Goal: Task Accomplishment & Management: Complete application form

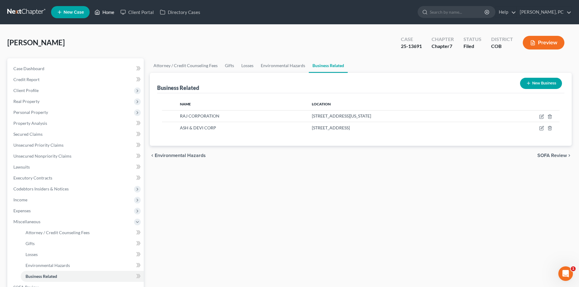
click at [104, 11] on link "Home" at bounding box center [104, 12] width 26 height 11
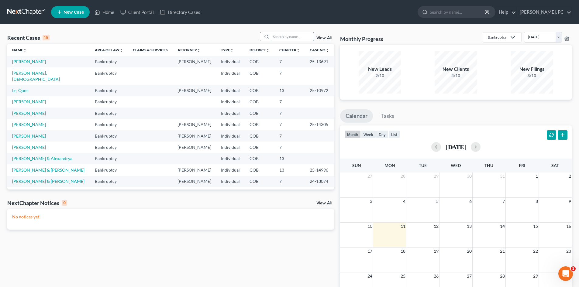
click at [284, 40] on input "search" at bounding box center [292, 36] width 43 height 9
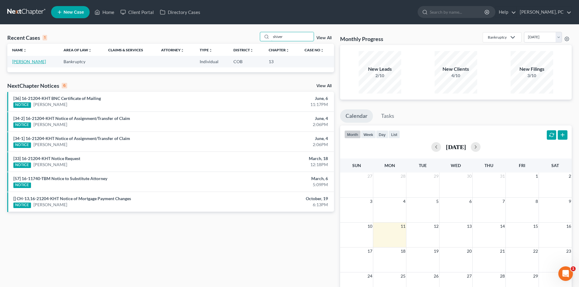
type input "shiver"
click at [37, 61] on link "[PERSON_NAME]" at bounding box center [29, 61] width 34 height 5
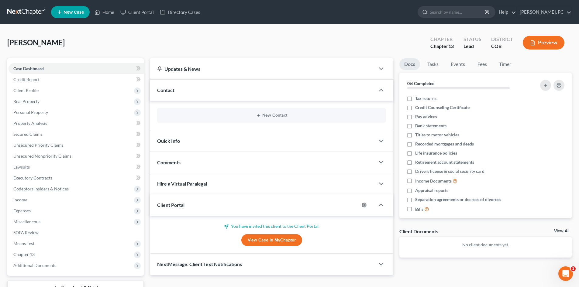
click at [264, 242] on link "View Case in MyChapter" at bounding box center [271, 240] width 61 height 12
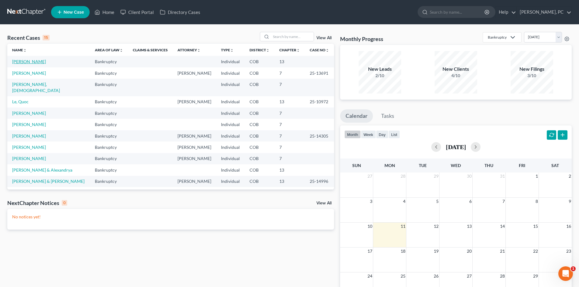
click at [30, 62] on link "[PERSON_NAME]" at bounding box center [29, 61] width 34 height 5
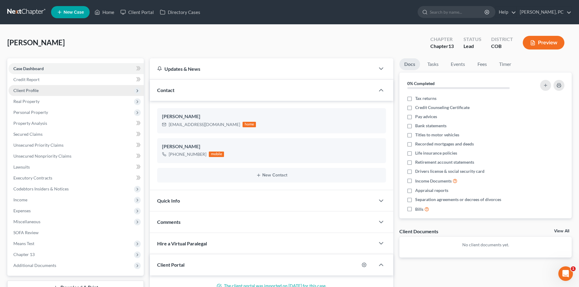
click at [28, 91] on span "Client Profile" at bounding box center [25, 90] width 25 height 5
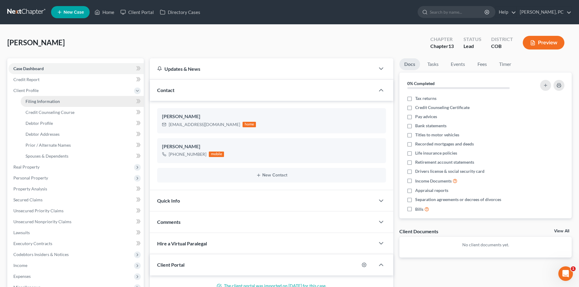
click at [46, 100] on span "Filing Information" at bounding box center [43, 101] width 34 height 5
select select "1"
select select "0"
select select "3"
select select "5"
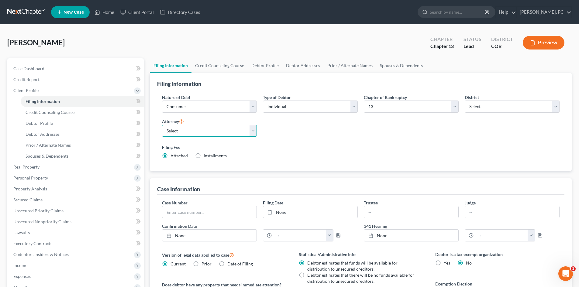
click at [192, 127] on select "Select Sean Cloyes - COB Sean Cloyes - COB Stephen Berken - COB Neil Camera - C…" at bounding box center [209, 131] width 95 height 12
select select "0"
click at [162, 125] on select "Select Sean Cloyes - COB Sean Cloyes - COB Stephen Berken - COB Neil Camera - C…" at bounding box center [209, 131] width 95 height 12
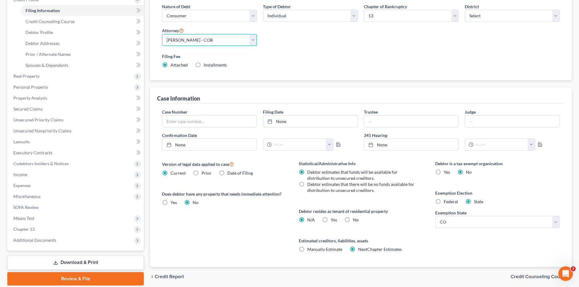
scroll to position [91, 0]
click at [353, 221] on label "No" at bounding box center [356, 220] width 6 height 6
click at [355, 221] on input "No" at bounding box center [357, 219] width 4 height 4
radio input "true"
radio input "false"
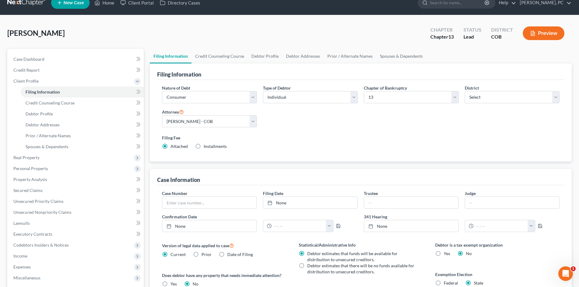
scroll to position [0, 0]
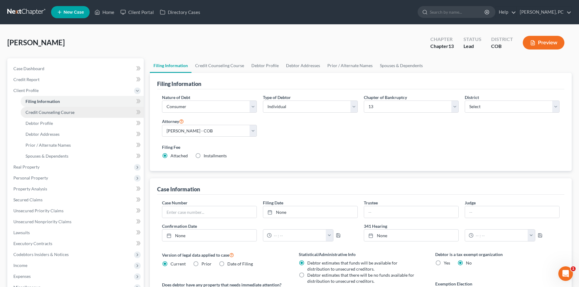
click at [46, 111] on span "Credit Counseling Course" at bounding box center [50, 112] width 49 height 5
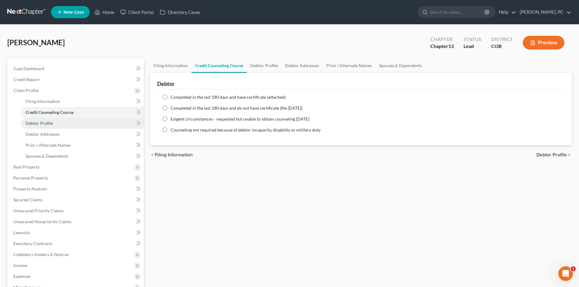
click at [40, 122] on span "Debtor Profile" at bounding box center [39, 123] width 27 height 5
select select "1"
select select "4"
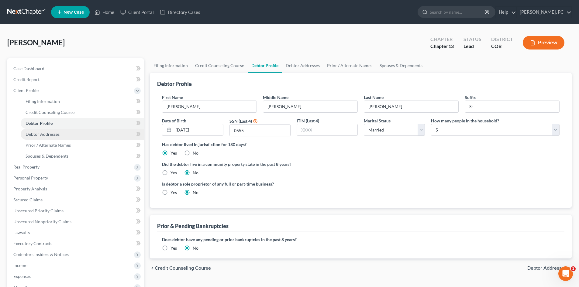
click at [47, 135] on span "Debtor Addresses" at bounding box center [43, 134] width 34 height 5
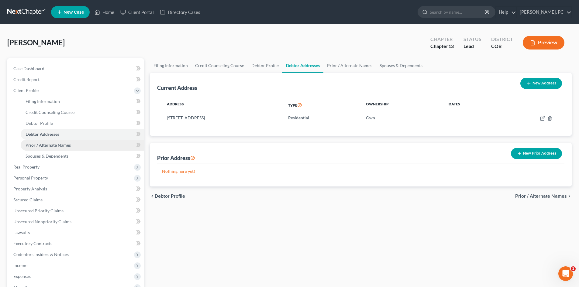
click at [60, 145] on span "Prior / Alternate Names" at bounding box center [48, 144] width 45 height 5
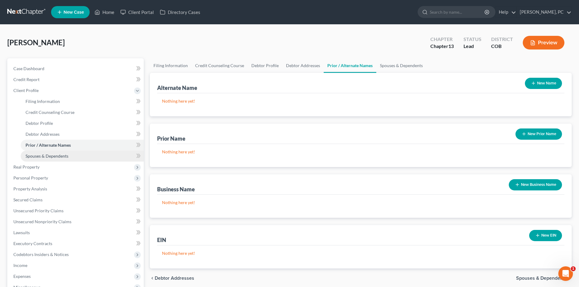
click at [54, 156] on span "Spouses & Dependents" at bounding box center [47, 155] width 43 height 5
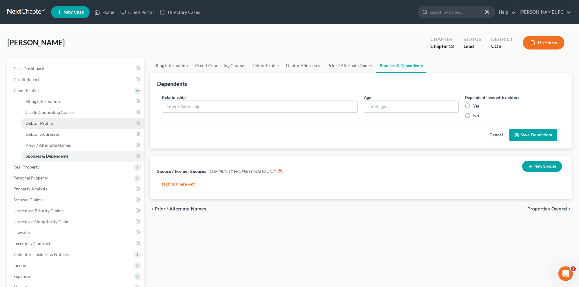
click at [41, 123] on span "Debtor Profile" at bounding box center [39, 123] width 27 height 5
select select "1"
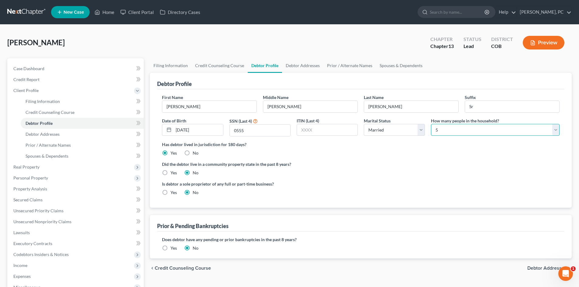
click at [442, 126] on select "Select 1 2 3 4 5 6 7 8 9 10 11 12 13 14 15 16 17 18 19 20" at bounding box center [495, 130] width 129 height 12
select select "1"
click at [431, 124] on select "Select 1 2 3 4 5 6 7 8 9 10 11 12 13 14 15 16 17 18 19 20" at bounding box center [495, 130] width 129 height 12
click at [395, 158] on ng-include "First Name Leonard Middle Name Donald Last Name Shivers Suffix Sr Date of Birth…" at bounding box center [360, 147] width 397 height 106
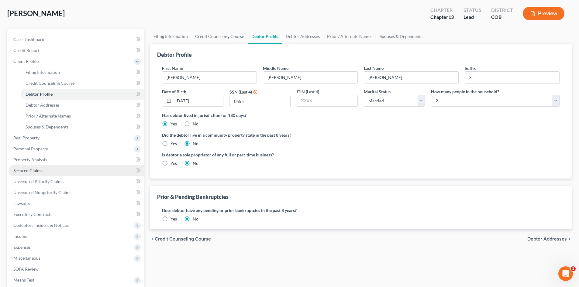
scroll to position [30, 0]
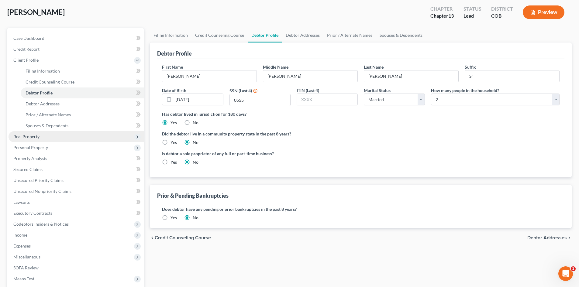
click at [25, 136] on span "Real Property" at bounding box center [26, 136] width 26 height 5
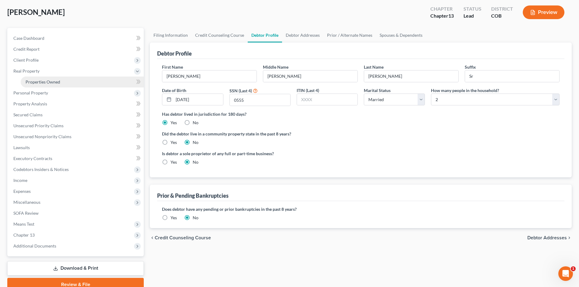
click at [46, 77] on link "Properties Owned" at bounding box center [82, 82] width 123 height 11
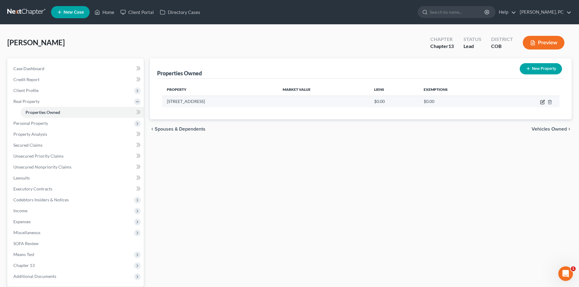
click at [542, 101] on icon "button" at bounding box center [542, 101] width 3 height 3
select select "5"
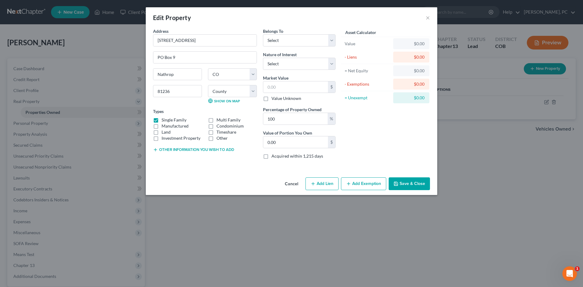
click at [410, 184] on button "Save & Close" at bounding box center [409, 183] width 41 height 13
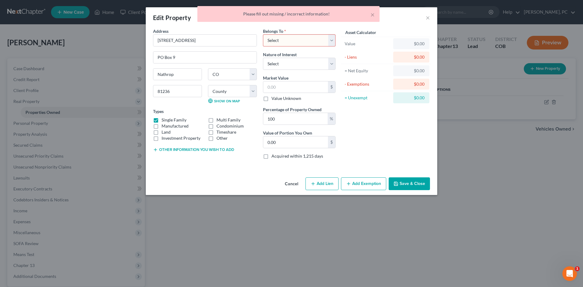
click at [295, 186] on button "Cancel" at bounding box center [291, 184] width 23 height 12
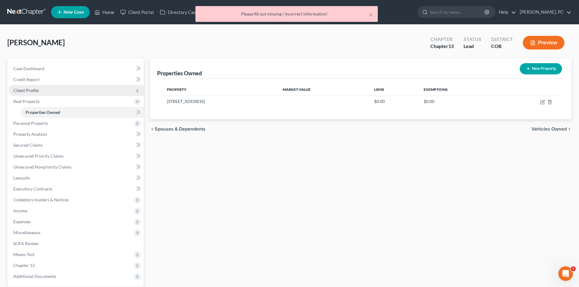
click at [26, 90] on span "Client Profile" at bounding box center [25, 90] width 25 height 5
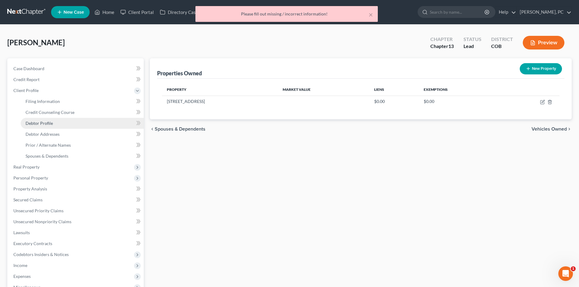
click at [43, 119] on link "Debtor Profile" at bounding box center [82, 123] width 123 height 11
select select "1"
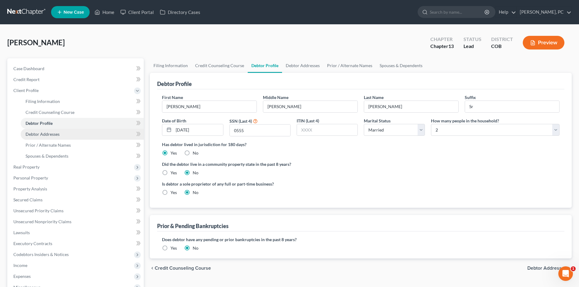
click at [46, 135] on span "Debtor Addresses" at bounding box center [43, 134] width 34 height 5
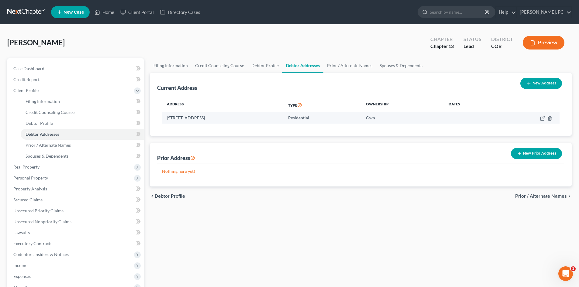
drag, startPoint x: 167, startPoint y: 118, endPoint x: 266, endPoint y: 120, distance: 98.8
click at [266, 120] on td "25761 Cty Rd 162, PO Box 9, Nathrop, CO 81236" at bounding box center [222, 118] width 121 height 12
click at [532, 83] on button "New Address" at bounding box center [541, 83] width 42 height 11
select select "0"
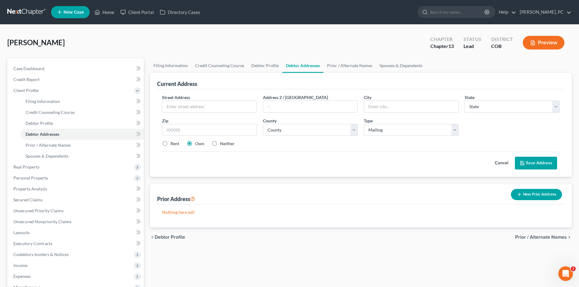
click at [504, 161] on button "Cancel" at bounding box center [501, 163] width 27 height 12
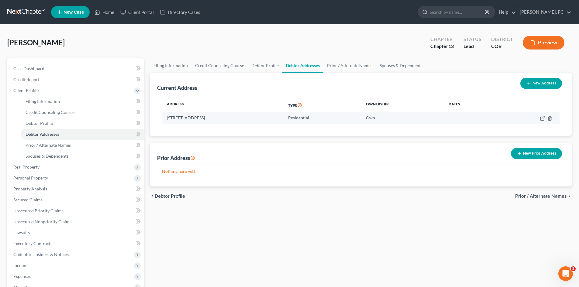
drag, startPoint x: 203, startPoint y: 118, endPoint x: 261, endPoint y: 119, distance: 57.7
click at [261, 119] on td "25761 Cty Rd 162, PO Box 9, Nathrop, CO 81236" at bounding box center [222, 118] width 121 height 12
copy td "[STREET_ADDRESS]"
click at [544, 83] on button "New Address" at bounding box center [541, 83] width 42 height 11
select select "0"
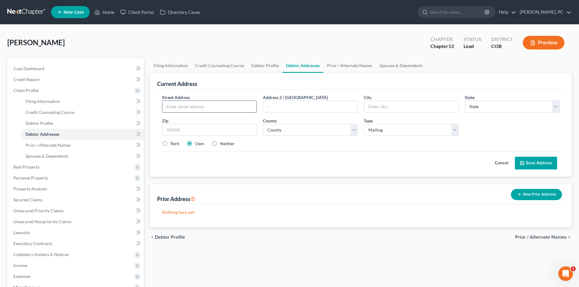
click at [193, 106] on input "text" at bounding box center [209, 107] width 94 height 12
paste input "[STREET_ADDRESS]"
type input "[STREET_ADDRESS]"
click at [183, 132] on input "text" at bounding box center [209, 130] width 95 height 12
type input "81236"
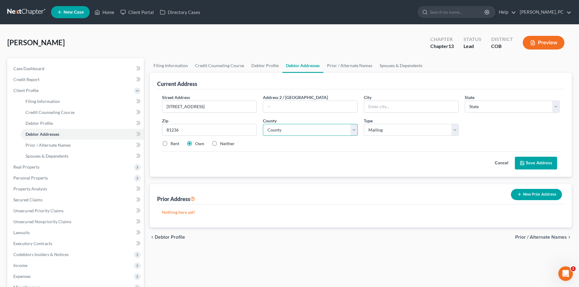
click at [290, 133] on select "County" at bounding box center [310, 130] width 95 height 12
type input "Nathrop"
select select "5"
click at [290, 133] on select "County" at bounding box center [310, 130] width 95 height 12
click at [275, 130] on select "County Adams County Alamosa County Arapahoe County Archuleta County Baca County…" at bounding box center [310, 130] width 95 height 12
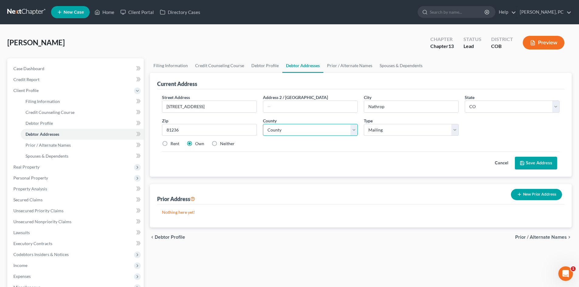
select select "8"
click at [263, 124] on select "County Adams County Alamosa County Arapahoe County Archuleta County Baca County…" at bounding box center [310, 130] width 95 height 12
drag, startPoint x: 183, startPoint y: 107, endPoint x: 251, endPoint y: 107, distance: 67.5
click at [249, 110] on input "[STREET_ADDRESS]" at bounding box center [209, 107] width 94 height 12
type input "PO Box 9"
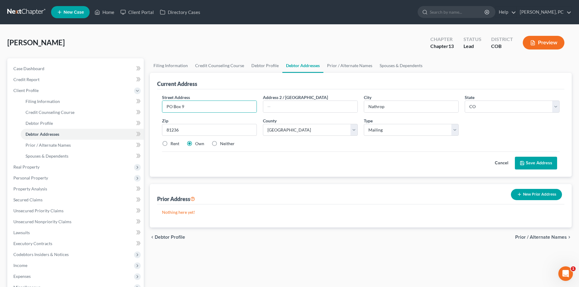
click at [220, 144] on label "Neither" at bounding box center [227, 144] width 15 height 6
click at [222, 144] on input "Neither" at bounding box center [224, 143] width 4 height 4
radio input "true"
click at [534, 164] on button "Save Address" at bounding box center [536, 163] width 42 height 13
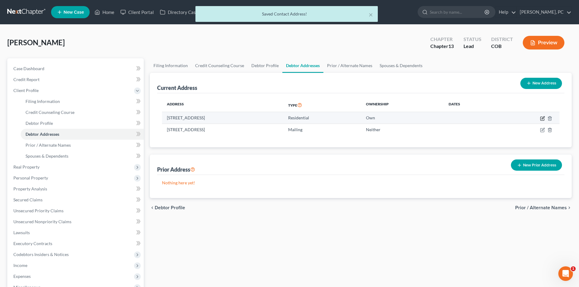
click at [542, 119] on icon "button" at bounding box center [542, 117] width 3 height 3
select select "5"
select select "8"
select select "0"
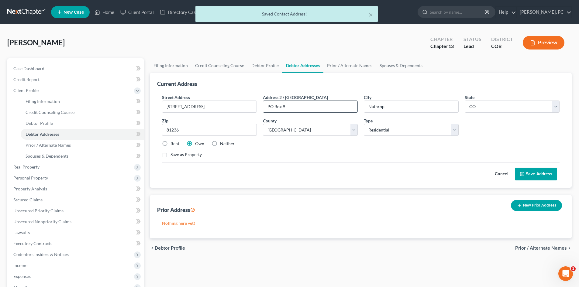
drag, startPoint x: 290, startPoint y: 110, endPoint x: 271, endPoint y: 109, distance: 18.9
click at [272, 110] on input "PO Box 9" at bounding box center [310, 107] width 94 height 12
type input "P"
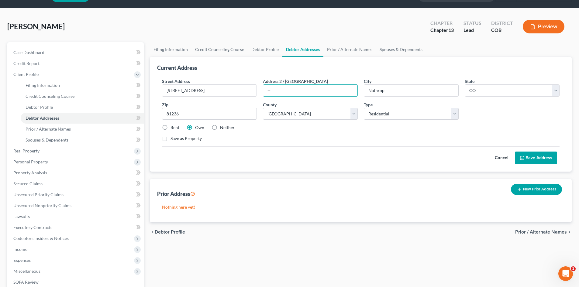
scroll to position [30, 0]
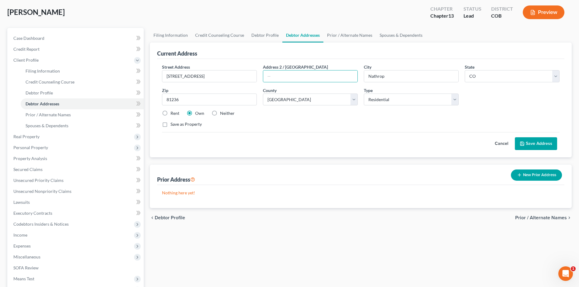
click at [400, 131] on div "Street Address * 25761 Cty Rd 162 Address 2 / PO Box City * Nathrop State * Sta…" at bounding box center [360, 98] width 403 height 69
click at [528, 142] on button "Save Address" at bounding box center [536, 143] width 42 height 13
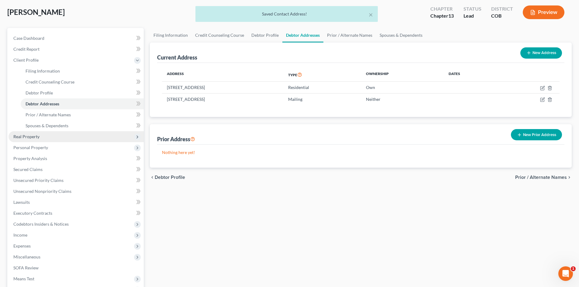
click at [30, 137] on span "Real Property" at bounding box center [26, 136] width 26 height 5
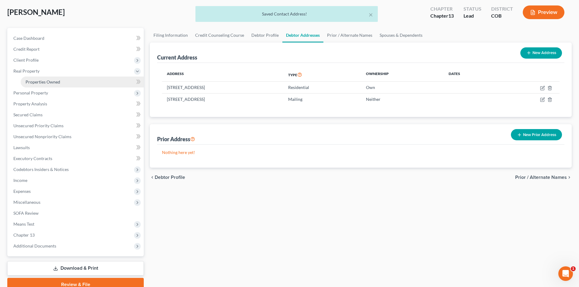
click at [46, 83] on span "Properties Owned" at bounding box center [43, 81] width 35 height 5
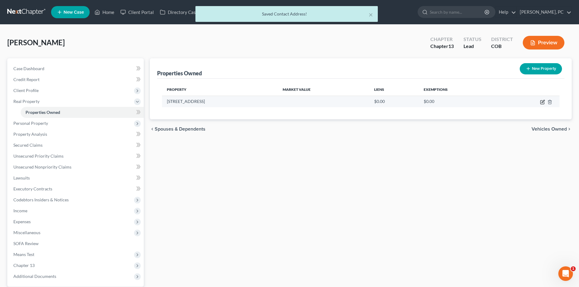
click at [542, 102] on icon "button" at bounding box center [542, 101] width 3 height 3
select select "5"
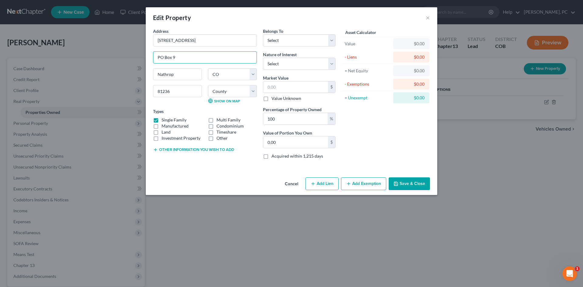
drag, startPoint x: 184, startPoint y: 56, endPoint x: 151, endPoint y: 57, distance: 32.5
click at [152, 57] on div "Address * 25761 Cty Rd 162 PO Box 9 Nathrop State AL AK AR AZ CA CO CT DE DC FL…" at bounding box center [205, 96] width 110 height 136
drag, startPoint x: 197, startPoint y: 40, endPoint x: 151, endPoint y: 38, distance: 46.0
click at [151, 38] on div "Address * 25761 Cty Rd 162 Nathrop State AL AK AR AZ CA CO CT DE DC FL GA GU HI…" at bounding box center [205, 96] width 110 height 136
click at [280, 89] on input "text" at bounding box center [295, 87] width 65 height 12
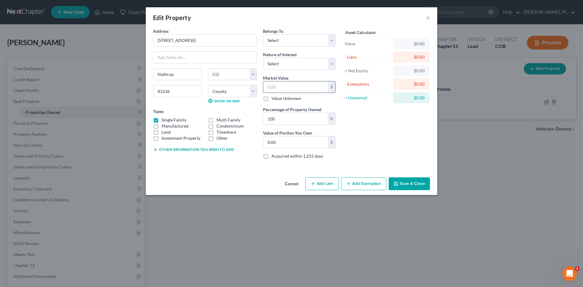
type input "7"
type input "7.00"
type input "73"
type input "73.00"
type input "733"
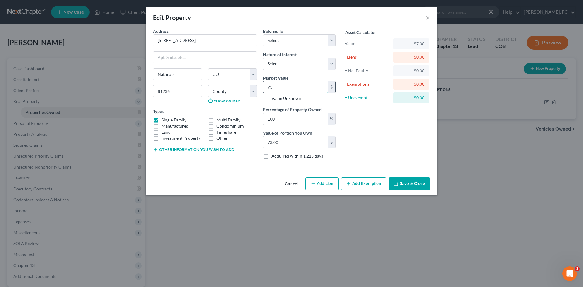
type input "733.00"
type input "7330"
type input "7,330.00"
type input "7,3300"
type input "73,300.00"
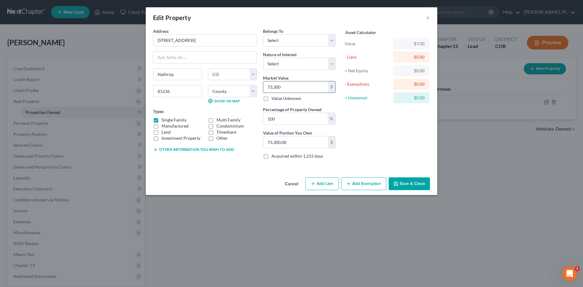
type input "73,3000"
type input "733,000.00"
type input "733,000"
click at [277, 66] on select "Select Fee Simple Joint Tenant Life Estate Equitable Interest Future Interest T…" at bounding box center [299, 64] width 73 height 12
select select "0"
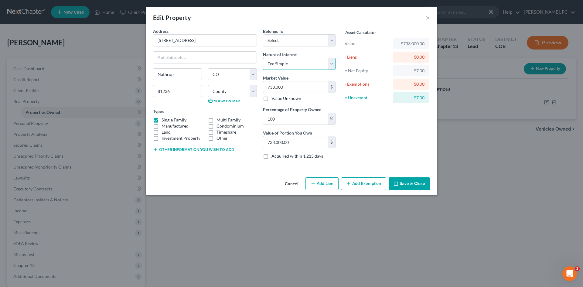
click at [263, 58] on select "Select Fee Simple Joint Tenant Life Estate Equitable Interest Future Interest T…" at bounding box center [299, 64] width 73 height 12
click at [281, 42] on select "Select Debtor 1 Only Debtor 2 Only Debtor 1 And Debtor 2 Only At Least One Of T…" at bounding box center [299, 40] width 73 height 12
click at [263, 34] on select "Select Debtor 1 Only Debtor 2 Only Debtor 1 And Debtor 2 Only At Least One Of T…" at bounding box center [299, 40] width 73 height 12
click at [289, 42] on select "Select Debtor 1 Only Debtor 2 Only Debtor 1 And Debtor 2 Only At Least One Of T…" at bounding box center [299, 40] width 73 height 12
select select "3"
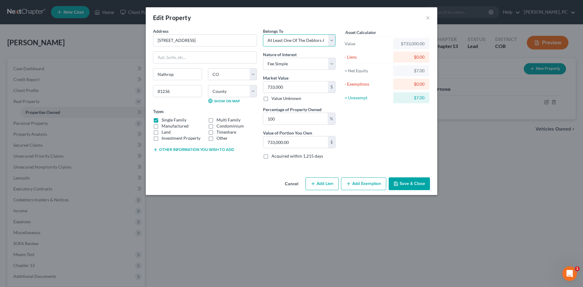
click at [263, 34] on select "Select Debtor 1 Only Debtor 2 Only Debtor 1 And Debtor 2 Only At Least One Of T…" at bounding box center [299, 40] width 73 height 12
click at [357, 183] on button "Add Exemption" at bounding box center [363, 183] width 45 height 13
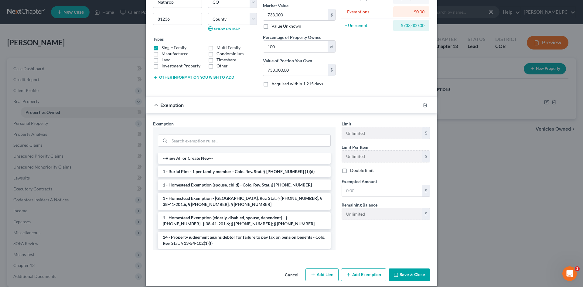
scroll to position [79, 0]
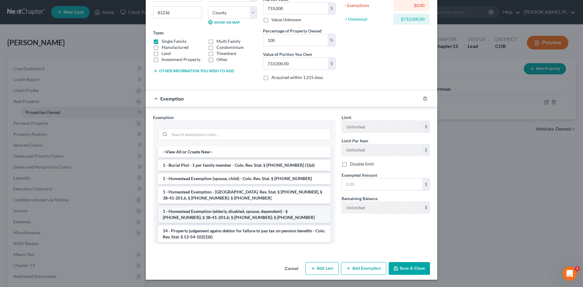
click at [240, 214] on li "1 - Homestead Exemption (elderly, disabled, spouse, dependent) - § [PHONE_NUMBE…" at bounding box center [244, 214] width 173 height 17
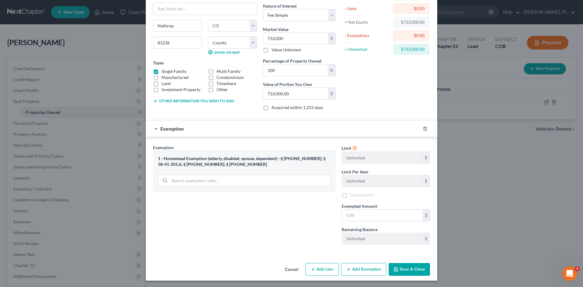
scroll to position [50, 0]
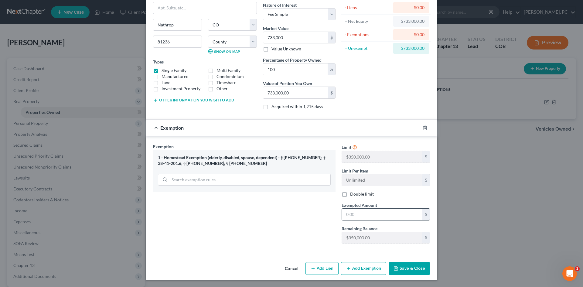
click at [349, 217] on input "text" at bounding box center [382, 215] width 81 height 12
type input "350,000"
click at [406, 266] on button "Save & Close" at bounding box center [409, 268] width 41 height 13
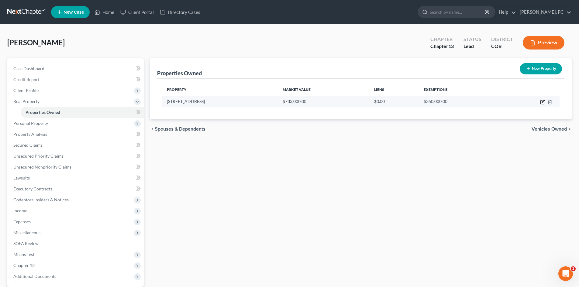
click at [542, 102] on icon "button" at bounding box center [542, 101] width 3 height 3
select select "5"
select select "3"
select select "0"
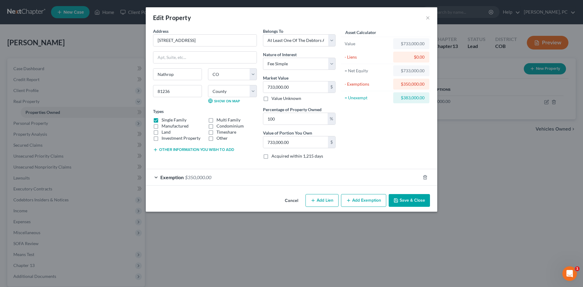
click at [328, 200] on button "Add Lien" at bounding box center [322, 200] width 33 height 13
select select "3"
select select "0"
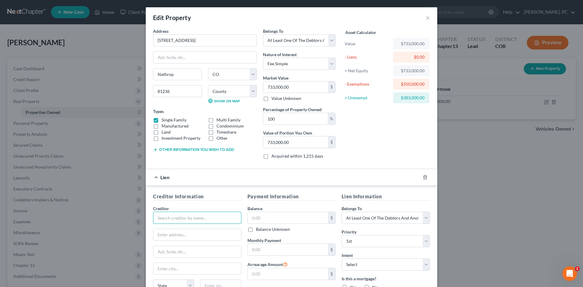
click at [189, 218] on input "text" at bounding box center [197, 218] width 88 height 12
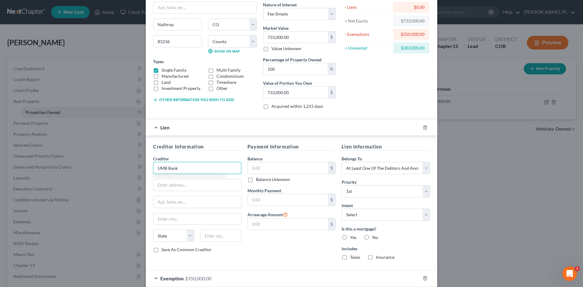
scroll to position [61, 0]
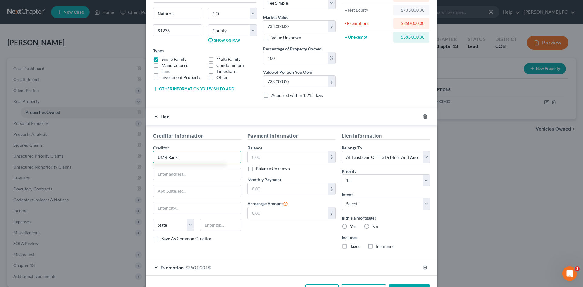
drag, startPoint x: 179, startPoint y: 159, endPoint x: 160, endPoint y: 159, distance: 18.8
click at [160, 159] on input "UMB Bank" at bounding box center [197, 157] width 88 height 12
click at [180, 159] on input "UMB Bank" at bounding box center [197, 157] width 88 height 12
drag, startPoint x: 180, startPoint y: 155, endPoint x: 156, endPoint y: 155, distance: 24.0
click at [156, 155] on input "UMB Bank" at bounding box center [197, 157] width 88 height 12
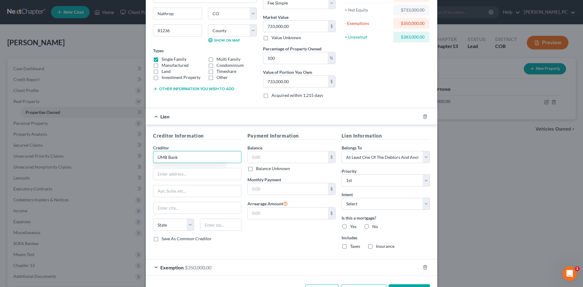
type input "UMB Bank"
click at [174, 173] on input "text" at bounding box center [197, 174] width 88 height 12
paste input "[STREET_ADDRESS]"
type input "[STREET_ADDRESS]"
click at [221, 221] on input "text" at bounding box center [220, 225] width 41 height 12
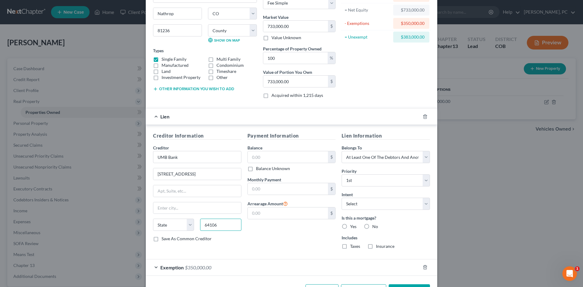
type input "64106"
type input "[US_STATE][GEOGRAPHIC_DATA]"
select select "26"
click at [162, 240] on label "Save As Common Creditor" at bounding box center [187, 239] width 50 height 6
click at [164, 240] on input "Save As Common Creditor" at bounding box center [166, 238] width 4 height 4
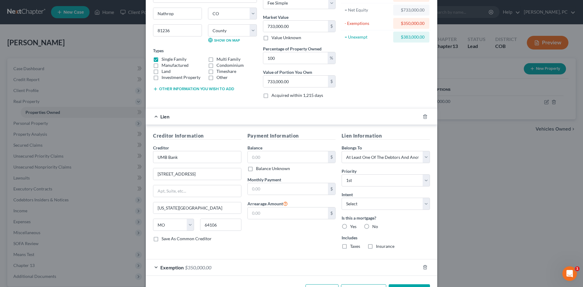
checkbox input "true"
click at [349, 201] on select "Select Surrender Redeem Reaffirm Avoid Other" at bounding box center [386, 204] width 88 height 12
select select "4"
click at [342, 198] on select "Select Surrender Redeem Reaffirm Avoid Other" at bounding box center [386, 204] width 88 height 12
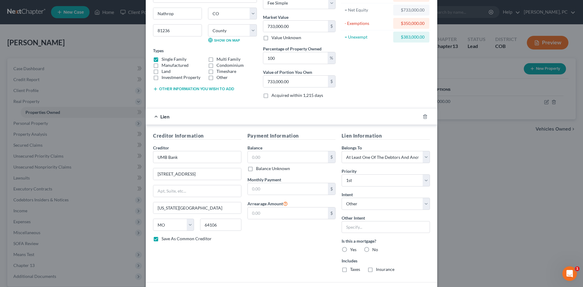
click at [350, 249] on label "Yes" at bounding box center [353, 250] width 6 height 6
click at [353, 249] on input "Yes" at bounding box center [355, 249] width 4 height 4
radio input "true"
click at [350, 270] on label "Taxes" at bounding box center [355, 269] width 10 height 6
click at [353, 270] on input "Taxes" at bounding box center [355, 268] width 4 height 4
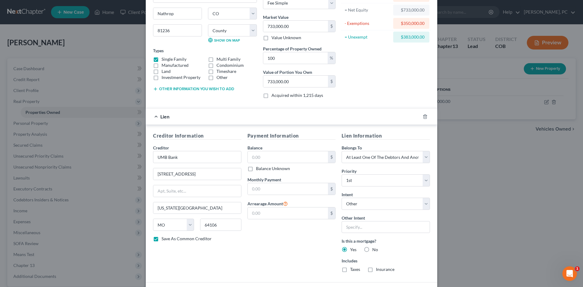
checkbox input "true"
click at [376, 270] on label "Insurance" at bounding box center [385, 269] width 19 height 6
click at [379, 270] on input "Insurance" at bounding box center [381, 268] width 4 height 4
checkbox input "true"
click at [273, 153] on input "text" at bounding box center [288, 157] width 81 height 12
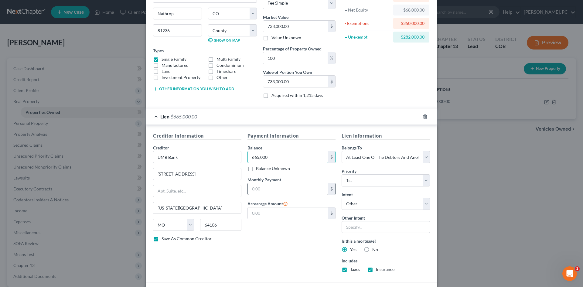
type input "665,000"
click at [280, 192] on input "text" at bounding box center [288, 189] width 81 height 12
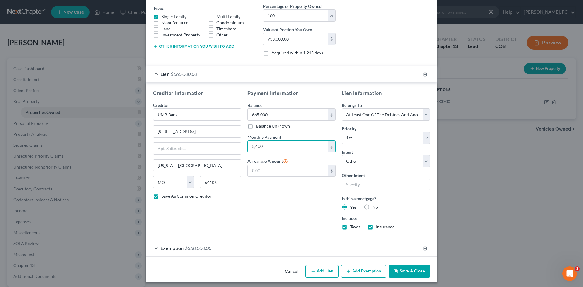
scroll to position [106, 0]
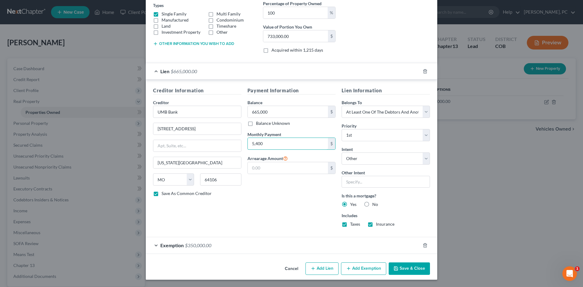
type input "5,400"
click at [413, 269] on button "Save & Close" at bounding box center [409, 269] width 41 height 13
checkbox input "false"
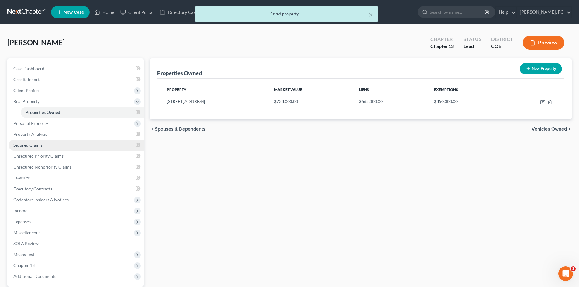
click at [34, 146] on span "Secured Claims" at bounding box center [27, 144] width 29 height 5
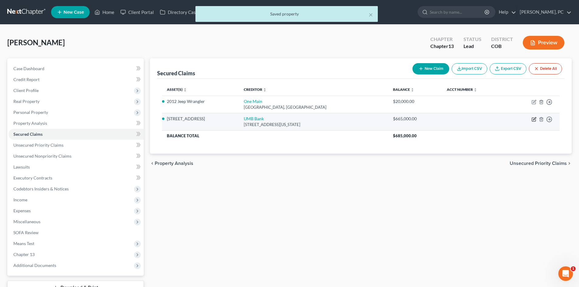
click at [533, 120] on icon "button" at bounding box center [534, 118] width 3 height 3
select select "26"
select select "4"
select select "3"
select select "0"
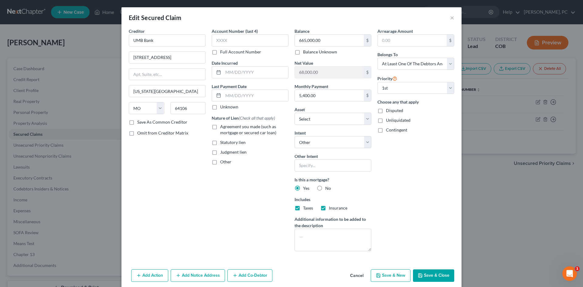
click at [220, 125] on label "Agreement you made (such as mortgage or secured car loan)" at bounding box center [254, 130] width 68 height 12
click at [223, 125] on input "Agreement you made (such as mortgage or secured car loan)" at bounding box center [225, 126] width 4 height 4
checkbox input "true"
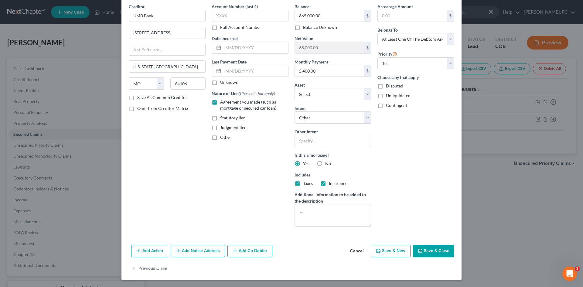
click at [194, 246] on button "Add Notice Address" at bounding box center [198, 251] width 54 height 13
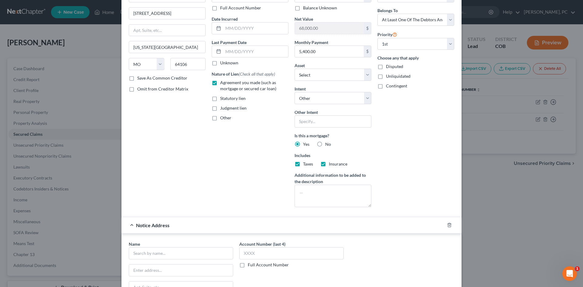
scroll to position [116, 0]
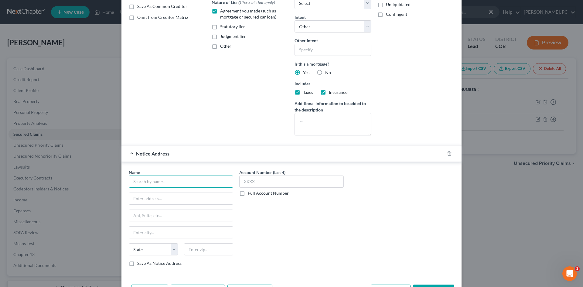
click at [148, 179] on input "text" at bounding box center [181, 182] width 105 height 12
type input "Shellpoint Mortgage Servicing"
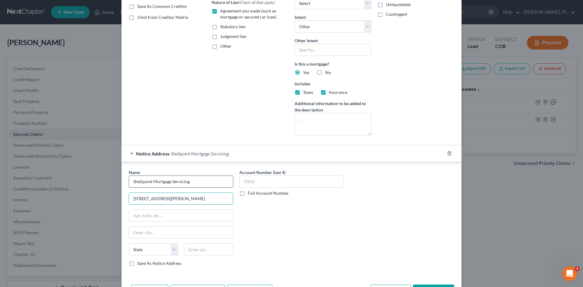
type input "[STREET_ADDRESS][PERSON_NAME]"
type input "29601"
type input "[GEOGRAPHIC_DATA]"
select select "42"
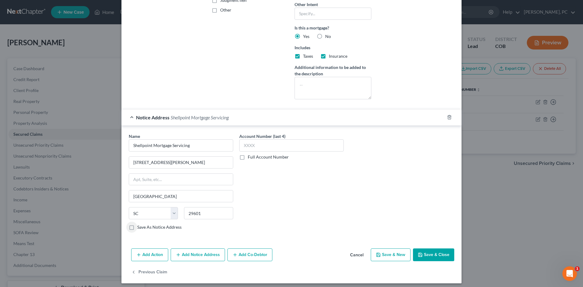
scroll to position [156, 0]
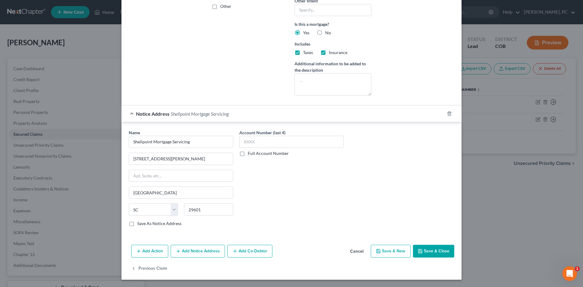
click at [183, 253] on button "Add Notice Address" at bounding box center [198, 251] width 54 height 13
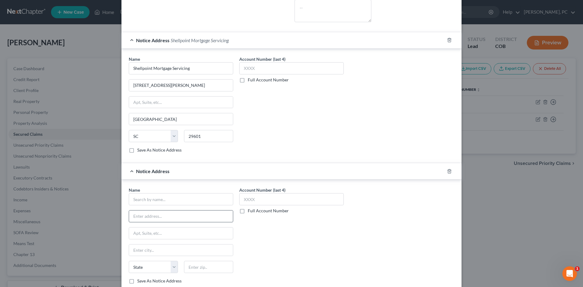
scroll to position [247, 0]
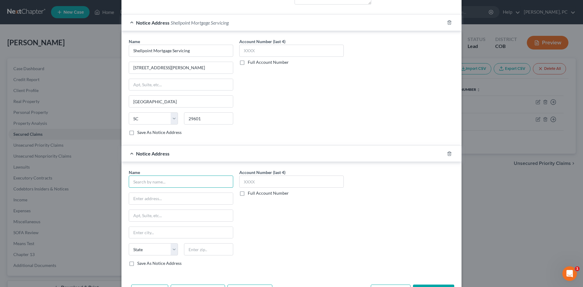
click at [159, 184] on input "text" at bounding box center [181, 182] width 105 height 12
type input "[PERSON_NAME], [PERSON_NAME] & [PERSON_NAME] PC"
click at [165, 201] on input "text" at bounding box center [181, 199] width 104 height 12
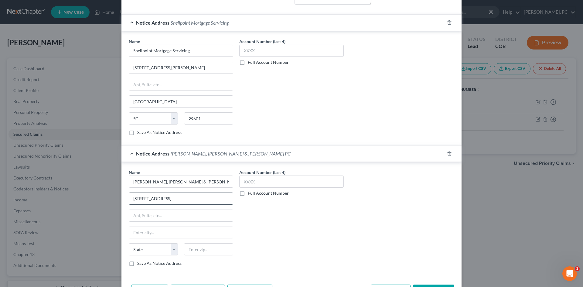
type input "[STREET_ADDRESS]"
type input "80228"
type input "[GEOGRAPHIC_DATA]"
select select "5"
drag, startPoint x: 139, startPoint y: 234, endPoint x: 99, endPoint y: 234, distance: 39.8
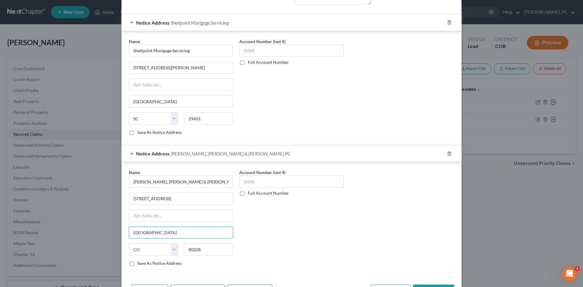
click at [101, 234] on div "Edit Secured Claim × Creditor * UMB Bank 1010 Grand Boulevard Kansas City State…" at bounding box center [291, 143] width 583 height 287
type input "Lakewood"
click at [352, 218] on div "Name * Halliday, Watkins & Mann PC 355 Union Blvd Ste 250 Lakewood State AL AK …" at bounding box center [292, 220] width 332 height 102
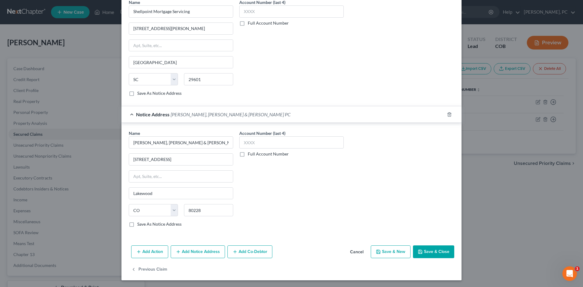
scroll to position [287, 0]
click at [200, 250] on button "Add Notice Address" at bounding box center [198, 251] width 54 height 13
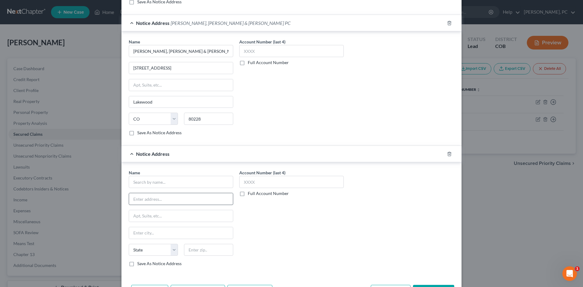
scroll to position [378, 0]
click at [147, 183] on input "text" at bounding box center [181, 182] width 105 height 12
type input "Chaffee County Public Trustee"
click at [150, 201] on input "text" at bounding box center [181, 199] width 104 height 12
paste input "P O Box 249"
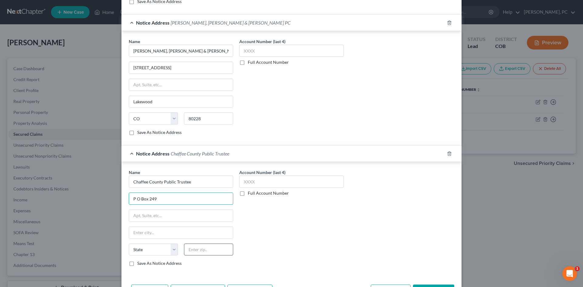
type input "P O Box 249"
click at [205, 253] on input "text" at bounding box center [208, 250] width 49 height 12
type input "81201"
type input "Salida"
select select "5"
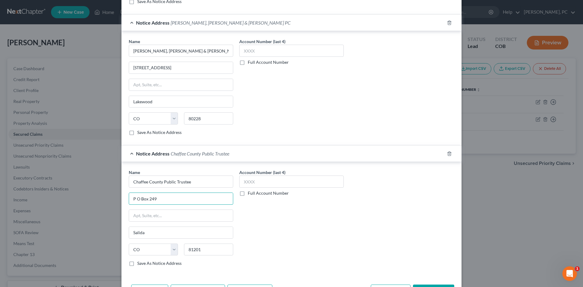
drag, startPoint x: 160, startPoint y: 194, endPoint x: 79, endPoint y: 199, distance: 80.6
click at [79, 199] on div "Edit Secured Claim × Creditor * UMB Bank 1010 Grand Boulevard Kansas City State…" at bounding box center [291, 143] width 583 height 287
click at [136, 223] on div "Name * Chaffee County Public Trustee P O Box 249 Salida State AL AK AR AZ CA CO…" at bounding box center [181, 217] width 105 height 97
click at [136, 218] on input "text" at bounding box center [181, 216] width 104 height 12
paste input "P O Box 249"
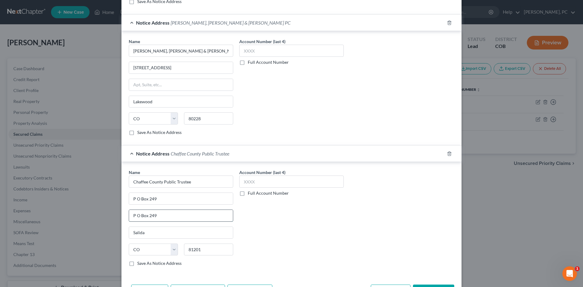
click at [134, 216] on input "P O Box 249" at bounding box center [181, 216] width 104 height 12
type input "PO Box 249"
drag, startPoint x: 163, startPoint y: 198, endPoint x: 65, endPoint y: 202, distance: 98.2
click at [65, 202] on div "Edit Secured Claim × Creditor * UMB Bank 1010 Grand Boulevard Kansas City State…" at bounding box center [291, 143] width 583 height 287
type input "RE Sale No."
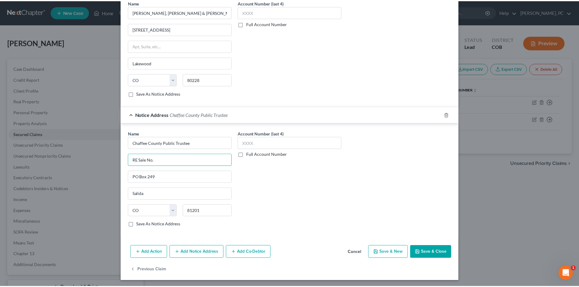
scroll to position [418, 0]
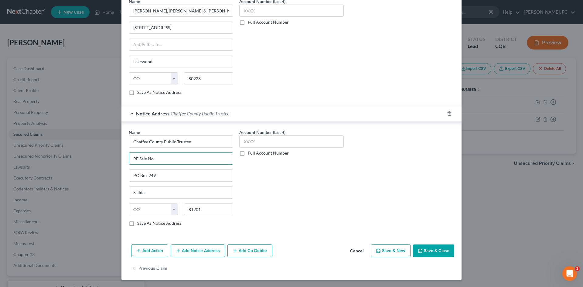
click at [429, 252] on button "Save & Close" at bounding box center [433, 251] width 41 height 13
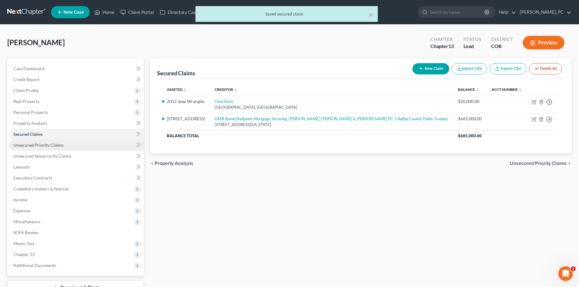
click at [45, 145] on span "Unsecured Priority Claims" at bounding box center [38, 144] width 50 height 5
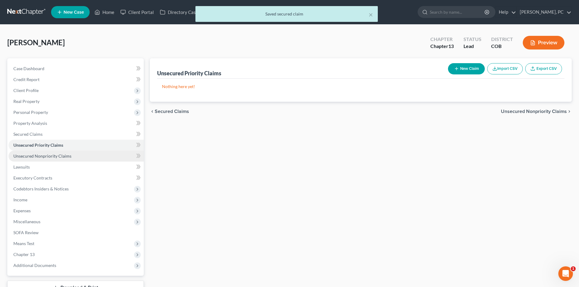
click at [50, 156] on span "Unsecured Nonpriority Claims" at bounding box center [42, 155] width 58 height 5
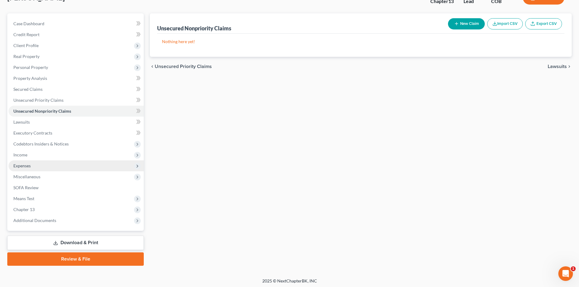
scroll to position [47, 0]
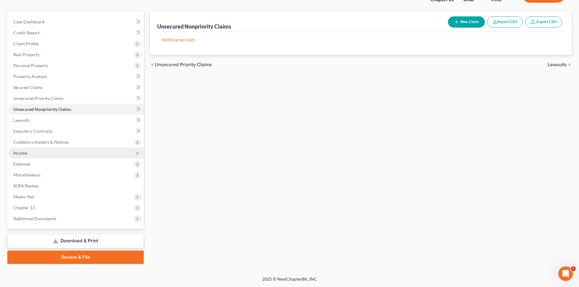
click at [21, 153] on span "Income" at bounding box center [20, 152] width 14 height 5
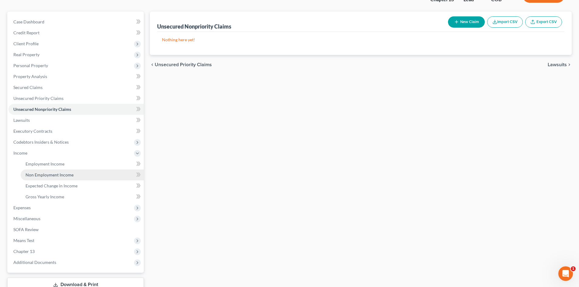
click at [48, 175] on span "Non Employment Income" at bounding box center [50, 174] width 48 height 5
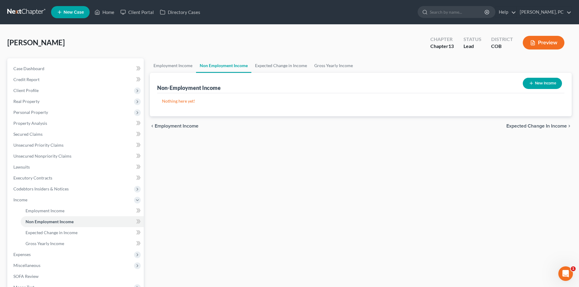
click at [541, 83] on button "New Income" at bounding box center [542, 83] width 39 height 11
select select "0"
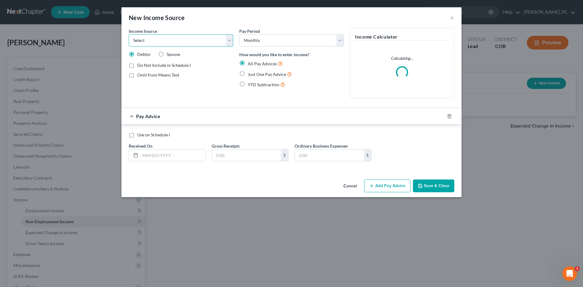
click at [167, 46] on select "Select Unemployment Disability (from employer) Pension Retirement Social Securi…" at bounding box center [181, 40] width 105 height 12
select select "4"
click at [129, 34] on select "Select Unemployment Disability (from employer) Pension Retirement Social Securi…" at bounding box center [181, 40] width 105 height 12
click at [248, 74] on label "Just One Pay Advice" at bounding box center [270, 74] width 44 height 7
click at [250, 74] on input "Just One Pay Advice" at bounding box center [252, 73] width 4 height 4
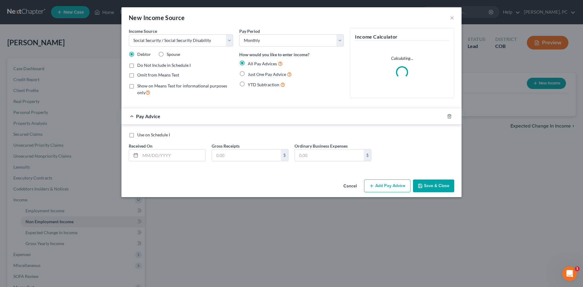
radio input "true"
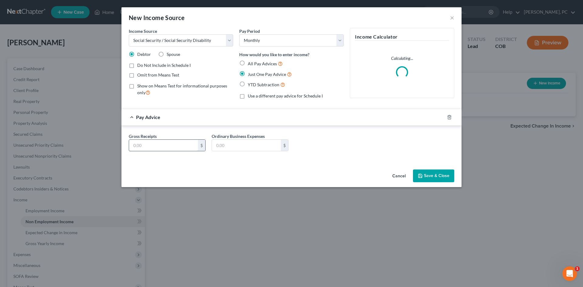
click at [154, 145] on input "text" at bounding box center [163, 146] width 69 height 12
type input "0"
click at [431, 173] on button "Save & Close" at bounding box center [433, 176] width 41 height 13
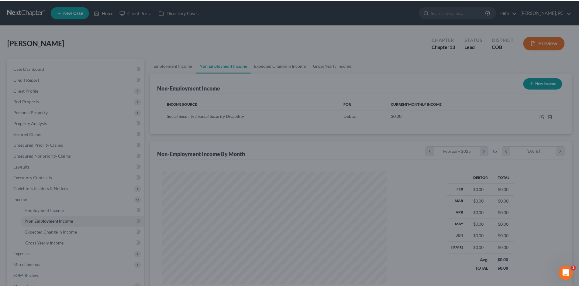
scroll to position [303720, 303594]
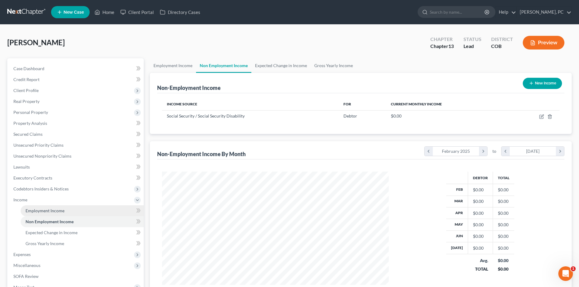
click at [39, 210] on span "Employment Income" at bounding box center [45, 210] width 39 height 5
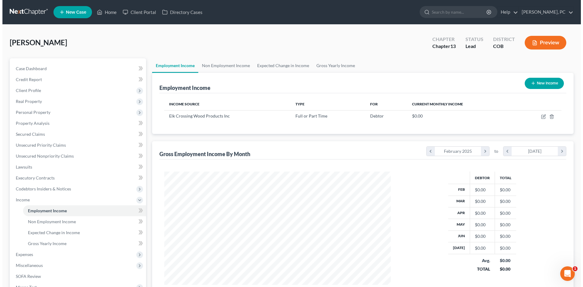
scroll to position [113, 239]
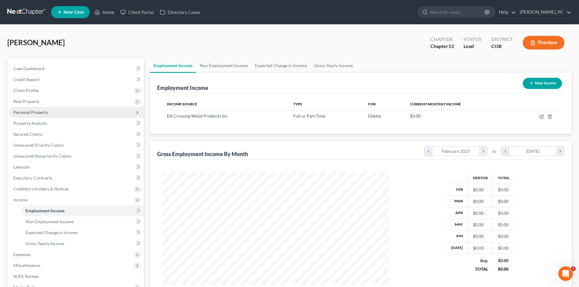
click at [30, 112] on span "Personal Property" at bounding box center [30, 112] width 35 height 5
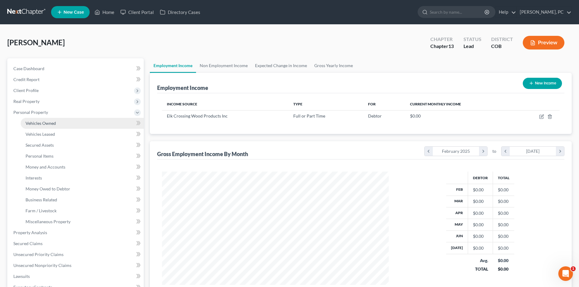
click at [43, 123] on span "Vehicles Owned" at bounding box center [41, 123] width 30 height 5
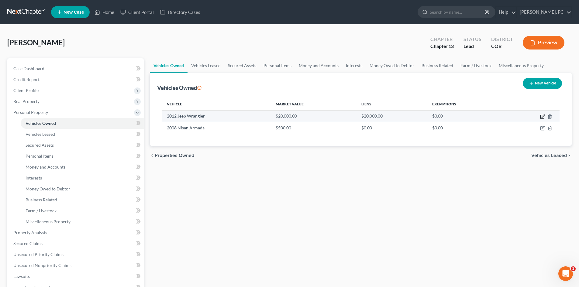
click at [542, 117] on icon "button" at bounding box center [542, 116] width 5 height 5
select select "0"
select select "14"
select select "3"
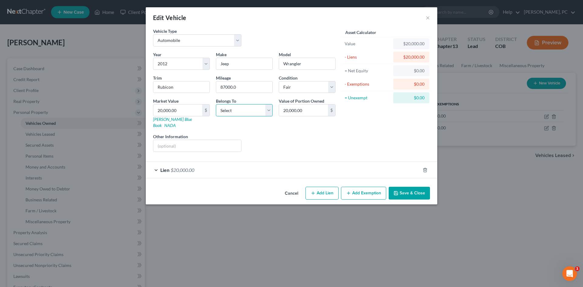
click at [243, 114] on select "Select Debtor 1 Only Debtor 2 Only Debtor 1 And Debtor 2 Only At Least One Of T…" at bounding box center [244, 110] width 57 height 12
select select "2"
click at [216, 104] on select "Select Debtor 1 Only Debtor 2 Only Debtor 1 And Debtor 2 Only At Least One Of T…" at bounding box center [244, 110] width 57 height 12
click at [407, 187] on button "Save & Close" at bounding box center [409, 193] width 41 height 13
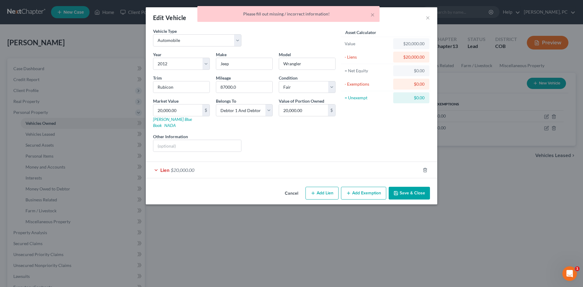
click at [185, 167] on span "$20,000.00" at bounding box center [183, 170] width 24 height 6
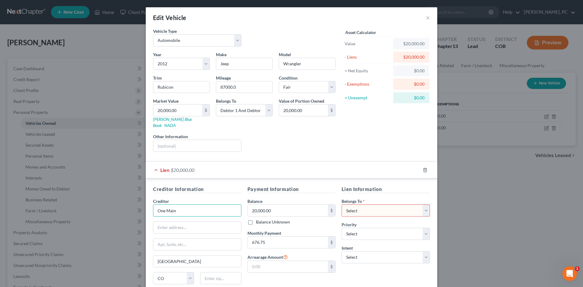
click at [187, 206] on input "One Main" at bounding box center [197, 210] width 88 height 12
click at [376, 207] on select "Select Debtor 1 Only Debtor 2 Only Debtor 1 And Debtor 2 Only At Least One Of T…" at bounding box center [386, 210] width 88 height 12
click at [342, 204] on select "Select Debtor 1 Only Debtor 2 Only Debtor 1 And Debtor 2 Only At Least One Of T…" at bounding box center [386, 210] width 88 height 12
click at [347, 206] on select "Select Debtor 1 Only Debtor 2 Only Debtor 1 And Debtor 2 Only At Least One Of T…" at bounding box center [386, 210] width 88 height 12
select select "0"
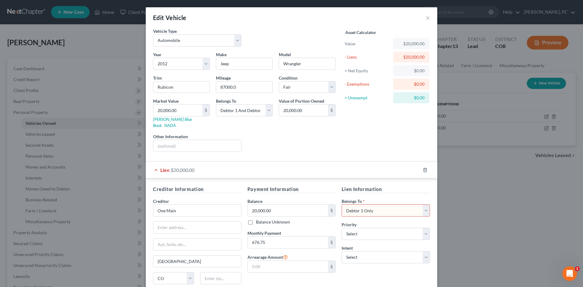
click at [342, 204] on select "Select Debtor 1 Only Debtor 2 Only Debtor 1 And Debtor 2 Only At Least One Of T…" at bounding box center [386, 210] width 88 height 12
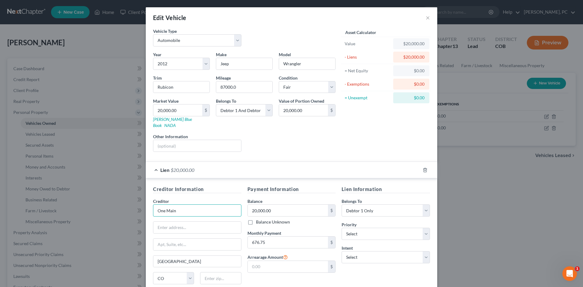
click at [181, 204] on input "One Main" at bounding box center [197, 210] width 88 height 12
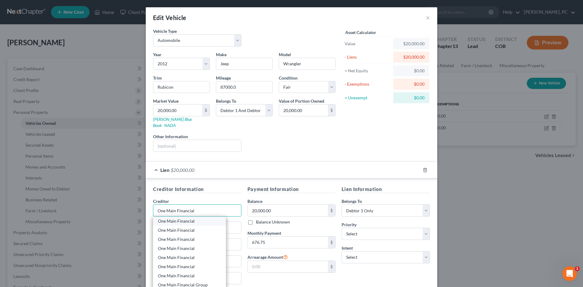
type input "One Main Financial"
drag, startPoint x: 181, startPoint y: 218, endPoint x: 198, endPoint y: 204, distance: 22.5
click at [181, 218] on div "One Main Financial" at bounding box center [189, 221] width 63 height 6
type input "4621 Peoria St."
type input "80239"
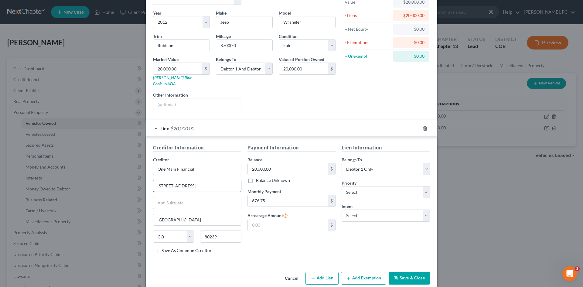
scroll to position [45, 0]
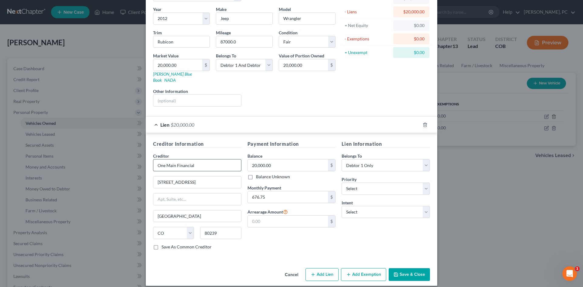
click at [200, 165] on div "Creditor * One Main Financial 4621 Peoria St. Denver State AL AK AR AZ CA CO CT…" at bounding box center [197, 198] width 88 height 91
click at [203, 159] on input "One Main Financial" at bounding box center [197, 165] width 88 height 12
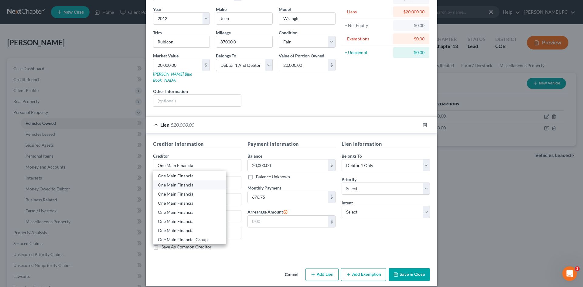
click at [182, 182] on div "One Main Financial" at bounding box center [189, 185] width 63 height 6
type input "One Main Financial"
type input "PO Box 54290"
type input "[GEOGRAPHIC_DATA]"
select select "4"
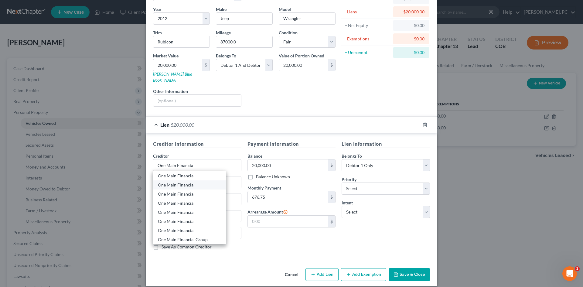
type input "90054-0290"
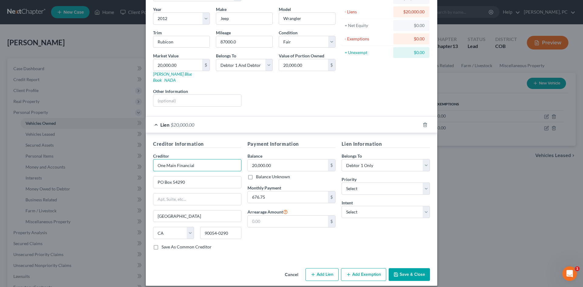
click at [208, 160] on input "One Main Financial" at bounding box center [197, 165] width 88 height 12
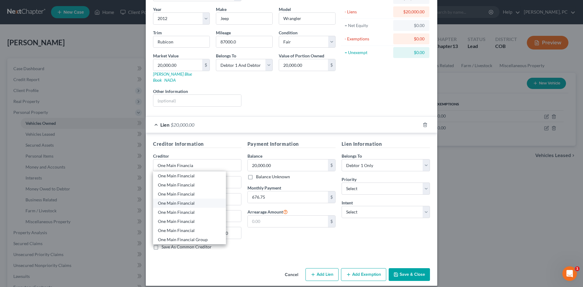
click at [180, 200] on div "One Main Financial" at bounding box center [189, 203] width 63 height 6
type input "One Main Financial"
type input "545 S Broadway Ste 300,"
type input "[GEOGRAPHIC_DATA]"
select select "5"
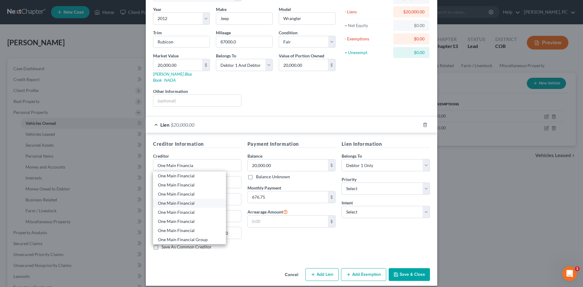
type input "80209"
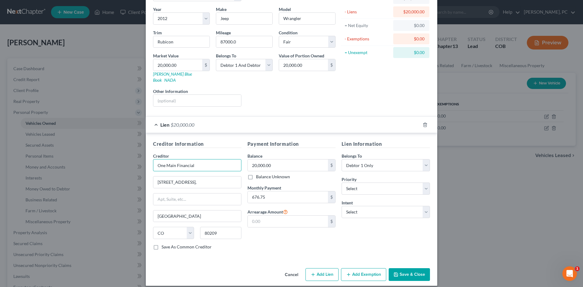
click at [202, 159] on input "One Main Financial" at bounding box center [197, 165] width 88 height 12
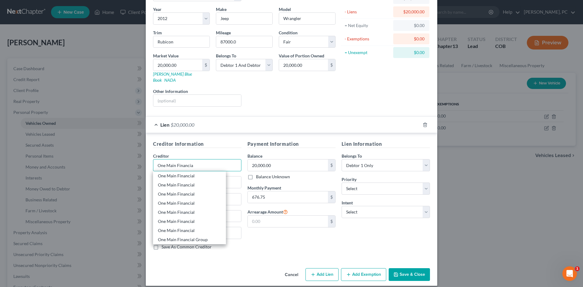
click at [165, 159] on input "One Main Financia" at bounding box center [197, 165] width 88 height 12
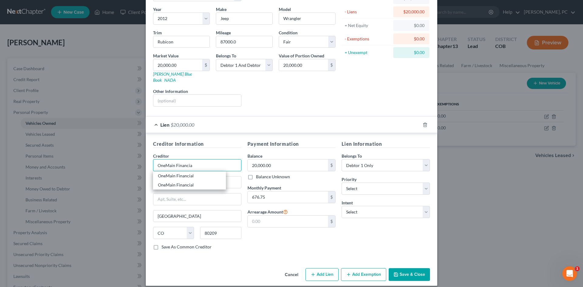
click at [192, 161] on input "OneMain Financia" at bounding box center [197, 165] width 88 height 12
click at [186, 173] on div "OneMain Financial" at bounding box center [189, 176] width 63 height 6
type input "OneMain Financial"
type input "6801 Collwell Vlvd."
type input "[PERSON_NAME]"
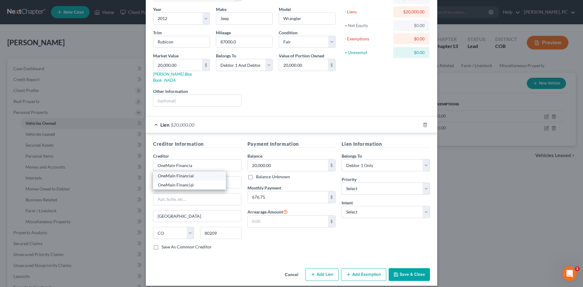
select select "45"
type input "75039"
click at [182, 177] on input "6801 Collwell Vlvd." at bounding box center [197, 183] width 88 height 12
type input "[STREET_ADDRESS]"
click at [264, 237] on div "Payment Information Balance 20,000.00 $ Balance Unknown Balance Undetermined 20…" at bounding box center [292, 197] width 94 height 115
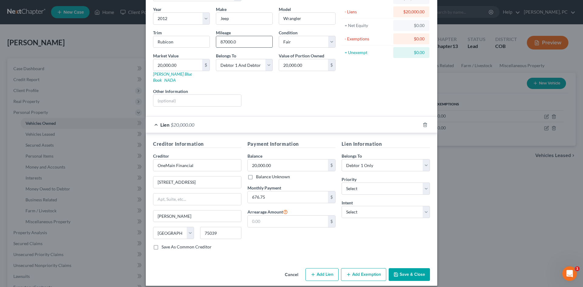
click at [238, 40] on input "87000.0" at bounding box center [244, 42] width 56 height 12
type input "87000"
click at [405, 268] on button "Save & Close" at bounding box center [409, 274] width 41 height 13
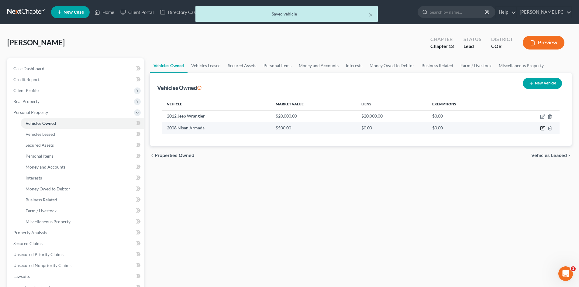
click at [542, 129] on icon "button" at bounding box center [542, 128] width 5 height 5
select select "0"
select select "18"
select select "4"
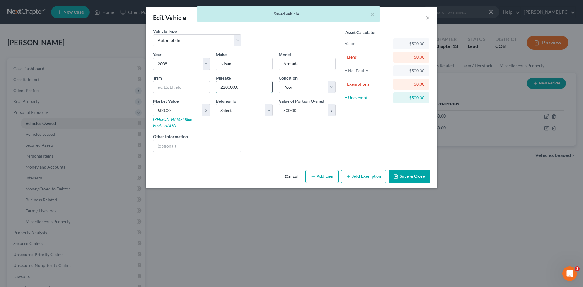
click at [247, 91] on input "220000.0" at bounding box center [244, 87] width 56 height 12
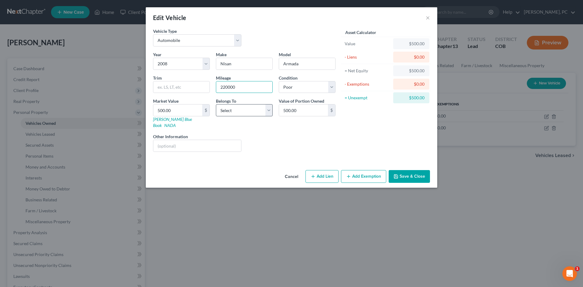
type input "220000"
click at [232, 111] on select "Select Debtor 1 Only Debtor 2 Only Debtor 1 And Debtor 2 Only At Least One Of T…" at bounding box center [244, 110] width 57 height 12
select select "3"
click at [216, 104] on select "Select Debtor 1 Only Debtor 2 Only Debtor 1 And Debtor 2 Only At Least One Of T…" at bounding box center [244, 110] width 57 height 12
click at [360, 170] on button "Add Exemption" at bounding box center [363, 176] width 45 height 13
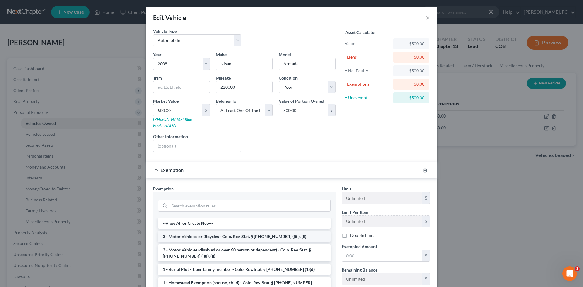
click at [201, 231] on li "3 - Motor Vehicles or Bicycles - Colo. Rev. Stat. § [PHONE_NUMBER] (j)(I), (II)" at bounding box center [244, 236] width 173 height 11
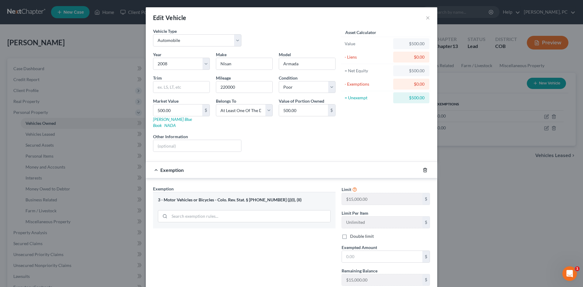
click at [424, 168] on icon "button" at bounding box center [425, 170] width 3 height 4
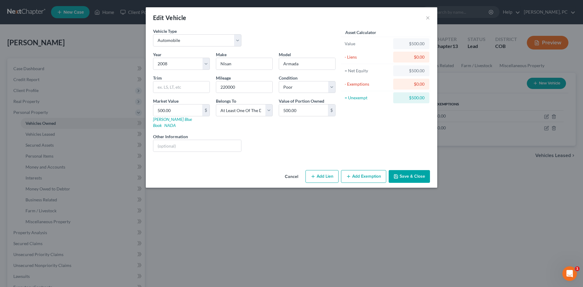
click at [355, 170] on button "Add Exemption" at bounding box center [363, 176] width 45 height 13
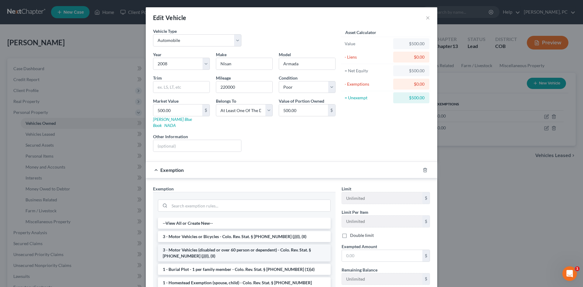
click at [213, 249] on li "3 - Motor Vehicles (disabled or over 60 person or dependent) - Colo. Rev. Stat.…" at bounding box center [244, 253] width 173 height 17
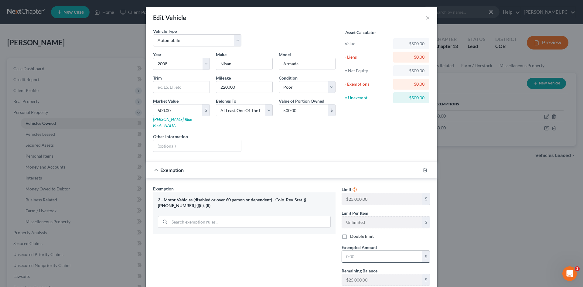
click at [356, 251] on input "text" at bounding box center [382, 257] width 81 height 12
type input "500"
click at [282, 254] on div "Exemption Set must be selected for CA. Exemption * 3 - Motor Vehicles (disabled…" at bounding box center [244, 238] width 189 height 105
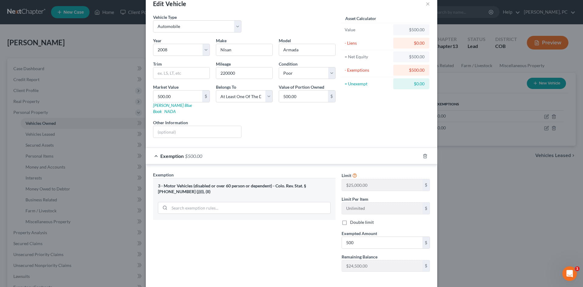
scroll to position [36, 0]
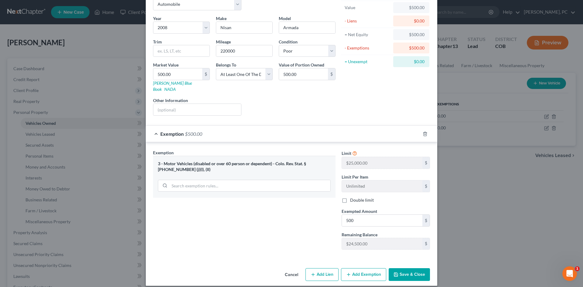
click at [397, 268] on button "Save & Close" at bounding box center [409, 274] width 41 height 13
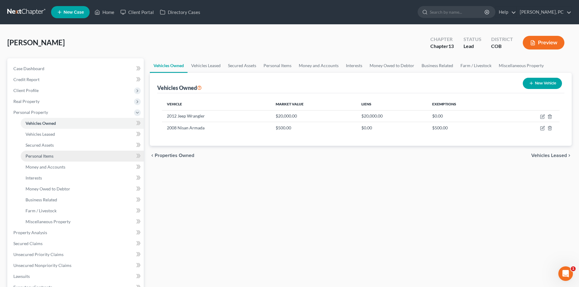
click at [46, 156] on span "Personal Items" at bounding box center [40, 155] width 28 height 5
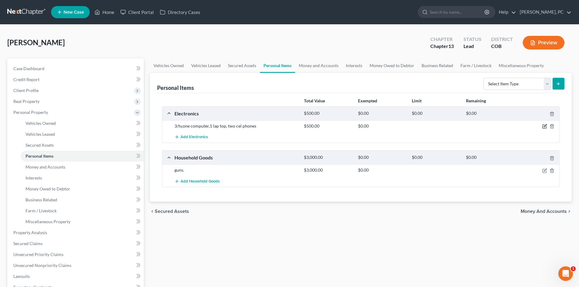
click at [545, 127] on icon "button" at bounding box center [544, 126] width 5 height 5
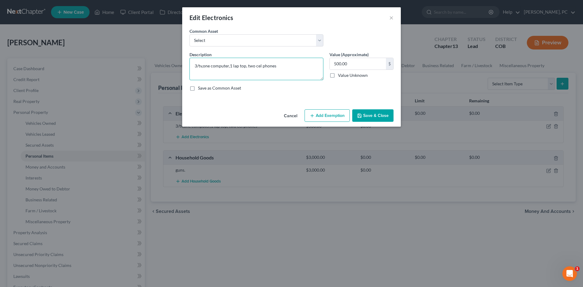
click at [199, 66] on textarea "3/tv,one computer,1 lap top, two cel phones" at bounding box center [257, 69] width 134 height 22
type textarea "3 tv's, one computer, 1 laptop, two cell phones"
click at [338, 115] on button "Add Exemption" at bounding box center [327, 115] width 45 height 13
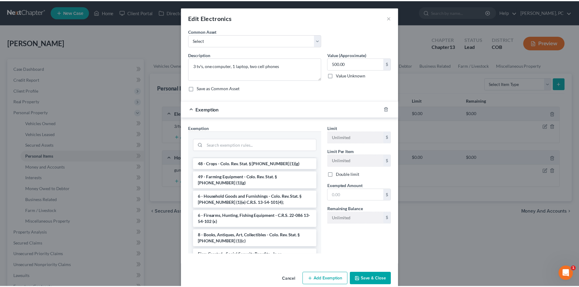
scroll to position [862, 0]
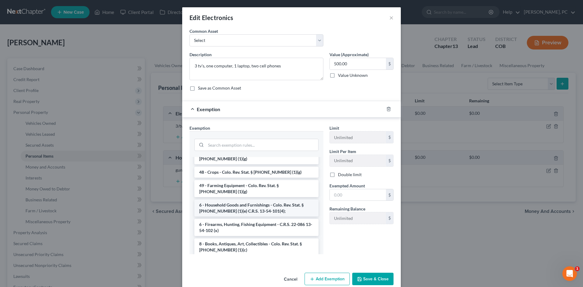
click at [247, 200] on li "6 - Household Goods and Furnishings - Colo. Rev. Stat. § [PHONE_NUMBER] (1)(e) …" at bounding box center [256, 208] width 124 height 17
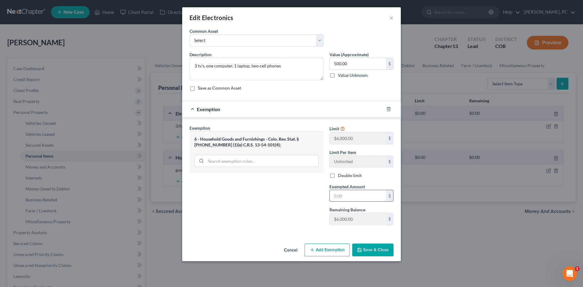
click at [360, 196] on input "text" at bounding box center [358, 196] width 56 height 12
type input "500"
click at [363, 248] on button "Save & Close" at bounding box center [372, 250] width 41 height 13
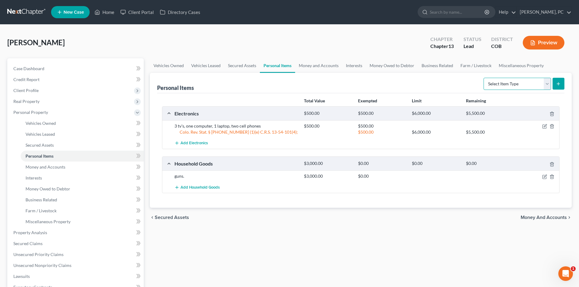
click at [507, 85] on select "Select Item Type Clothing Collectibles Of Value Electronics Firearms Household …" at bounding box center [516, 84] width 67 height 12
select select "clothing"
click at [484, 78] on select "Select Item Type Clothing Collectibles Of Value Electronics Firearms Household …" at bounding box center [516, 84] width 67 height 12
click at [560, 84] on icon "submit" at bounding box center [558, 83] width 5 height 5
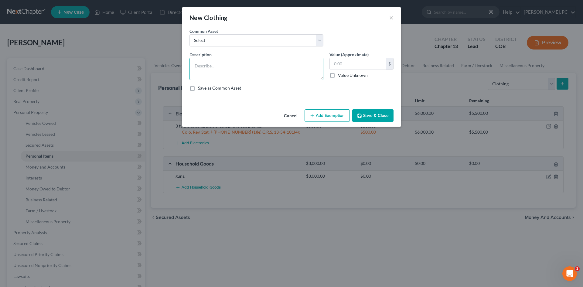
click at [215, 67] on textarea at bounding box center [257, 69] width 134 height 22
type textarea "Clothing & shoes"
type input "800"
click at [318, 119] on button "Add Exemption" at bounding box center [327, 115] width 45 height 13
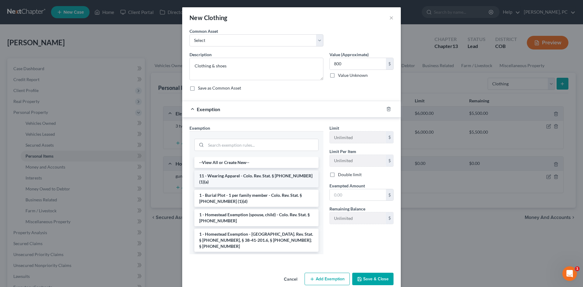
click at [234, 179] on li "11 - Wearing Apparel - Colo. Rev. Stat. § [PHONE_NUMBER] (1)(a)" at bounding box center [256, 178] width 124 height 17
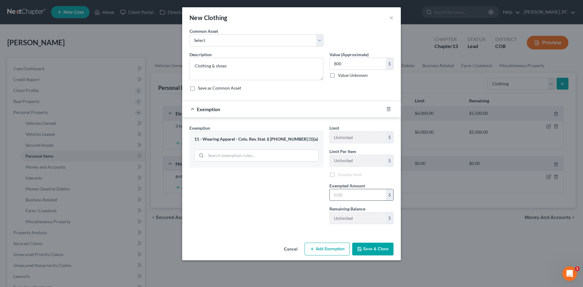
click at [351, 196] on input "text" at bounding box center [358, 195] width 56 height 12
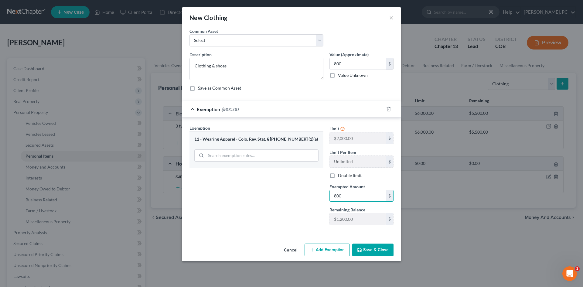
type input "800"
click at [363, 252] on button "Save & Close" at bounding box center [372, 250] width 41 height 13
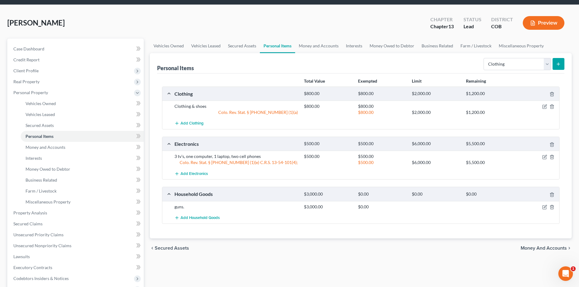
scroll to position [30, 0]
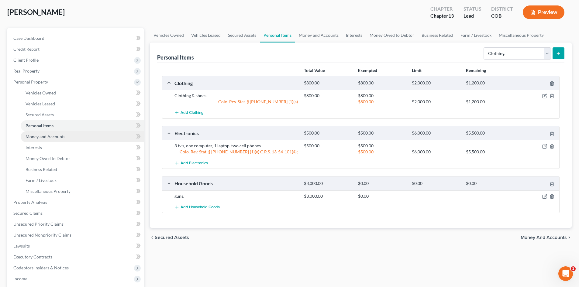
drag, startPoint x: 29, startPoint y: 169, endPoint x: 51, endPoint y: 135, distance: 40.9
click at [51, 135] on span "Money and Accounts" at bounding box center [46, 136] width 40 height 5
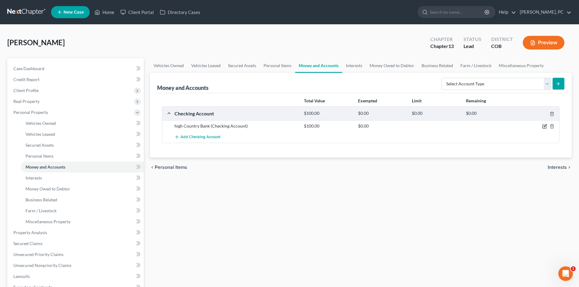
click at [544, 126] on icon "button" at bounding box center [544, 126] width 5 height 5
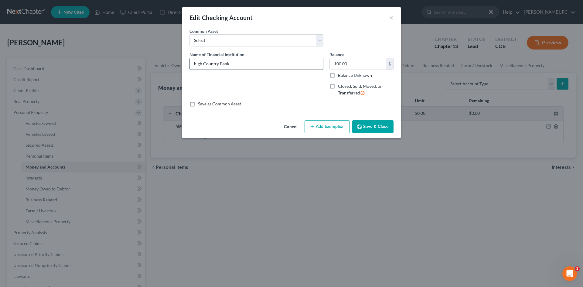
click at [197, 63] on input "high Country Bank" at bounding box center [256, 64] width 133 height 12
type input "High Country Bank"
click at [362, 129] on icon "button" at bounding box center [359, 126] width 5 height 5
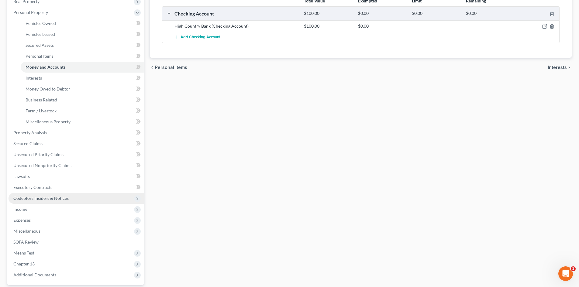
scroll to position [122, 0]
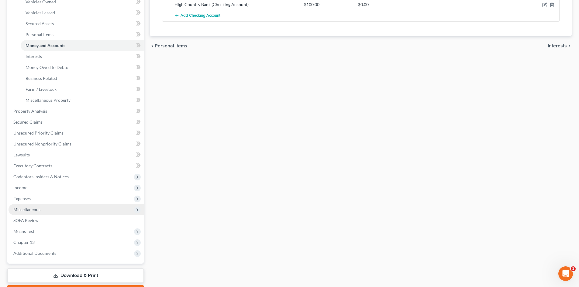
click at [27, 210] on span "Miscellaneous" at bounding box center [26, 209] width 27 height 5
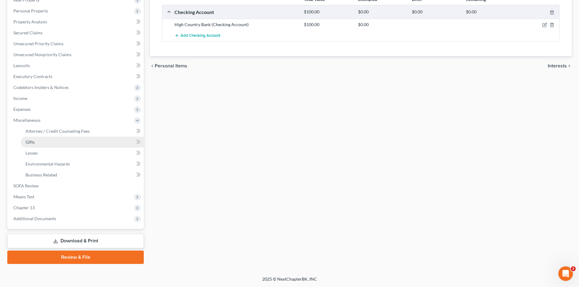
scroll to position [101, 0]
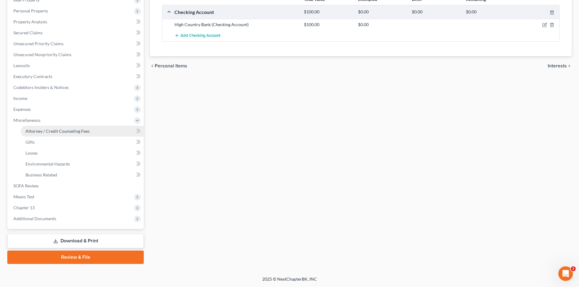
click at [48, 132] on span "Attorney / Credit Counseling Fees" at bounding box center [58, 131] width 64 height 5
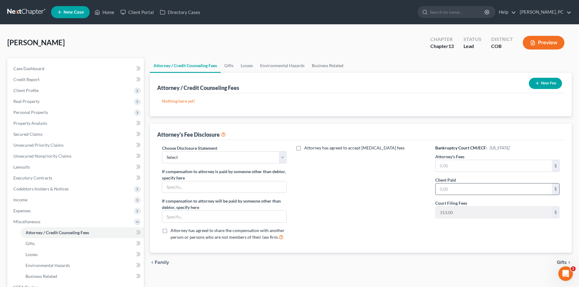
click at [451, 192] on input "text" at bounding box center [493, 190] width 116 height 12
type input "2,000"
click at [451, 168] on input "text" at bounding box center [493, 166] width 116 height 12
type input "6,500"
click at [215, 158] on select "Select Disclosure" at bounding box center [224, 157] width 124 height 12
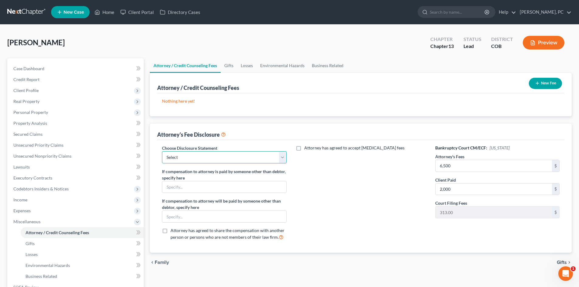
select select "0"
click at [162, 151] on select "Select Disclosure" at bounding box center [224, 157] width 124 height 12
click at [548, 86] on button "New Fee" at bounding box center [545, 83] width 33 height 11
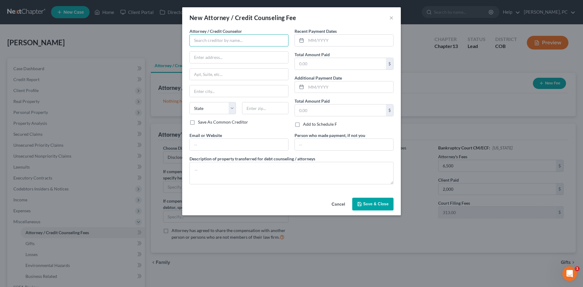
click at [239, 41] on input "text" at bounding box center [239, 40] width 99 height 12
type input "[PERSON_NAME] PC"
click at [320, 42] on input "text" at bounding box center [349, 41] width 87 height 12
type input "08/2025"
click at [311, 67] on input "text" at bounding box center [340, 64] width 91 height 12
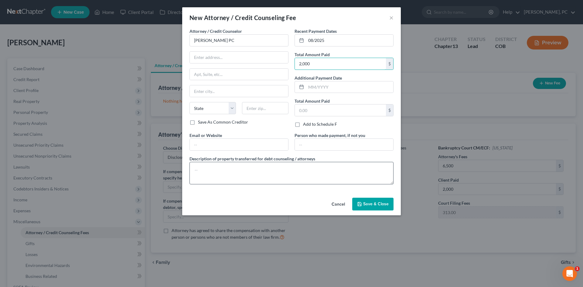
type input "2,000"
click at [242, 174] on textarea at bounding box center [292, 173] width 204 height 22
type textarea "$2,000 plus filing fee"
click at [377, 204] on span "Save & Close" at bounding box center [376, 203] width 26 height 5
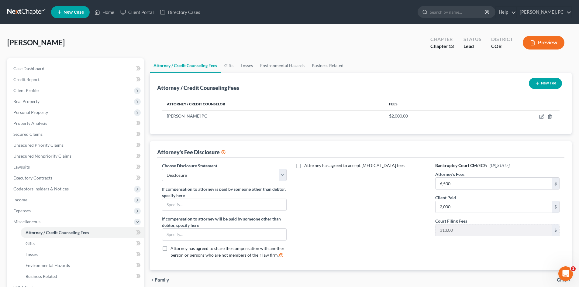
click at [537, 84] on icon "button" at bounding box center [537, 83] width 5 height 5
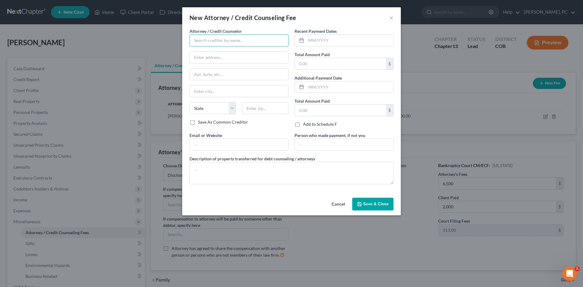
click at [212, 39] on input "text" at bounding box center [239, 40] width 99 height 12
type input "Summit Financial Education"
click at [320, 42] on input "text" at bounding box center [349, 41] width 87 height 12
type input "08/2025"
click at [313, 62] on input "text" at bounding box center [340, 64] width 91 height 12
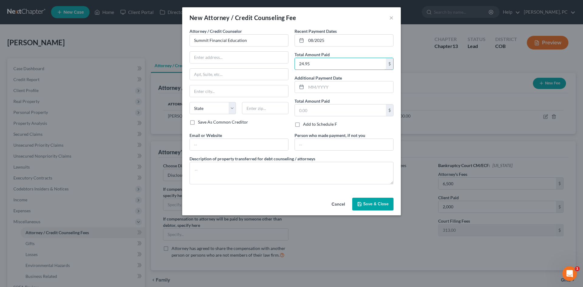
type input "24.95"
click at [376, 201] on button "Save & Close" at bounding box center [372, 204] width 41 height 13
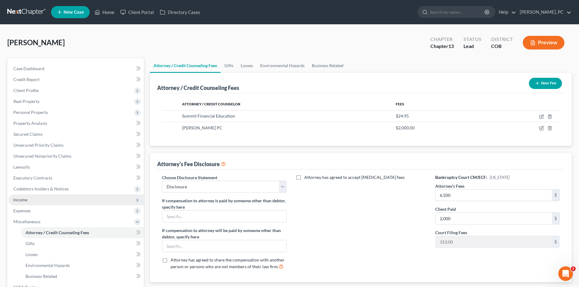
click at [26, 197] on span "Income" at bounding box center [20, 199] width 14 height 5
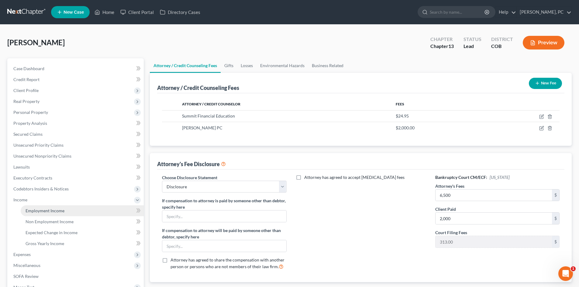
click at [53, 211] on span "Employment Income" at bounding box center [45, 210] width 39 height 5
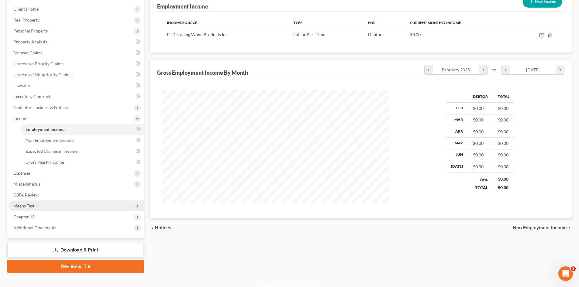
scroll to position [91, 0]
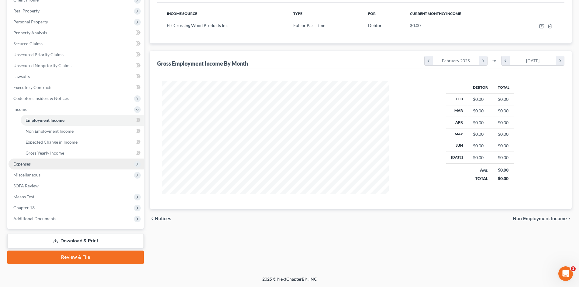
click at [24, 161] on span "Expenses" at bounding box center [76, 164] width 135 height 11
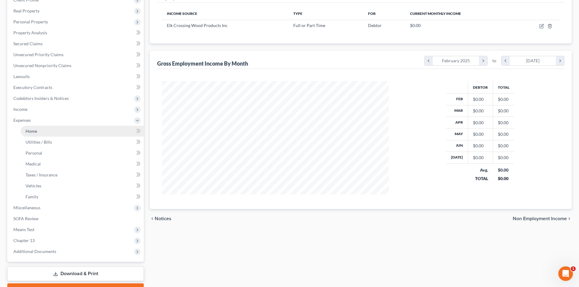
click at [34, 129] on span "Home" at bounding box center [32, 131] width 12 height 5
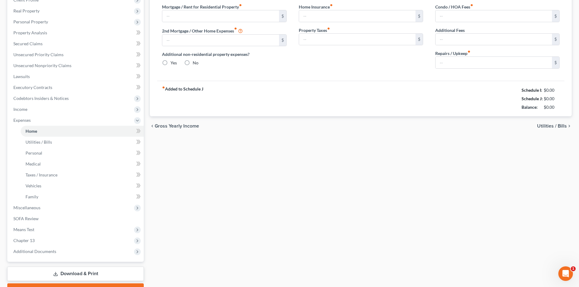
scroll to position [12, 0]
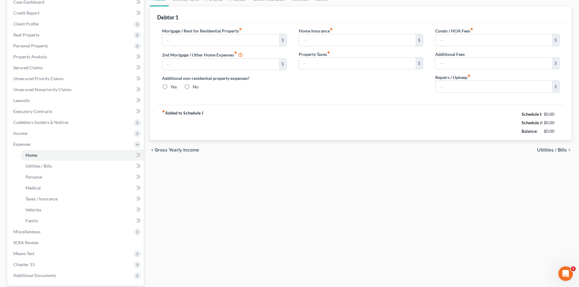
type input "0.01"
type input "0.00"
radio input "true"
type input "115.00"
type input "200.00"
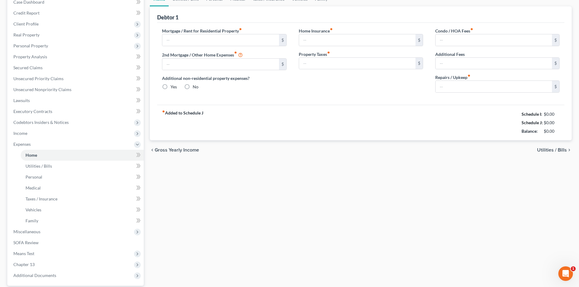
type input "0.00"
type input "100.00"
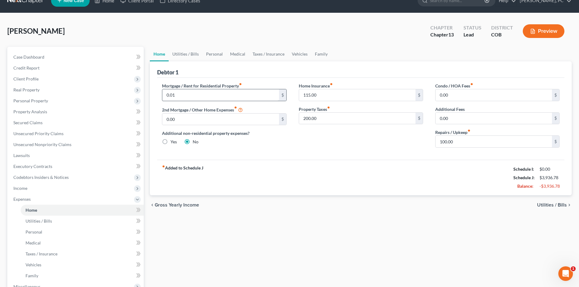
scroll to position [0, 0]
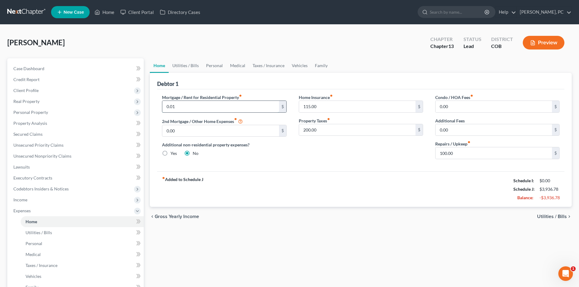
click at [207, 102] on input "0.01" at bounding box center [220, 107] width 116 height 12
type input "5,000"
click at [188, 67] on link "Utilities / Bills" at bounding box center [186, 65] width 34 height 15
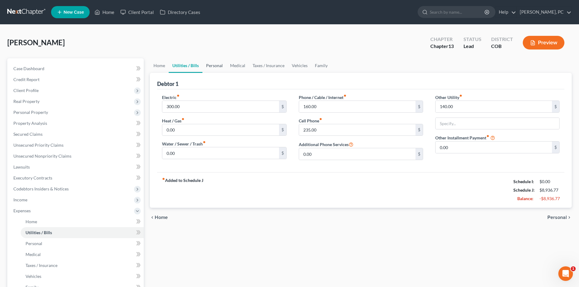
click at [216, 64] on link "Personal" at bounding box center [214, 65] width 24 height 15
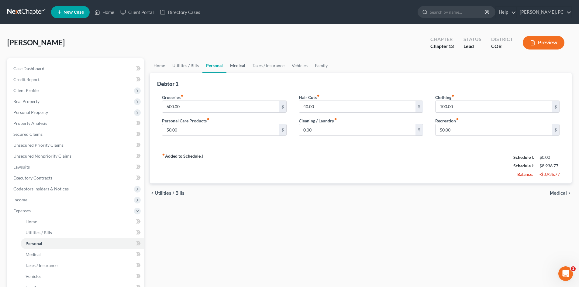
click at [242, 66] on link "Medical" at bounding box center [237, 65] width 22 height 15
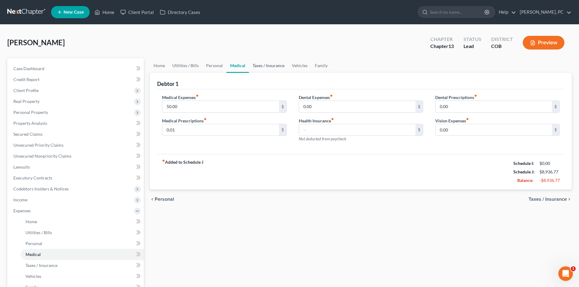
click at [266, 62] on link "Taxes / Insurance" at bounding box center [268, 65] width 39 height 15
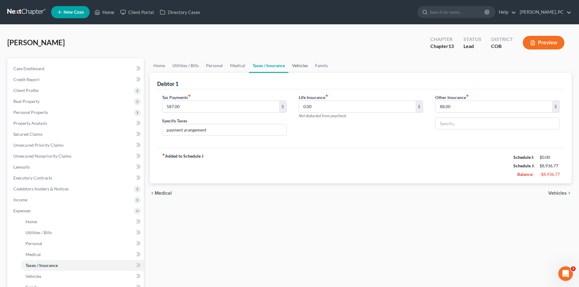
click at [300, 65] on link "Vehicles" at bounding box center [299, 65] width 23 height 15
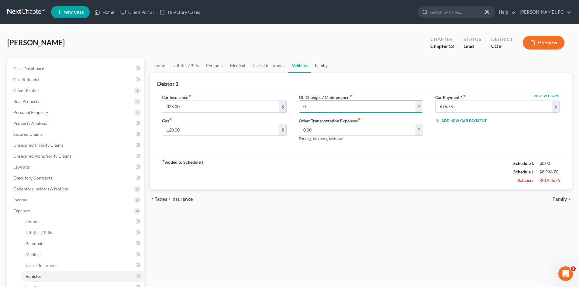
type input "0"
click at [320, 64] on link "Family" at bounding box center [321, 65] width 20 height 15
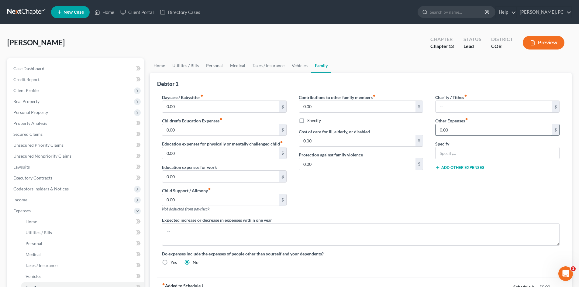
click at [453, 129] on input "0.00" at bounding box center [493, 130] width 116 height 12
type input "100"
click at [458, 155] on input "text" at bounding box center [497, 153] width 124 height 12
type input "Incidentals & Emergencies"
click at [386, 190] on div "Contributions to other family members fiber_manual_record 0.00 $ Specify Cost o…" at bounding box center [361, 155] width 136 height 123
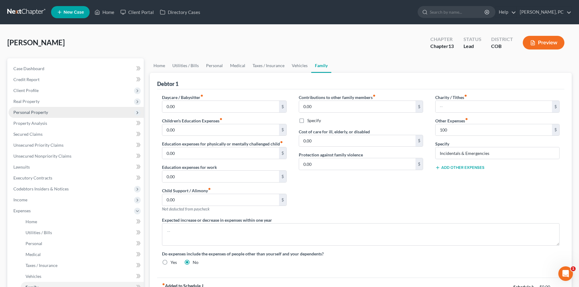
click at [38, 113] on span "Personal Property" at bounding box center [30, 112] width 35 height 5
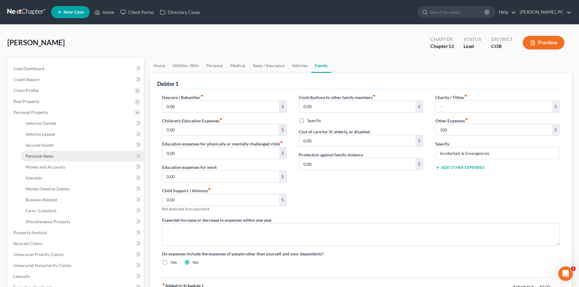
click at [42, 153] on span "Personal Items" at bounding box center [40, 155] width 28 height 5
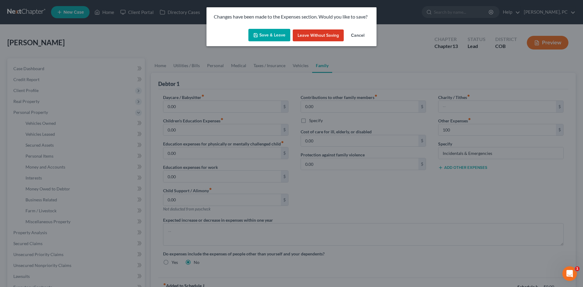
click at [267, 34] on button "Save & Leave" at bounding box center [270, 35] width 42 height 13
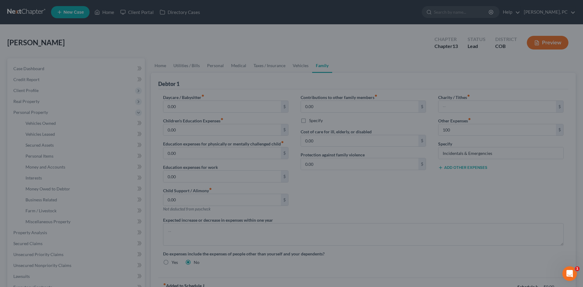
type input "100.00"
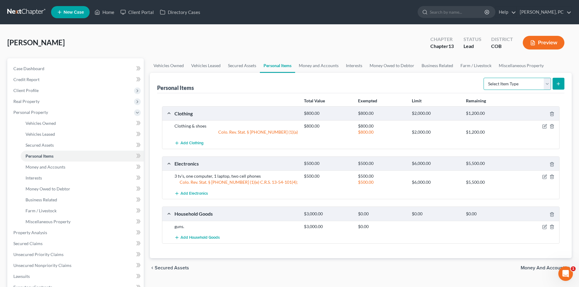
click at [509, 82] on select "Select Item Type Clothing Collectibles Of Value Electronics Firearms Household …" at bounding box center [516, 84] width 67 height 12
select select "household_goods"
click at [484, 78] on select "Select Item Type Clothing Collectibles Of Value Electronics Firearms Household …" at bounding box center [516, 84] width 67 height 12
click at [558, 84] on icon "submit" at bounding box center [558, 83] width 5 height 5
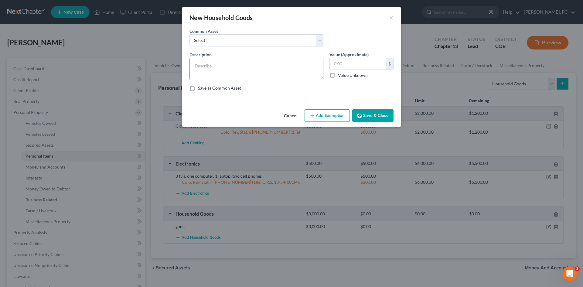
click at [236, 77] on textarea at bounding box center [257, 69] width 134 height 22
click at [221, 69] on textarea at bounding box center [257, 69] width 134 height 22
type textarea "Bed, dresser, night stand, lamps, couch, table & chairs, kitchen items, linens,…"
click at [362, 61] on input "text" at bounding box center [358, 64] width 56 height 12
type input "2,600"
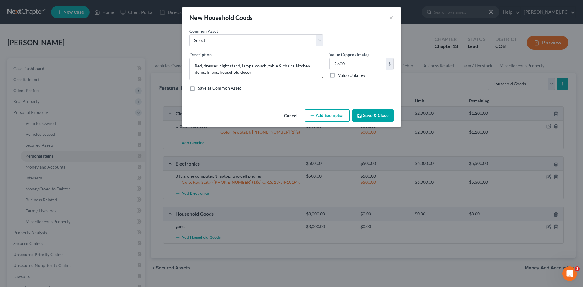
click at [324, 116] on button "Add Exemption" at bounding box center [327, 115] width 45 height 13
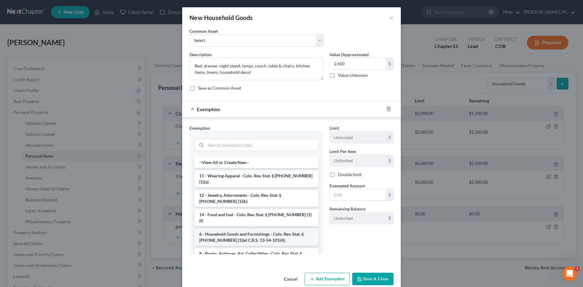
click at [234, 229] on li "6 - Household Goods and Furnishings - Colo. Rev. Stat. § [PHONE_NUMBER] (1)(e) …" at bounding box center [256, 237] width 124 height 17
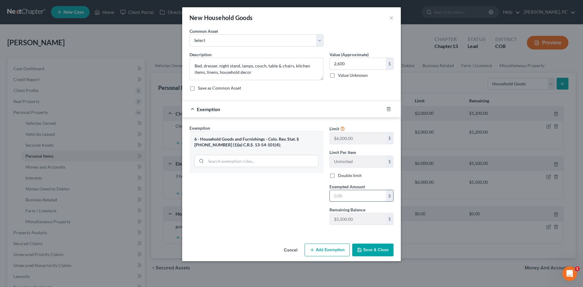
click at [336, 194] on input "text" at bounding box center [358, 196] width 56 height 12
type input "2,600"
click at [375, 249] on button "Save & Close" at bounding box center [372, 250] width 41 height 13
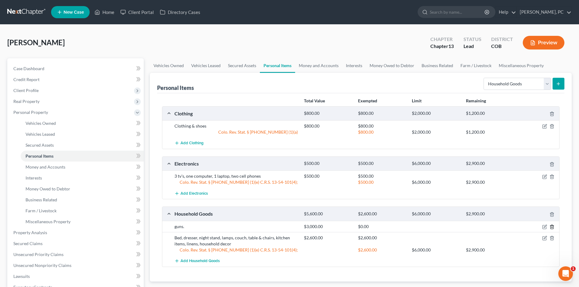
click at [552, 226] on icon "button" at bounding box center [551, 227] width 5 height 5
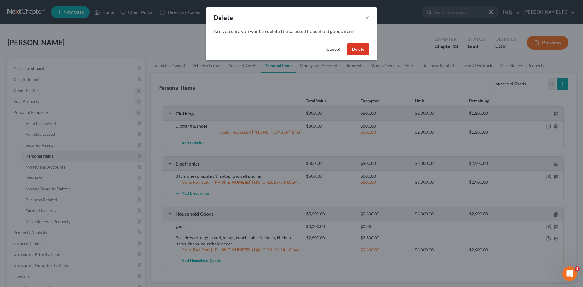
click at [359, 53] on button "Delete" at bounding box center [358, 49] width 22 height 12
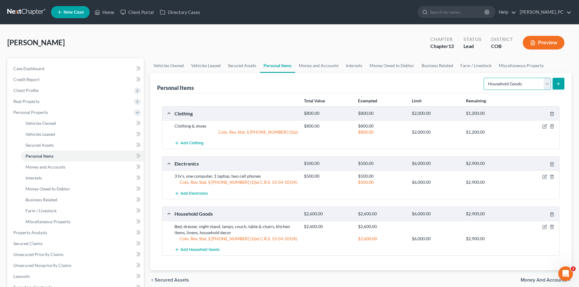
click at [518, 82] on select "Select Item Type Clothing Collectibles Of Value Electronics Firearms Household …" at bounding box center [516, 84] width 67 height 12
select select "firearms"
click at [484, 78] on select "Select Item Type Clothing Collectibles Of Value Electronics Firearms Household …" at bounding box center [516, 84] width 67 height 12
click at [554, 83] on button "submit" at bounding box center [558, 84] width 12 height 12
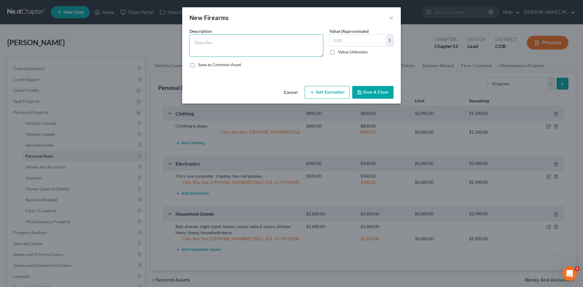
click at [212, 45] on textarea at bounding box center [257, 45] width 134 height 22
type textarea "Shotgun, pistol, 3 additional old guns"
type input "1,800"
click at [331, 92] on button "Add Exemption" at bounding box center [327, 92] width 45 height 13
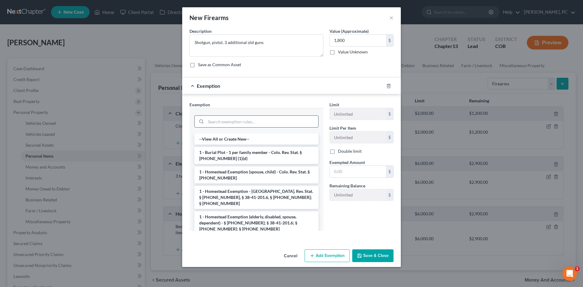
click at [226, 122] on input "search" at bounding box center [262, 122] width 112 height 12
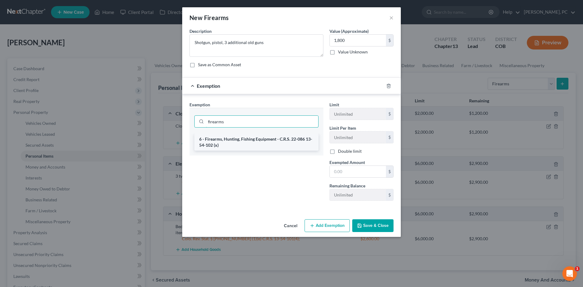
type input "firearms"
click at [227, 140] on li "6 - Firearms, Hunting, Fishing Equipment - C.R.S. 22-086 13-54-102 (x)" at bounding box center [256, 142] width 124 height 17
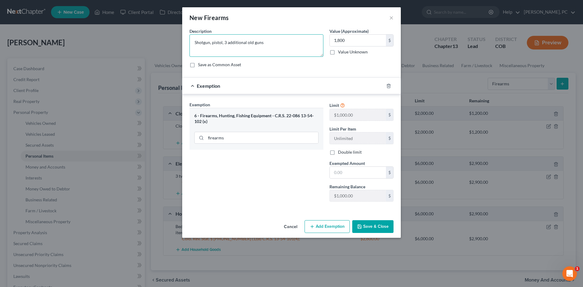
drag, startPoint x: 224, startPoint y: 43, endPoint x: 185, endPoint y: 44, distance: 39.2
click at [186, 44] on div "An exemption set must first be selected from the Filing Information section. Co…" at bounding box center [291, 123] width 219 height 190
type textarea "3 old guns"
type input "950"
click at [360, 171] on input "text" at bounding box center [358, 173] width 56 height 12
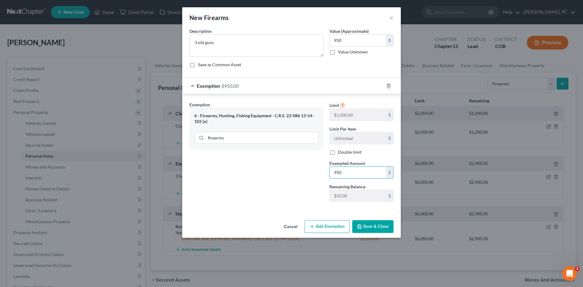
type input "950"
click at [196, 41] on textarea "3 old guns" at bounding box center [257, 45] width 134 height 22
type textarea "Shotgun, pistol, 3 old guns"
click at [343, 39] on input "950" at bounding box center [358, 41] width 56 height 12
type input "1,950"
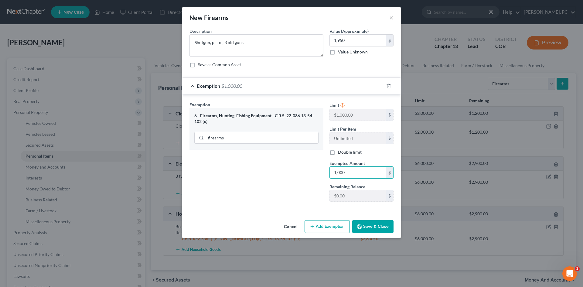
type input "1,000"
click at [375, 227] on button "Save & Close" at bounding box center [372, 226] width 41 height 13
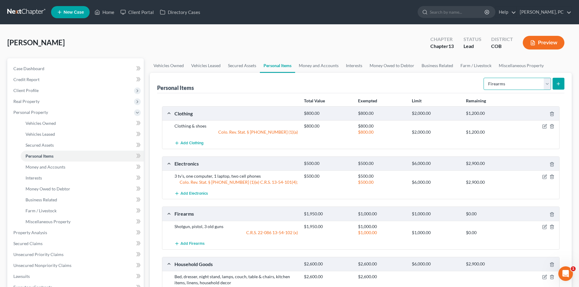
click at [523, 81] on select "Select Item Type Clothing Collectibles Of Value Electronics Firearms Household …" at bounding box center [516, 84] width 67 height 12
select select "pets"
click at [484, 78] on select "Select Item Type Clothing Collectibles Of Value Electronics Firearms Household …" at bounding box center [516, 84] width 67 height 12
click at [556, 85] on icon "submit" at bounding box center [558, 83] width 5 height 5
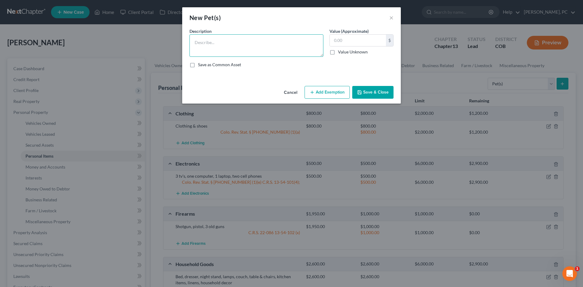
click at [206, 42] on textarea at bounding box center [257, 45] width 134 height 22
type textarea "Dog"
type input "0"
drag, startPoint x: 383, startPoint y: 91, endPoint x: 386, endPoint y: 93, distance: 3.4
click at [383, 91] on button "Save & Close" at bounding box center [372, 92] width 41 height 13
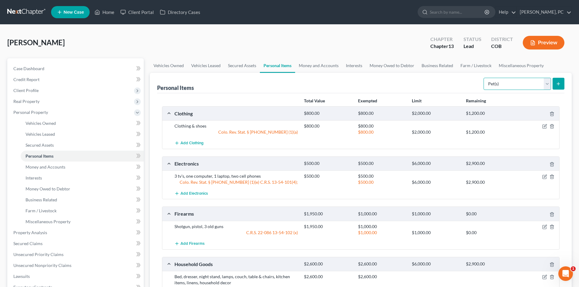
click at [502, 87] on select "Select Item Type Clothing Collectibles Of Value Electronics Firearms Household …" at bounding box center [516, 84] width 67 height 12
click at [434, 83] on div "Personal Items Select Item Type Clothing Collectibles Of Value Electronics Fire…" at bounding box center [360, 83] width 407 height 20
click at [54, 165] on span "Money and Accounts" at bounding box center [46, 166] width 40 height 5
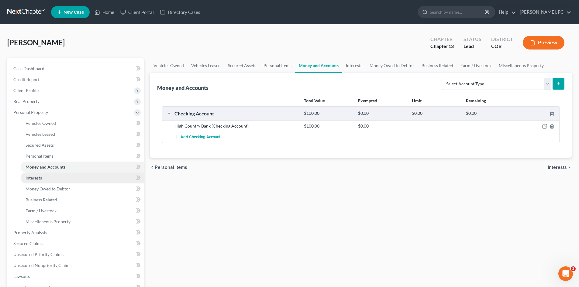
click at [33, 178] on span "Interests" at bounding box center [34, 177] width 16 height 5
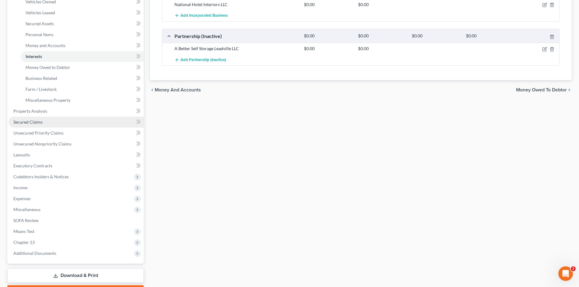
scroll to position [152, 0]
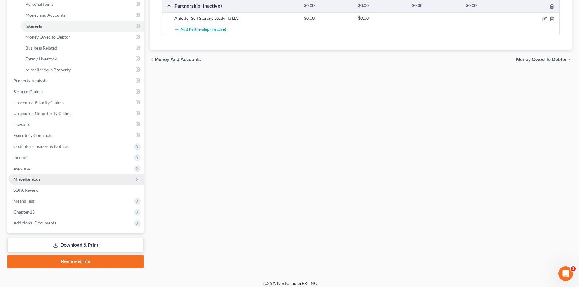
click at [29, 178] on span "Miscellaneous" at bounding box center [26, 179] width 27 height 5
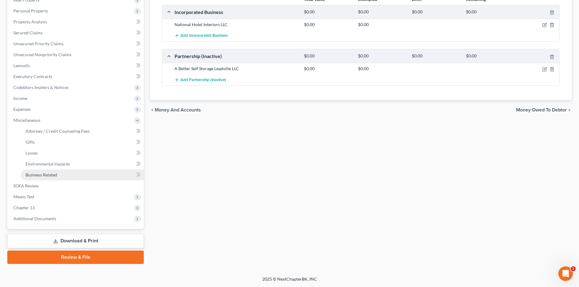
scroll to position [101, 0]
click at [45, 175] on span "Business Related" at bounding box center [42, 174] width 32 height 5
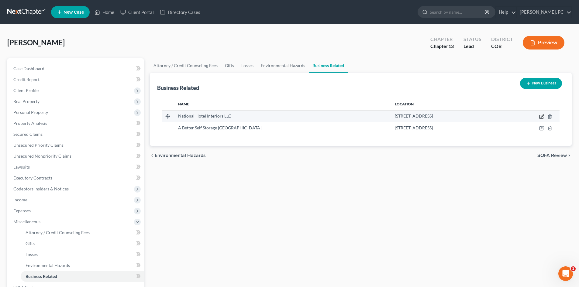
click at [540, 116] on icon "button" at bounding box center [541, 116] width 5 height 5
select select "member"
select select "5"
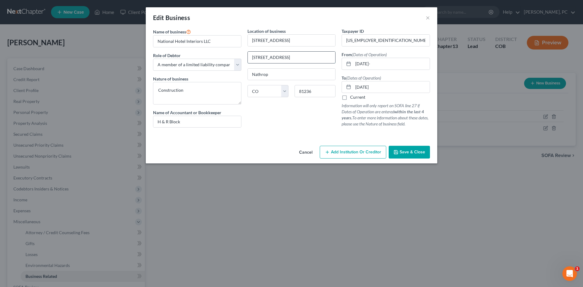
drag, startPoint x: 282, startPoint y: 60, endPoint x: 255, endPoint y: 56, distance: 27.0
click at [261, 59] on input "25761 cty rd 162" at bounding box center [292, 58] width 88 height 12
type input "2"
click at [265, 40] on input "25761 cty rd 162" at bounding box center [292, 41] width 88 height 12
type input "[STREET_ADDRESS]"
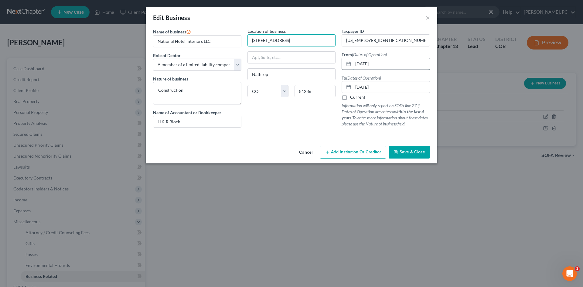
click at [360, 62] on input "01/ 07/2020-" at bounding box center [391, 64] width 77 height 12
click at [404, 153] on span "Save & Close" at bounding box center [413, 151] width 26 height 5
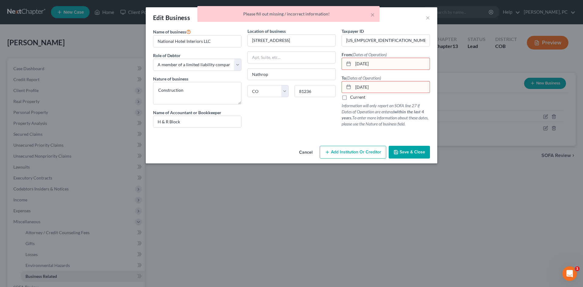
click at [353, 65] on div at bounding box center [347, 64] width 11 height 12
click at [354, 64] on input "01/ 07/2020" at bounding box center [391, 64] width 77 height 12
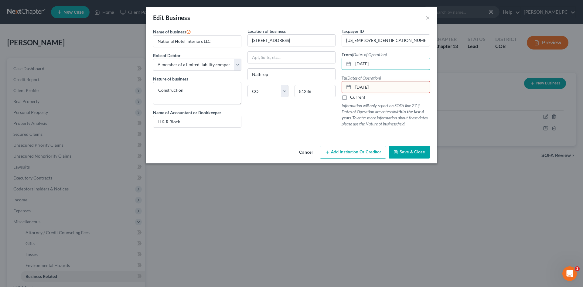
type input "01/07/2020"
drag, startPoint x: 363, startPoint y: 86, endPoint x: 414, endPoint y: 12, distance: 90.1
click at [362, 86] on input "12/ 31/2024" at bounding box center [391, 87] width 77 height 12
type input "12/31/2024"
click at [399, 152] on button "Save & Close" at bounding box center [409, 152] width 41 height 13
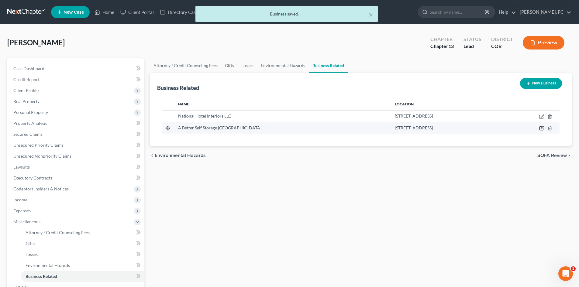
click at [541, 129] on icon "button" at bounding box center [541, 128] width 5 height 5
select select "member"
select select "5"
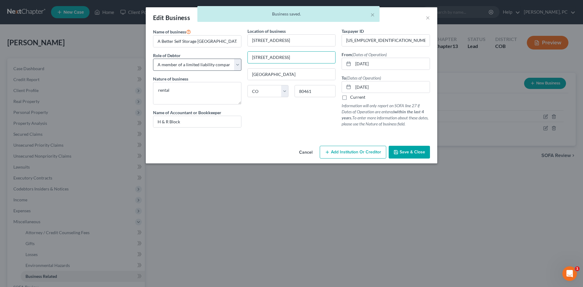
click at [204, 60] on div "Name of business * A Better Self Storage Leadville Role of Debtor * Select A me…" at bounding box center [291, 82] width 283 height 109
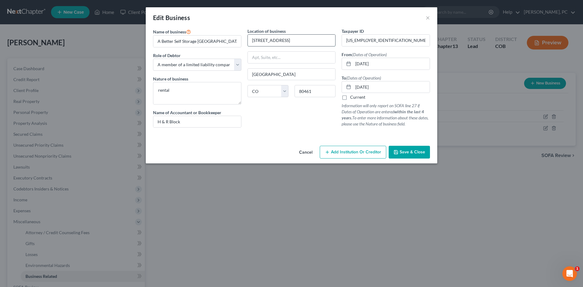
click at [267, 41] on input "11567 hwy 24" at bounding box center [292, 41] width 88 height 12
type input "11567 Hwy 24"
drag, startPoint x: 174, startPoint y: 89, endPoint x: 126, endPoint y: 87, distance: 47.8
click at [126, 87] on div "Edit Business × Name of business * A Better Self Storage Leadville Role of Debt…" at bounding box center [291, 143] width 583 height 287
type textarea "Storage business"
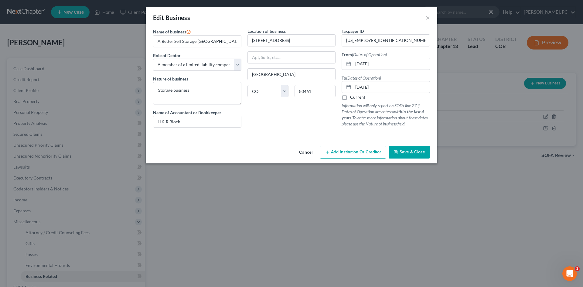
click at [420, 153] on span "Save & Close" at bounding box center [413, 151] width 26 height 5
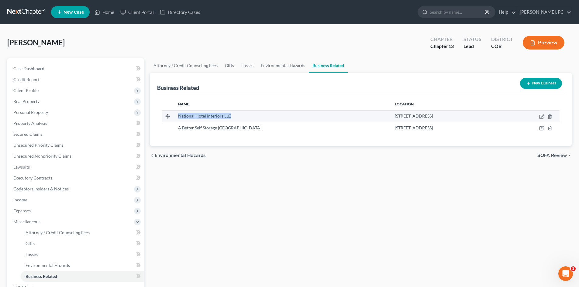
drag, startPoint x: 178, startPoint y: 116, endPoint x: 232, endPoint y: 116, distance: 53.8
click at [232, 116] on div "National Hotel Interiors LLC" at bounding box center [281, 116] width 207 height 6
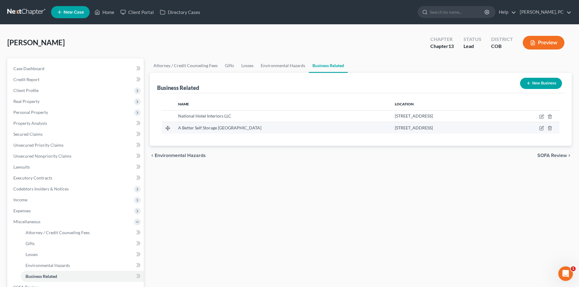
click at [227, 129] on span "A Better Self Storage Leadville" at bounding box center [219, 127] width 83 height 5
drag, startPoint x: 177, startPoint y: 129, endPoint x: 237, endPoint y: 131, distance: 60.2
click at [237, 131] on td "A Better Self Storage Leadville" at bounding box center [281, 128] width 216 height 12
copy span "A Better Self Storage Leadville"
click at [543, 129] on icon "button" at bounding box center [541, 128] width 5 height 5
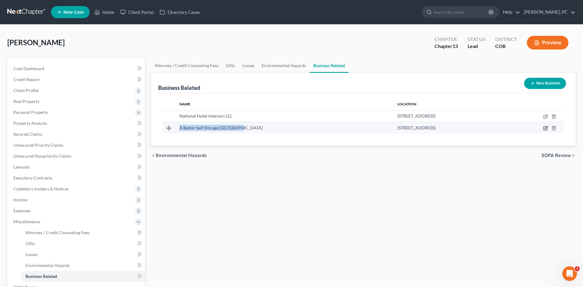
select select "member"
select select "5"
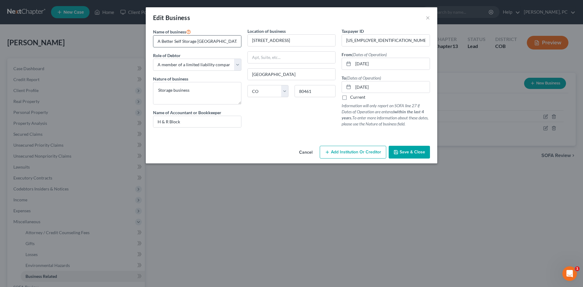
click at [217, 41] on input "A Better Self Storage Leadville" at bounding box center [197, 42] width 88 height 12
drag, startPoint x: 225, startPoint y: 43, endPoint x: 145, endPoint y: 44, distance: 79.3
click at [145, 44] on div "Edit Business × Name of business * A Better Self Storage Leadville LLC Role of …" at bounding box center [291, 143] width 583 height 287
type input "A Better Self Storage Leadville LLC"
drag, startPoint x: 401, startPoint y: 155, endPoint x: 362, endPoint y: 154, distance: 39.2
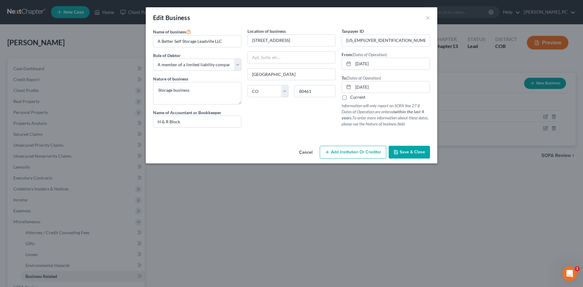
click at [401, 155] on button "Save & Close" at bounding box center [409, 152] width 41 height 13
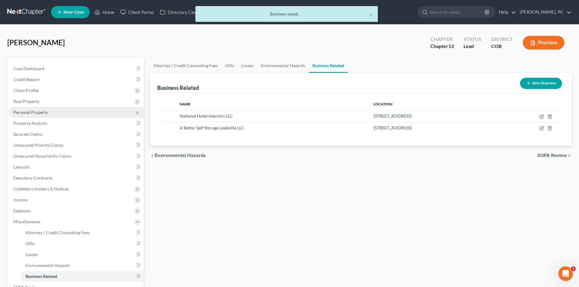
click at [43, 111] on span "Personal Property" at bounding box center [30, 112] width 35 height 5
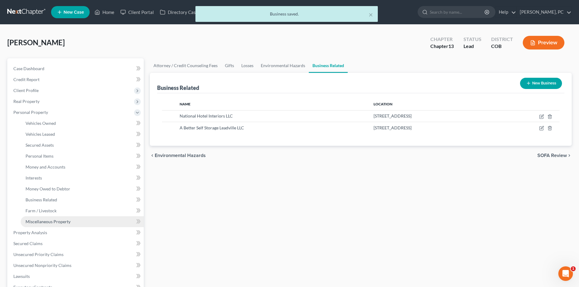
click at [49, 221] on span "Miscellaneous Property" at bounding box center [48, 221] width 45 height 5
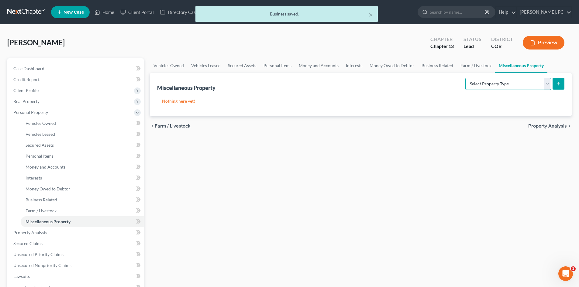
click at [467, 87] on select "Select Property Type Assigned for Creditor Benefit Within 1 Year Holding for An…" at bounding box center [508, 84] width 86 height 12
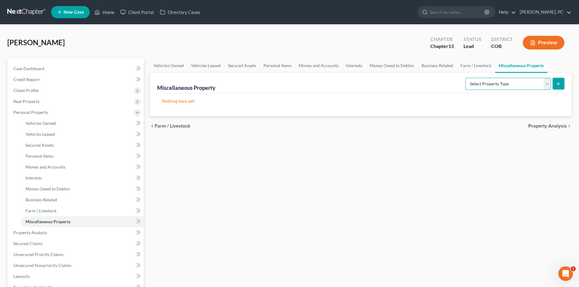
select select "transferred"
click at [465, 78] on select "Select Property Type Assigned for Creditor Benefit Within 1 Year Holding for An…" at bounding box center [508, 84] width 86 height 12
click at [558, 84] on icon "submit" at bounding box center [558, 83] width 5 height 5
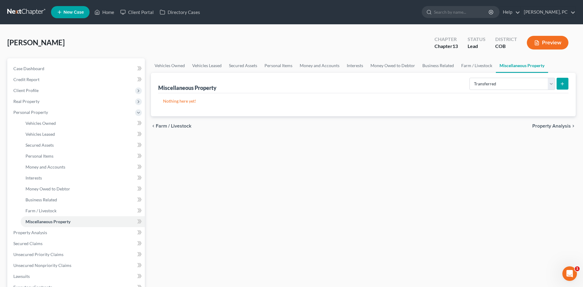
select select "Ordinary (within 2 years)"
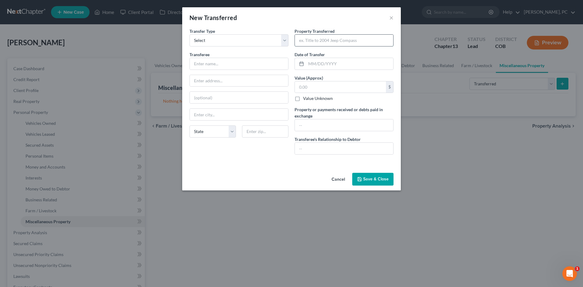
click at [313, 40] on input "text" at bounding box center [344, 41] width 98 height 12
paste input "A Better Self Storage Leadville LLC"
type input "A Better Self Storage Leadville LLC"
click at [229, 66] on input "text" at bounding box center [239, 64] width 98 height 12
type input "Private buyer"
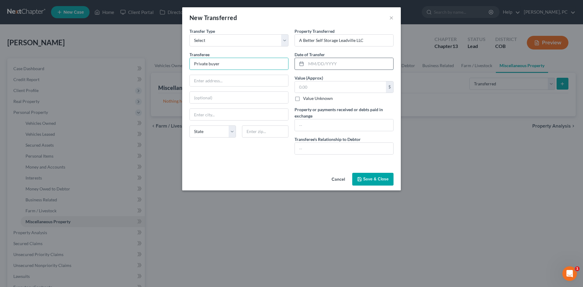
click at [322, 65] on input "text" at bounding box center [349, 64] width 87 height 12
type input "02/16/2025"
click at [316, 88] on input "text" at bounding box center [340, 87] width 91 height 12
type input "2,390,000"
click at [314, 149] on input "text" at bounding box center [344, 149] width 98 height 12
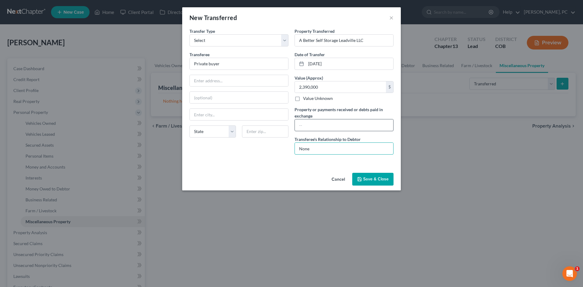
type input "None"
click at [304, 125] on input "text" at bounding box center [344, 125] width 98 height 12
type input "Received $2.39M, walked with $50k after payoff of loan"
click at [371, 182] on button "Save & Close" at bounding box center [372, 179] width 41 height 13
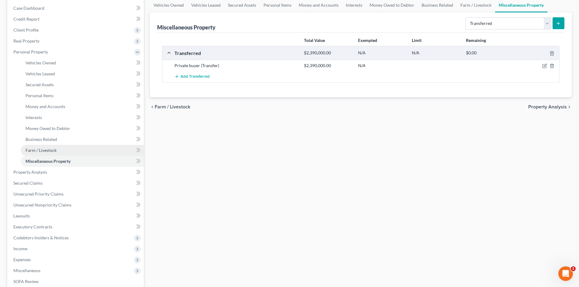
scroll to position [61, 0]
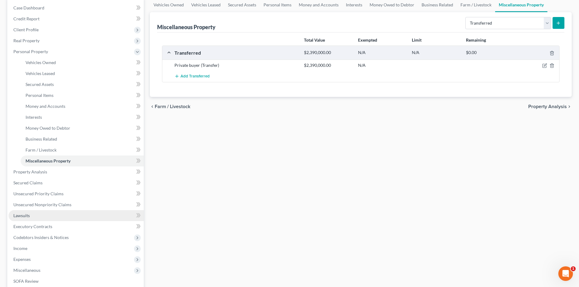
click at [24, 213] on span "Lawsuits" at bounding box center [21, 215] width 16 height 5
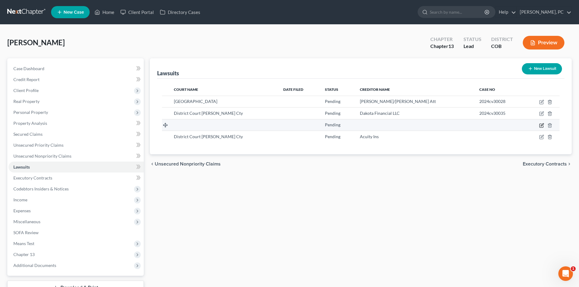
click at [540, 124] on icon "button" at bounding box center [541, 125] width 5 height 5
select select "1"
select select "0"
select select "1"
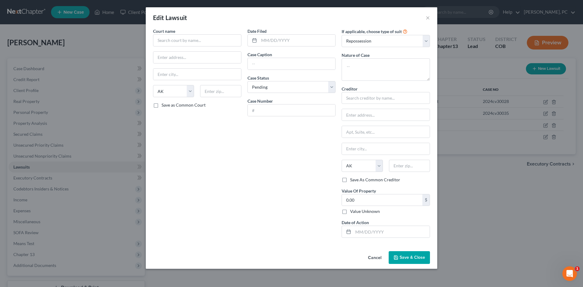
click at [372, 256] on button "Cancel" at bounding box center [374, 258] width 23 height 12
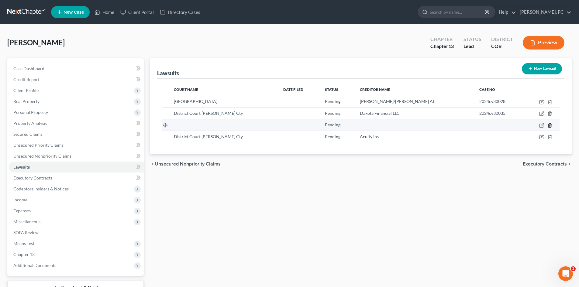
click at [549, 125] on icon "button" at bounding box center [549, 125] width 5 height 5
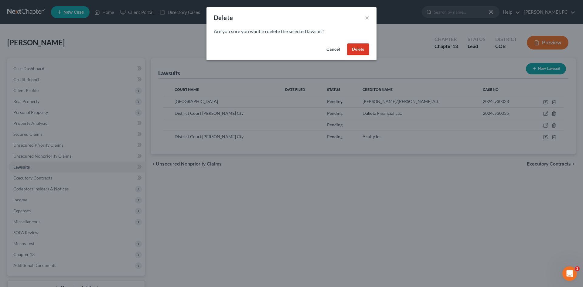
click at [361, 50] on button "Delete" at bounding box center [358, 49] width 22 height 12
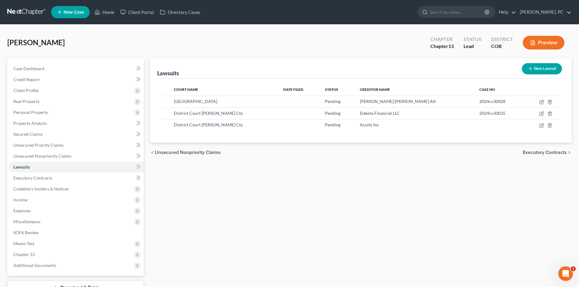
click at [536, 72] on button "New Lawsuit" at bounding box center [542, 68] width 40 height 11
select select "0"
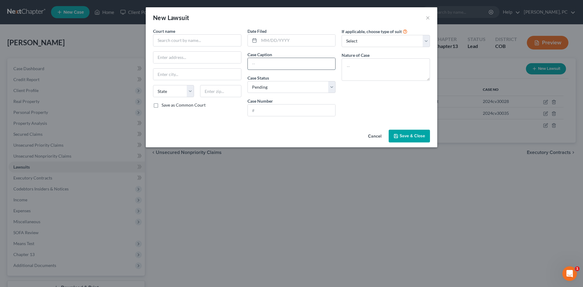
click at [285, 64] on input "text" at bounding box center [292, 64] width 88 height 12
paste input "Umb Bank National Association v. Shivers, Leonard Donald et al"
type input "Umb Bank National Association v. Shivers, Leonard Donald et al"
click at [357, 67] on textarea at bounding box center [386, 69] width 88 height 22
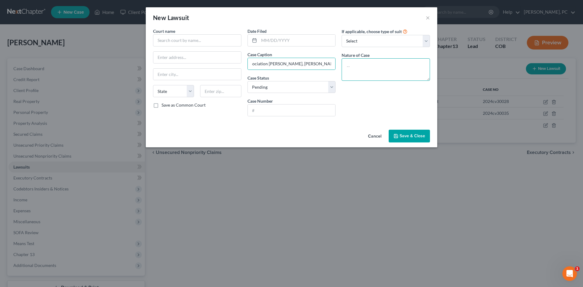
scroll to position [0, 0]
type textarea "Rule 120 Hearing"
click at [257, 111] on input "text" at bounding box center [292, 111] width 88 height 12
paste input "2025CV030019"
type input "2025CV030019"
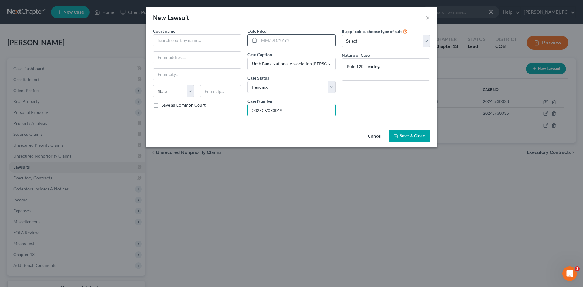
click at [280, 36] on input "text" at bounding box center [297, 41] width 77 height 12
click at [184, 39] on input "text" at bounding box center [197, 40] width 88 height 12
click at [251, 64] on input "Umb Bank National Association v. Shivers, Leonard Donald et al" at bounding box center [292, 64] width 88 height 12
drag, startPoint x: 412, startPoint y: 139, endPoint x: 384, endPoint y: 123, distance: 32.0
click at [412, 139] on button "Save & Close" at bounding box center [409, 136] width 41 height 13
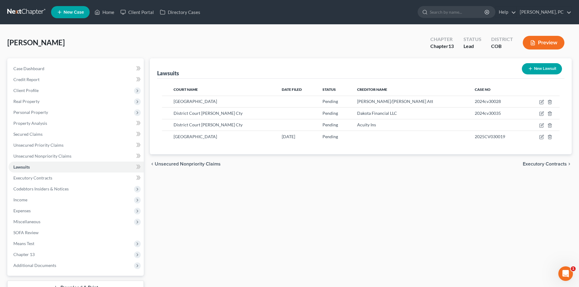
click at [541, 68] on button "New Lawsuit" at bounding box center [542, 68] width 40 height 11
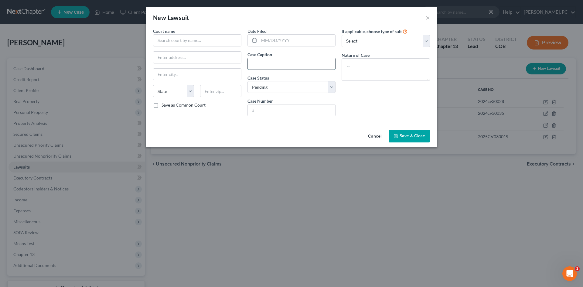
click at [269, 66] on input "text" at bounding box center [292, 64] width 88 height 12
paste input "Financial Pacific Leasing Inc v. National Hotel Interiors LLC et al"
click at [259, 39] on input "text" at bounding box center [297, 41] width 77 height 12
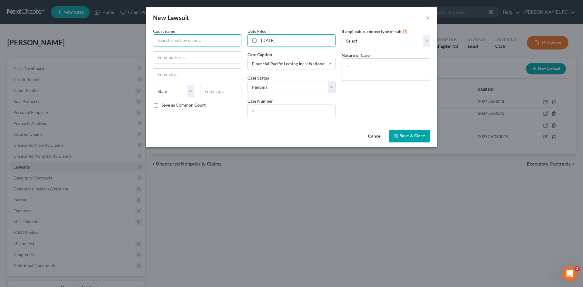
click at [170, 44] on input "text" at bounding box center [197, 40] width 88 height 12
click at [268, 108] on input "text" at bounding box center [292, 111] width 88 height 12
paste input "2025CV030008"
click at [367, 112] on div "If applicable, choose type of suit Select Repossession Garnishment Foreclosure …" at bounding box center [386, 74] width 94 height 93
click at [359, 64] on textarea at bounding box center [386, 69] width 88 height 22
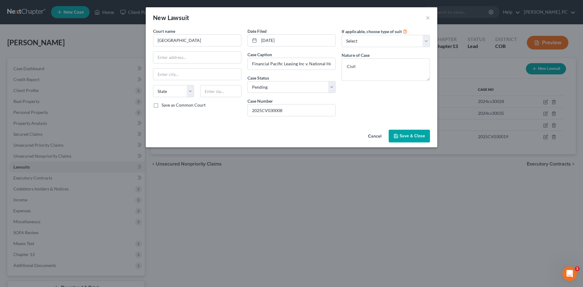
click at [415, 138] on span "Save & Close" at bounding box center [413, 135] width 26 height 5
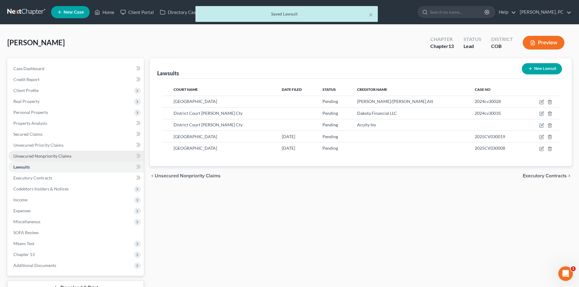
click at [47, 157] on span "Unsecured Nonpriority Claims" at bounding box center [42, 155] width 58 height 5
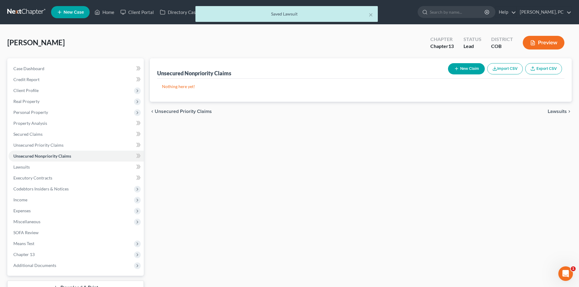
click at [469, 70] on button "New Claim" at bounding box center [466, 68] width 37 height 11
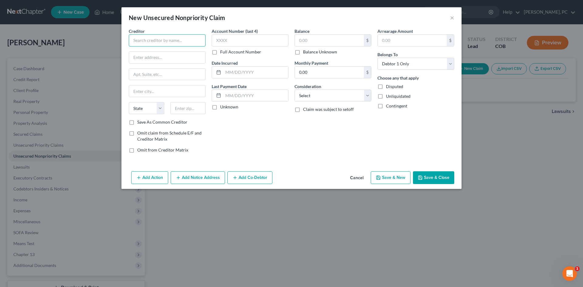
click at [164, 39] on input "text" at bounding box center [167, 40] width 77 height 12
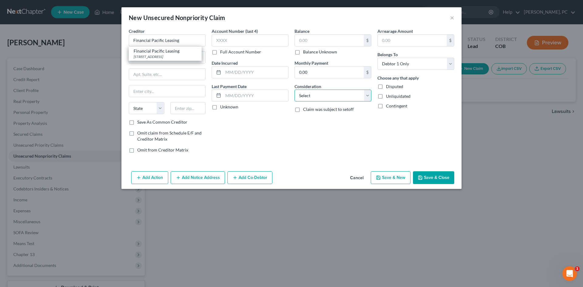
click at [313, 97] on select "Select Cable / Satellite Services Collection Agency Credit Card Debt Debt Couns…" at bounding box center [333, 96] width 77 height 12
click at [295, 90] on select "Select Cable / Satellite Services Collection Agency Credit Card Debt Debt Couns…" at bounding box center [333, 96] width 77 height 12
click at [303, 53] on label "Balance Unknown" at bounding box center [320, 52] width 34 height 6
click at [306, 53] on input "Balance Unknown" at bounding box center [308, 51] width 4 height 4
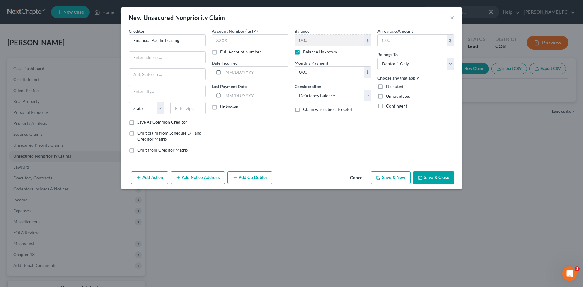
click at [198, 180] on button "Add Notice Address" at bounding box center [198, 177] width 54 height 13
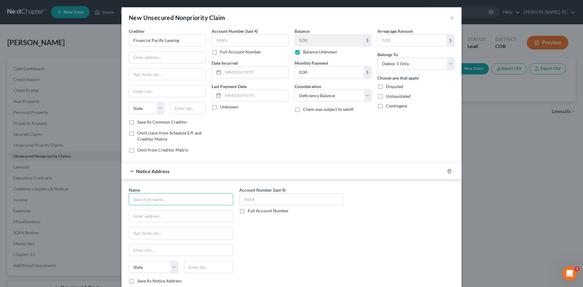
click at [161, 200] on input "text" at bounding box center [181, 199] width 105 height 12
paste input "[PERSON_NAME] Black and Cook, LLC"
drag, startPoint x: 191, startPoint y: 202, endPoint x: 120, endPoint y: 199, distance: 70.6
click at [122, 199] on div "Name * Hutchinson Black and Cook, LLC State AL AK AR AZ CA CO CT DE DC FL GA GU…" at bounding box center [292, 237] width 340 height 114
click at [149, 216] on input "text" at bounding box center [181, 217] width 104 height 12
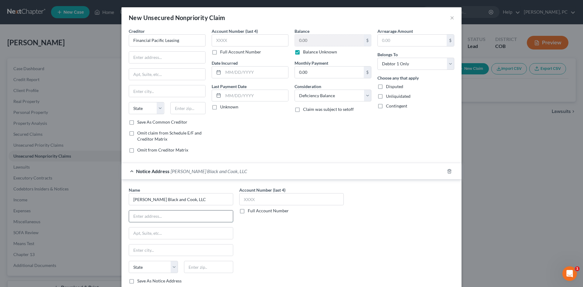
paste input "[STREET_ADDRESS]"
click at [204, 262] on input "text" at bounding box center [208, 267] width 49 height 12
drag, startPoint x: 177, startPoint y: 41, endPoint x: 146, endPoint y: 40, distance: 30.7
click at [104, 43] on div "New Unsecured Nonpriority Claim × Creditor * Financial Pacific Leasing State AL…" at bounding box center [291, 143] width 583 height 287
click at [163, 58] on input "text" at bounding box center [167, 58] width 76 height 12
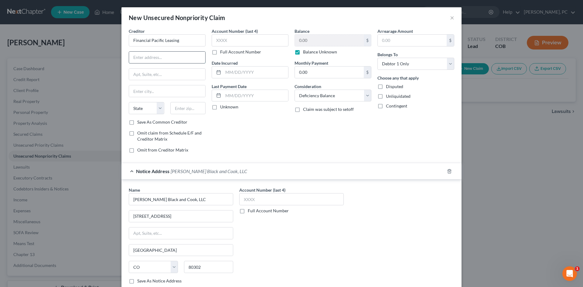
paste input "3455 S 344th Way STE 300"
click at [187, 111] on input "text" at bounding box center [188, 108] width 36 height 12
click at [168, 57] on input "3455 S 344th Way STE 300" at bounding box center [167, 58] width 76 height 12
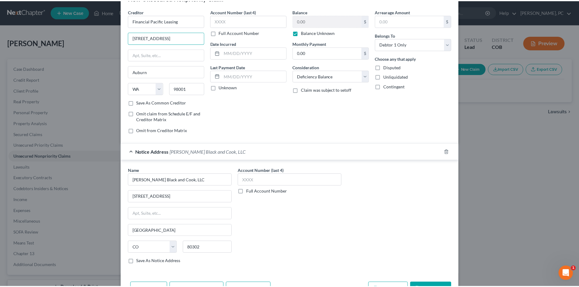
scroll to position [40, 0]
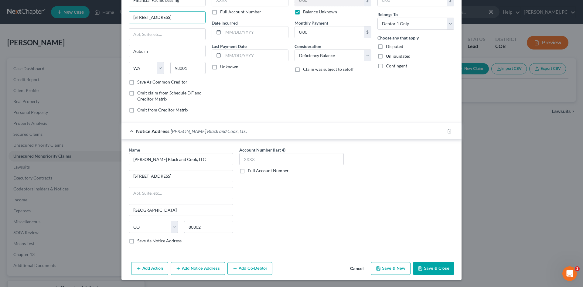
click at [431, 266] on button "Save & Close" at bounding box center [433, 268] width 41 height 13
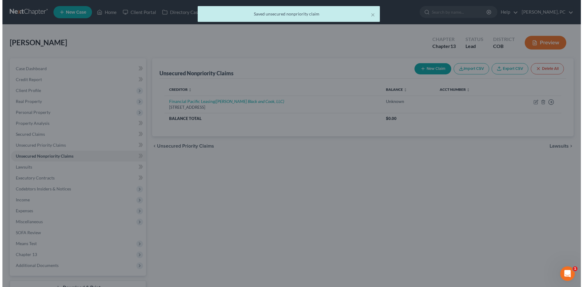
scroll to position [0, 0]
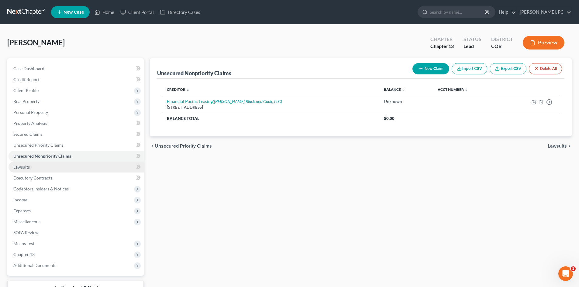
click at [20, 167] on span "Lawsuits" at bounding box center [21, 166] width 16 height 5
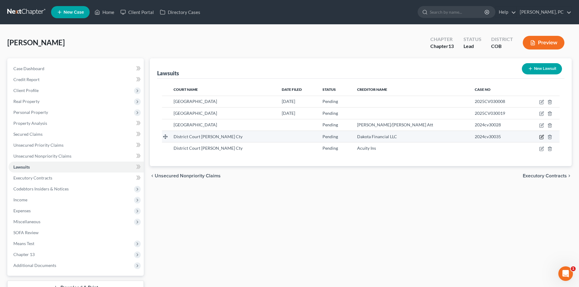
click at [541, 138] on icon "button" at bounding box center [542, 136] width 3 height 3
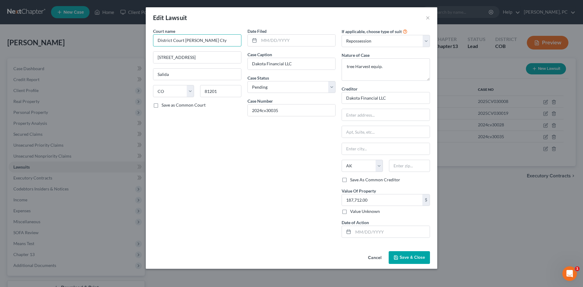
drag, startPoint x: 220, startPoint y: 42, endPoint x: -42, endPoint y: 53, distance: 262.4
click at [0, 53] on html "Home New Case Client Portal Directory Cases Berken Cloyes, PC sean@berkencloyes…" at bounding box center [291, 167] width 583 height 334
click at [356, 40] on select "Select Repossession Garnishment Foreclosure Attached, Seized, Or Levied Other" at bounding box center [386, 41] width 88 height 12
click at [342, 35] on select "Select Repossession Garnishment Foreclosure Attached, Seized, Or Levied Other" at bounding box center [386, 41] width 88 height 12
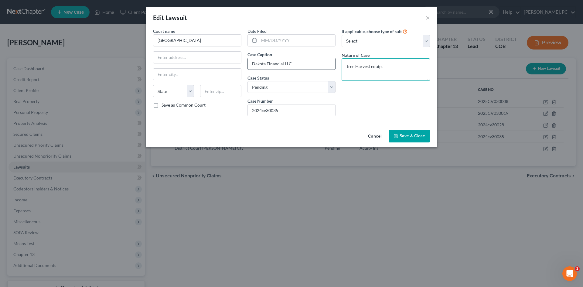
drag, startPoint x: 297, startPoint y: 68, endPoint x: 293, endPoint y: 67, distance: 4.1
click at [294, 67] on div "Court name * Chafee County District Court State AL AK AR AZ CA CO CT DE DC FL G…" at bounding box center [291, 74] width 283 height 93
drag, startPoint x: 285, startPoint y: 113, endPoint x: 196, endPoint y: 109, distance: 89.7
click at [196, 109] on div "Court name * Chafee County District Court State AL AK AR AZ CA CO CT DE DC FL G…" at bounding box center [291, 74] width 283 height 93
paste input "CV030035"
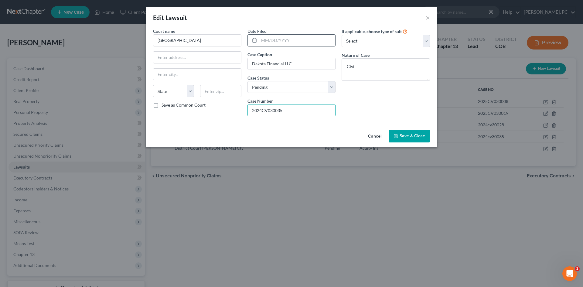
click at [267, 41] on input "text" at bounding box center [297, 41] width 77 height 12
drag, startPoint x: 304, startPoint y: 67, endPoint x: 209, endPoint y: 64, distance: 95.1
click at [210, 67] on div "Court name * Chafee County District Court State AL AK AR AZ CA CO CT DE DC FL G…" at bounding box center [291, 74] width 283 height 93
paste input "v. National Hotel Interiors LLC et al"
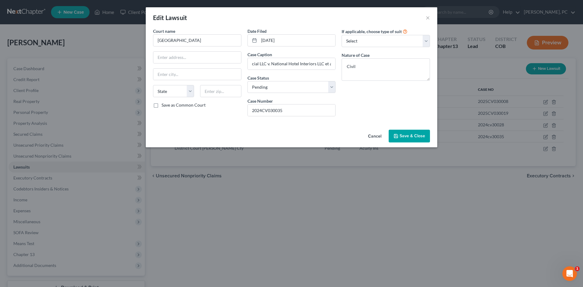
click at [407, 135] on span "Save & Close" at bounding box center [413, 135] width 26 height 5
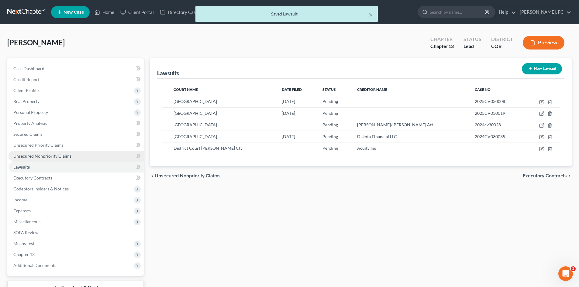
click at [44, 154] on span "Unsecured Nonpriority Claims" at bounding box center [42, 155] width 58 height 5
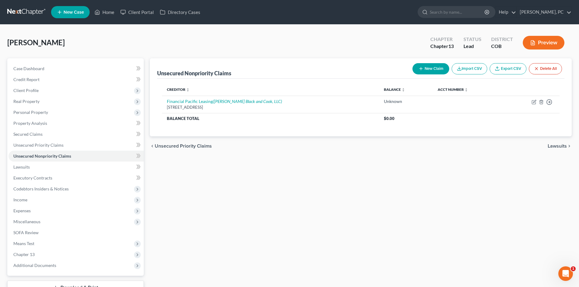
click at [424, 68] on button "New Claim" at bounding box center [430, 68] width 37 height 11
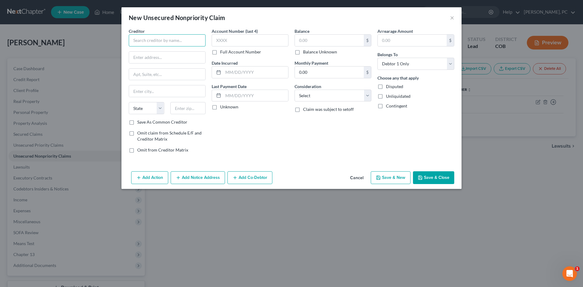
click at [154, 38] on input "text" at bounding box center [167, 40] width 77 height 12
click at [314, 95] on select "Select Cable / Satellite Services Collection Agency Credit Card Debt Debt Couns…" at bounding box center [333, 96] width 77 height 12
click at [295, 90] on select "Select Cable / Satellite Services Collection Agency Credit Card Debt Debt Couns…" at bounding box center [333, 96] width 77 height 12
click at [303, 52] on label "Balance Unknown" at bounding box center [320, 52] width 34 height 6
click at [306, 52] on input "Balance Unknown" at bounding box center [308, 51] width 4 height 4
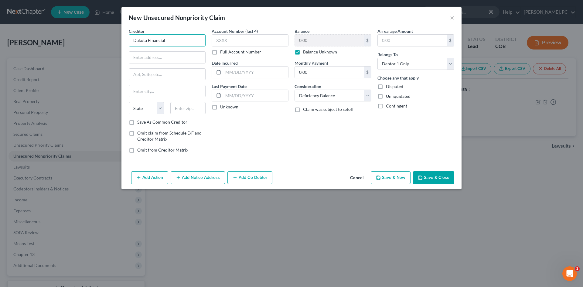
drag, startPoint x: 170, startPoint y: 41, endPoint x: 105, endPoint y: 39, distance: 65.9
click at [105, 39] on div "New Unsecured Nonpriority Claim × Creditor * Dakota Financial State AL AK AR AZ…" at bounding box center [291, 143] width 583 height 287
click at [154, 55] on input "text" at bounding box center [167, 58] width 76 height 12
paste input "[STREET_ADDRESS]"
click at [184, 105] on input "text" at bounding box center [188, 108] width 36 height 12
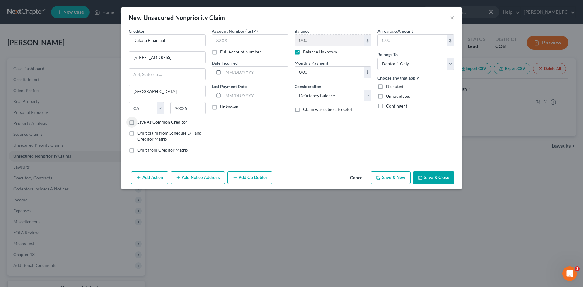
click at [202, 177] on button "Add Notice Address" at bounding box center [198, 177] width 54 height 13
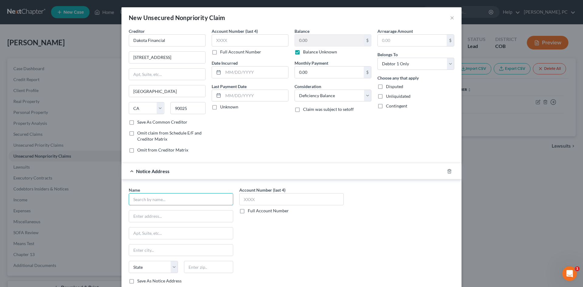
click at [167, 196] on input "text" at bounding box center [181, 199] width 105 height 12
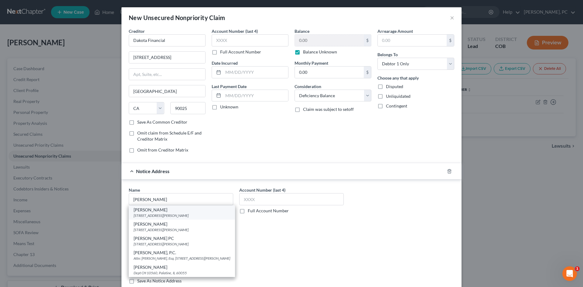
click at [164, 214] on div "10200 E Girard Ave Bldg B Ste 120, Denver, CO 80231" at bounding box center [182, 215] width 97 height 5
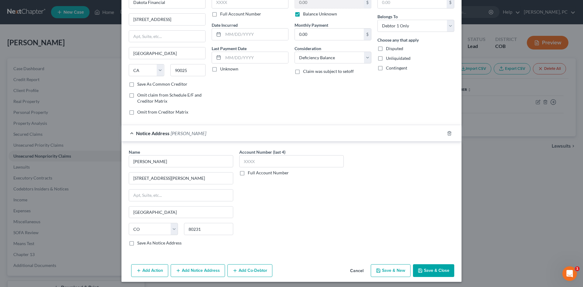
scroll to position [40, 0]
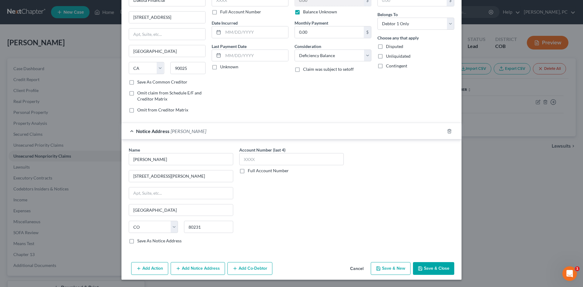
click at [427, 272] on button "Save & Close" at bounding box center [433, 268] width 41 height 13
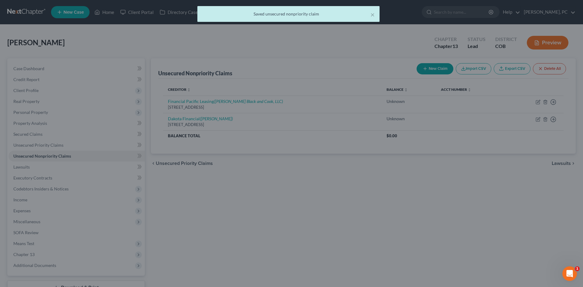
scroll to position [0, 0]
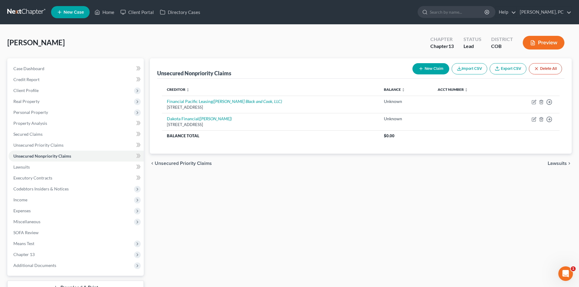
click at [436, 69] on button "New Claim" at bounding box center [430, 68] width 37 height 11
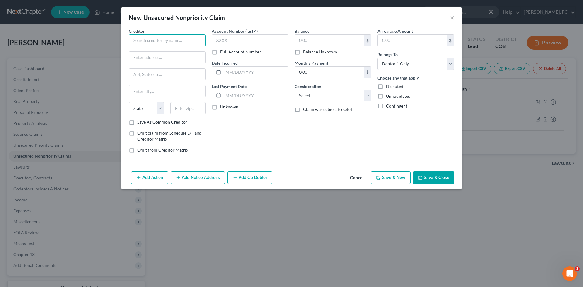
click at [164, 41] on input "text" at bounding box center [167, 40] width 77 height 12
click at [359, 175] on button "Cancel" at bounding box center [356, 178] width 23 height 12
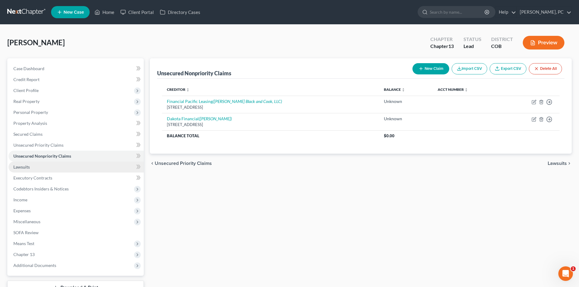
click at [23, 165] on span "Lawsuits" at bounding box center [21, 166] width 16 height 5
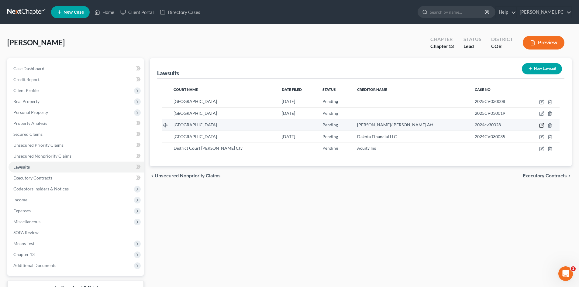
click at [540, 124] on icon "button" at bounding box center [541, 126] width 4 height 4
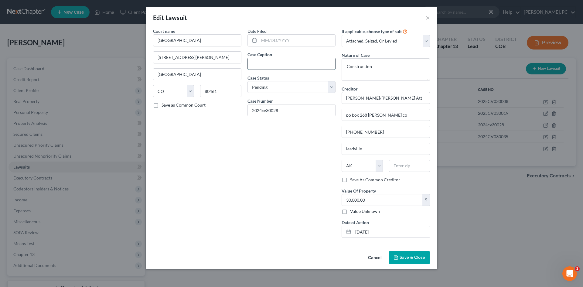
click at [266, 64] on input "text" at bounding box center [292, 64] width 88 height 12
paste input "Krekeler III, Frank A et al v. Shivers, Leonard et al"
drag, startPoint x: 130, startPoint y: 42, endPoint x: 22, endPoint y: 36, distance: 108.9
click at [26, 38] on div "Edit Lawsuit × Court name * District Court Lake Cty,C0 505 Harrison Ave Leadvil…" at bounding box center [291, 143] width 583 height 287
click at [279, 36] on input "text" at bounding box center [297, 41] width 77 height 12
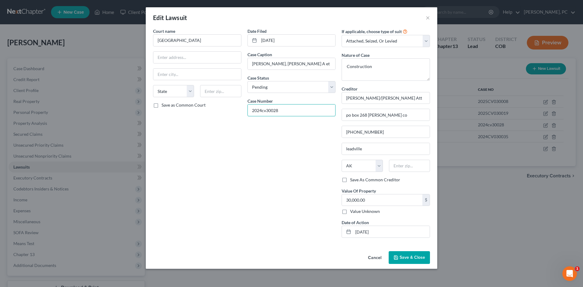
drag, startPoint x: 286, startPoint y: 111, endPoint x: 190, endPoint y: 108, distance: 96.0
click at [190, 108] on div "Court name * Lake County District Court State AL AK AR AZ CA CO CT DE DC FL GA …" at bounding box center [291, 135] width 283 height 215
paste input "CV0"
click at [359, 42] on select "Select Repossession Garnishment Foreclosure Attached, Seized, Or Levied Other" at bounding box center [386, 41] width 88 height 12
click at [342, 35] on select "Select Repossession Garnishment Foreclosure Attached, Seized, Or Levied Other" at bounding box center [386, 41] width 88 height 12
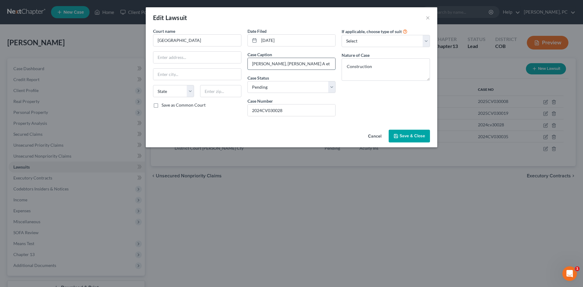
click at [269, 64] on input "Krekeler III, Frank A et al v. Shivers, Leonard et al" at bounding box center [292, 64] width 88 height 12
drag, startPoint x: 373, startPoint y: 66, endPoint x: 270, endPoint y: 57, distance: 102.9
click at [276, 59] on div "Court name * Lake County District Court State AL AK AR AZ CA CO CT DE DC FL GA …" at bounding box center [291, 74] width 283 height 93
click at [421, 135] on span "Save & Close" at bounding box center [413, 135] width 26 height 5
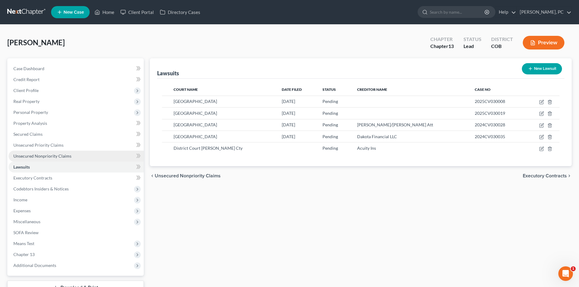
click at [41, 156] on span "Unsecured Nonpriority Claims" at bounding box center [42, 155] width 58 height 5
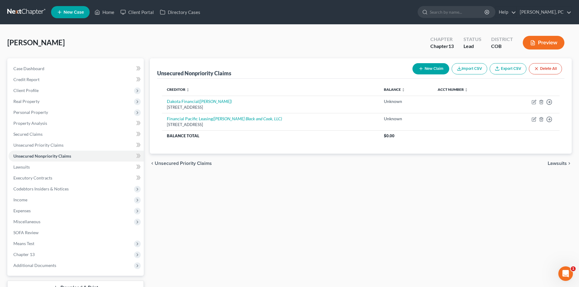
click at [426, 70] on button "New Claim" at bounding box center [430, 68] width 37 height 11
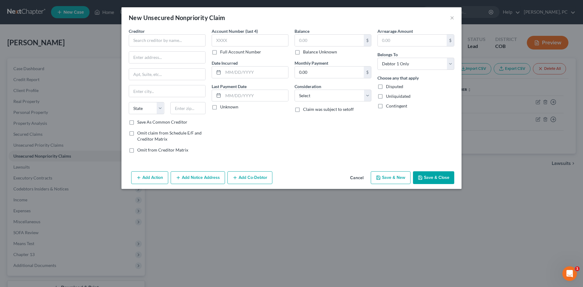
click at [194, 177] on button "Add Notice Address" at bounding box center [198, 177] width 54 height 13
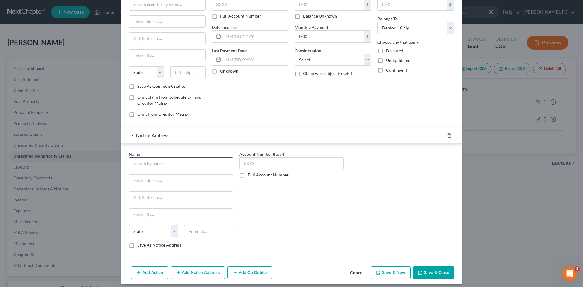
scroll to position [40, 0]
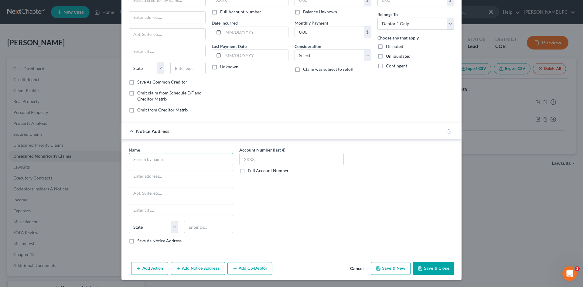
click at [150, 162] on input "text" at bounding box center [181, 159] width 105 height 12
paste input "[PERSON_NAME] and Associates LLC"
drag, startPoint x: 191, startPoint y: 160, endPoint x: 139, endPoint y: 159, distance: 52.0
click at [122, 158] on div "Name * Brownlee and Associates LLC State AL AK AR AZ CA CO CT DE DC FL GA GU HI…" at bounding box center [292, 196] width 340 height 114
click at [149, 178] on input "text" at bounding box center [181, 176] width 104 height 12
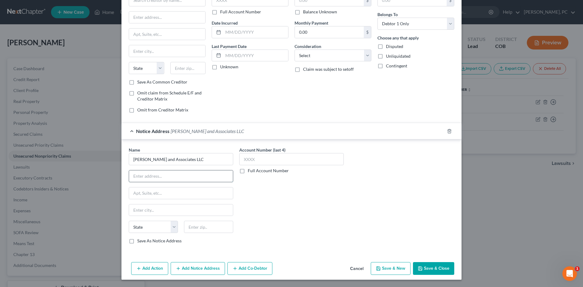
paste input "PO Box 268"
click at [196, 228] on input "text" at bounding box center [208, 227] width 49 height 12
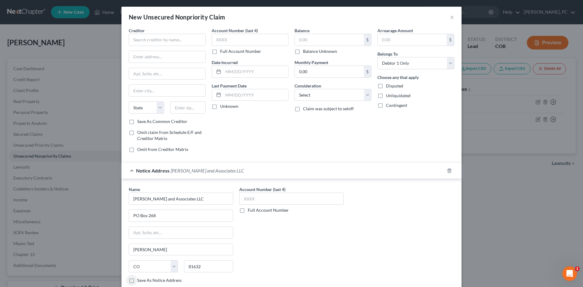
scroll to position [0, 0]
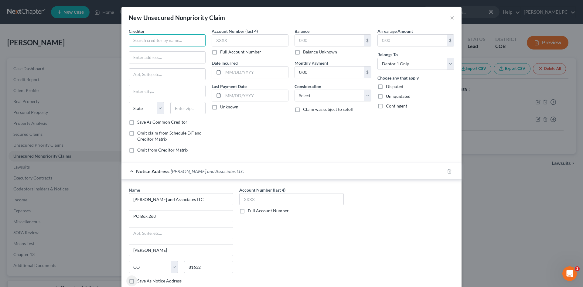
click at [163, 41] on input "text" at bounding box center [167, 40] width 77 height 12
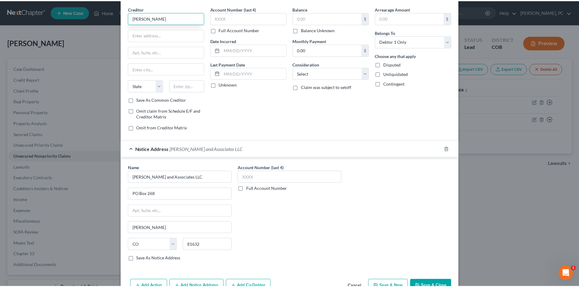
scroll to position [40, 0]
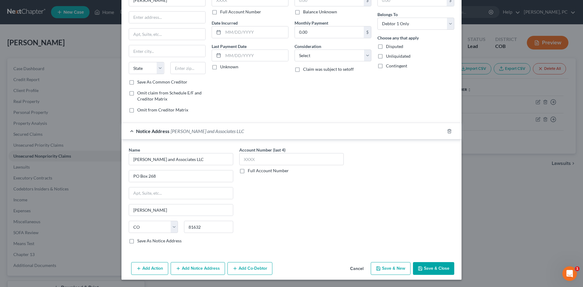
click at [437, 266] on button "Save & Close" at bounding box center [433, 268] width 41 height 13
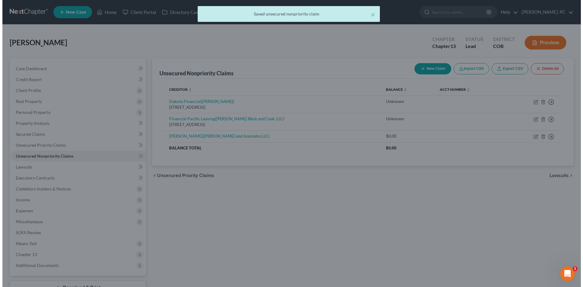
scroll to position [0, 0]
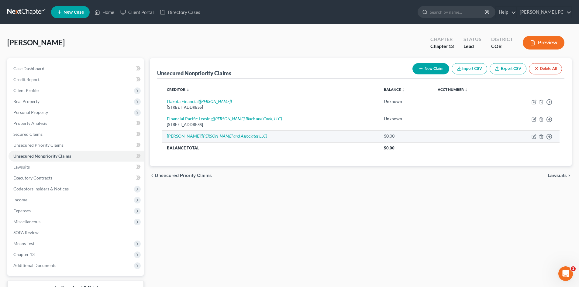
click at [208, 137] on icon "([PERSON_NAME] and Associates LLC)" at bounding box center [234, 135] width 67 height 5
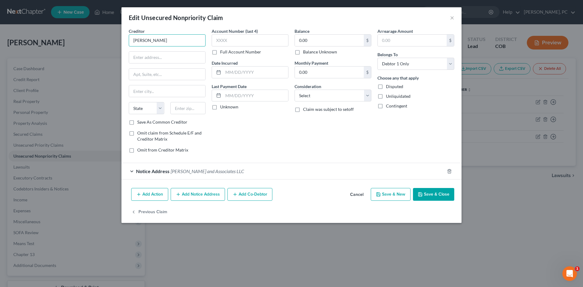
drag, startPoint x: 155, startPoint y: 42, endPoint x: 75, endPoint y: 39, distance: 79.4
click at [77, 39] on div "Edit Unsecured Nonpriority Claim × Creditor * Frank State AL AK AR AZ CA CO CT …" at bounding box center [291, 143] width 583 height 287
paste input "Krekeler III, Frank A"
click at [177, 39] on input "Krekeler III, Frank A" at bounding box center [167, 40] width 77 height 12
click at [314, 99] on select "Select Cable / Satellite Services Collection Agency Credit Card Debt Debt Couns…" at bounding box center [333, 96] width 77 height 12
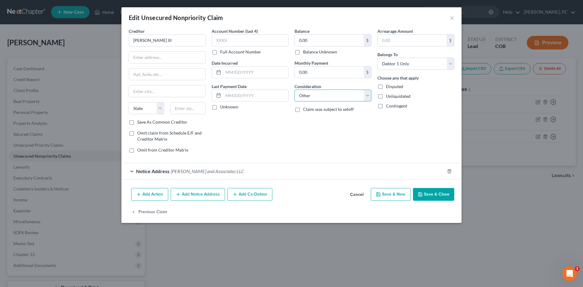
click at [295, 90] on select "Select Cable / Satellite Services Collection Agency Credit Card Debt Debt Couns…" at bounding box center [333, 96] width 77 height 12
click at [319, 124] on input "text" at bounding box center [333, 119] width 76 height 12
click at [303, 51] on label "Balance Unknown" at bounding box center [320, 52] width 34 height 6
click at [306, 51] on input "Balance Unknown" at bounding box center [308, 51] width 4 height 4
click at [432, 196] on button "Save & Close" at bounding box center [433, 194] width 41 height 13
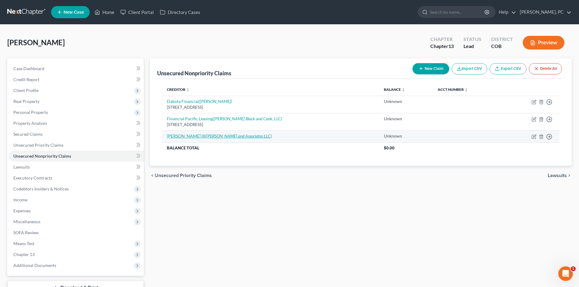
click at [195, 136] on link "Frank A Krekeler III (Brownlee and Associates LLC)" at bounding box center [219, 135] width 105 height 5
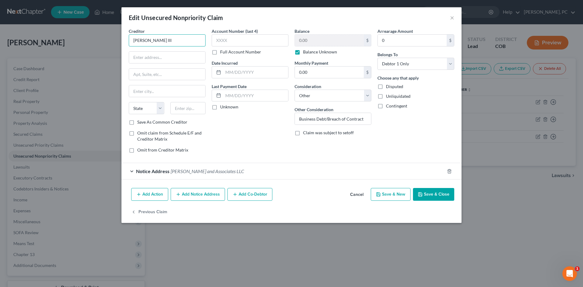
click at [145, 40] on input "Frank A Krekeler III" at bounding box center [167, 40] width 77 height 12
click at [271, 133] on div "Account Number (last 4) Full Account Number Date Incurred Last Payment Date Unk…" at bounding box center [250, 93] width 83 height 130
click at [426, 192] on button "Save & Close" at bounding box center [433, 194] width 41 height 13
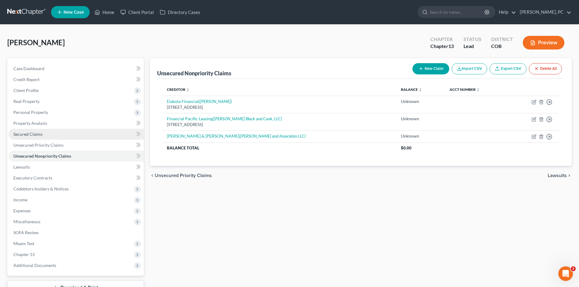
click at [28, 133] on span "Secured Claims" at bounding box center [27, 134] width 29 height 5
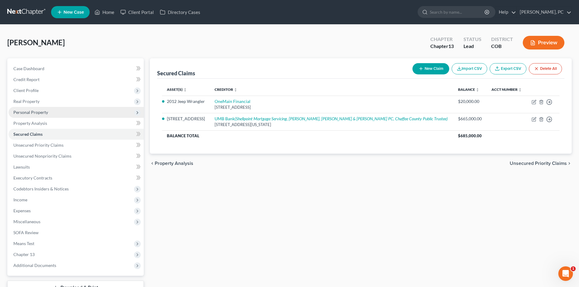
click at [35, 112] on span "Personal Property" at bounding box center [30, 112] width 35 height 5
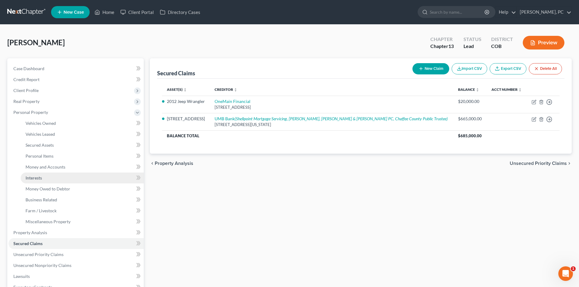
click at [35, 176] on span "Interests" at bounding box center [34, 177] width 16 height 5
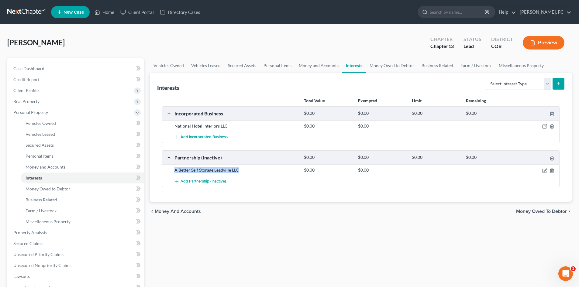
drag, startPoint x: 238, startPoint y: 169, endPoint x: 174, endPoint y: 168, distance: 64.4
click at [174, 168] on div "A Better Self Storage Leadville LLC" at bounding box center [235, 170] width 129 height 6
copy div "A Better Self Storage Leadville LLC"
click at [506, 86] on select "Select Interest Type 401K Annuity Bond Education IRA Government Bond Government…" at bounding box center [518, 84] width 65 height 12
click at [486, 78] on select "Select Interest Type 401K Annuity Bond Education IRA Government Bond Government…" at bounding box center [518, 84] width 65 height 12
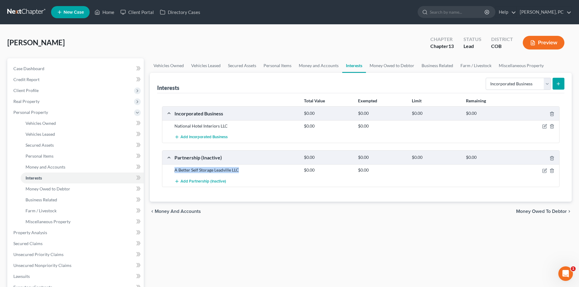
click at [555, 83] on button "submit" at bounding box center [558, 84] width 12 height 12
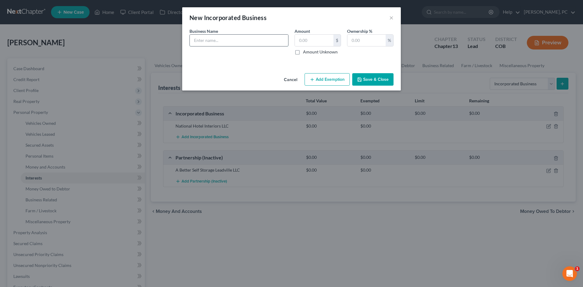
click at [227, 40] on input "text" at bounding box center [239, 41] width 98 height 12
paste input "A Better Self Storage Leadville LLC"
click at [379, 82] on button "Save & Close" at bounding box center [372, 79] width 41 height 13
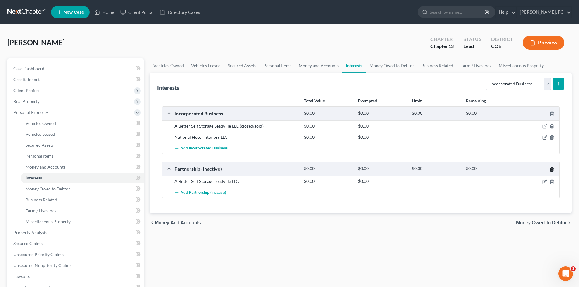
click at [551, 171] on icon "button" at bounding box center [551, 169] width 5 height 5
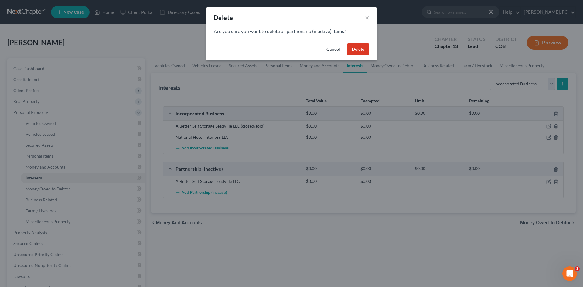
click at [357, 50] on button "Delete" at bounding box center [358, 49] width 22 height 12
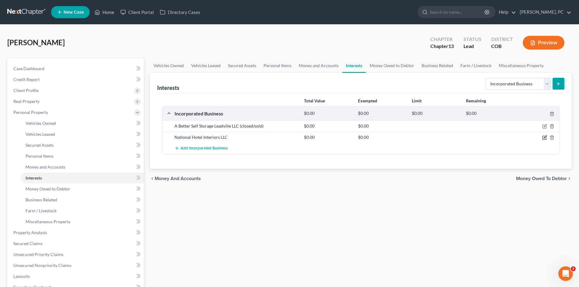
click at [545, 137] on icon "button" at bounding box center [545, 137] width 3 height 3
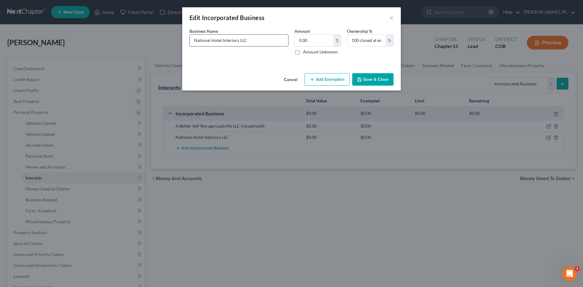
click at [256, 43] on input "National Hotel Interiors LLC" at bounding box center [239, 41] width 98 height 12
drag, startPoint x: 348, startPoint y: 41, endPoint x: 496, endPoint y: 39, distance: 147.4
click at [491, 42] on div "Edit Incorporated Business × An exemption set must first be selected from the F…" at bounding box center [291, 143] width 583 height 287
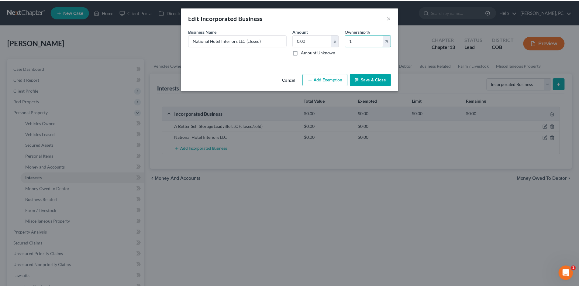
scroll to position [0, 0]
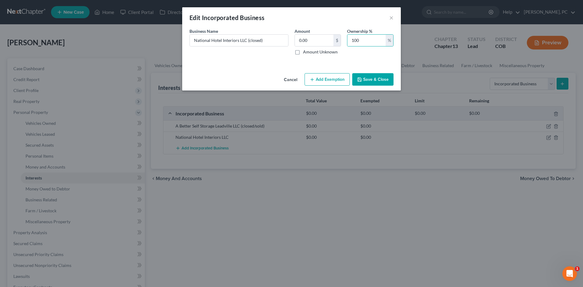
click at [384, 77] on button "Save & Close" at bounding box center [372, 79] width 41 height 13
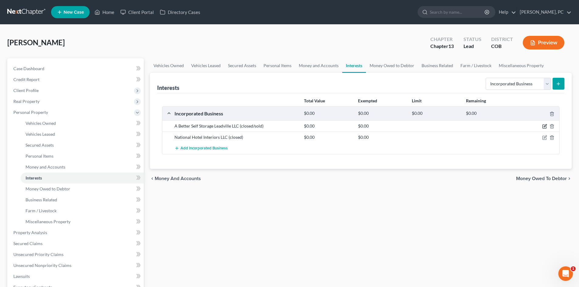
click at [542, 125] on icon "button" at bounding box center [544, 127] width 4 height 4
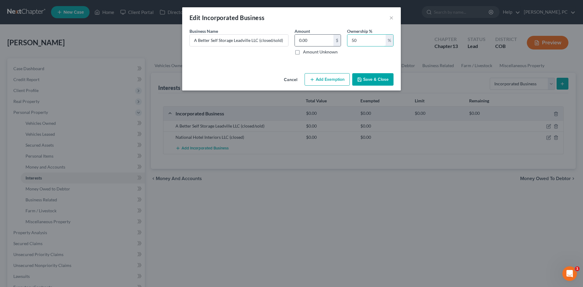
drag, startPoint x: 347, startPoint y: 41, endPoint x: 339, endPoint y: 40, distance: 8.2
click at [342, 40] on div "Business Name * A Better Self Storage Leadville LLC (closed/sold) Amount 0.00 $…" at bounding box center [292, 44] width 210 height 32
click at [370, 80] on button "Save & Close" at bounding box center [372, 79] width 41 height 13
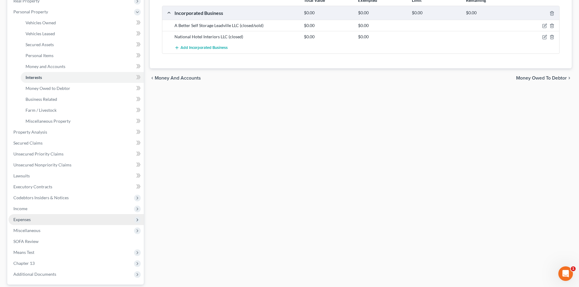
scroll to position [122, 0]
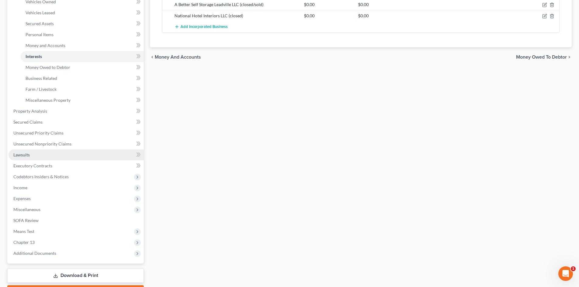
click at [24, 156] on span "Lawsuits" at bounding box center [21, 154] width 16 height 5
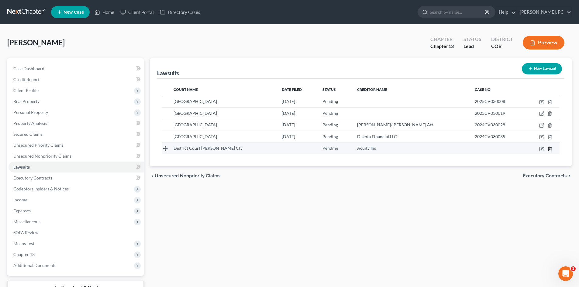
click at [549, 148] on polyline "button" at bounding box center [550, 148] width 4 height 0
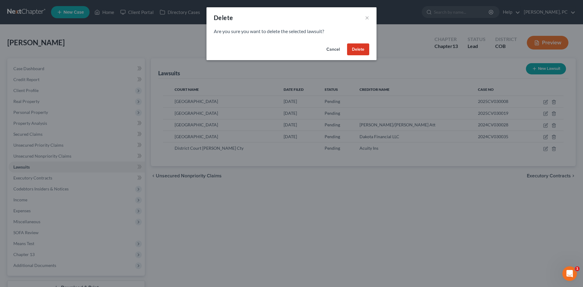
click at [355, 51] on button "Delete" at bounding box center [358, 49] width 22 height 12
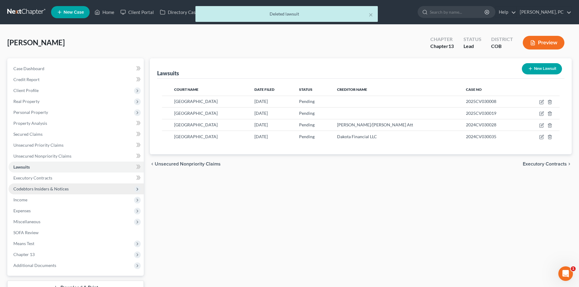
click at [42, 190] on span "Codebtors Insiders & Notices" at bounding box center [40, 188] width 55 height 5
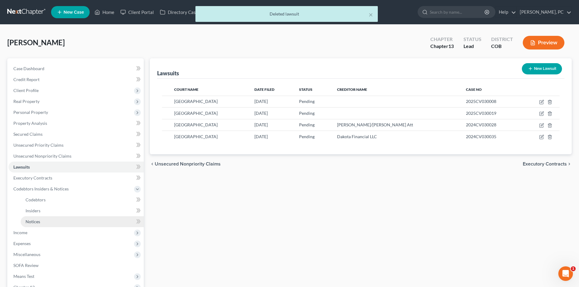
click at [34, 222] on span "Notices" at bounding box center [33, 221] width 15 height 5
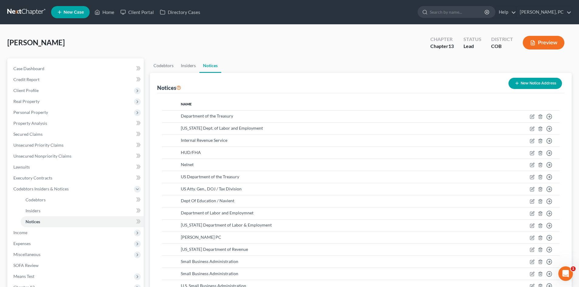
click at [533, 84] on button "New Notice Address" at bounding box center [534, 83] width 53 height 11
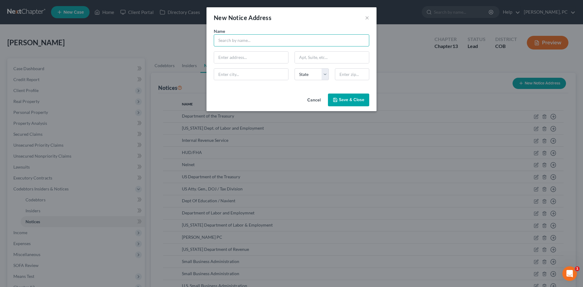
click at [248, 43] on input "text" at bounding box center [292, 40] width 156 height 12
drag, startPoint x: 237, startPoint y: 40, endPoint x: 215, endPoint y: 40, distance: 22.2
click at [215, 40] on input "Acuity" at bounding box center [292, 40] width 156 height 12
click at [240, 57] on input "text" at bounding box center [251, 58] width 74 height 12
paste input "PO Box 718"
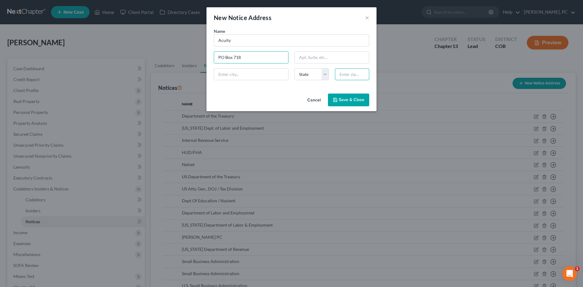
click at [344, 76] on input "text" at bounding box center [352, 74] width 34 height 12
click at [365, 74] on input "53082" at bounding box center [352, 74] width 34 height 12
click at [344, 98] on span "Save & Close" at bounding box center [352, 99] width 26 height 5
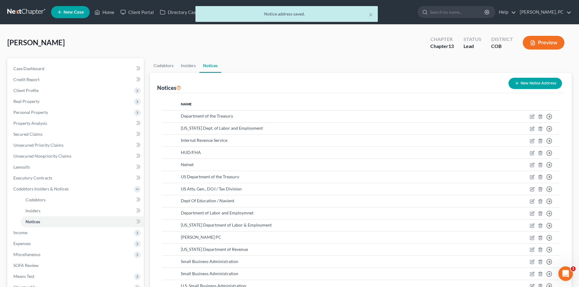
click at [537, 81] on button "New Notice Address" at bounding box center [534, 83] width 53 height 11
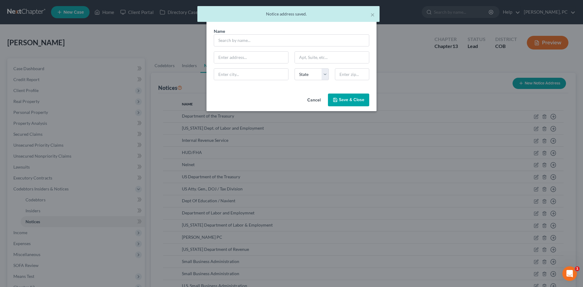
click at [236, 32] on div "Name *" at bounding box center [292, 37] width 162 height 19
click at [236, 38] on input "text" at bounding box center [292, 40] width 156 height 12
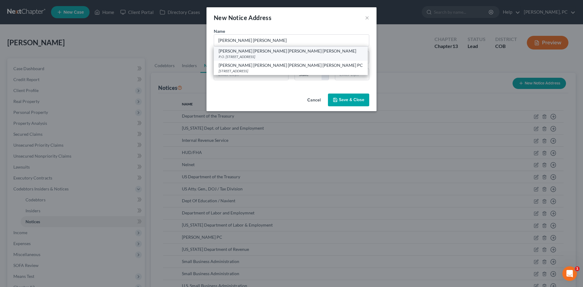
click at [248, 52] on div "[PERSON_NAME] [PERSON_NAME] [PERSON_NAME] [PERSON_NAME]" at bounding box center [291, 51] width 144 height 6
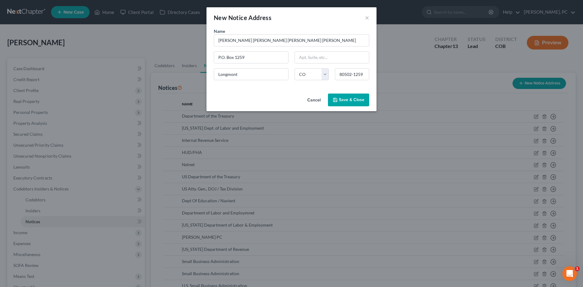
click at [348, 101] on span "Save & Close" at bounding box center [352, 99] width 26 height 5
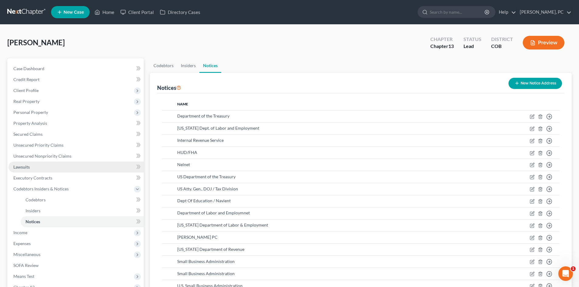
click at [22, 166] on span "Lawsuits" at bounding box center [21, 166] width 16 height 5
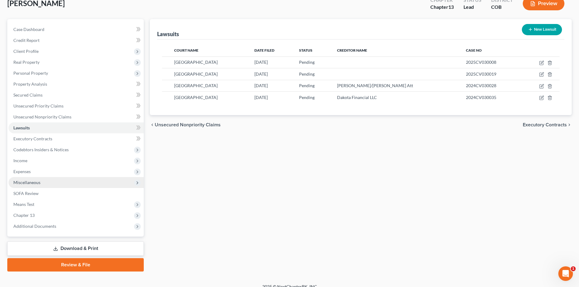
scroll to position [47, 0]
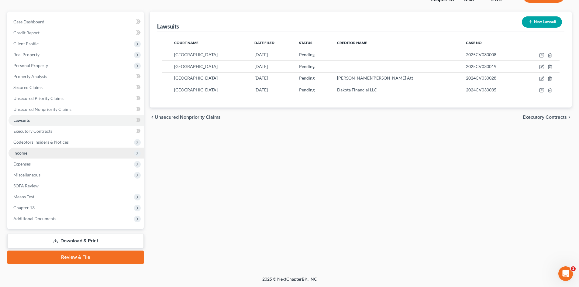
click at [22, 151] on span "Income" at bounding box center [20, 152] width 14 height 5
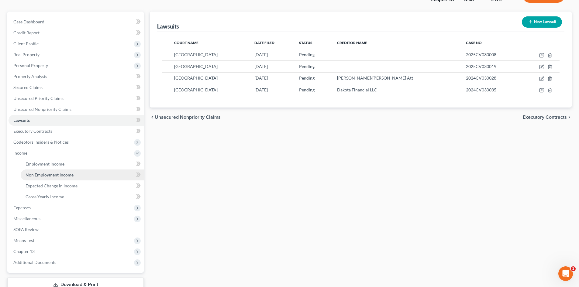
click at [53, 174] on span "Non Employment Income" at bounding box center [50, 174] width 48 height 5
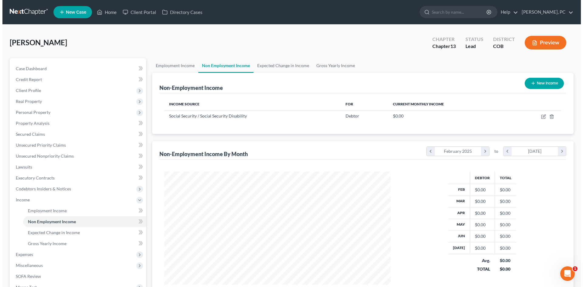
scroll to position [113, 239]
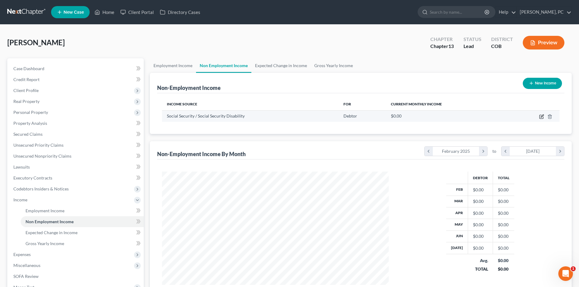
click at [540, 116] on icon "button" at bounding box center [541, 117] width 4 height 4
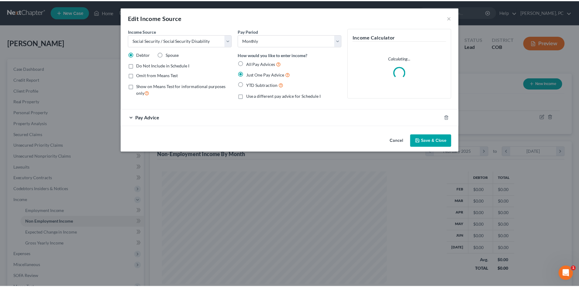
scroll to position [114, 241]
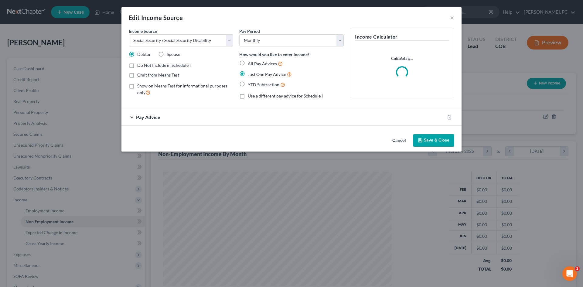
click at [149, 119] on span "Pay Advice" at bounding box center [148, 117] width 24 height 6
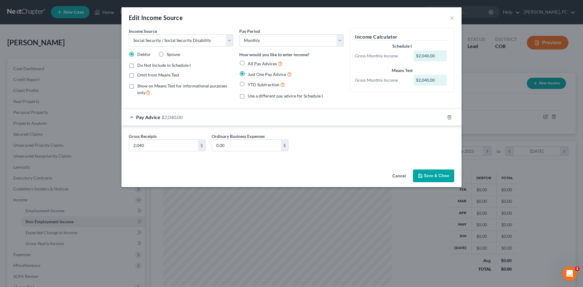
click at [435, 174] on button "Save & Close" at bounding box center [433, 176] width 41 height 13
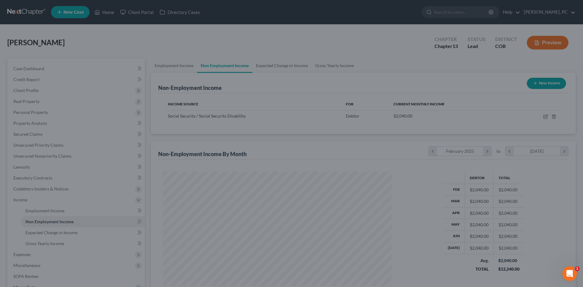
scroll to position [303720, 303594]
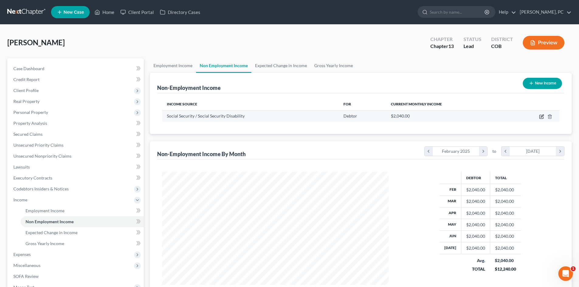
click at [541, 118] on icon "button" at bounding box center [541, 117] width 4 height 4
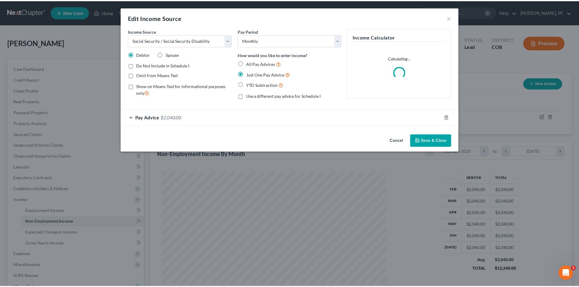
scroll to position [114, 241]
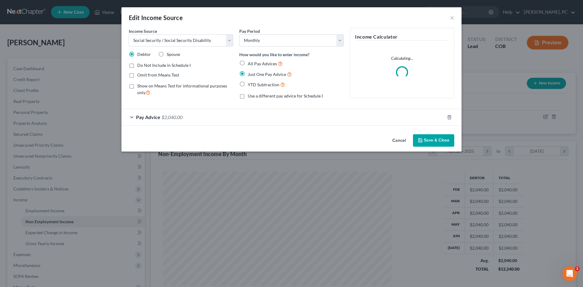
click at [171, 116] on span "$2,040.00" at bounding box center [172, 117] width 21 height 6
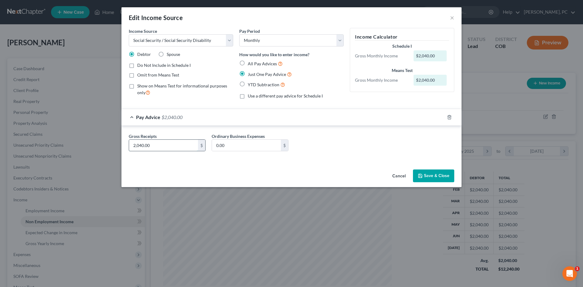
click at [157, 147] on input "2,040.00" at bounding box center [163, 146] width 69 height 12
drag, startPoint x: 160, startPoint y: 144, endPoint x: 116, endPoint y: 142, distance: 43.8
click at [117, 143] on div "Edit Income Source × Income Source * Select Unemployment Disability (from emplo…" at bounding box center [291, 143] width 583 height 287
click at [428, 174] on button "Save & Close" at bounding box center [433, 176] width 41 height 13
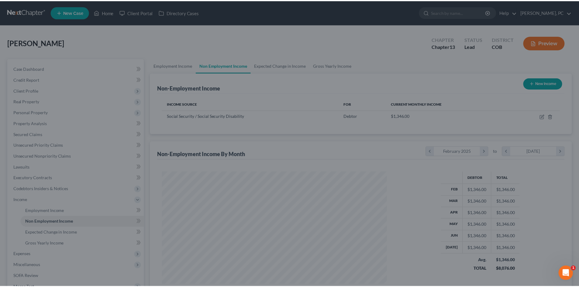
scroll to position [113, 239]
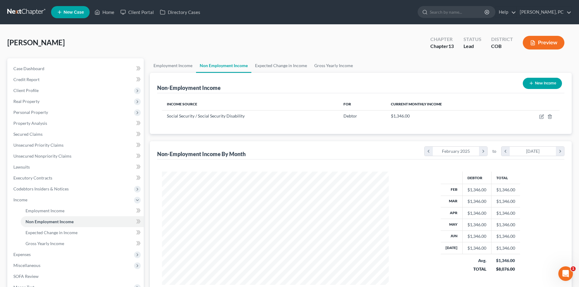
click at [543, 84] on button "New Income" at bounding box center [542, 83] width 39 height 11
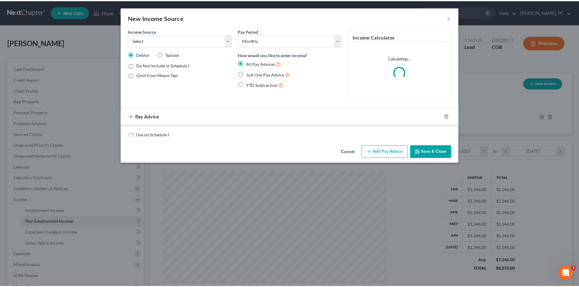
scroll to position [114, 241]
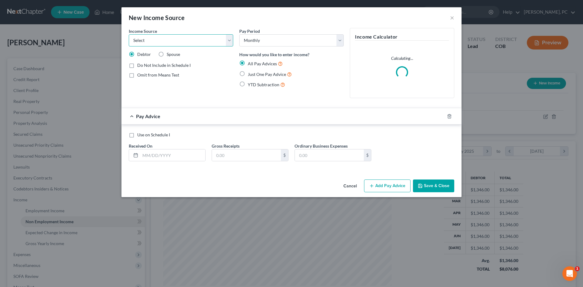
click at [167, 38] on select "Select Unemployment Disability (from employer) Pension Retirement Social Securi…" at bounding box center [181, 40] width 105 height 12
click at [129, 34] on select "Select Unemployment Disability (from employer) Pension Retirement Social Securi…" at bounding box center [181, 40] width 105 height 12
click at [167, 55] on label "Spouse" at bounding box center [173, 54] width 13 height 6
click at [169, 55] on input "Spouse" at bounding box center [171, 53] width 4 height 4
click at [248, 72] on label "Just One Pay Advice" at bounding box center [270, 74] width 44 height 7
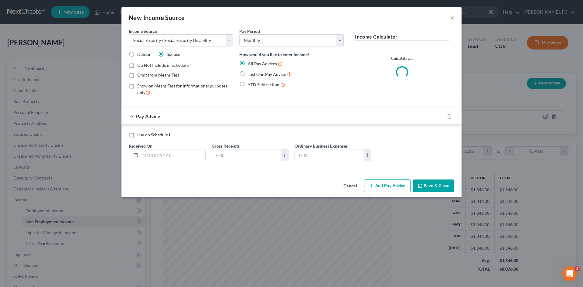
click at [250, 72] on input "Just One Pay Advice" at bounding box center [252, 73] width 4 height 4
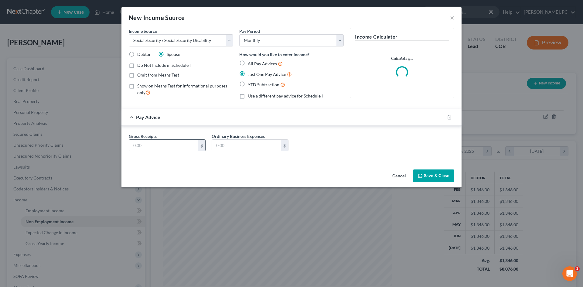
click at [166, 146] on input "text" at bounding box center [163, 146] width 69 height 12
click at [422, 173] on icon "button" at bounding box center [420, 175] width 5 height 5
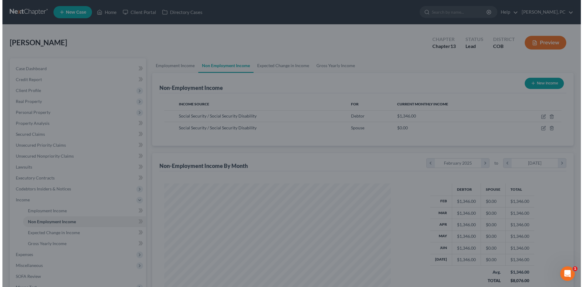
scroll to position [303720, 303594]
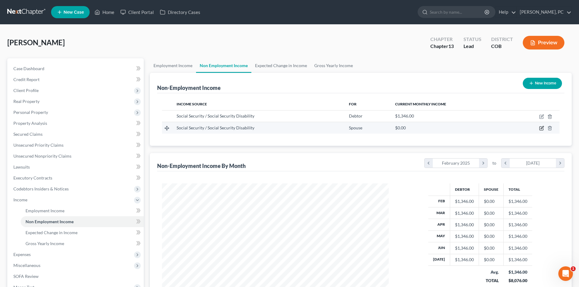
click at [540, 128] on icon "button" at bounding box center [541, 128] width 5 height 5
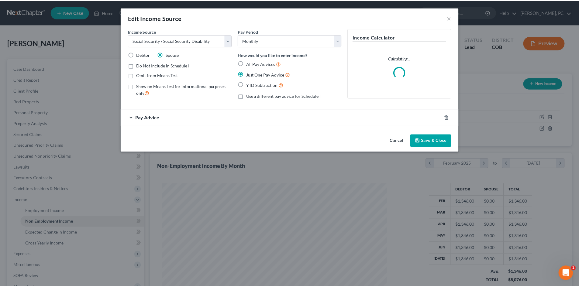
scroll to position [114, 241]
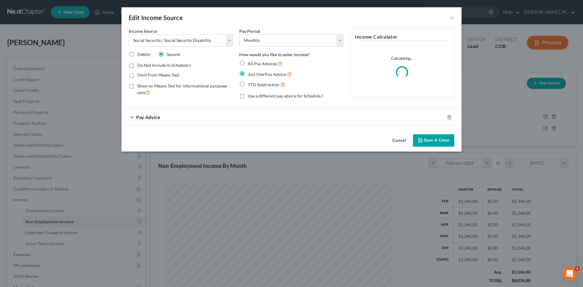
click at [153, 115] on span "Pay Advice" at bounding box center [148, 117] width 24 height 6
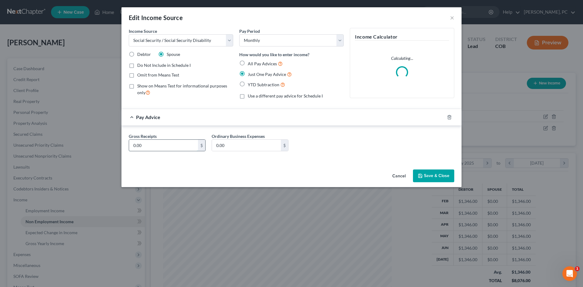
click at [160, 147] on input "0.00" at bounding box center [163, 146] width 69 height 12
click at [426, 178] on button "Save & Close" at bounding box center [433, 176] width 41 height 13
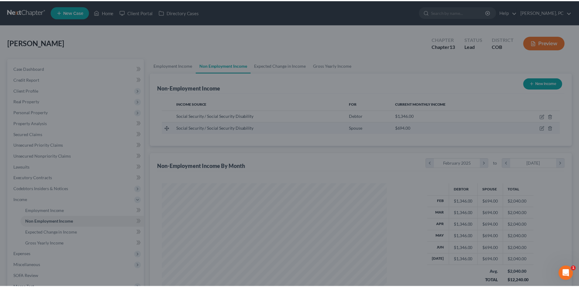
scroll to position [303720, 303594]
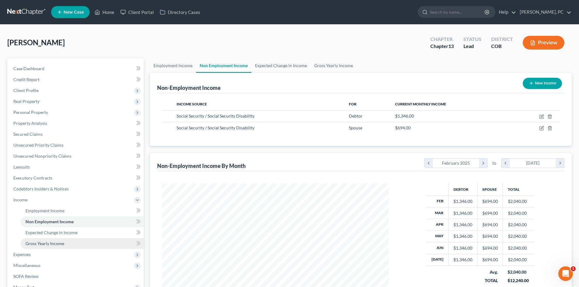
click at [53, 242] on span "Gross Yearly Income" at bounding box center [45, 243] width 39 height 5
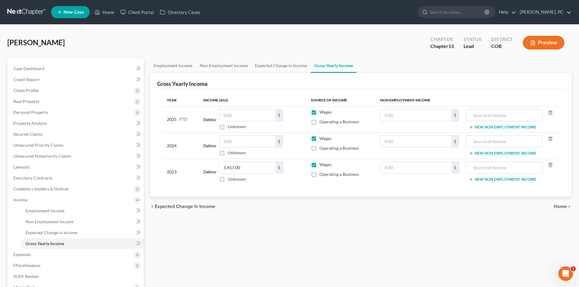
click at [319, 114] on label "Wages" at bounding box center [325, 112] width 12 height 6
click at [322, 113] on input "Wages" at bounding box center [324, 111] width 4 height 4
click at [319, 138] on label "Wages" at bounding box center [325, 139] width 12 height 6
click at [322, 138] on input "Wages" at bounding box center [324, 138] width 4 height 4
click at [319, 165] on label "Wages" at bounding box center [325, 165] width 12 height 6
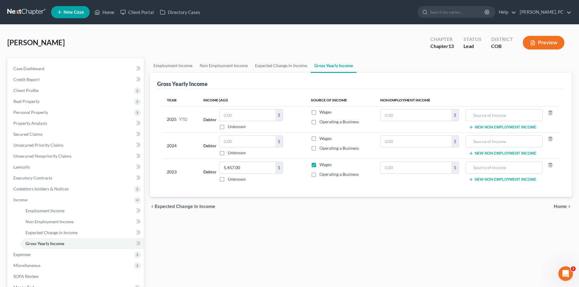
click at [322, 165] on input "Wages" at bounding box center [324, 164] width 4 height 4
click at [484, 110] on input "text" at bounding box center [504, 115] width 70 height 12
click at [485, 145] on input "text" at bounding box center [504, 142] width 70 height 12
click at [485, 144] on input "text" at bounding box center [504, 142] width 70 height 12
click at [489, 172] on input "text" at bounding box center [504, 168] width 70 height 12
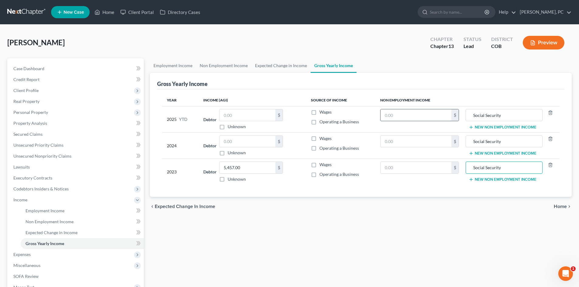
click at [392, 115] on input "text" at bounding box center [415, 115] width 71 height 12
click at [392, 144] on input "text" at bounding box center [415, 142] width 71 height 12
click at [416, 167] on input "text" at bounding box center [415, 168] width 71 height 12
click at [503, 139] on input "Social Security" at bounding box center [504, 142] width 70 height 12
click at [507, 170] on input "Social Security" at bounding box center [504, 168] width 70 height 12
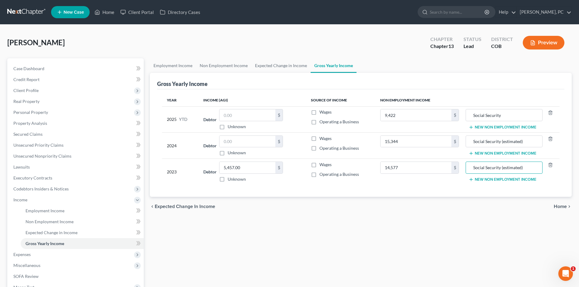
click at [488, 178] on button "New Non Employment Income" at bounding box center [503, 179] width 68 height 5
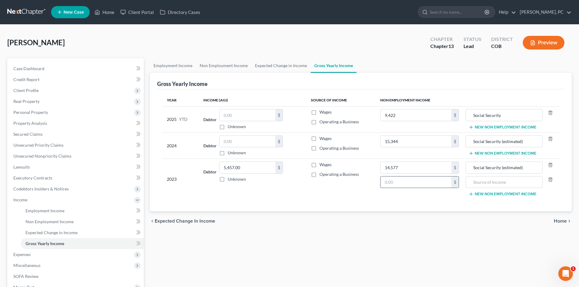
click at [394, 183] on input "text" at bounding box center [415, 183] width 71 height 12
click at [504, 184] on input "text" at bounding box center [504, 183] width 70 height 12
click at [481, 195] on button "New Non Employment Income" at bounding box center [503, 194] width 68 height 5
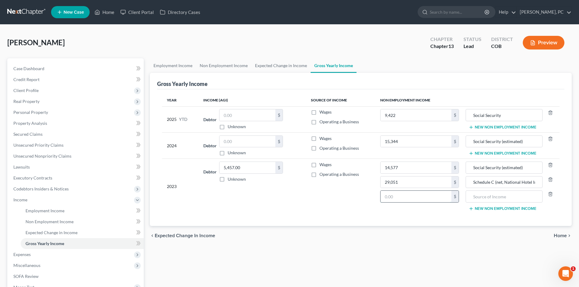
click at [407, 198] on input "text" at bounding box center [415, 197] width 71 height 12
click at [492, 197] on input "text" at bounding box center [504, 197] width 70 height 12
click at [497, 153] on button "New Non Employment Income" at bounding box center [503, 153] width 68 height 5
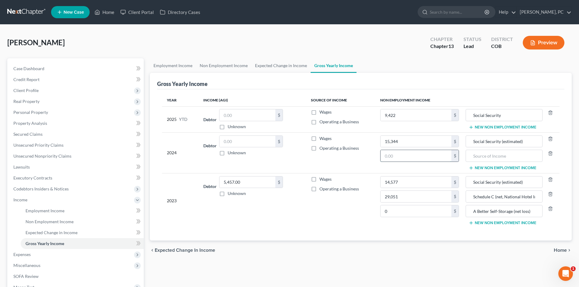
click at [414, 156] on input "text" at bounding box center [415, 156] width 71 height 12
drag, startPoint x: 534, startPoint y: 211, endPoint x: 456, endPoint y: 211, distance: 77.8
click at [456, 211] on tr "2023 Debtor 5,457.00 $ Unknown Balance Undetermined 5,457.00 $ Unknown Wages Op…" at bounding box center [360, 200] width 397 height 55
click at [483, 156] on input "text" at bounding box center [504, 156] width 70 height 12
paste input "A Better Self-Storage (net loss)"
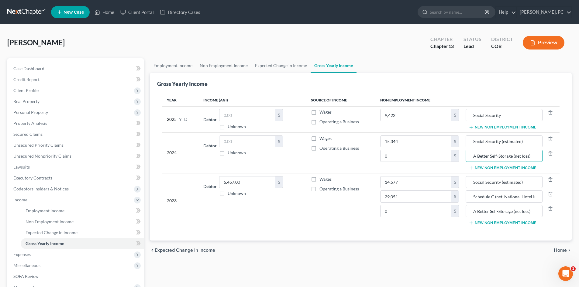
click at [488, 127] on button "New Non Employment Income" at bounding box center [503, 127] width 68 height 5
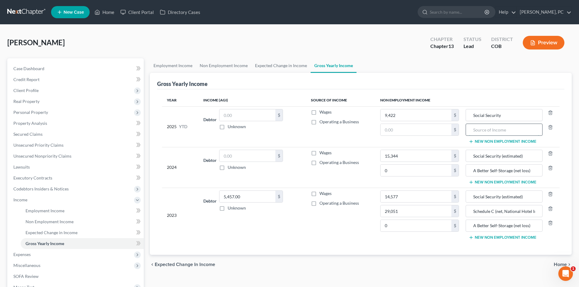
click at [476, 130] on input "text" at bounding box center [504, 130] width 70 height 12
click at [417, 130] on input "text" at bounding box center [415, 130] width 71 height 12
click at [493, 129] on input "Sale of" at bounding box center [504, 130] width 70 height 12
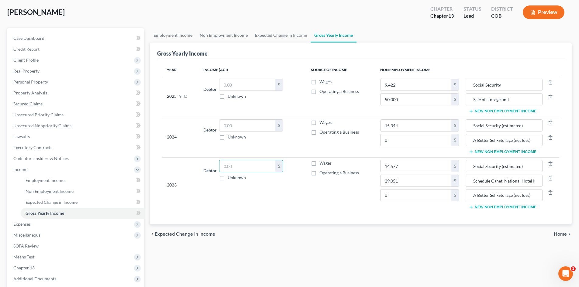
click at [306, 210] on td "Debtor $ Unknown Balance Undetermined $ Unknown" at bounding box center [251, 184] width 107 height 55
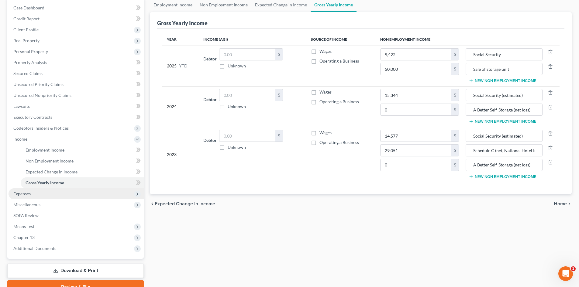
click at [17, 194] on span "Expenses" at bounding box center [21, 193] width 17 height 5
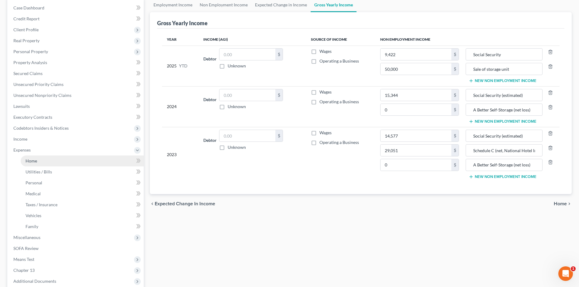
click at [34, 160] on span "Home" at bounding box center [32, 160] width 12 height 5
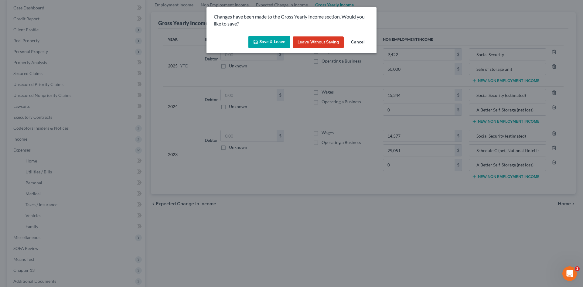
click at [279, 42] on button "Save & Leave" at bounding box center [270, 42] width 42 height 13
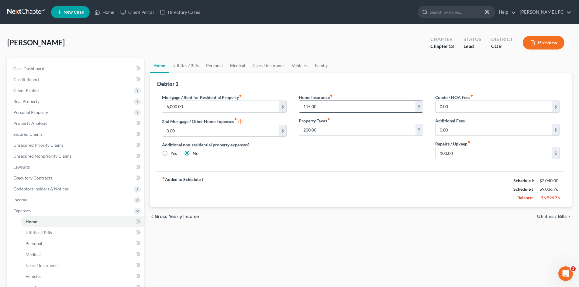
click at [319, 106] on input "115.00" at bounding box center [357, 107] width 116 height 12
click at [325, 126] on input "200.00" at bounding box center [357, 130] width 116 height 12
click at [421, 161] on div "Home Insurance fiber_manual_record $ Property Taxes fiber_manual_record $" at bounding box center [361, 129] width 136 height 70
click at [184, 65] on link "Utilities / Bills" at bounding box center [186, 65] width 34 height 15
type input "5,000.00"
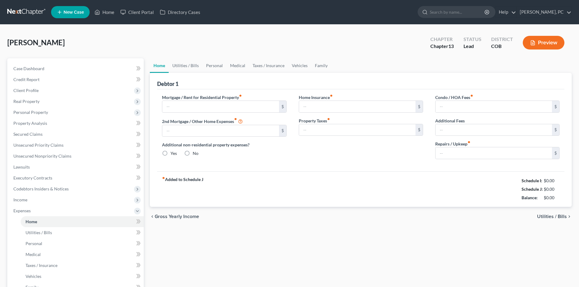
type input "0.00"
radio input "true"
type input "115.00"
type input "200.00"
type input "0.00"
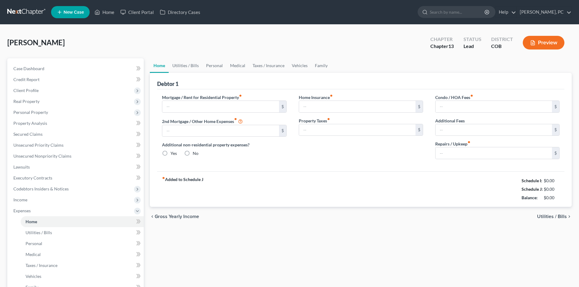
type input "0.00"
type input "100.00"
drag, startPoint x: 320, startPoint y: 125, endPoint x: 318, endPoint y: 128, distance: 3.6
click at [319, 125] on input "200.00" at bounding box center [357, 130] width 116 height 12
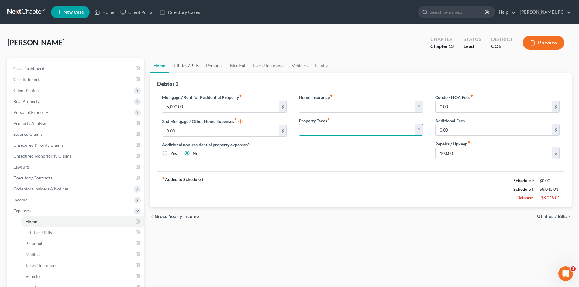
click at [181, 63] on link "Utilities / Bills" at bounding box center [186, 65] width 34 height 15
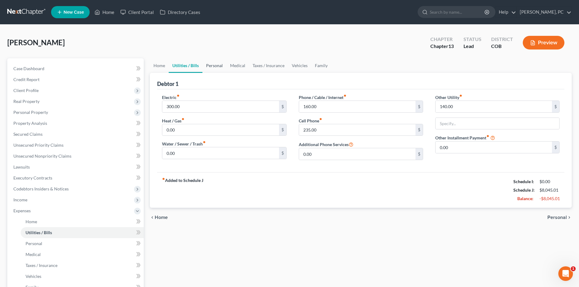
click at [215, 65] on link "Personal" at bounding box center [214, 65] width 24 height 15
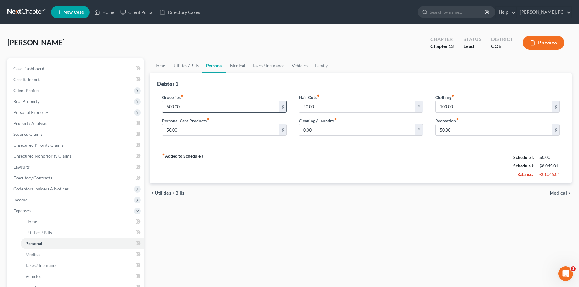
click at [184, 104] on input "600.00" at bounding box center [220, 107] width 116 height 12
type input "500"
click at [227, 86] on div "Debtor 1" at bounding box center [360, 81] width 407 height 16
click at [238, 65] on link "Medical" at bounding box center [237, 65] width 22 height 15
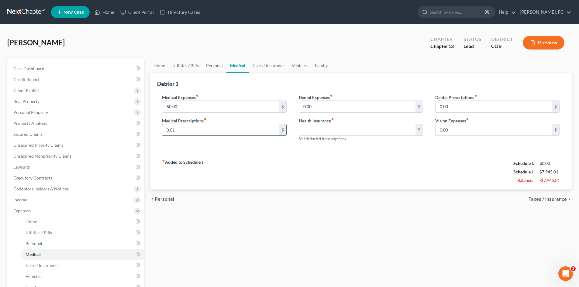
click at [187, 131] on input "0.01" at bounding box center [220, 130] width 116 height 12
click at [266, 175] on div "fiber_manual_record Added to Schedule J Schedule I: $0.00 Schedule J: $7,945.00…" at bounding box center [360, 172] width 407 height 36
click at [266, 66] on link "Taxes / Insurance" at bounding box center [268, 65] width 39 height 15
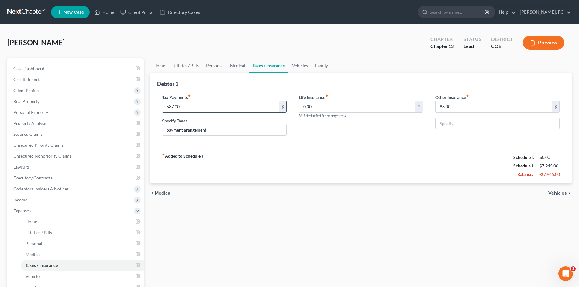
click at [191, 112] on input "587.00" at bounding box center [220, 107] width 116 height 12
click at [211, 131] on input "payment arangement" at bounding box center [224, 130] width 124 height 12
type input "p"
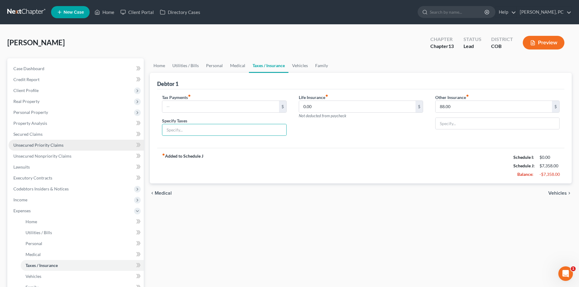
click at [56, 142] on span "Unsecured Priority Claims" at bounding box center [38, 144] width 50 height 5
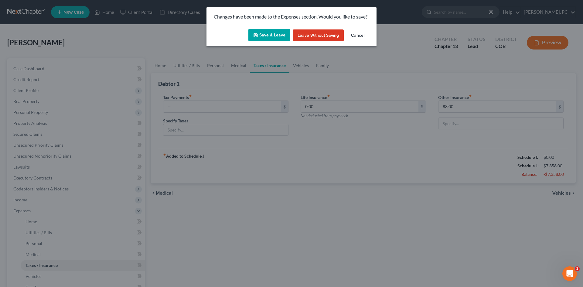
click at [276, 38] on button "Save & Leave" at bounding box center [270, 35] width 42 height 13
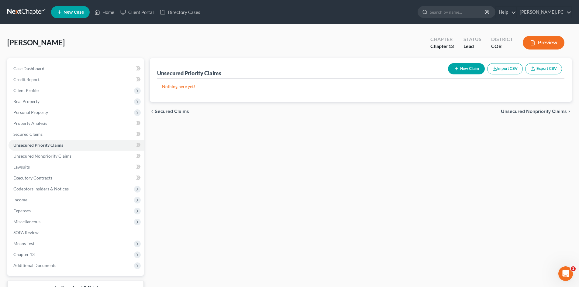
click at [460, 71] on button "New Claim" at bounding box center [466, 68] width 37 height 11
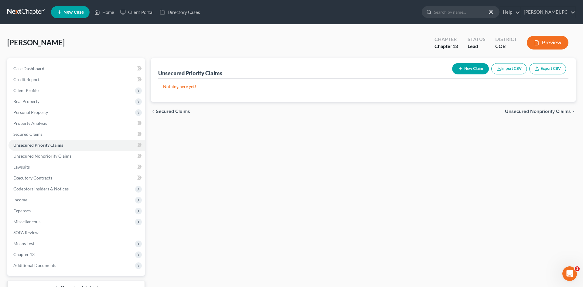
select select "0"
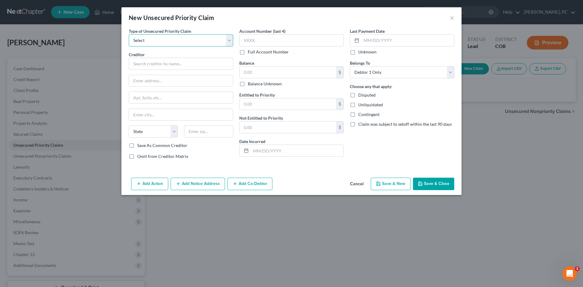
click at [196, 37] on select "Select Taxes & Other Government Units Domestic Support Obligations Extensions o…" at bounding box center [181, 40] width 105 height 12
select select "0"
click at [129, 34] on select "Select Taxes & Other Government Units Domestic Support Obligations Extensions o…" at bounding box center [181, 40] width 105 height 12
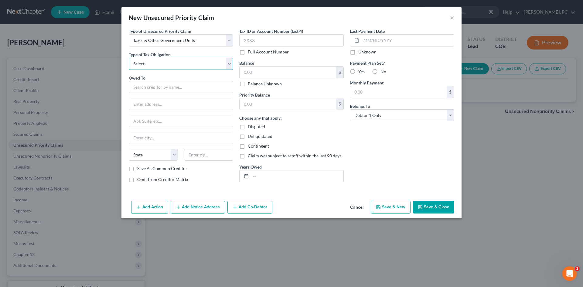
click at [160, 67] on select "Select Federal City State Franchise Tax Board Other" at bounding box center [181, 64] width 105 height 12
select select "0"
click at [129, 58] on select "Select Federal City State Franchise Tax Board Other" at bounding box center [181, 64] width 105 height 12
click at [253, 176] on input "text" at bounding box center [297, 176] width 93 height 12
type input "2017, [DATE]-[DATE]"
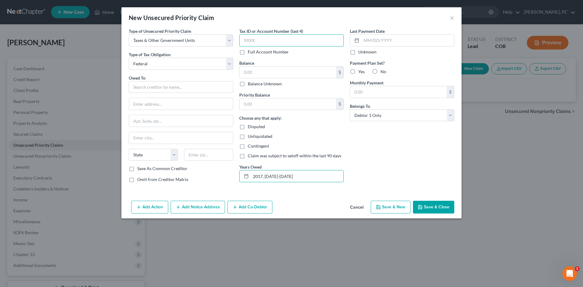
click at [262, 43] on input "text" at bounding box center [291, 40] width 105 height 12
type input "0555"
click at [266, 70] on input "text" at bounding box center [288, 73] width 97 height 12
type input "27,453"
click at [256, 105] on input "text" at bounding box center [288, 104] width 97 height 12
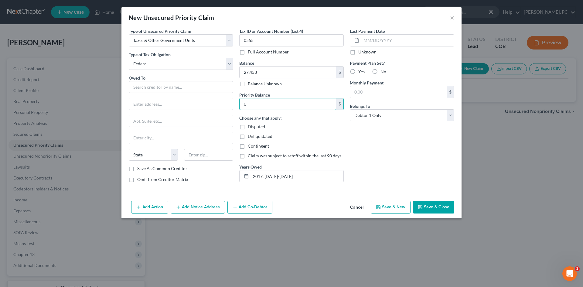
type input "0"
click at [429, 205] on button "Save & Close" at bounding box center [433, 207] width 41 height 13
click at [167, 88] on input "text" at bounding box center [181, 87] width 105 height 12
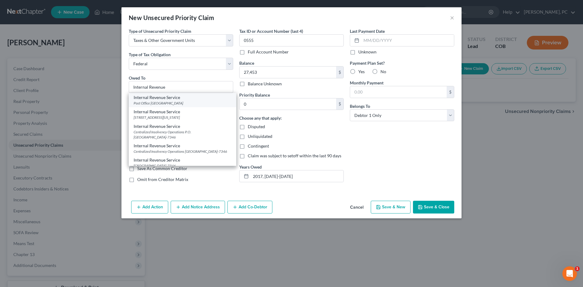
click at [173, 102] on div "Post Office [GEOGRAPHIC_DATA]" at bounding box center [183, 103] width 98 height 5
type input "Internal Revenue Service"
type input "Post Office Box 7346"
type input "[GEOGRAPHIC_DATA]"
select select "39"
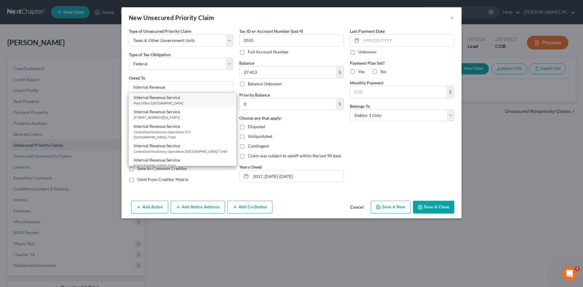
type input "19101"
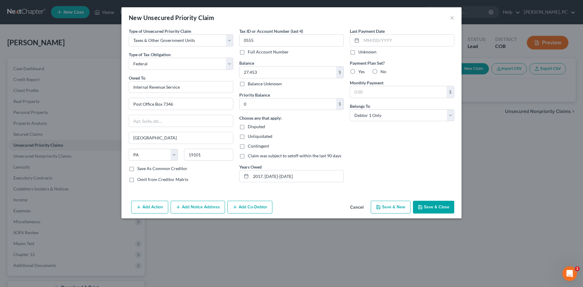
click at [191, 211] on button "Add Notice Address" at bounding box center [198, 207] width 54 height 13
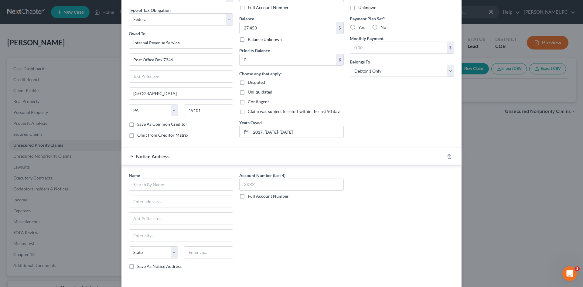
scroll to position [61, 0]
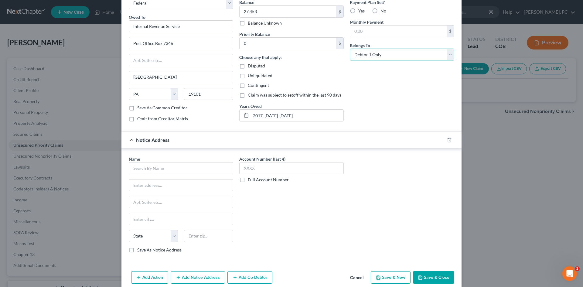
click at [362, 58] on select "Select Debtor 1 Only Debtor 2 Only Debtor 1 And Debtor 2 Only At Least One Of T…" at bounding box center [402, 55] width 105 height 12
select select "3"
click at [350, 49] on select "Select Debtor 1 Only Debtor 2 Only Debtor 1 And Debtor 2 Only At Least One Of T…" at bounding box center [402, 55] width 105 height 12
click at [176, 167] on input "text" at bounding box center [181, 168] width 105 height 12
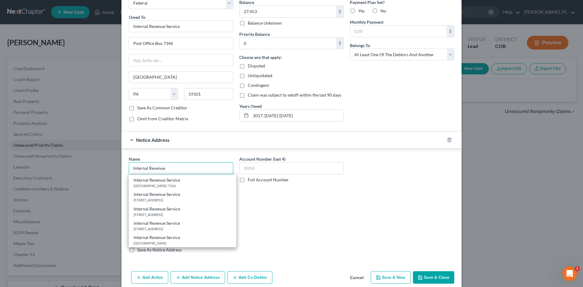
scroll to position [66, 0]
click at [164, 228] on div "[STREET_ADDRESS]" at bounding box center [183, 228] width 98 height 5
type input "Internal Revenue Service"
type input "1999 [GEOGRAPHIC_DATA]"
type input "MS 5028-DEN"
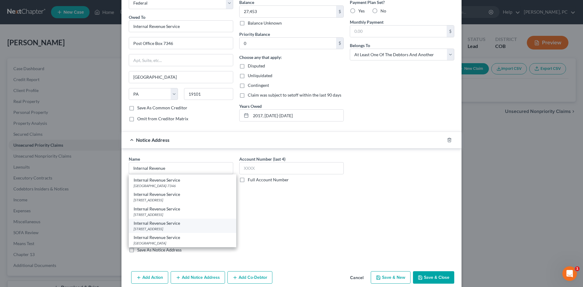
type input "[GEOGRAPHIC_DATA]"
select select "5"
type input "80202"
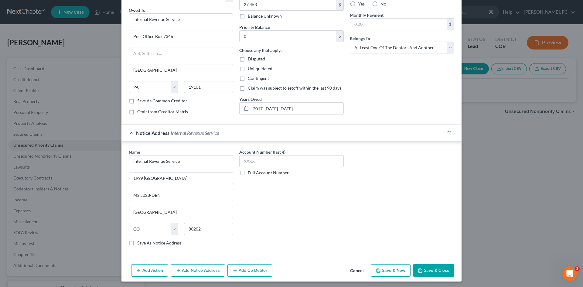
scroll to position [70, 0]
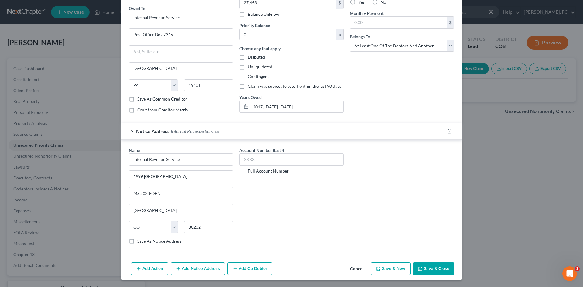
click at [432, 268] on button "Save & Close" at bounding box center [433, 269] width 41 height 13
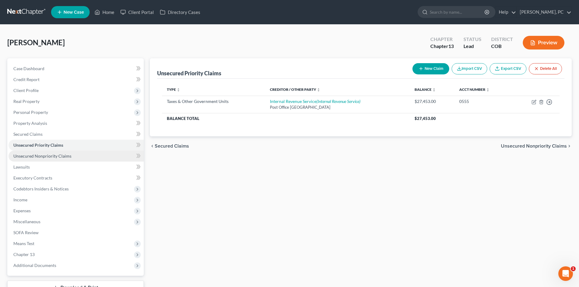
click at [68, 154] on span "Unsecured Nonpriority Claims" at bounding box center [42, 155] width 58 height 5
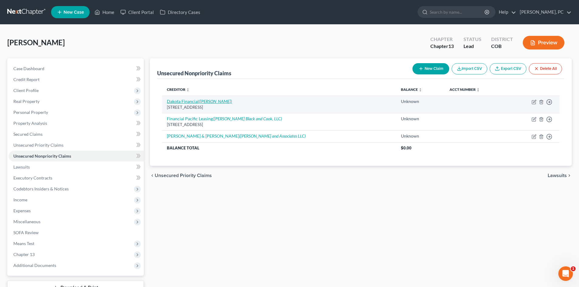
click at [195, 101] on link "Dakota Financial ([PERSON_NAME])" at bounding box center [199, 101] width 65 height 5
select select "4"
select select "0"
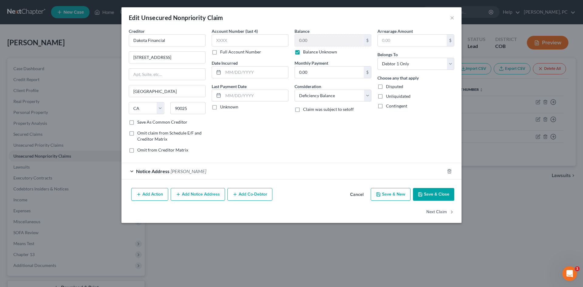
click at [247, 193] on button "Add Co-Debtor" at bounding box center [250, 194] width 45 height 13
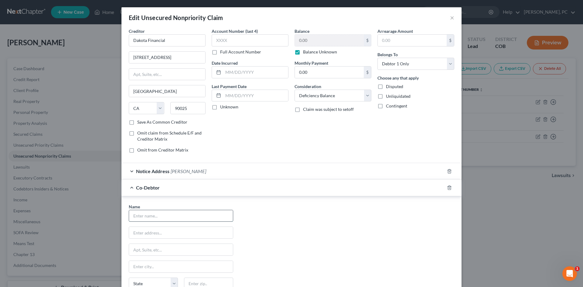
click at [144, 214] on input "text" at bounding box center [181, 216] width 104 height 12
type input "[PERSON_NAME]"
type input "PO Box 9"
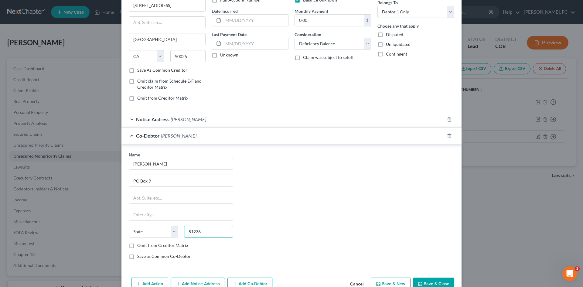
scroll to position [85, 0]
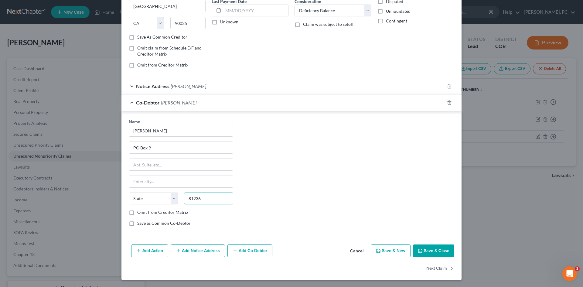
type input "81236"
click at [250, 250] on button "Add Co-Debtor" at bounding box center [250, 251] width 45 height 13
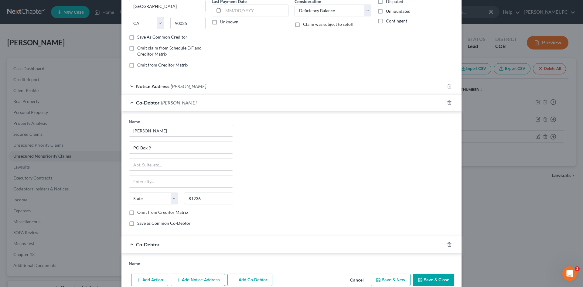
type input "Nathrop"
select select "5"
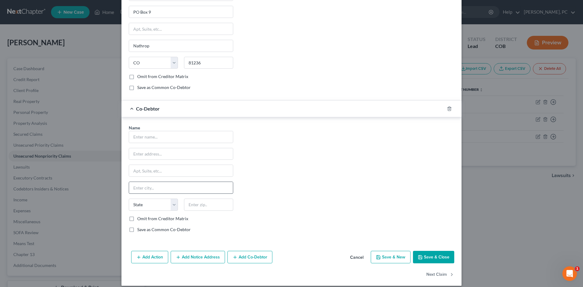
scroll to position [227, 0]
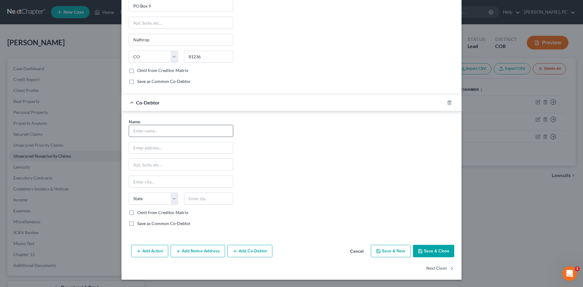
click at [145, 133] on input "text" at bounding box center [181, 131] width 104 height 12
type input "National Hotel Interiors LLC"
type input "O"
type input "PO Box 9"
type input "81236"
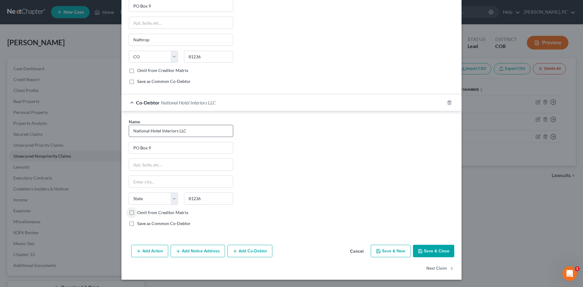
type input "Nathrop"
select select "5"
click at [426, 249] on button "Save & Close" at bounding box center [433, 251] width 41 height 13
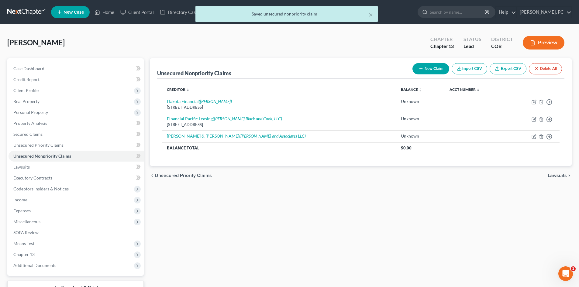
click at [428, 67] on button "New Claim" at bounding box center [430, 68] width 37 height 11
select select "0"
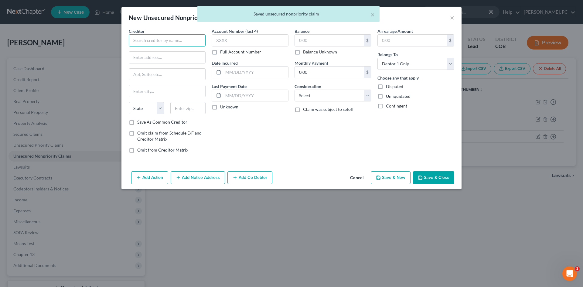
click at [180, 42] on input "text" at bounding box center [167, 40] width 77 height 12
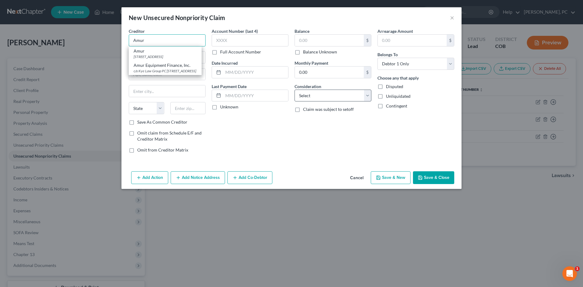
type input "Amur"
click at [317, 97] on select "Select Cable / Satellite Services Collection Agency Credit Card Debt Debt Couns…" at bounding box center [333, 96] width 77 height 12
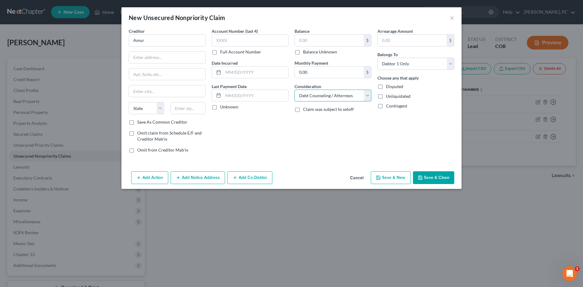
click at [295, 90] on select "Select Cable / Satellite Services Collection Agency Credit Card Debt Debt Couns…" at bounding box center [333, 96] width 77 height 12
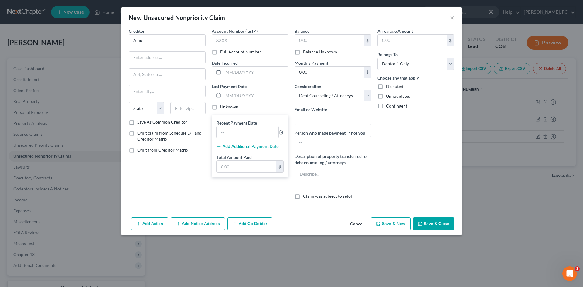
click at [315, 98] on select "Select Cable / Satellite Services Collection Agency Credit Card Debt Debt Couns…" at bounding box center [333, 96] width 77 height 12
select select "4"
click at [295, 90] on select "Select Cable / Satellite Services Collection Agency Credit Card Debt Debt Couns…" at bounding box center [333, 96] width 77 height 12
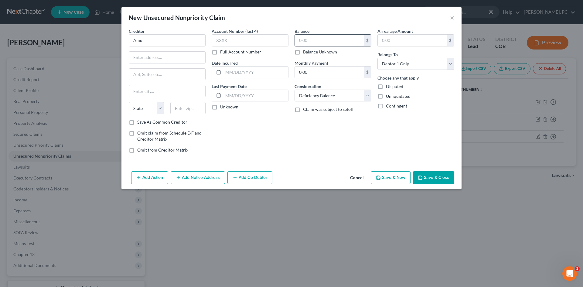
click at [304, 43] on input "text" at bounding box center [329, 41] width 69 height 12
type input "57,000"
click at [233, 39] on input "text" at bounding box center [250, 40] width 77 height 12
type input "5377"
click at [180, 58] on input "text" at bounding box center [167, 58] width 76 height 12
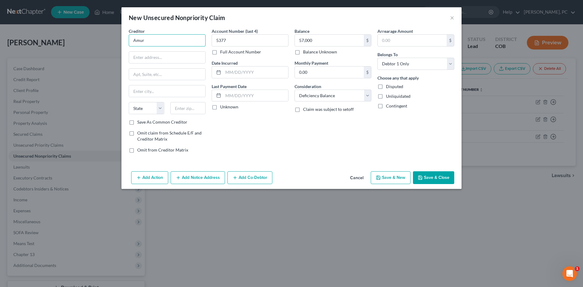
click at [162, 42] on input "Amur" at bounding box center [167, 40] width 77 height 12
type input "Amur Equipment Finance"
drag, startPoint x: 167, startPoint y: 41, endPoint x: 128, endPoint y: 42, distance: 39.5
click at [128, 42] on div "Creditor * Amur Equipment Finance State [US_STATE] AK AR AZ CA CO [GEOGRAPHIC_D…" at bounding box center [167, 93] width 83 height 130
click at [141, 58] on input "text" at bounding box center [167, 58] width 76 height 12
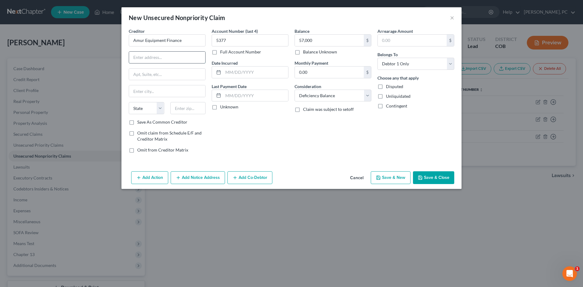
paste input "[STREET_ADDRESS]"
type input "[STREET_ADDRESS]"
click at [179, 107] on input "text" at bounding box center [188, 108] width 36 height 12
type input "688001"
drag, startPoint x: 167, startPoint y: 57, endPoint x: 200, endPoint y: 58, distance: 32.5
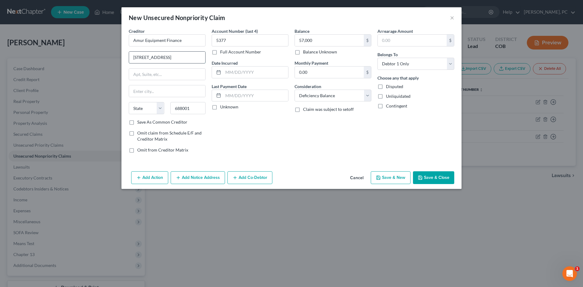
click at [200, 58] on input "[STREET_ADDRESS]" at bounding box center [167, 58] width 76 height 12
type input "[STREET_ADDRESS]"
click at [160, 70] on input "text" at bounding box center [167, 75] width 76 height 12
paste input "PO Box 2555"
type input "PO Box 2555"
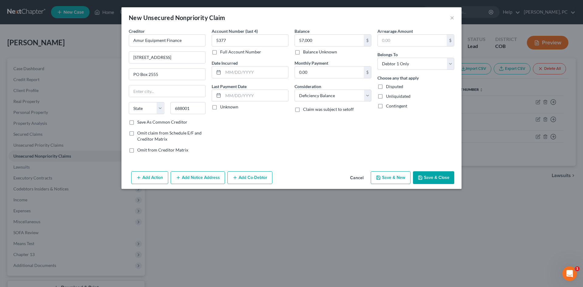
click at [428, 180] on button "Save & Close" at bounding box center [433, 177] width 41 height 13
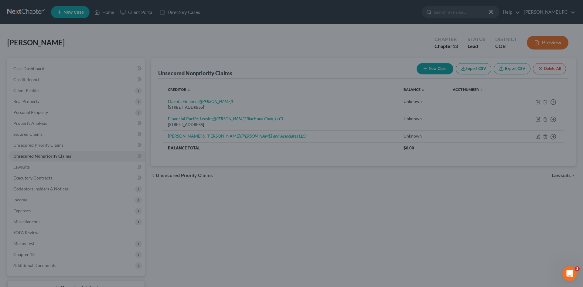
type input "57,000.00"
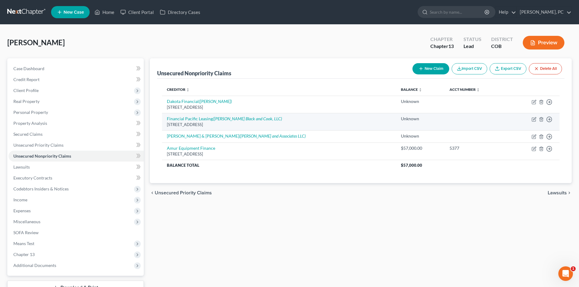
drag, startPoint x: 165, startPoint y: 118, endPoint x: 250, endPoint y: 127, distance: 85.5
click at [250, 127] on td "Financial Pacific Leasing ([PERSON_NAME] Black and Cook, LLC) [STREET_ADDRESS]" at bounding box center [279, 121] width 234 height 17
copy td "Financial Pacific Leasing ([PERSON_NAME] Black and Cook, LLC) [STREET_ADDRESS]"
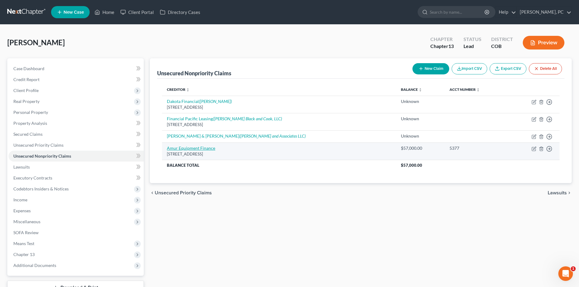
click at [193, 150] on link "Amur Equipment Finance" at bounding box center [191, 148] width 48 height 5
select select "4"
select select "0"
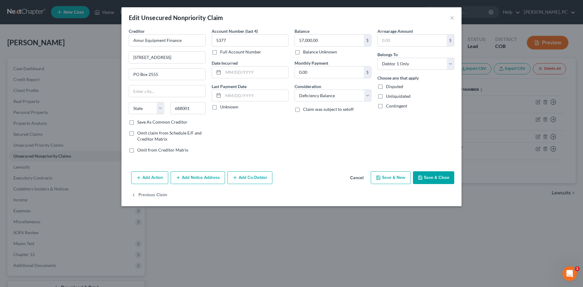
click at [303, 53] on label "Balance Unknown" at bounding box center [320, 52] width 34 height 6
click at [306, 53] on input "Balance Unknown" at bounding box center [308, 51] width 4 height 4
checkbox input "true"
type input "0.00"
click at [202, 177] on button "Add Notice Address" at bounding box center [198, 177] width 54 height 13
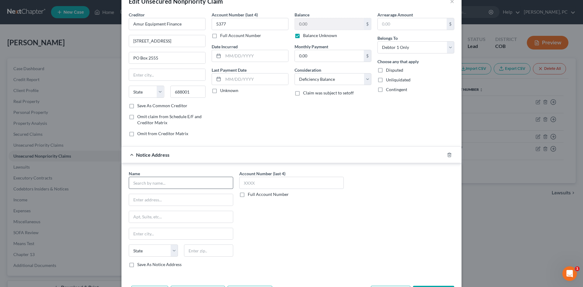
scroll to position [57, 0]
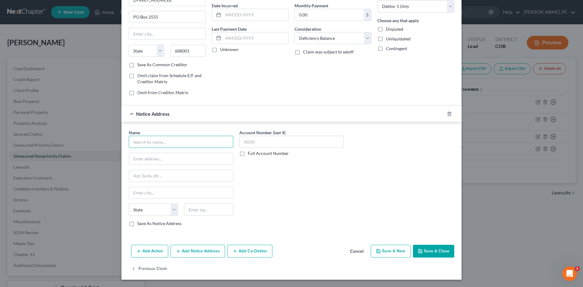
click at [170, 142] on input "text" at bounding box center [181, 142] width 105 height 12
paste input "Financial Pacific Leasing ([PERSON_NAME] Black and Cook, LLC) [STREET_ADDRESS]"
type input "Financial Pacific Leasing ([PERSON_NAME] Black and Cook, LLC) [STREET_ADDRESS]"
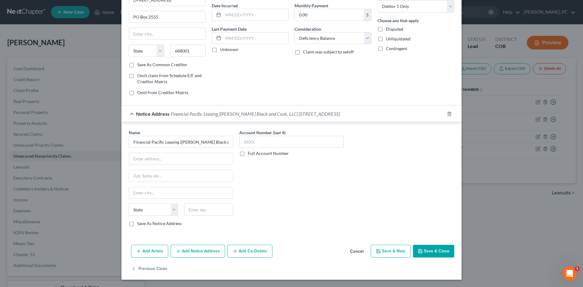
click at [192, 252] on button "Add Notice Address" at bounding box center [198, 251] width 54 height 13
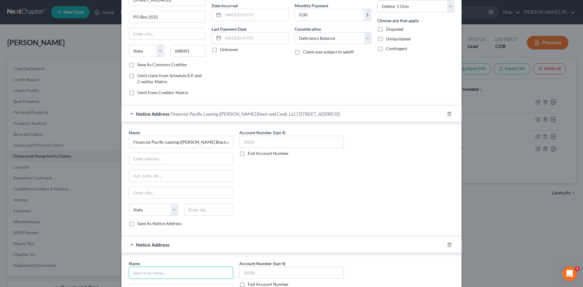
click at [148, 272] on input "text" at bounding box center [181, 273] width 105 height 12
paste input "Financial Pacific Leasing ([PERSON_NAME] Black and Cook, LLC) [STREET_ADDRESS]"
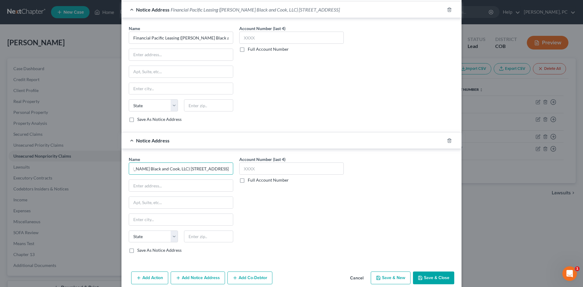
scroll to position [179, 0]
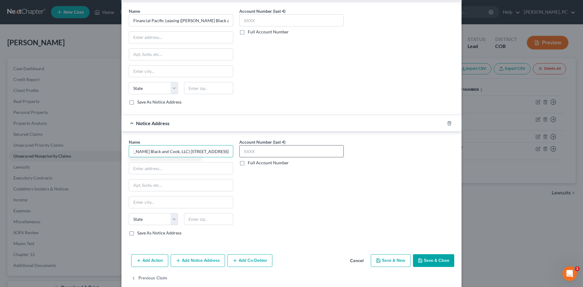
drag, startPoint x: 140, startPoint y: 150, endPoint x: 332, endPoint y: 152, distance: 192.6
click at [332, 153] on div "Name * Financial Pacific Leasing ([PERSON_NAME] Black and Cook, LLC) [STREET_AD…" at bounding box center [292, 190] width 332 height 102
drag, startPoint x: 129, startPoint y: 152, endPoint x: 205, endPoint y: 154, distance: 75.4
click at [205, 154] on input "[PERSON_NAME] Black and Cook, LLC" at bounding box center [181, 151] width 105 height 12
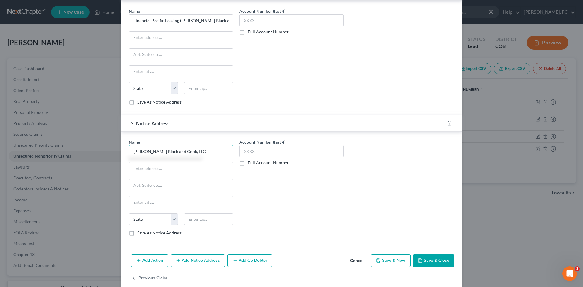
type input "[PERSON_NAME] Black and Cook, LLC"
click at [143, 170] on input "text" at bounding box center [181, 169] width 104 height 12
paste input "[STREET_ADDRESS]"
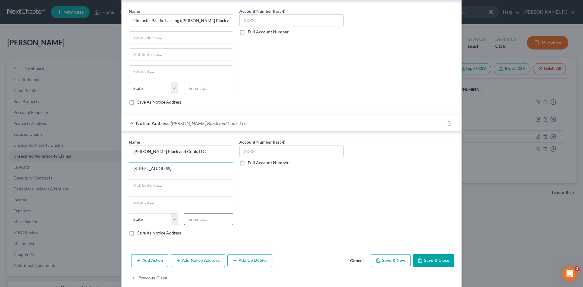
type input "[STREET_ADDRESS]"
click at [206, 220] on input "text" at bounding box center [208, 219] width 49 height 12
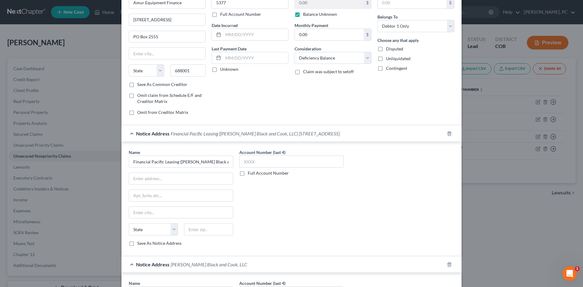
scroll to position [27, 0]
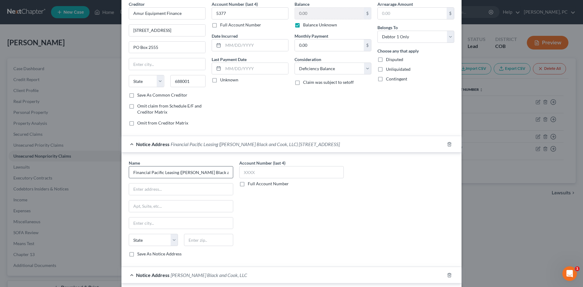
type input "80302"
type input "[GEOGRAPHIC_DATA]"
select select "5"
drag, startPoint x: 176, startPoint y: 172, endPoint x: 398, endPoint y: 171, distance: 221.8
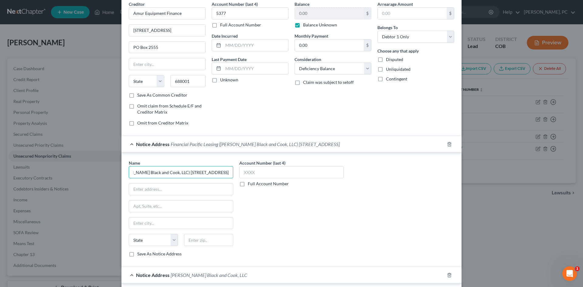
click at [399, 173] on div "Name * Financial Pacific Leasing ([PERSON_NAME] Black and Cook, LLC) [STREET_AD…" at bounding box center [292, 211] width 332 height 102
type input "Financial Pacific Leasing"
click at [156, 189] on input "text" at bounding box center [181, 190] width 104 height 12
paste input "([PERSON_NAME] Black and Cook, LLC) [STREET_ADDRESS]"
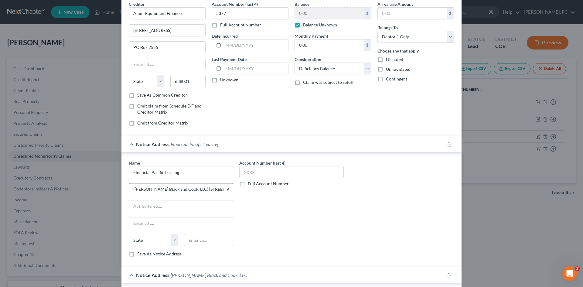
scroll to position [0, 56]
type input "([PERSON_NAME] Black and Cook, LLC) [STREET_ADDRESS]"
click at [193, 243] on input "text" at bounding box center [208, 240] width 49 height 12
type input "98001"
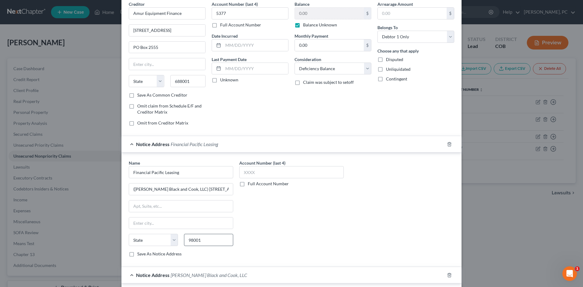
type input "Auburn"
select select "50"
drag, startPoint x: 132, startPoint y: 190, endPoint x: 280, endPoint y: 196, distance: 147.5
click at [280, 196] on div "Name * Financial Pacific Leasing ([PERSON_NAME] Black and Cook, LLC) [STREET_AD…" at bounding box center [292, 211] width 332 height 102
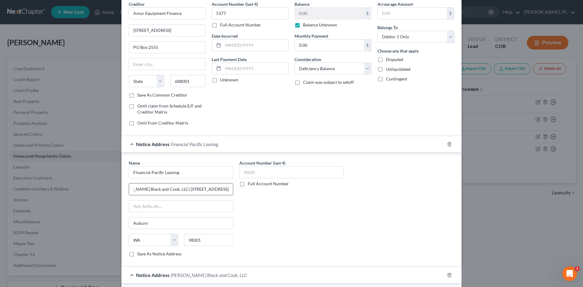
click at [170, 187] on input "([PERSON_NAME] Black and Cook, LLC) [STREET_ADDRESS]" at bounding box center [181, 190] width 104 height 12
drag, startPoint x: 139, startPoint y: 190, endPoint x: 188, endPoint y: 192, distance: 48.4
click at [188, 192] on input "([PERSON_NAME] Black and Cook, LLC) [STREET_ADDRESS]" at bounding box center [181, 190] width 104 height 12
drag, startPoint x: 182, startPoint y: 192, endPoint x: 167, endPoint y: 196, distance: 15.7
click at [167, 196] on div "Name * Financial Pacific Leasing ([PERSON_NAME] Black and Cook, LLC) [STREET_AD…" at bounding box center [181, 208] width 105 height 97
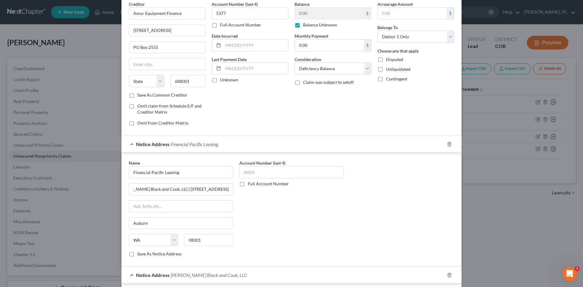
scroll to position [0, 0]
drag, startPoint x: 195, startPoint y: 188, endPoint x: 93, endPoint y: 186, distance: 102.4
click at [93, 186] on div "Edit Unsecured Nonpriority Claim × Creditor * Amur Equipment Finance [STREET_AD…" at bounding box center [291, 143] width 583 height 287
drag, startPoint x: 179, startPoint y: 191, endPoint x: 183, endPoint y: 191, distance: 3.9
click at [183, 191] on input "[STREET_ADDRESS]" at bounding box center [181, 190] width 104 height 12
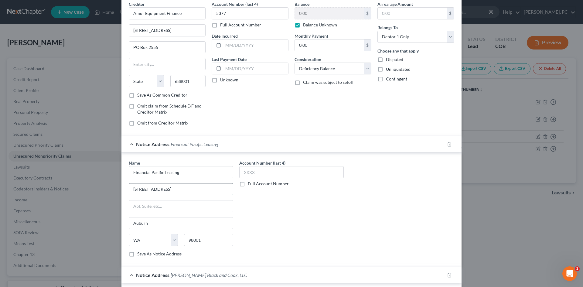
click at [183, 191] on input "[STREET_ADDRESS]" at bounding box center [181, 190] width 104 height 12
drag, startPoint x: 181, startPoint y: 189, endPoint x: 358, endPoint y: 184, distance: 176.3
click at [344, 190] on div "Name * Financial Pacific Leasing [STREET_ADDRESS] [GEOGRAPHIC_DATA][US_STATE] C…" at bounding box center [292, 211] width 332 height 102
type input "[STREET_ADDRESS]"
click at [297, 226] on div "Account Number (last 4) Full Account Number" at bounding box center [291, 211] width 111 height 102
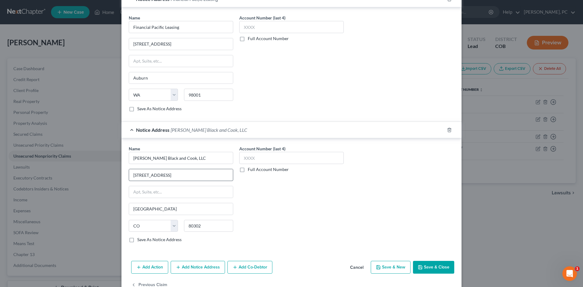
scroll to position [189, 0]
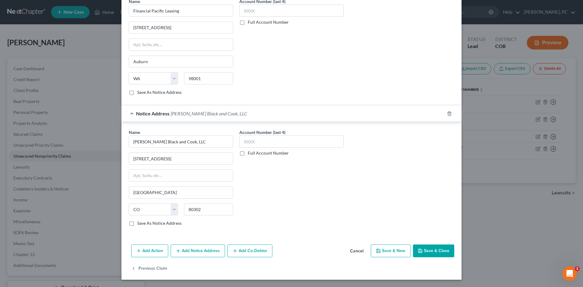
click at [191, 251] on button "Add Notice Address" at bounding box center [198, 251] width 54 height 13
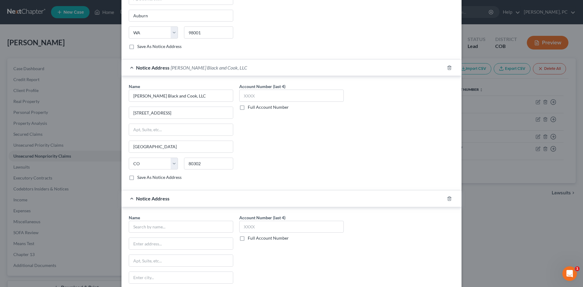
scroll to position [310, 0]
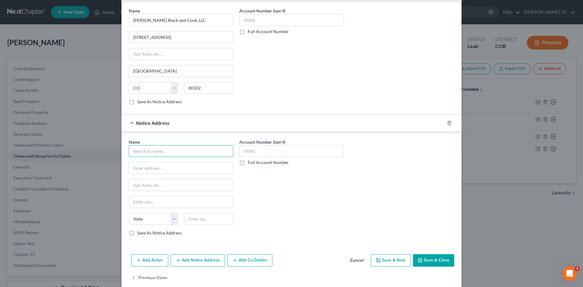
click at [146, 154] on input "text" at bounding box center [181, 151] width 105 height 12
type input "Financial Services"
type input "PO Box 209505"
click at [215, 221] on input "73320" at bounding box center [208, 219] width 49 height 12
type input "75320"
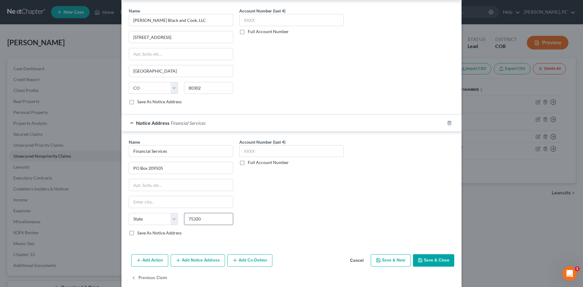
type input "[GEOGRAPHIC_DATA]"
select select "45"
click at [215, 221] on input "75320" at bounding box center [208, 219] width 49 height 12
type input "75320-9056"
click at [425, 262] on button "Save & Close" at bounding box center [433, 260] width 41 height 13
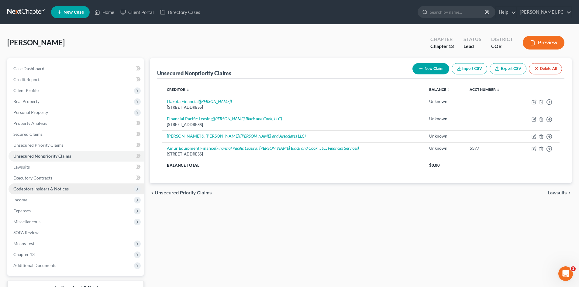
click at [49, 187] on span "Codebtors Insiders & Notices" at bounding box center [40, 188] width 55 height 5
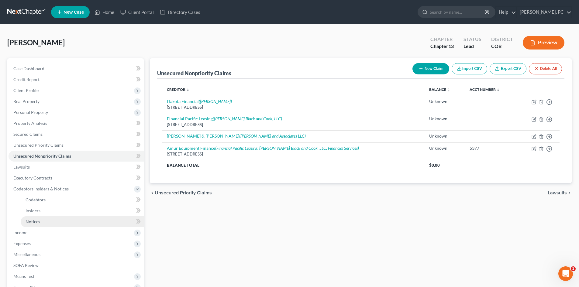
click at [29, 223] on span "Notices" at bounding box center [33, 221] width 15 height 5
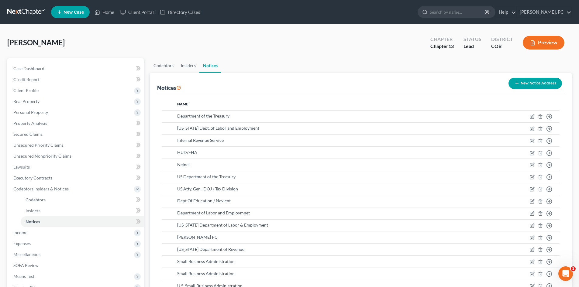
click at [523, 86] on button "New Notice Address" at bounding box center [534, 83] width 53 height 11
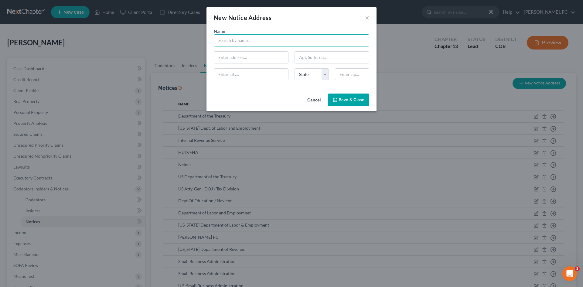
click at [245, 43] on input "text" at bounding box center [292, 40] width 156 height 12
drag, startPoint x: 255, startPoint y: 42, endPoint x: 211, endPoint y: 41, distance: 44.7
click at [211, 41] on div "Name * NCG Group, Inc. State [US_STATE] AK AR AZ CA CO CT DE DC [GEOGRAPHIC_DAT…" at bounding box center [292, 59] width 170 height 63
type input "NCG Group, Inc."
click at [243, 58] on input "text" at bounding box center [251, 58] width 74 height 12
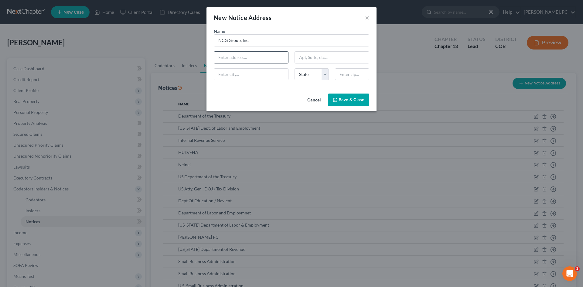
paste input "[STREET_ADDRESS]"
type input "[STREET_ADDRESS]"
click at [345, 74] on input "text" at bounding box center [352, 74] width 34 height 12
type input "68510"
type input "Lincoln"
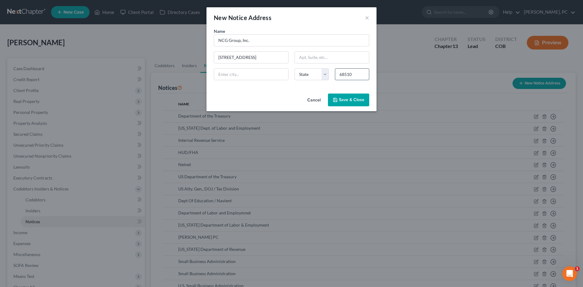
select select "30"
click at [349, 102] on span "Save & Close" at bounding box center [352, 99] width 26 height 5
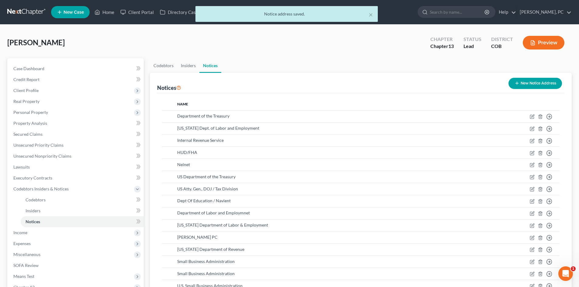
click at [541, 78] on button "New Notice Address" at bounding box center [534, 83] width 53 height 11
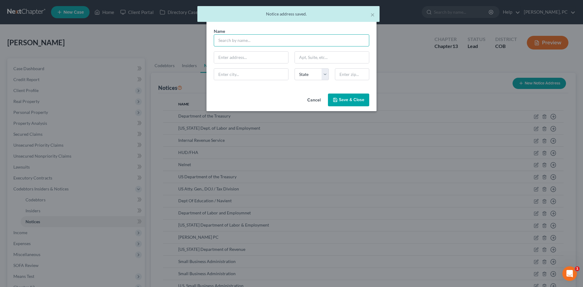
click at [250, 37] on input "text" at bounding box center [292, 40] width 156 height 12
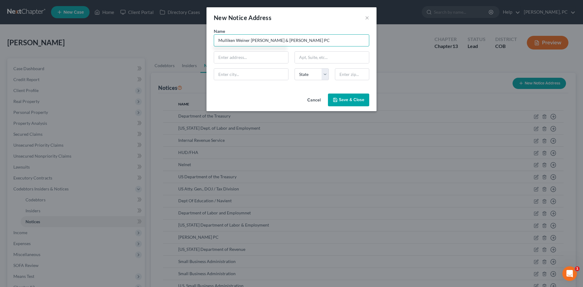
type input "Mulliken Weiner [PERSON_NAME] & [PERSON_NAME] PC"
type input "[STREET_ADDRESS]"
type input "80903"
type input "[US_STATE][GEOGRAPHIC_DATA]"
select select "5"
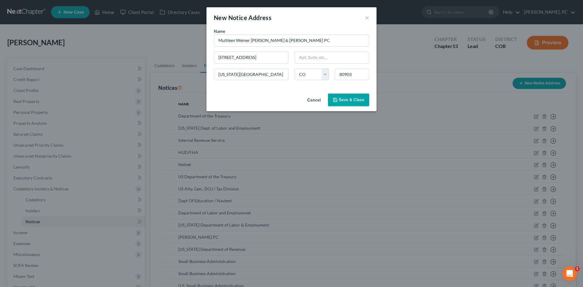
click at [340, 105] on button "Save & Close" at bounding box center [348, 100] width 41 height 13
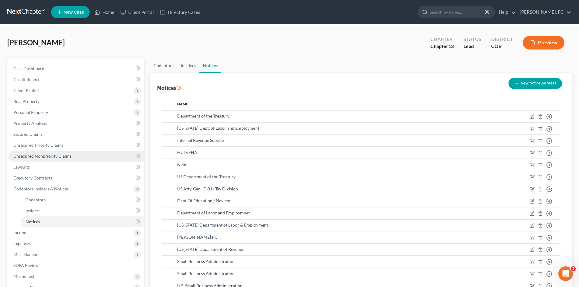
click at [54, 158] on span "Unsecured Nonpriority Claims" at bounding box center [42, 155] width 58 height 5
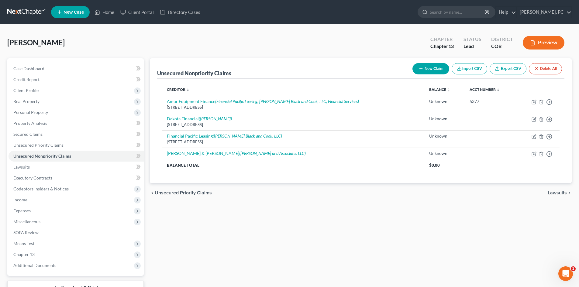
click at [427, 66] on button "New Claim" at bounding box center [430, 68] width 37 height 11
select select "0"
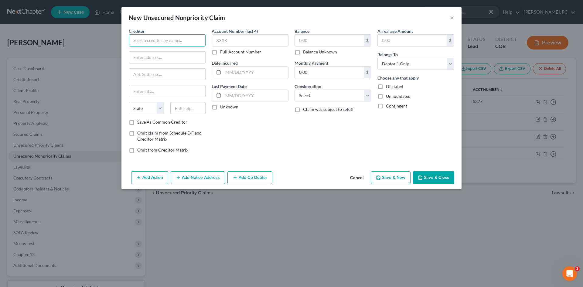
click at [159, 42] on input "text" at bounding box center [167, 40] width 77 height 12
type input "Bitty Advance"
type input "[STREET_ADDRESS][PERSON_NAME]"
type input "33004"
type input "Dania"
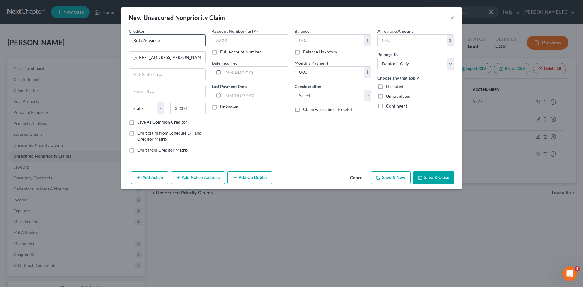
select select "9"
click at [307, 94] on select "Select Cable / Satellite Services Collection Agency Credit Card Debt Debt Couns…" at bounding box center [333, 96] width 77 height 12
select select "10"
click at [295, 90] on select "Select Cable / Satellite Services Collection Agency Credit Card Debt Debt Couns…" at bounding box center [333, 96] width 77 height 12
click at [321, 43] on input "text" at bounding box center [329, 41] width 69 height 12
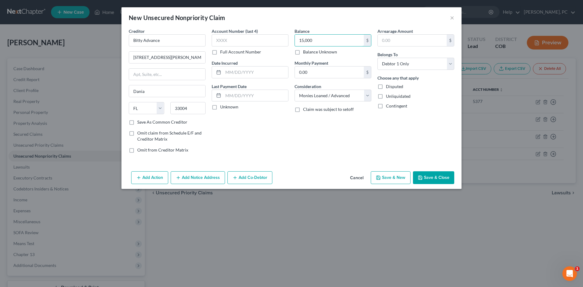
type input "15,000"
click at [429, 176] on button "Save & Close" at bounding box center [433, 177] width 41 height 13
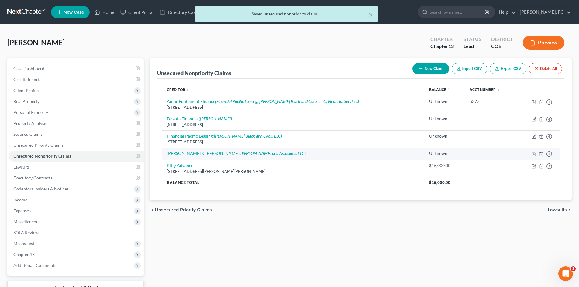
click at [239, 154] on icon "([PERSON_NAME] and Associates LLC)" at bounding box center [272, 153] width 67 height 5
select select "14"
select select "0"
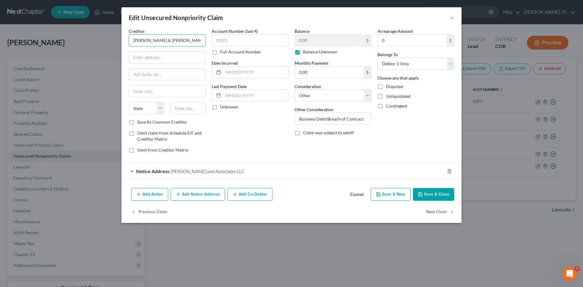
drag, startPoint x: 131, startPoint y: 41, endPoint x: 187, endPoint y: 43, distance: 55.9
click at [187, 43] on input "[PERSON_NAME] & [PERSON_NAME]" at bounding box center [167, 40] width 77 height 12
click at [153, 52] on input "text" at bounding box center [167, 58] width 76 height 12
paste input "[STREET_ADDRESS]"
click at [147, 57] on input "[STREET_ADDRESS]" at bounding box center [167, 58] width 76 height 12
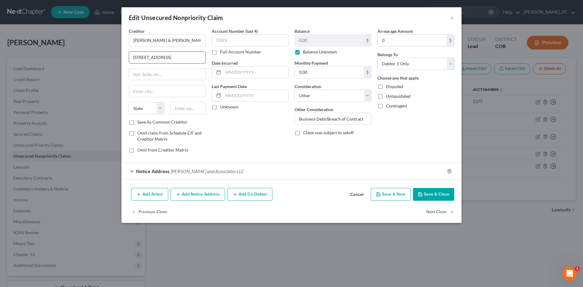
drag, startPoint x: 184, startPoint y: 59, endPoint x: 132, endPoint y: 59, distance: 52.0
click at [132, 59] on input "[STREET_ADDRESS]" at bounding box center [167, 58] width 76 height 12
type input "[STREET_ADDRESS]"
click at [192, 109] on input "text" at bounding box center [188, 108] width 36 height 12
type input "80461"
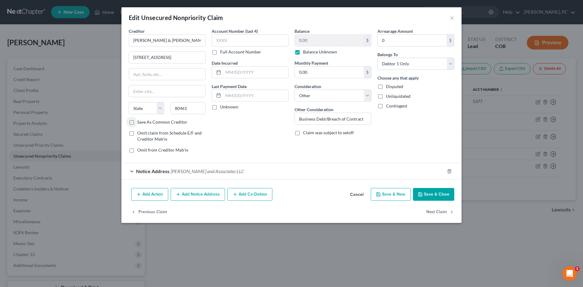
type input "[GEOGRAPHIC_DATA]"
select select "5"
drag, startPoint x: 187, startPoint y: 41, endPoint x: 126, endPoint y: 37, distance: 60.9
click at [128, 39] on div "Creditor * [PERSON_NAME] & [PERSON_NAME] [STREET_ADDRESS] [GEOGRAPHIC_DATA] [US…" at bounding box center [167, 93] width 83 height 130
click at [194, 194] on button "Add Notice Address" at bounding box center [198, 194] width 54 height 13
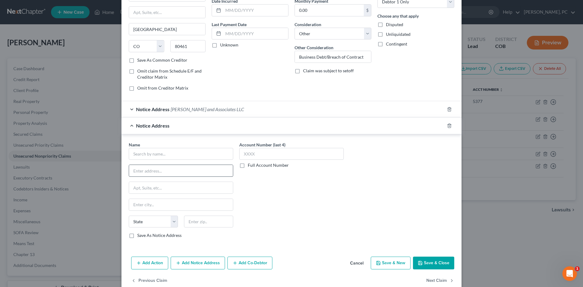
scroll to position [74, 0]
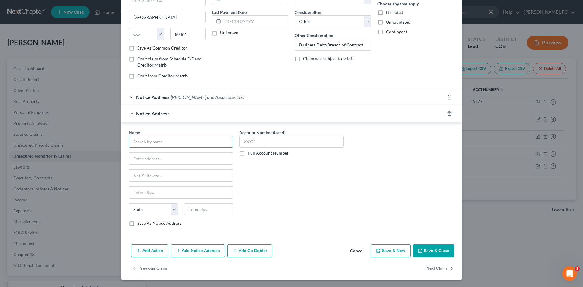
click at [177, 141] on input "text" at bounding box center [181, 142] width 105 height 12
paste input "[PERSON_NAME] & [PERSON_NAME]"
type input "[PERSON_NAME] & [PERSON_NAME]"
click at [159, 160] on input "text" at bounding box center [181, 159] width 104 height 12
paste input "[STREET_ADDRESS][PERSON_NAME]"
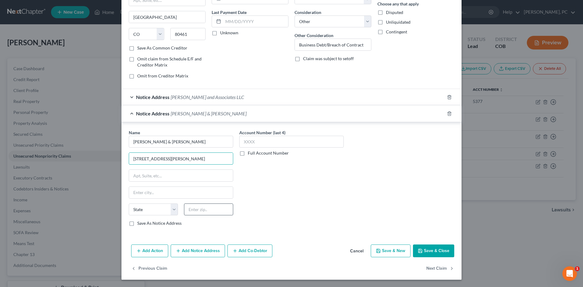
type input "[STREET_ADDRESS][PERSON_NAME]"
click at [191, 209] on input "text" at bounding box center [208, 210] width 49 height 12
type input "77007"
type input "[GEOGRAPHIC_DATA]"
select select "45"
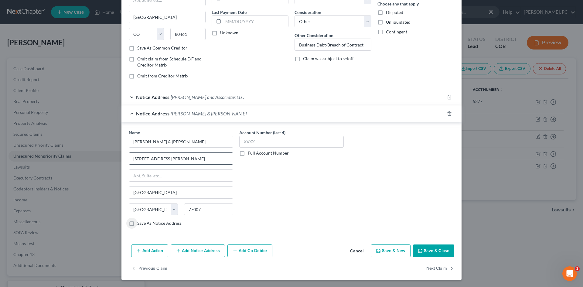
click at [143, 160] on input "[STREET_ADDRESS][PERSON_NAME]" at bounding box center [181, 159] width 104 height 12
type input "232 [PERSON_NAME] St Unit B"
click at [335, 167] on div "Account Number (last 4) Full Account Number" at bounding box center [291, 180] width 111 height 102
click at [422, 250] on button "Save & Close" at bounding box center [433, 251] width 41 height 13
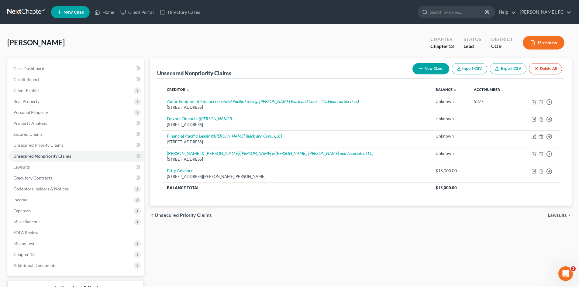
click at [425, 71] on button "New Claim" at bounding box center [430, 68] width 37 height 11
select select "0"
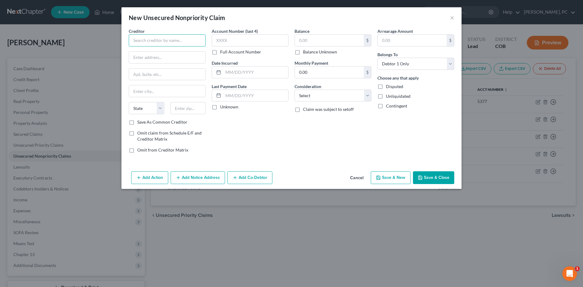
click at [156, 43] on input "text" at bounding box center [167, 40] width 77 height 12
drag, startPoint x: 176, startPoint y: 40, endPoint x: 128, endPoint y: 40, distance: 47.4
click at [128, 40] on div "Creditor * Aspira Capital Group State [US_STATE] AK AR AZ CA CO [GEOGRAPHIC_DAT…" at bounding box center [167, 93] width 83 height 130
type input "Aspira Capital Group"
click at [160, 57] on input "text" at bounding box center [167, 58] width 76 height 12
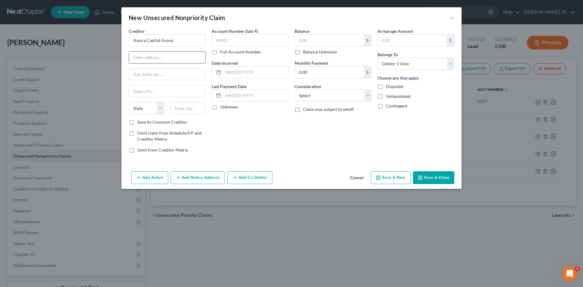
paste input "[STREET_ADDRESS]"
type input "[STREET_ADDRESS]"
click at [192, 108] on input "text" at bounding box center [188, 108] width 36 height 12
click at [191, 110] on input "334069" at bounding box center [188, 108] width 36 height 12
type input "33406"
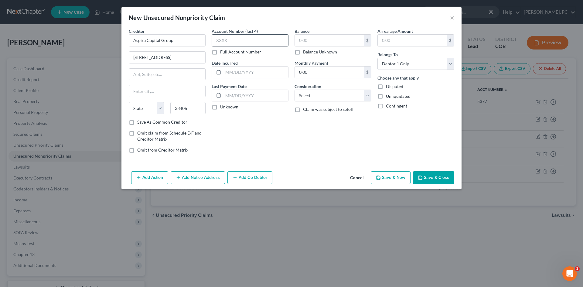
type input "[GEOGRAPHIC_DATA]"
select select "9"
click at [318, 97] on select "Select Cable / Satellite Services Collection Agency Credit Card Debt Debt Couns…" at bounding box center [333, 96] width 77 height 12
select select "10"
click at [295, 90] on select "Select Cable / Satellite Services Collection Agency Credit Card Debt Debt Couns…" at bounding box center [333, 96] width 77 height 12
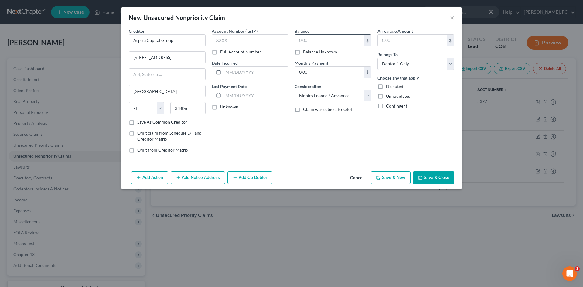
click at [310, 42] on input "text" at bounding box center [329, 41] width 69 height 12
click at [319, 41] on input "68,190" at bounding box center [329, 41] width 69 height 12
drag, startPoint x: 305, startPoint y: 39, endPoint x: 322, endPoint y: 40, distance: 17.3
click at [321, 40] on input "6,819" at bounding box center [329, 41] width 69 height 12
type input "6,890"
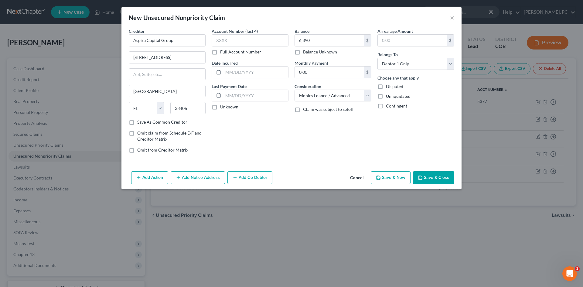
click at [270, 139] on div "Account Number (last 4) Full Account Number Date Incurred Last Payment Date Unk…" at bounding box center [250, 93] width 83 height 130
drag, startPoint x: 183, startPoint y: 40, endPoint x: 119, endPoint y: 40, distance: 64.1
click at [119, 39] on div "New Unsecured Nonpriority Claim × Creditor * Aspira Capital Group [STREET_ADDRE…" at bounding box center [291, 143] width 583 height 287
click at [193, 175] on button "Add Notice Address" at bounding box center [198, 177] width 54 height 13
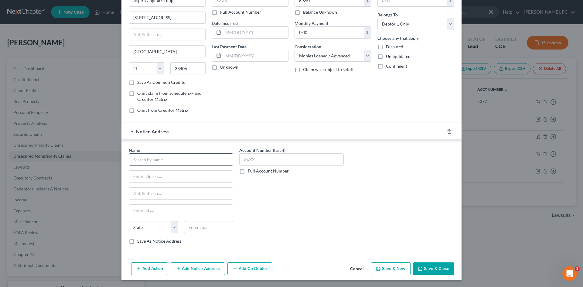
scroll to position [40, 0]
click at [161, 161] on input "text" at bounding box center [181, 159] width 105 height 12
paste input "Aspira Capital Group"
type input "Aspira Capital Group"
click at [172, 176] on input "text" at bounding box center [181, 176] width 104 height 12
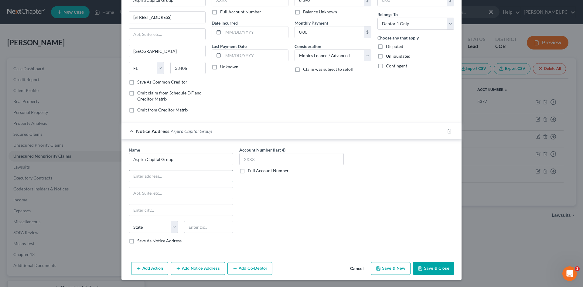
paste input "[STREET_ADDRESS]"
type input "[STREET_ADDRESS]"
click at [202, 223] on input "text" at bounding box center [208, 227] width 49 height 12
type input "33065"
type input "[GEOGRAPHIC_DATA]"
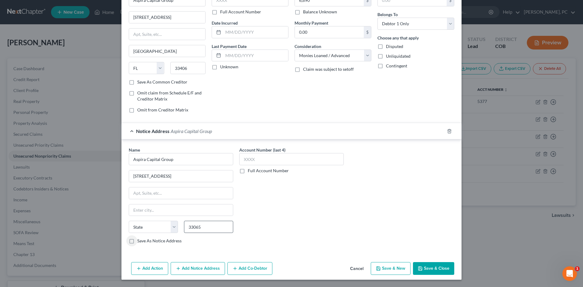
select select "9"
drag, startPoint x: 169, startPoint y: 210, endPoint x: 105, endPoint y: 207, distance: 63.6
click at [107, 207] on div "New Unsecured Nonpriority Claim × Creditor * Aspira Capital Group [STREET_ADDRE…" at bounding box center [291, 143] width 583 height 287
type input "[GEOGRAPHIC_DATA]"
click at [204, 265] on button "Add Notice Address" at bounding box center [198, 268] width 54 height 13
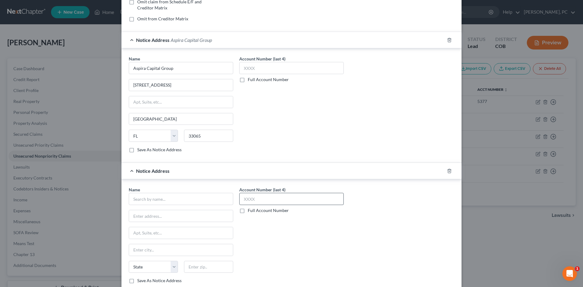
scroll to position [162, 0]
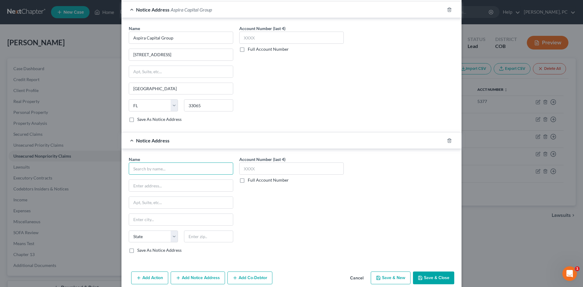
click at [150, 171] on input "text" at bounding box center [181, 169] width 105 height 12
type input "T"
drag, startPoint x: 172, startPoint y: 172, endPoint x: 132, endPoint y: 169, distance: 39.9
click at [132, 170] on input "Triton Recovery LLC" at bounding box center [181, 169] width 105 height 12
type input "Triton Recovery LLC"
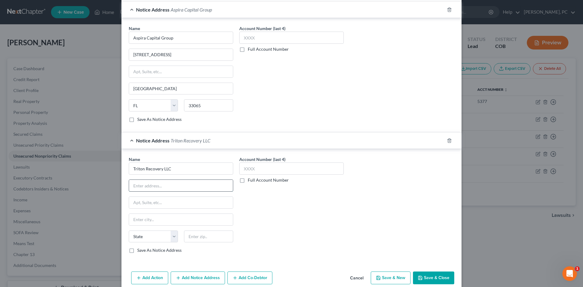
click at [155, 185] on input "text" at bounding box center [181, 186] width 104 height 12
paste input "[STREET_ADDRESS]"
type input "[STREET_ADDRESS]"
click at [212, 239] on input "text" at bounding box center [208, 237] width 49 height 12
type input "33065"
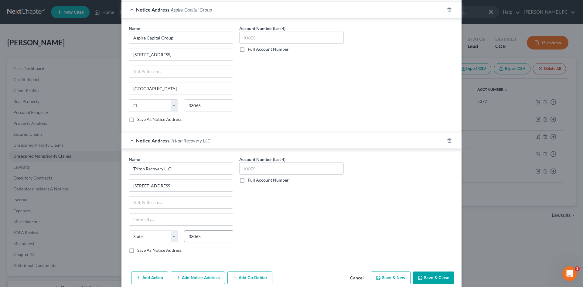
type input "[GEOGRAPHIC_DATA]"
select select "9"
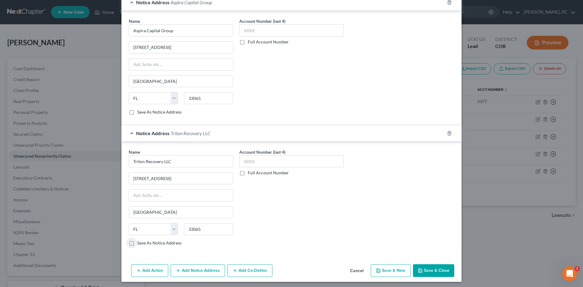
scroll to position [171, 0]
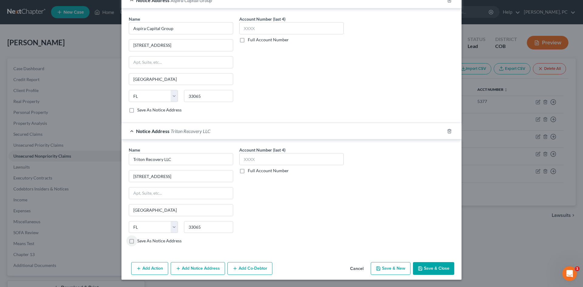
click at [425, 267] on button "Save & Close" at bounding box center [433, 268] width 41 height 13
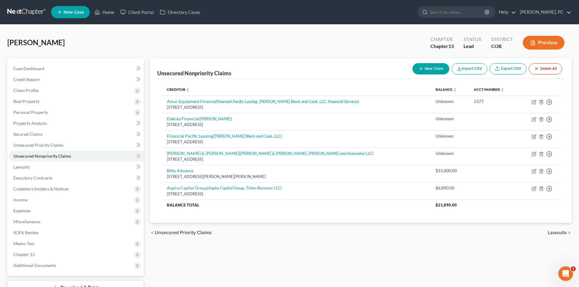
click at [429, 67] on button "New Claim" at bounding box center [430, 68] width 37 height 11
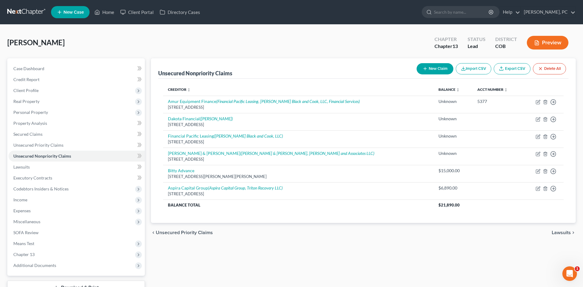
select select "0"
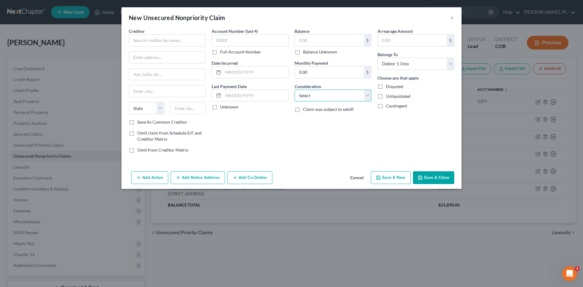
click at [314, 96] on select "Select Cable / Satellite Services Collection Agency Credit Card Debt Debt Couns…" at bounding box center [333, 96] width 77 height 12
select select "10"
click at [295, 90] on select "Select Cable / Satellite Services Collection Agency Credit Card Debt Debt Couns…" at bounding box center [333, 96] width 77 height 12
click at [315, 43] on input "text" at bounding box center [329, 41] width 69 height 12
type input "15,939"
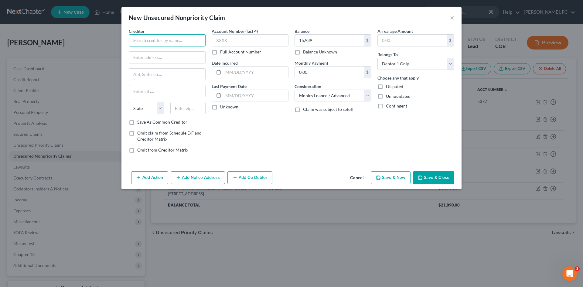
click at [159, 42] on input "text" at bounding box center [167, 40] width 77 height 12
drag, startPoint x: 184, startPoint y: 40, endPoint x: 127, endPoint y: 39, distance: 56.8
click at [126, 38] on div "Creditor * Dedicated Financial GBC State [US_STATE] AK AR AZ CA CO CT DE DC [GE…" at bounding box center [167, 93] width 83 height 130
type input "Dedicated Financial GBC"
click at [187, 177] on button "Add Notice Address" at bounding box center [198, 177] width 54 height 13
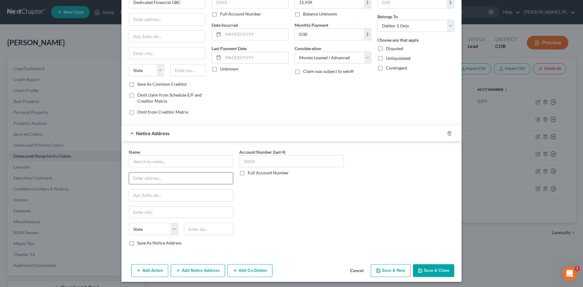
scroll to position [40, 0]
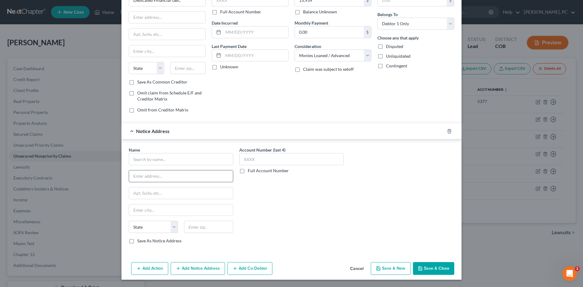
click at [151, 179] on input "text" at bounding box center [181, 176] width 104 height 12
paste input "[STREET_ADDRESS]"
type input "[STREET_ADDRESS]"
click at [214, 228] on input "text" at bounding box center [208, 227] width 49 height 12
type input "55126"
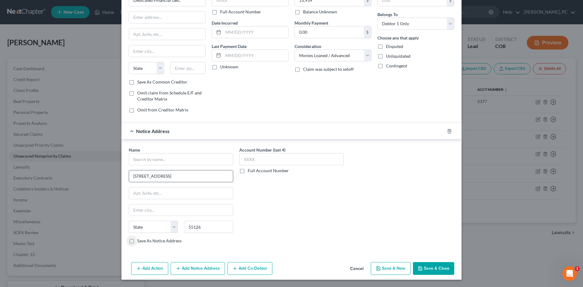
type input "Saint [PERSON_NAME]"
select select "24"
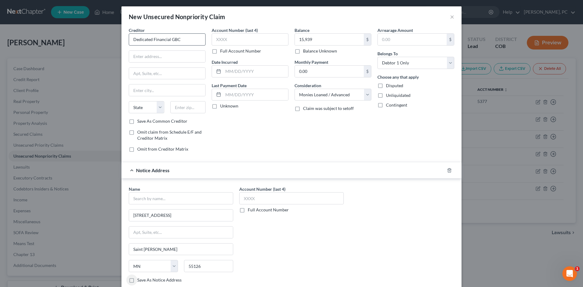
scroll to position [0, 0]
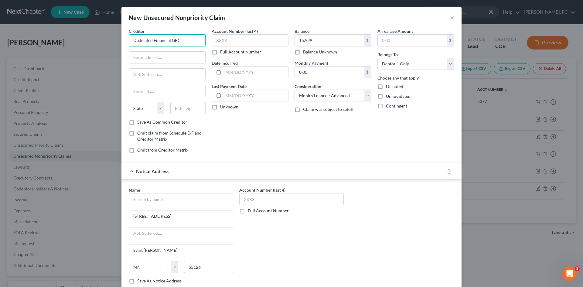
drag, startPoint x: 180, startPoint y: 39, endPoint x: 93, endPoint y: 38, distance: 87.2
click at [93, 38] on div "New Unsecured Nonpriority Claim × Creditor * Dedicated Financial GBC State [US_…" at bounding box center [291, 143] width 583 height 287
click at [158, 201] on input "text" at bounding box center [181, 199] width 105 height 12
paste input "Dedicated Financial GBC"
type input "Dedicated Financial GBC"
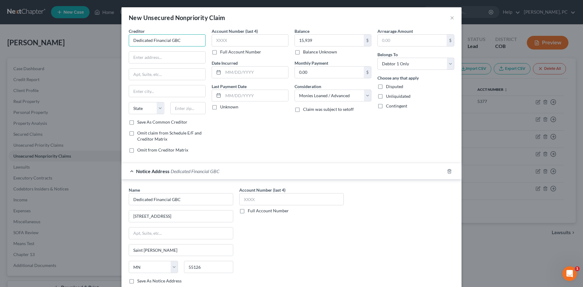
drag, startPoint x: 179, startPoint y: 39, endPoint x: 70, endPoint y: 50, distance: 109.3
click at [71, 50] on div "New Unsecured Nonpriority Claim × Creditor * Dedicated Financial GBC State [US_…" at bounding box center [291, 143] width 583 height 287
drag, startPoint x: 179, startPoint y: 40, endPoint x: 122, endPoint y: 39, distance: 57.1
click at [122, 39] on div "Creditor * One River Funding LLC State [US_STATE] AK AR AZ CA CO [GEOGRAPHIC_DA…" at bounding box center [292, 164] width 340 height 272
type input "One River Funding LLC"
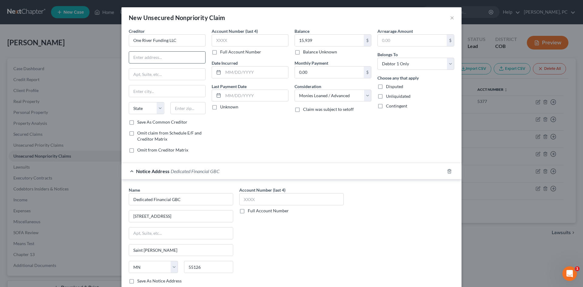
click at [148, 55] on input "text" at bounding box center [167, 58] width 76 height 12
paste input "[STREET_ADDRESS]"
type input "[STREET_ADDRESS]"
click at [185, 113] on input "text" at bounding box center [188, 108] width 36 height 12
type input "33127"
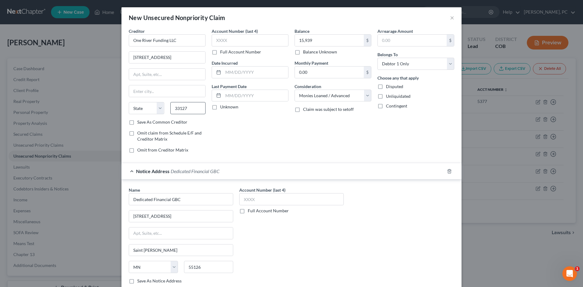
type input "[GEOGRAPHIC_DATA]"
select select "9"
click at [146, 93] on input "[GEOGRAPHIC_DATA]" at bounding box center [167, 91] width 76 height 12
type input "[GEOGRAPHIC_DATA]"
drag, startPoint x: 168, startPoint y: 40, endPoint x: 109, endPoint y: 43, distance: 59.0
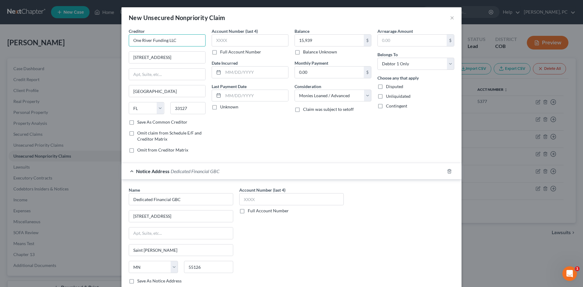
click at [109, 43] on div "New Unsecured Nonpriority Claim × Creditor * One River Funding LLC [STREET_ADDR…" at bounding box center [291, 143] width 583 height 287
click at [254, 147] on div "Account Number (last 4) Full Account Number Date Incurred Last Payment Date Unk…" at bounding box center [250, 93] width 83 height 130
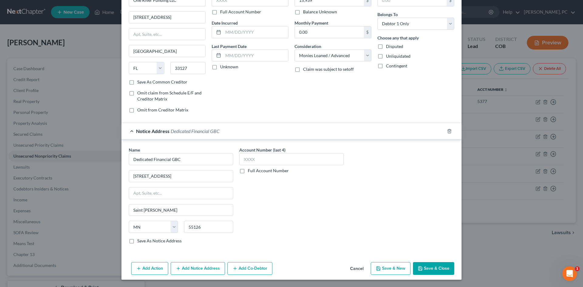
click at [209, 265] on button "Add Notice Address" at bounding box center [198, 268] width 54 height 13
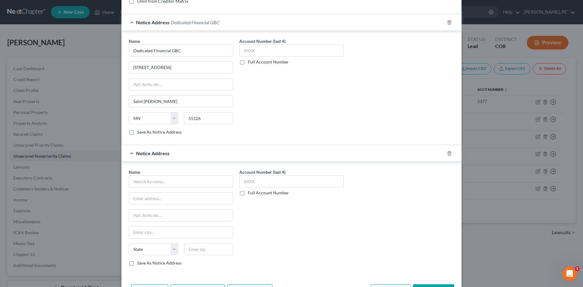
scroll to position [162, 0]
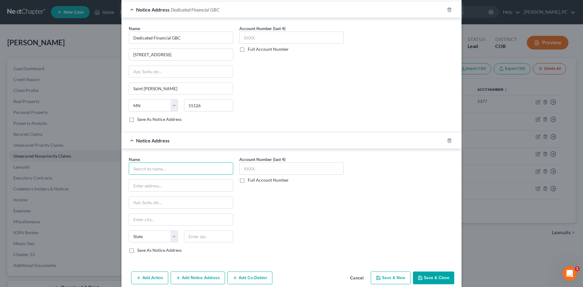
click at [148, 170] on input "text" at bounding box center [181, 169] width 105 height 12
paste input "One River Funding LLC"
type input "One River Funding LLC"
click at [159, 183] on input "text" at bounding box center [181, 186] width 104 height 12
paste input "85 Broad #17017"
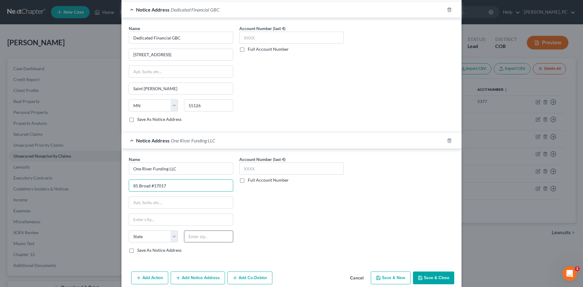
type input "85 Broad #17017"
click at [188, 237] on input "text" at bounding box center [208, 237] width 49 height 12
type input "10004"
type input "[US_STATE]"
select select "33"
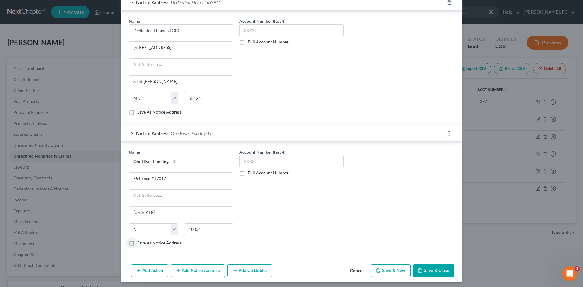
scroll to position [171, 0]
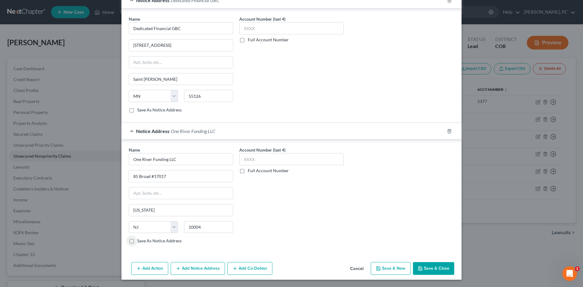
click at [431, 267] on button "Save & Close" at bounding box center [433, 268] width 41 height 13
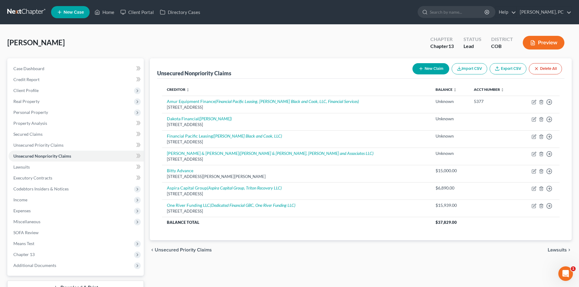
click at [424, 69] on button "New Claim" at bounding box center [430, 68] width 37 height 11
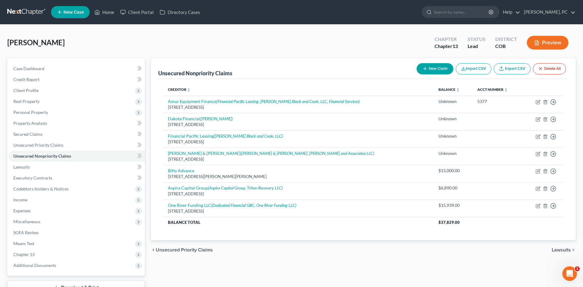
select select "0"
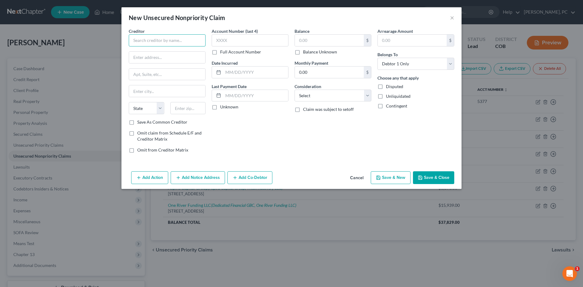
click at [183, 39] on input "text" at bounding box center [167, 40] width 77 height 12
drag, startPoint x: 184, startPoint y: 44, endPoint x: 148, endPoint y: 38, distance: 36.4
click at [125, 38] on div "Creditor * CFG Merchant Solutions State [US_STATE] AK AR AZ CA CO [GEOGRAPHIC_D…" at bounding box center [292, 98] width 340 height 141
type input "CFG Merchant Solutions"
click at [174, 58] on input "text" at bounding box center [167, 58] width 76 height 12
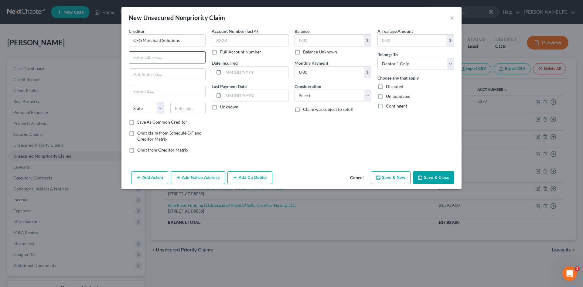
paste input "[STREET_ADDRESS]"
type input "[STREET_ADDRESS]"
click at [188, 109] on input "text" at bounding box center [188, 108] width 36 height 12
type input "10038"
type input "[US_STATE]"
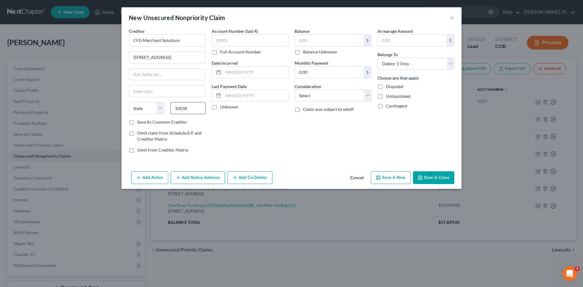
select select "35"
click at [306, 98] on select "Select Cable / Satellite Services Collection Agency Credit Card Debt Debt Couns…" at bounding box center [333, 96] width 77 height 12
select select "10"
click at [295, 90] on select "Select Cable / Satellite Services Collection Agency Credit Card Debt Debt Couns…" at bounding box center [333, 96] width 77 height 12
click at [303, 53] on label "Balance Unknown" at bounding box center [320, 52] width 34 height 6
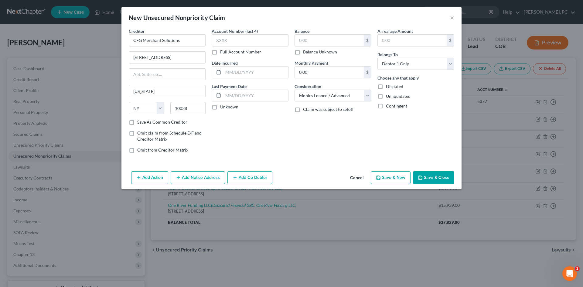
click at [306, 53] on input "Balance Unknown" at bounding box center [308, 51] width 4 height 4
checkbox input "true"
type input "0.00"
click at [192, 180] on button "Add Notice Address" at bounding box center [198, 177] width 54 height 13
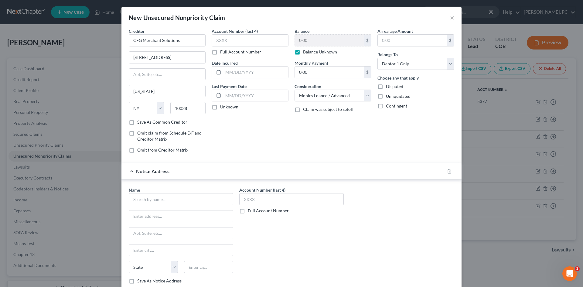
scroll to position [30, 0]
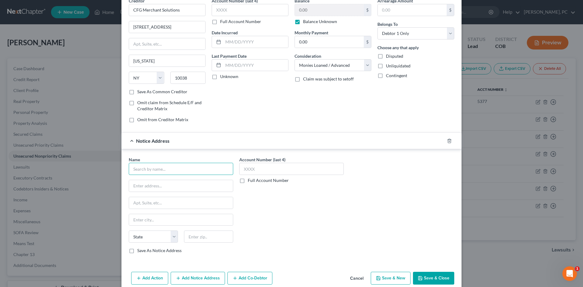
click at [162, 169] on input "text" at bounding box center [181, 169] width 105 height 12
type input "Pure Capital Group"
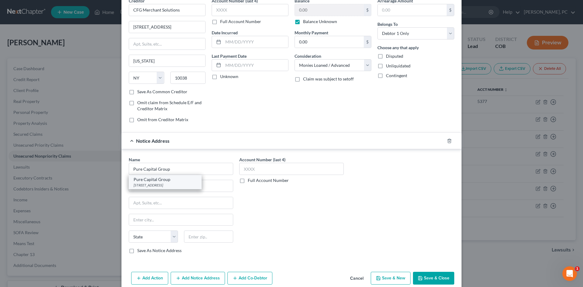
click at [163, 181] on div "Pure Capital Group" at bounding box center [165, 180] width 63 height 6
type input "[STREET_ADDRESS]"
type input "[GEOGRAPHIC_DATA]"
select select "33"
type input "07920"
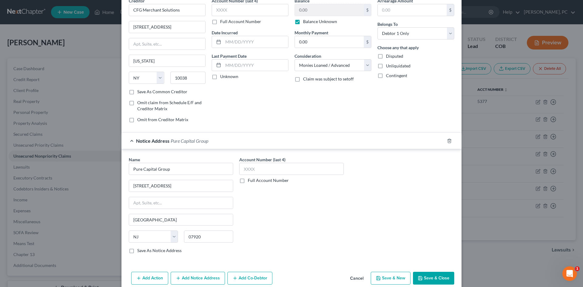
click at [137, 92] on label "Save As Common Creditor" at bounding box center [162, 92] width 50 height 6
click at [140, 92] on input "Save As Common Creditor" at bounding box center [142, 91] width 4 height 4
checkbox input "true"
drag, startPoint x: 172, startPoint y: 169, endPoint x: 135, endPoint y: 168, distance: 37.1
click at [117, 167] on div "New Unsecured Nonpriority Claim × Creditor * CFG Merchant Solutions [STREET_ADD…" at bounding box center [291, 143] width 583 height 287
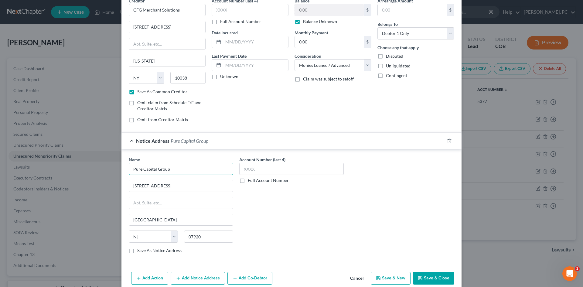
drag, startPoint x: 172, startPoint y: 170, endPoint x: 124, endPoint y: 170, distance: 48.6
click at [126, 170] on div "Name * Pure Capital Group [GEOGRAPHIC_DATA] [GEOGRAPHIC_DATA] [US_STATE][GEOGRA…" at bounding box center [181, 207] width 111 height 102
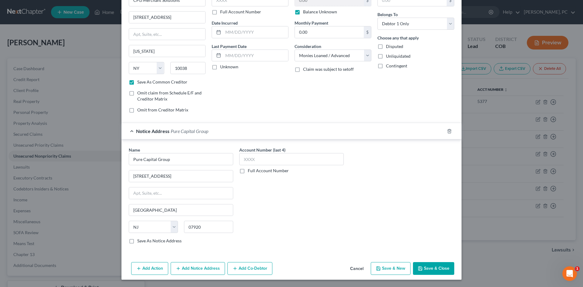
click at [207, 266] on button "Add Notice Address" at bounding box center [198, 268] width 54 height 13
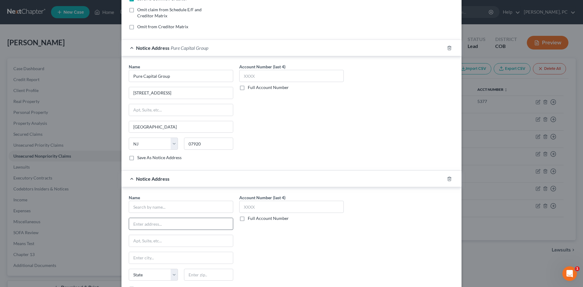
scroll to position [131, 0]
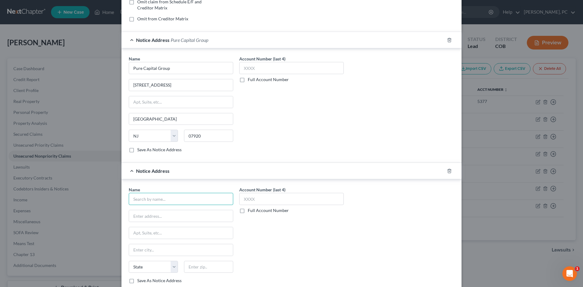
click at [169, 200] on input "text" at bounding box center [181, 199] width 105 height 12
paste input "Pure Capital Group"
type input "Pure Capital Group"
click at [163, 216] on input "text" at bounding box center [181, 216] width 104 height 12
paste input "[STREET_ADDRESS][US_STATE]"
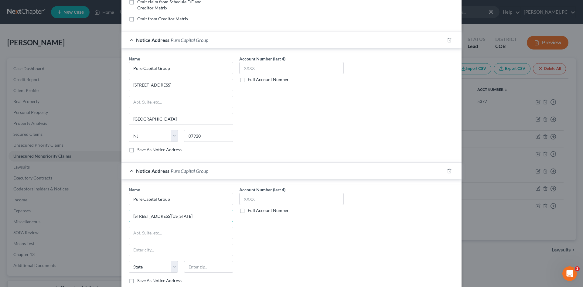
type input "[STREET_ADDRESS][US_STATE]"
click at [160, 235] on input "text" at bounding box center [181, 233] width 104 height 12
paste input "CN 753 Box 503"
type input "CN 753 Box 503"
click at [193, 264] on input "text" at bounding box center [208, 267] width 49 height 12
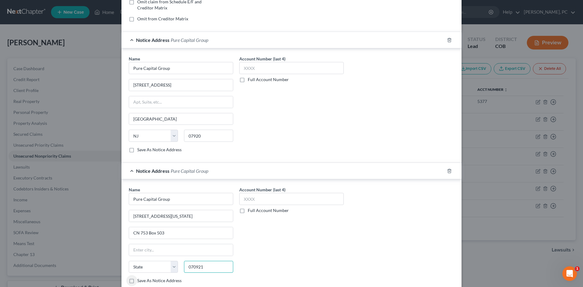
click at [192, 266] on input "070921" at bounding box center [208, 267] width 49 height 12
type input "07921"
type input "Bedminster"
select select "33"
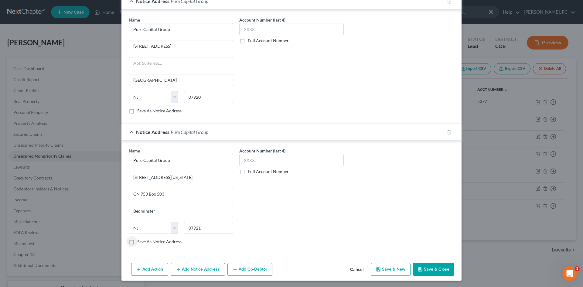
scroll to position [171, 0]
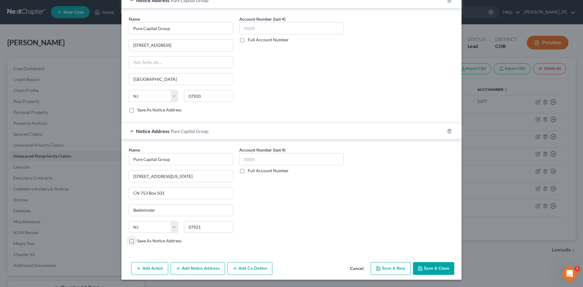
click at [430, 270] on button "Save & Close" at bounding box center [433, 268] width 41 height 13
checkbox input "false"
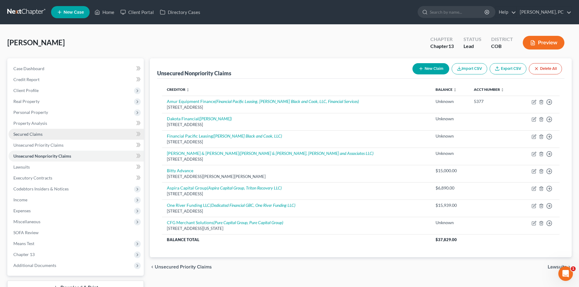
click at [31, 134] on span "Secured Claims" at bounding box center [27, 134] width 29 height 5
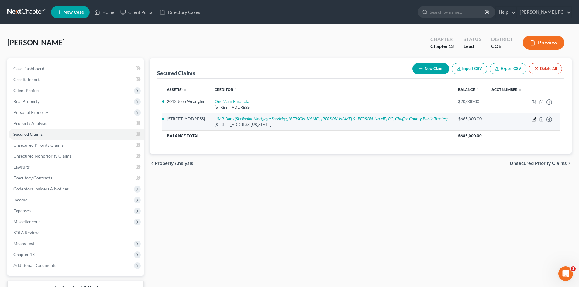
click at [533, 119] on icon "button" at bounding box center [533, 119] width 5 height 5
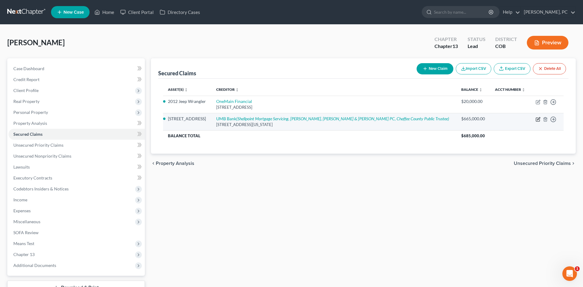
select select "26"
select select "4"
select select "3"
select select "0"
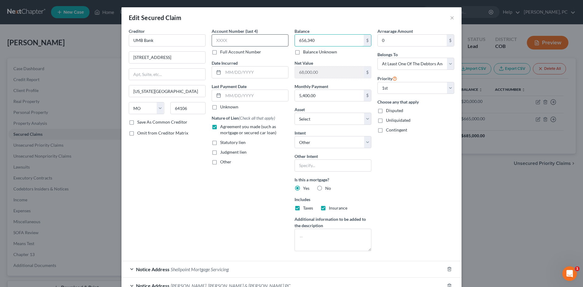
type input "656,340"
click at [235, 38] on input "text" at bounding box center [250, 40] width 77 height 12
type input "1291"
click at [315, 97] on input "5,400.00" at bounding box center [329, 96] width 69 height 12
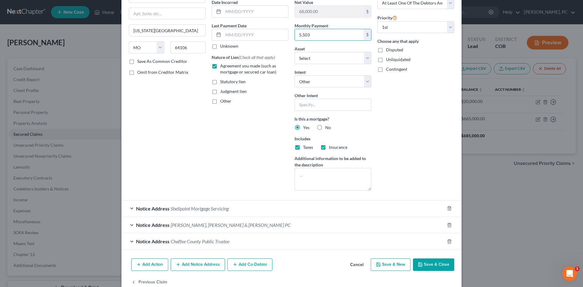
scroll to position [74, 0]
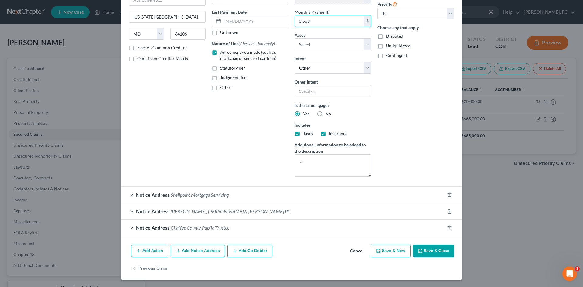
type input "5,503"
click at [219, 194] on span "Shellpoint Mortgage Servicing" at bounding box center [200, 195] width 58 height 6
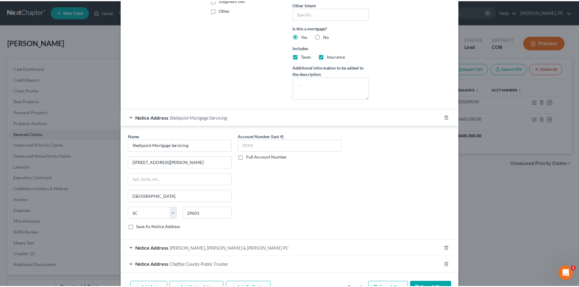
scroll to position [189, 0]
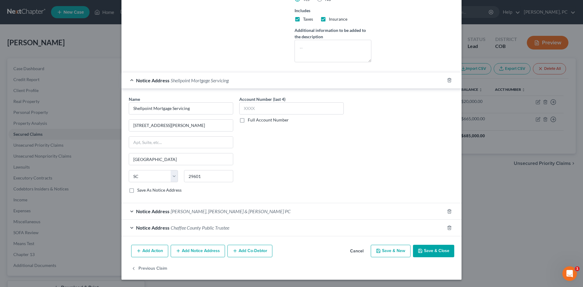
click at [426, 253] on button "Save & Close" at bounding box center [433, 251] width 41 height 13
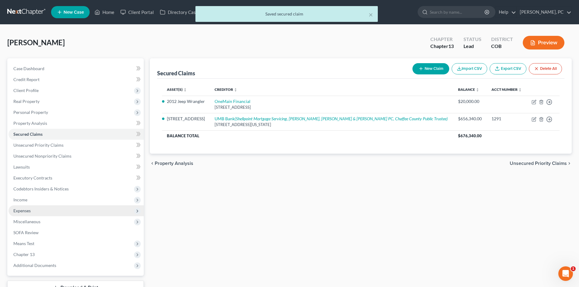
click at [25, 213] on span "Expenses" at bounding box center [21, 210] width 17 height 5
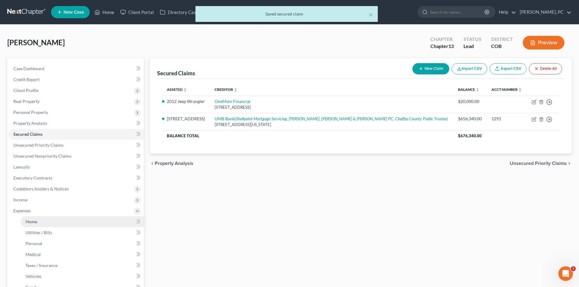
click at [30, 222] on span "Home" at bounding box center [32, 221] width 12 height 5
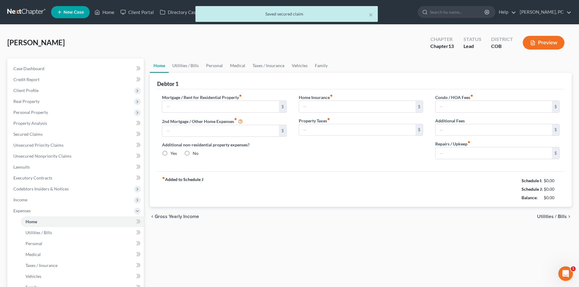
type input "5,000.00"
type input "0.00"
radio input "true"
type input "0.00"
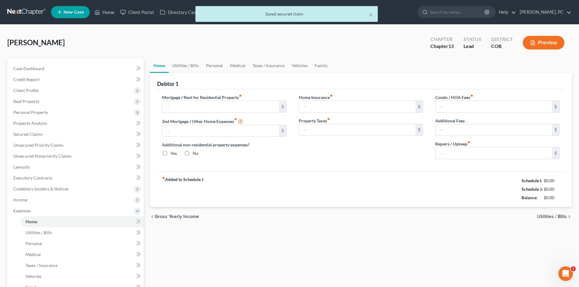
type input "100.00"
click at [183, 108] on input "5,000.00" at bounding box center [220, 107] width 116 height 12
click at [353, 172] on div "fiber_manual_record Added to Schedule J Schedule I: $2,040.00 Schedule J: $8,53…" at bounding box center [360, 189] width 407 height 36
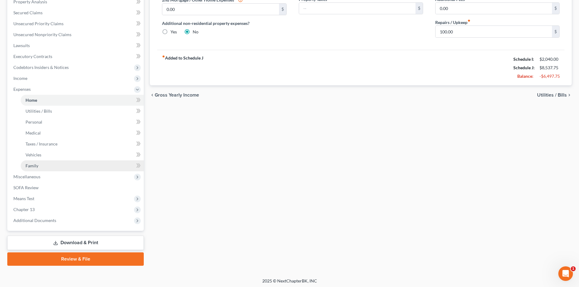
scroll to position [123, 0]
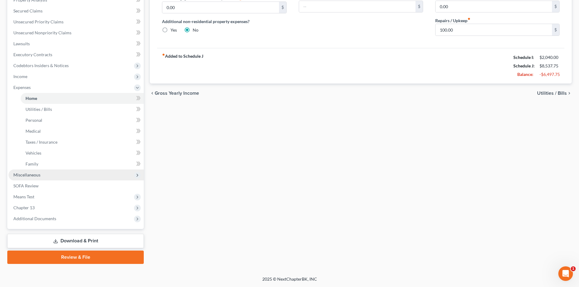
click at [29, 174] on span "Miscellaneous" at bounding box center [26, 174] width 27 height 5
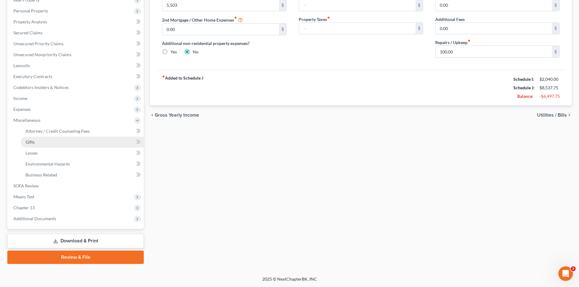
scroll to position [101, 0]
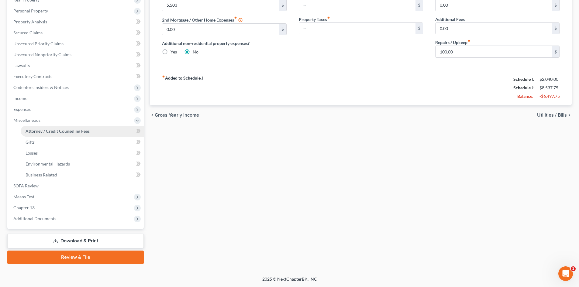
click at [39, 133] on span "Attorney / Credit Counseling Fees" at bounding box center [58, 131] width 64 height 5
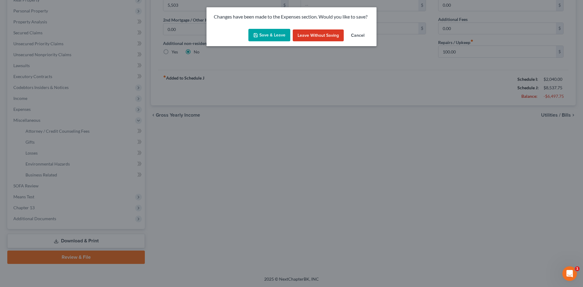
click at [269, 34] on button "Save & Leave" at bounding box center [270, 35] width 42 height 13
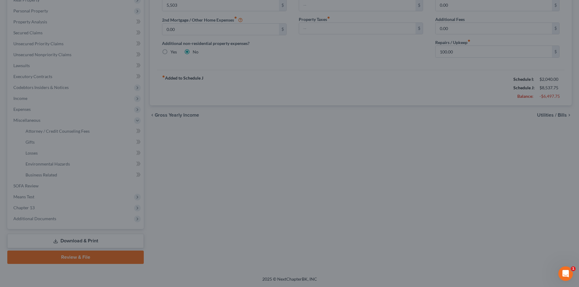
type input "5,503.00"
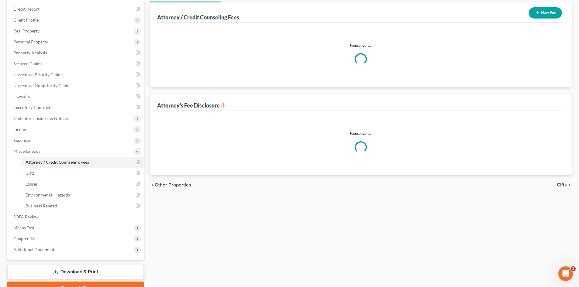
scroll to position [18, 0]
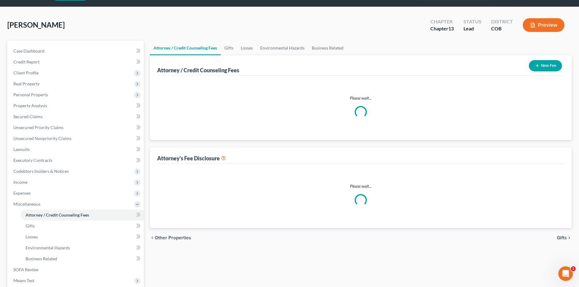
select select "0"
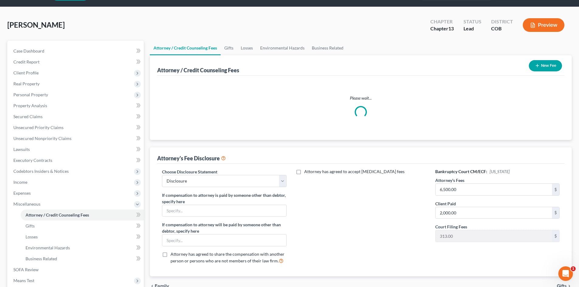
scroll to position [0, 0]
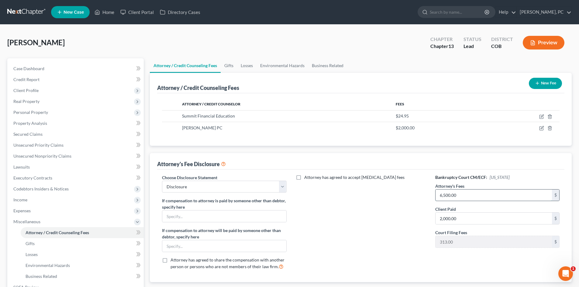
click at [459, 198] on input "6,500.00" at bounding box center [493, 196] width 116 height 12
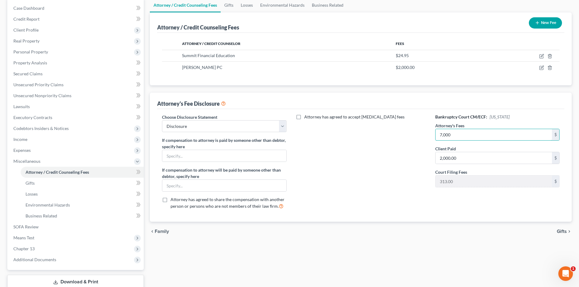
scroll to position [61, 0]
type input "7,000"
click at [22, 135] on span "Income" at bounding box center [76, 139] width 135 height 11
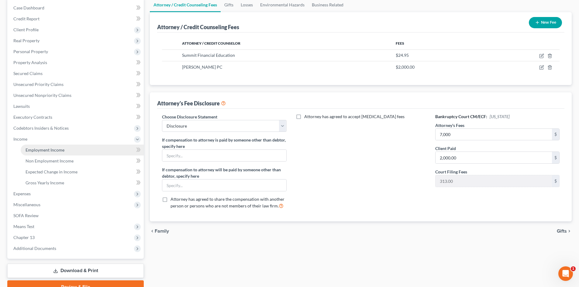
click at [45, 148] on span "Employment Income" at bounding box center [45, 149] width 39 height 5
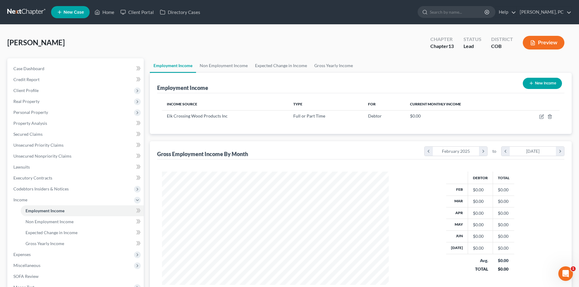
scroll to position [113, 239]
click at [38, 112] on span "Personal Property" at bounding box center [30, 112] width 35 height 5
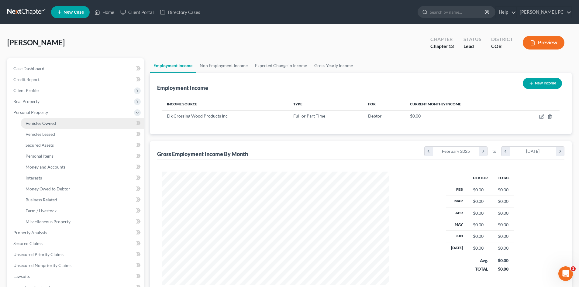
click at [47, 123] on span "Vehicles Owned" at bounding box center [41, 123] width 30 height 5
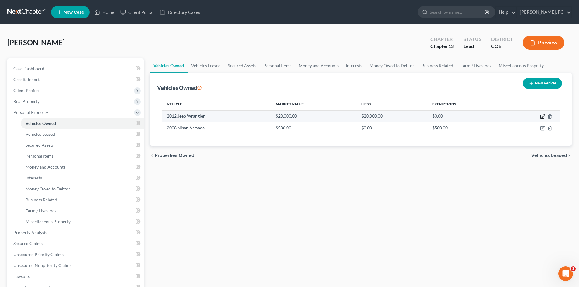
click at [542, 116] on icon "button" at bounding box center [542, 116] width 5 height 5
select select "0"
select select "14"
select select "3"
select select "2"
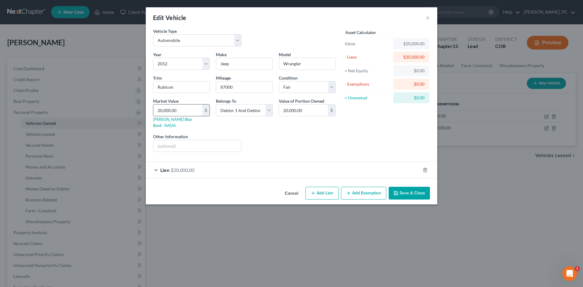
click at [181, 111] on input "20,000.00" at bounding box center [177, 111] width 49 height 12
type input "1"
type input "1.00"
type input "11"
type input "11.00"
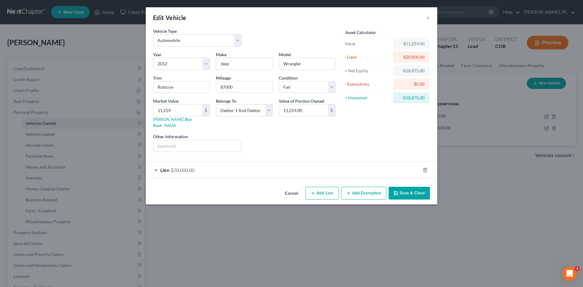
drag, startPoint x: 400, startPoint y: 189, endPoint x: 207, endPoint y: 192, distance: 192.3
click at [400, 189] on button "Save & Close" at bounding box center [409, 193] width 41 height 13
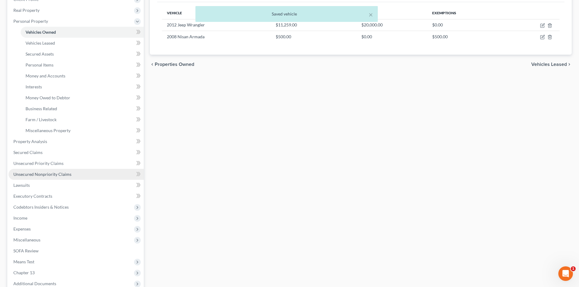
click at [56, 173] on span "Unsecured Nonpriority Claims" at bounding box center [42, 174] width 58 height 5
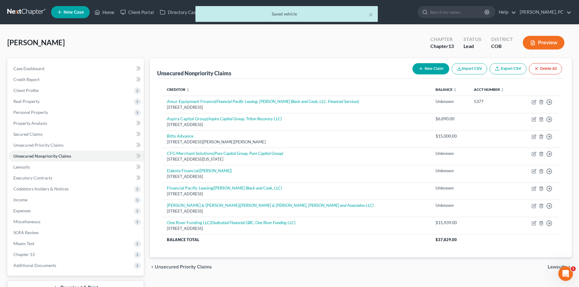
click at [425, 67] on button "New Claim" at bounding box center [430, 68] width 37 height 11
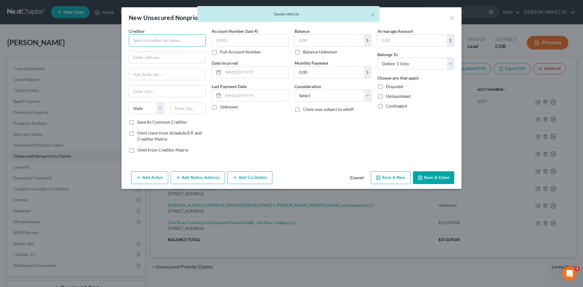
click at [170, 44] on input "text" at bounding box center [167, 40] width 77 height 12
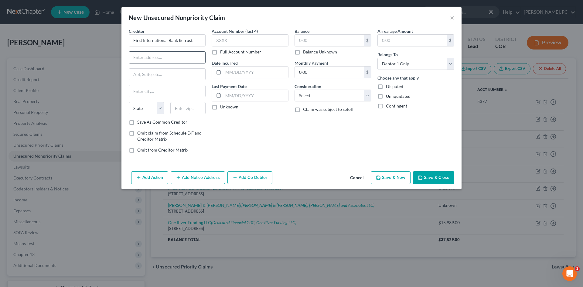
click at [159, 51] on div at bounding box center [167, 57] width 77 height 12
click at [158, 56] on input "text" at bounding box center [167, 58] width 76 height 12
paste input "[STREET_ADDRESS]"
click at [184, 106] on input "text" at bounding box center [188, 108] width 36 height 12
drag, startPoint x: 182, startPoint y: 108, endPoint x: 228, endPoint y: 110, distance: 46.8
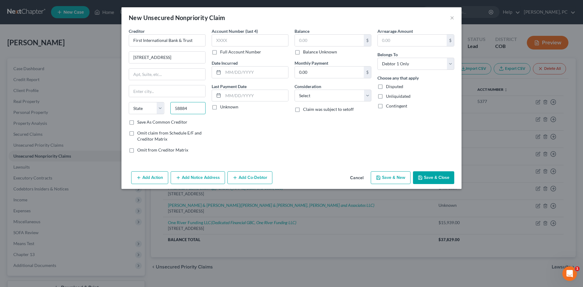
click at [225, 114] on div "Creditor * First International Bank & Trust 100 North Main State [US_STATE] AK …" at bounding box center [292, 93] width 332 height 130
click at [303, 92] on select "Select Cable / Satellite Services Collection Agency Credit Card Debt Debt Couns…" at bounding box center [333, 96] width 77 height 12
click at [295, 90] on select "Select Cable / Satellite Services Collection Agency Credit Card Debt Debt Couns…" at bounding box center [333, 96] width 77 height 12
click at [305, 42] on input "text" at bounding box center [329, 41] width 69 height 12
click at [429, 177] on button "Save & Close" at bounding box center [433, 177] width 41 height 13
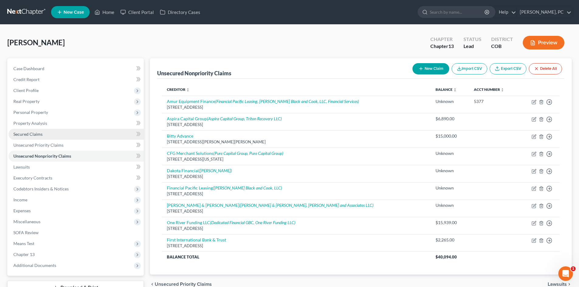
click at [29, 131] on link "Secured Claims" at bounding box center [76, 134] width 135 height 11
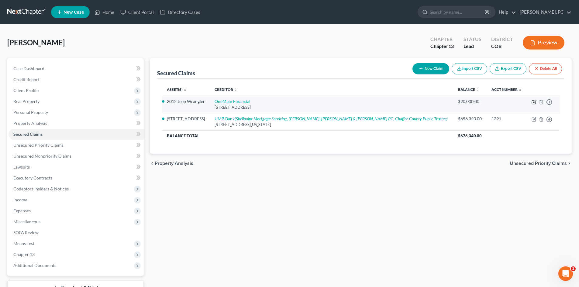
click at [535, 102] on icon "button" at bounding box center [533, 102] width 5 height 5
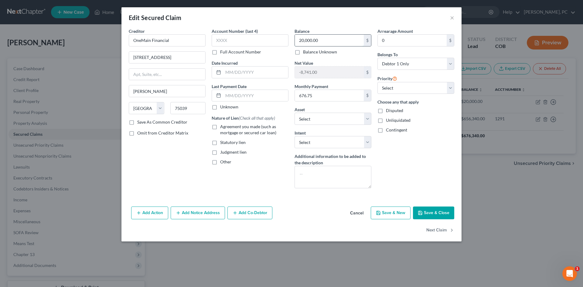
click at [324, 43] on input "20,000.00" at bounding box center [329, 41] width 69 height 12
click at [220, 127] on label "Agreement you made (such as mortgage or secured car loan)" at bounding box center [254, 130] width 68 height 12
click at [223, 127] on input "Agreement you made (such as mortgage or secured car loan)" at bounding box center [225, 126] width 4 height 4
click at [427, 214] on button "Save & Close" at bounding box center [433, 213] width 41 height 13
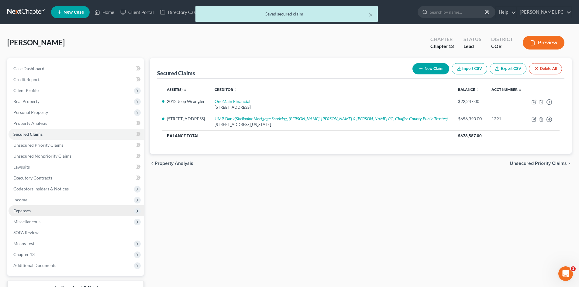
click at [25, 210] on span "Expenses" at bounding box center [21, 210] width 17 height 5
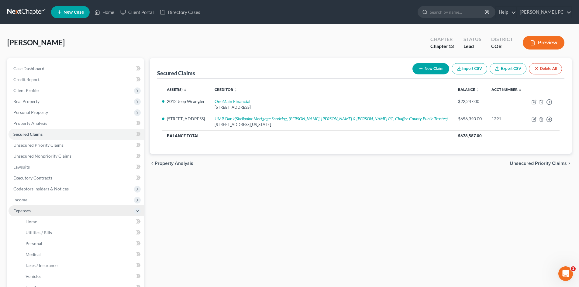
scroll to position [30, 0]
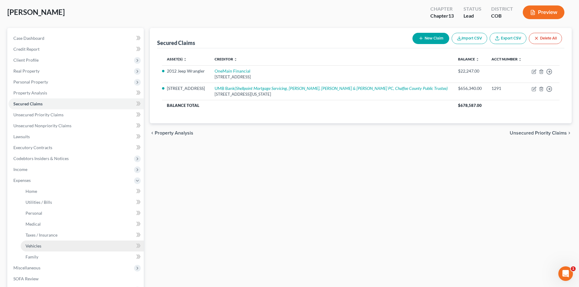
click at [32, 243] on link "Vehicles" at bounding box center [82, 246] width 123 height 11
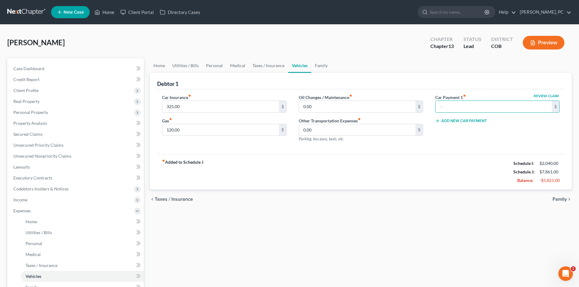
click at [206, 166] on div "fiber_manual_record Added to Schedule J Schedule I: $2,040.00 Schedule J: $7,86…" at bounding box center [360, 172] width 407 height 36
click at [319, 65] on link "Family" at bounding box center [321, 65] width 20 height 15
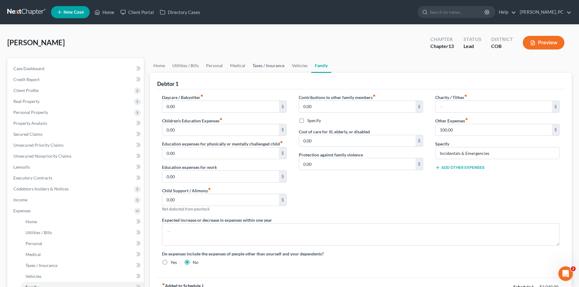
click at [262, 64] on link "Taxes / Insurance" at bounding box center [268, 65] width 39 height 15
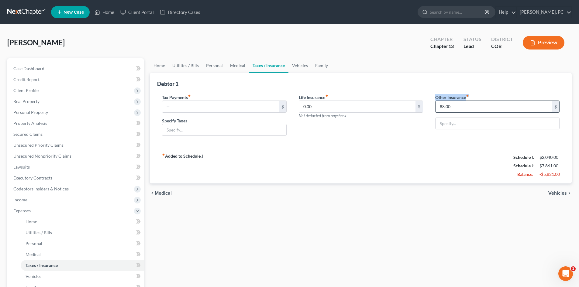
drag, startPoint x: 434, startPoint y: 98, endPoint x: 461, endPoint y: 101, distance: 27.5
click at [463, 101] on div "Other Insurance fiber_manual_record 88.00 $" at bounding box center [497, 117] width 136 height 47
click at [451, 109] on input "88.00" at bounding box center [493, 107] width 116 height 12
click at [390, 131] on div "Life Insurance fiber_manual_record 0.00 $ Not deducted from paycheck" at bounding box center [361, 117] width 136 height 47
click at [236, 64] on link "Medical" at bounding box center [237, 65] width 22 height 15
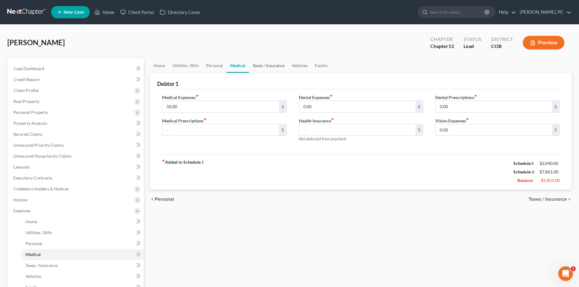
click at [270, 67] on link "Taxes / Insurance" at bounding box center [268, 65] width 39 height 15
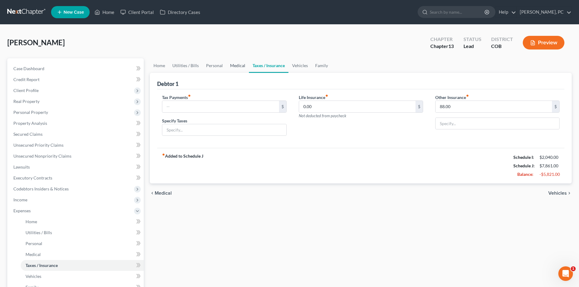
click at [238, 66] on link "Medical" at bounding box center [237, 65] width 22 height 15
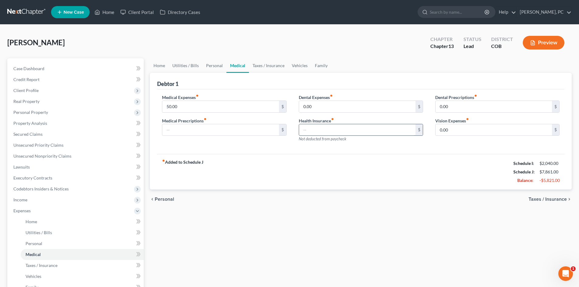
click at [312, 134] on input "text" at bounding box center [357, 130] width 116 height 12
click at [268, 58] on link "Taxes / Insurance" at bounding box center [268, 65] width 39 height 15
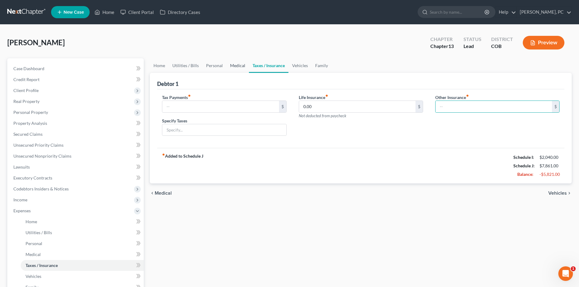
click at [232, 65] on link "Medical" at bounding box center [237, 65] width 22 height 15
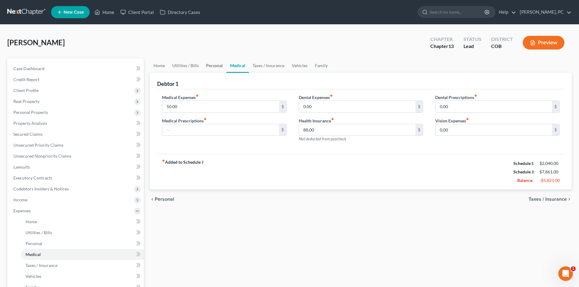
click at [215, 67] on link "Personal" at bounding box center [214, 65] width 24 height 15
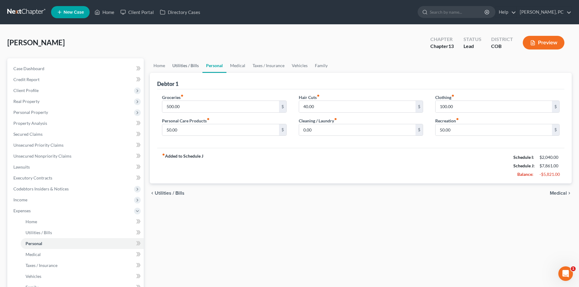
click at [187, 66] on link "Utilities / Bills" at bounding box center [186, 65] width 34 height 15
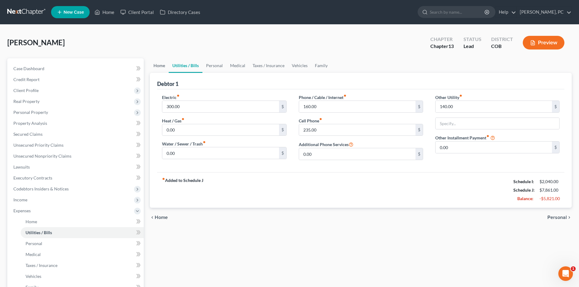
click at [161, 64] on link "Home" at bounding box center [159, 65] width 19 height 15
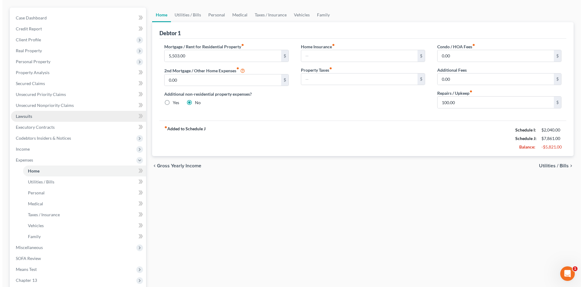
scroll to position [61, 0]
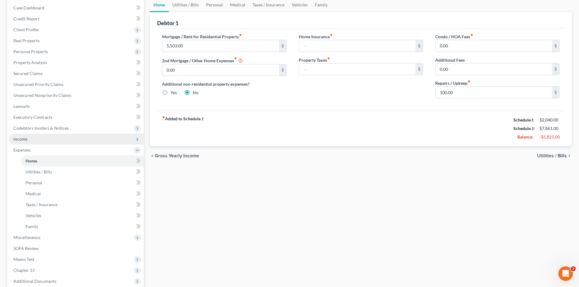
click at [22, 139] on span "Income" at bounding box center [20, 138] width 14 height 5
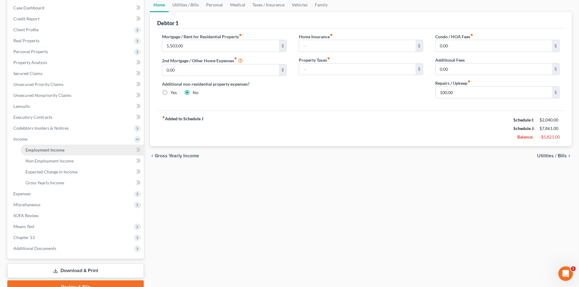
click at [37, 149] on span "Employment Income" at bounding box center [45, 149] width 39 height 5
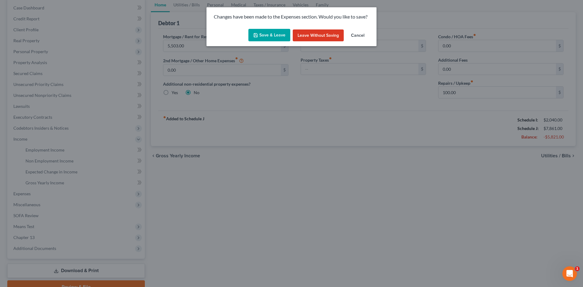
drag, startPoint x: 266, startPoint y: 35, endPoint x: 262, endPoint y: 82, distance: 47.0
click at [266, 35] on button "Save & Leave" at bounding box center [270, 35] width 42 height 13
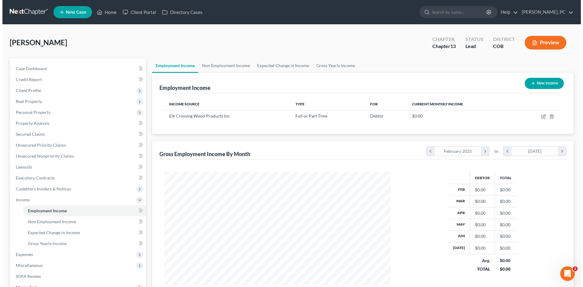
scroll to position [113, 239]
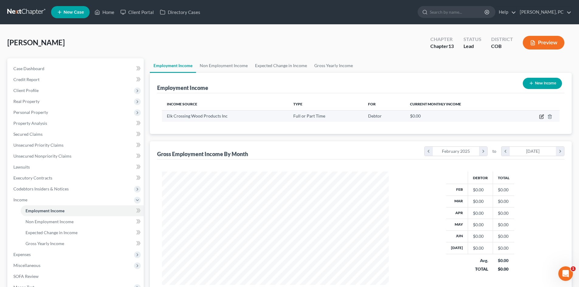
click at [542, 115] on icon "button" at bounding box center [541, 116] width 5 height 5
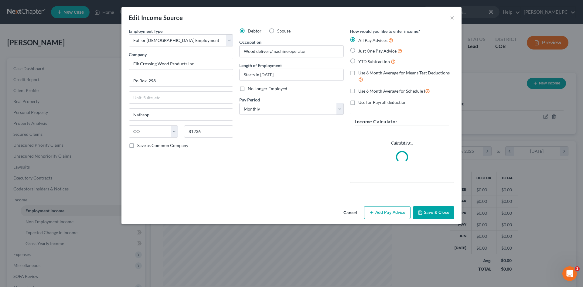
scroll to position [114, 241]
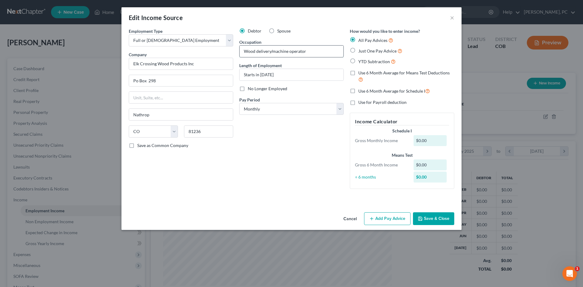
click at [259, 51] on input "Wood delivery/machine operator" at bounding box center [292, 52] width 104 height 12
drag, startPoint x: 267, startPoint y: 70, endPoint x: 226, endPoint y: 70, distance: 41.0
click at [226, 70] on div "Employment Type * Select Full or [DEMOGRAPHIC_DATA] Employment Self Employment …" at bounding box center [292, 113] width 332 height 171
click at [379, 220] on button "Add Pay Advice" at bounding box center [387, 218] width 46 height 13
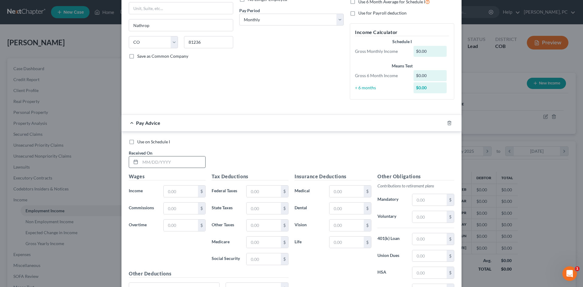
scroll to position [122, 0]
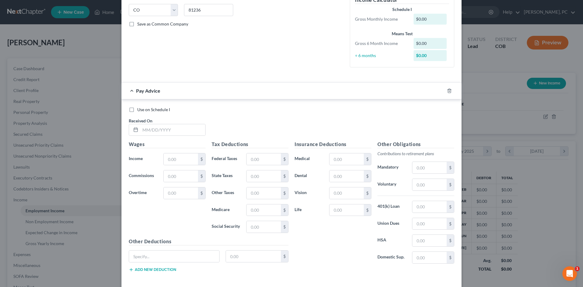
drag, startPoint x: 129, startPoint y: 110, endPoint x: 133, endPoint y: 117, distance: 8.6
click at [137, 109] on label "Use on Schedule I" at bounding box center [153, 110] width 33 height 6
click at [140, 109] on input "Use on Schedule I" at bounding box center [142, 109] width 4 height 4
click at [168, 130] on input "text" at bounding box center [172, 130] width 65 height 12
drag, startPoint x: 168, startPoint y: 130, endPoint x: 185, endPoint y: 145, distance: 22.8
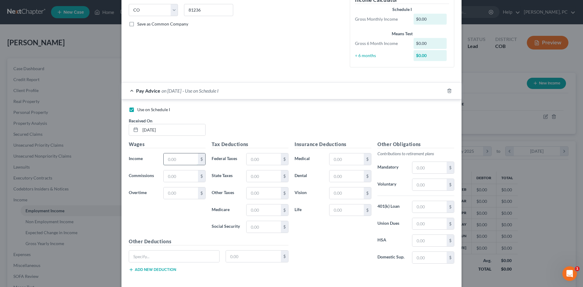
drag, startPoint x: 185, startPoint y: 145, endPoint x: 173, endPoint y: 158, distance: 17.2
click at [173, 158] on input "text" at bounding box center [181, 159] width 34 height 12
click at [174, 159] on input "text" at bounding box center [181, 159] width 34 height 12
click at [259, 158] on input "text" at bounding box center [264, 159] width 34 height 12
click at [273, 119] on div "Use on Schedule I Received On * [DATE]" at bounding box center [292, 124] width 332 height 34
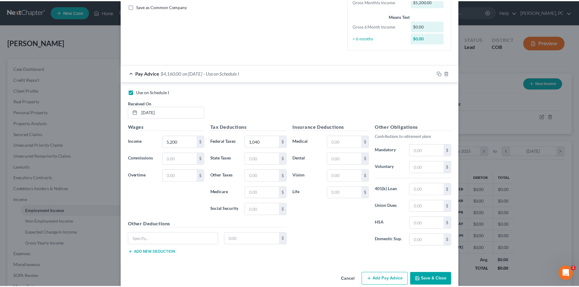
scroll to position [150, 0]
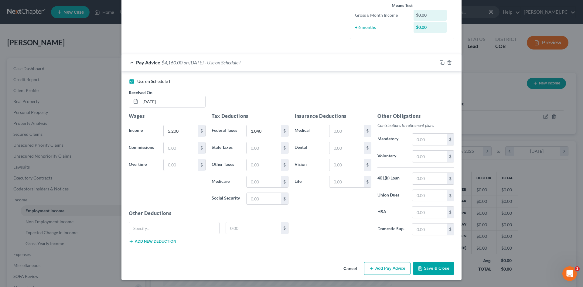
click at [425, 269] on button "Save & Close" at bounding box center [433, 268] width 41 height 13
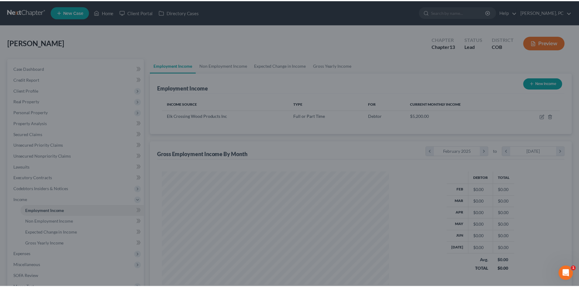
scroll to position [303720, 303594]
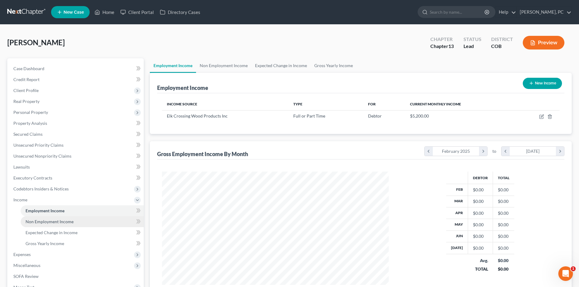
click at [62, 219] on span "Non Employment Income" at bounding box center [50, 221] width 48 height 5
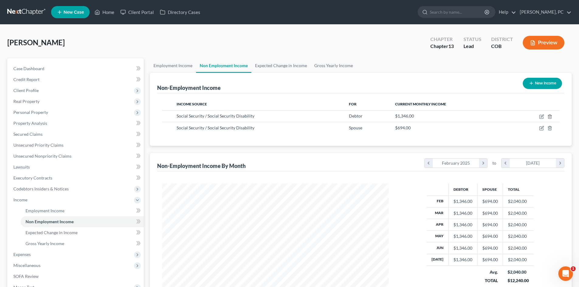
scroll to position [113, 239]
click at [57, 230] on span "Expected Change in Income" at bounding box center [52, 232] width 52 height 5
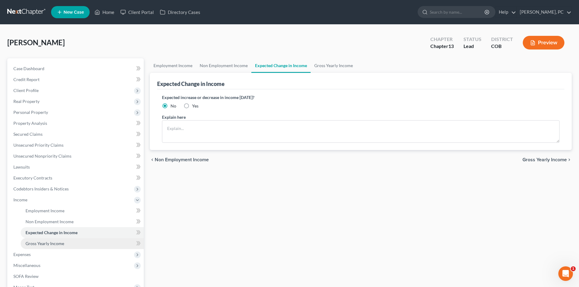
click at [53, 241] on span "Gross Yearly Income" at bounding box center [45, 243] width 39 height 5
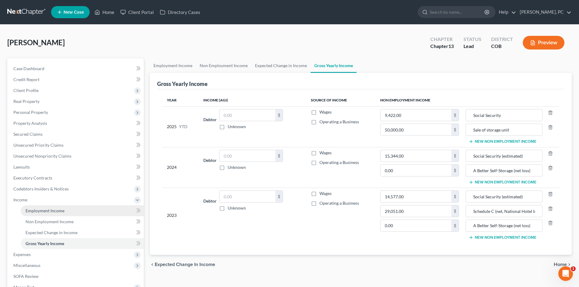
click at [47, 209] on span "Employment Income" at bounding box center [45, 210] width 39 height 5
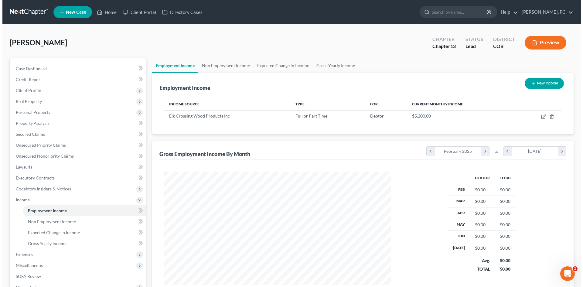
scroll to position [113, 239]
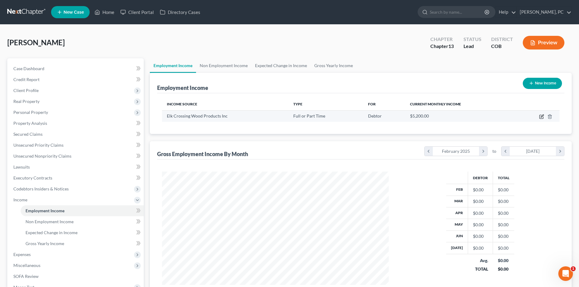
click at [541, 117] on icon "button" at bounding box center [542, 116] width 3 height 3
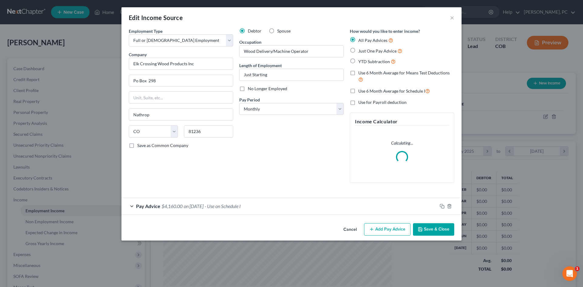
scroll to position [114, 241]
click at [180, 205] on span "$4,160.00" at bounding box center [172, 206] width 21 height 6
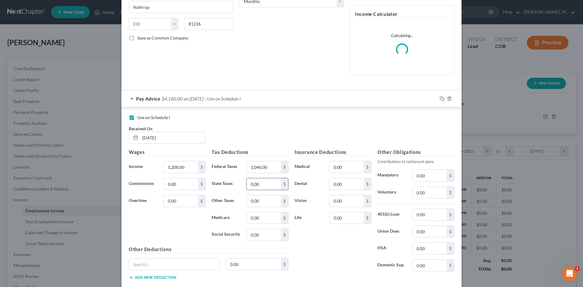
scroll to position [122, 0]
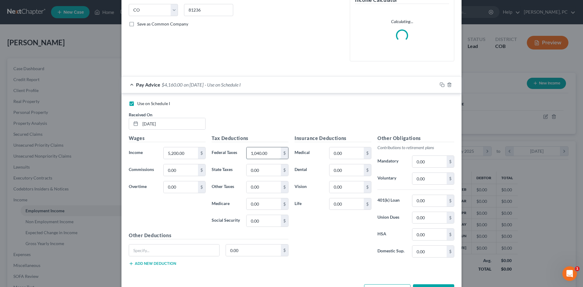
click at [266, 151] on input "1,040.00" at bounding box center [264, 153] width 34 height 12
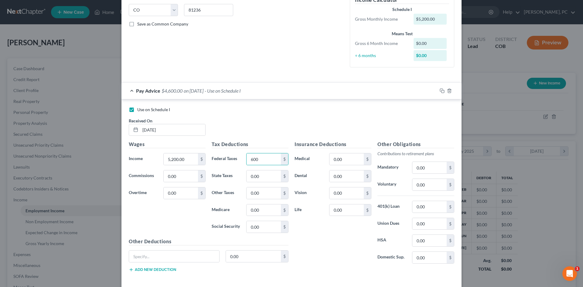
click at [275, 126] on div "Use on Schedule I Received On * [DATE]" at bounding box center [292, 124] width 332 height 34
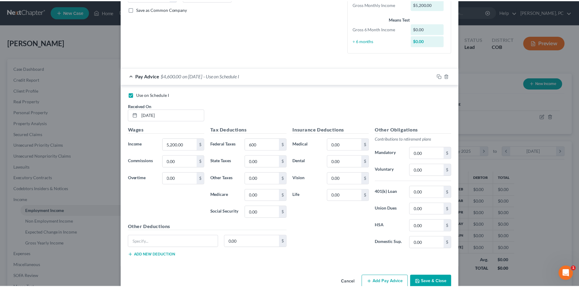
scroll to position [150, 0]
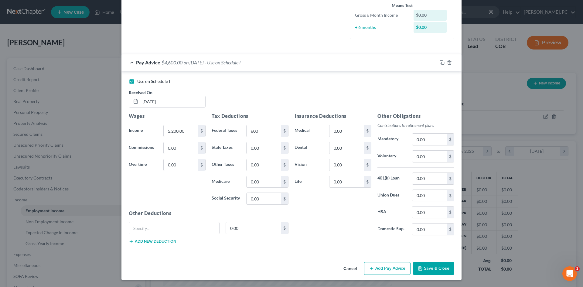
click at [421, 265] on button "Save & Close" at bounding box center [433, 268] width 41 height 13
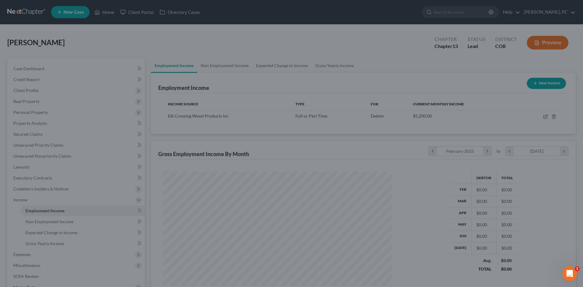
scroll to position [303720, 303594]
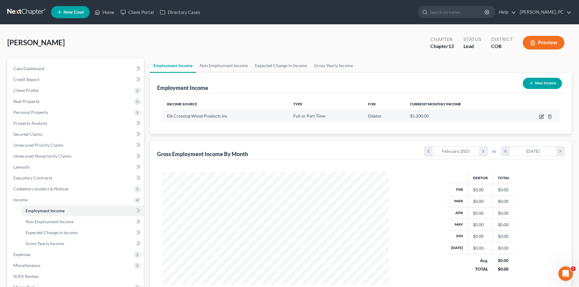
click at [541, 116] on icon "button" at bounding box center [542, 116] width 3 height 3
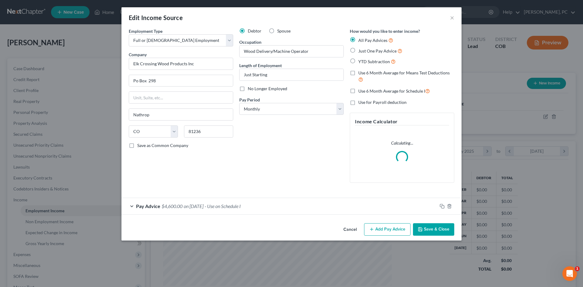
scroll to position [114, 241]
click at [198, 205] on span "on [DATE]" at bounding box center [194, 206] width 20 height 6
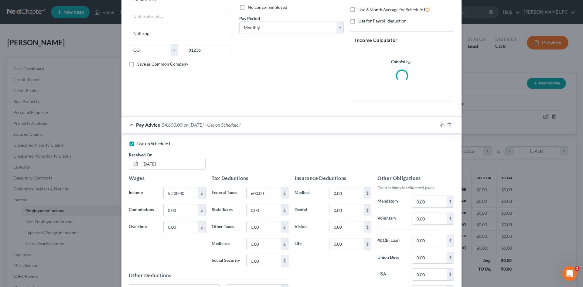
scroll to position [91, 0]
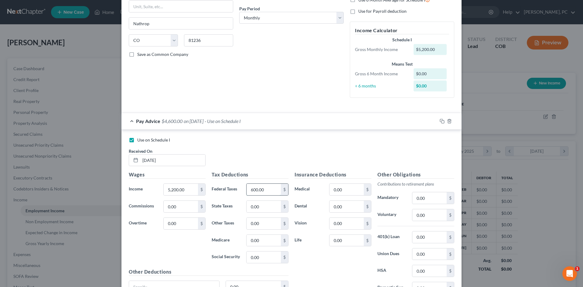
click at [267, 190] on input "600.00" at bounding box center [264, 190] width 34 height 12
click at [293, 159] on div "Use on Schedule I Received On * [DATE]" at bounding box center [292, 154] width 332 height 34
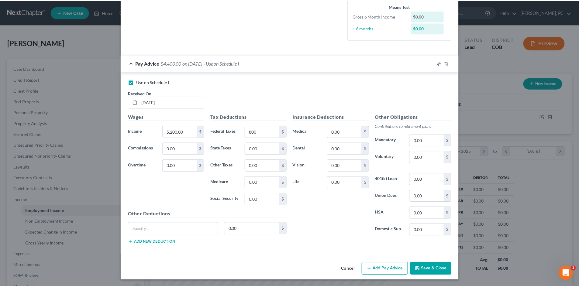
scroll to position [150, 0]
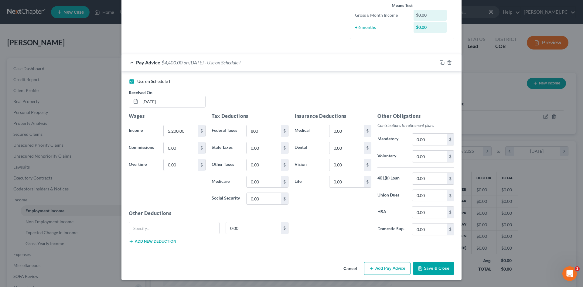
click at [425, 272] on button "Save & Close" at bounding box center [433, 268] width 41 height 13
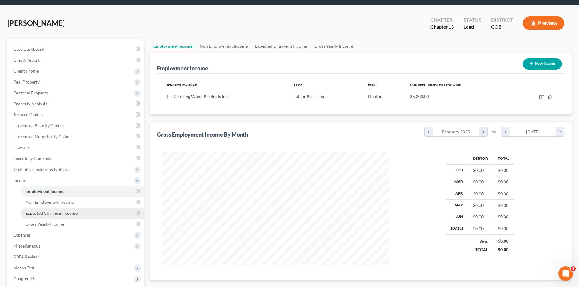
scroll to position [30, 0]
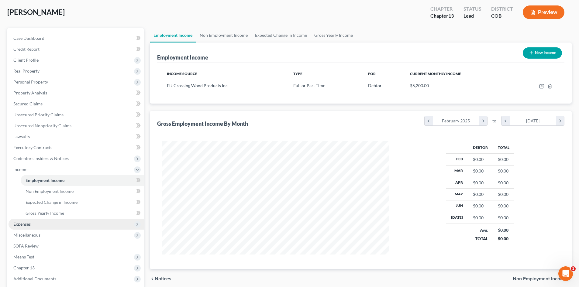
click at [26, 224] on span "Expenses" at bounding box center [21, 223] width 17 height 5
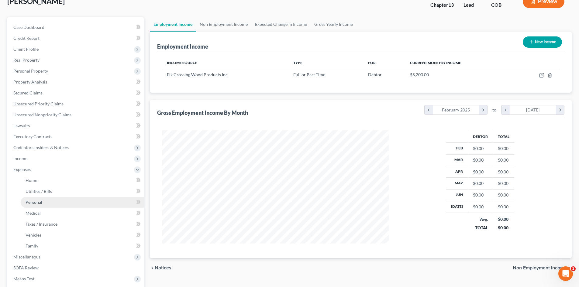
scroll to position [61, 0]
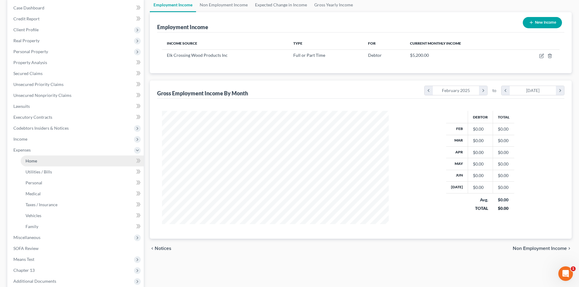
click at [28, 157] on link "Home" at bounding box center [82, 161] width 123 height 11
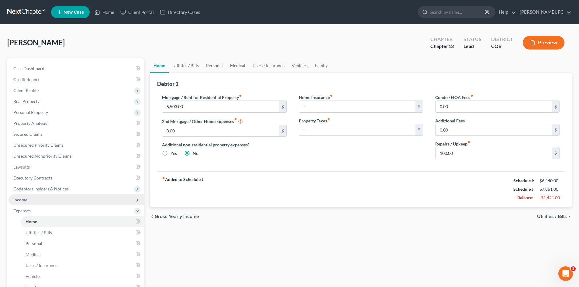
click at [19, 199] on span "Income" at bounding box center [20, 199] width 14 height 5
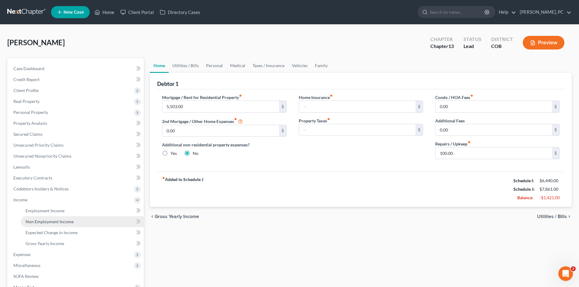
click at [64, 223] on span "Non Employment Income" at bounding box center [50, 221] width 48 height 5
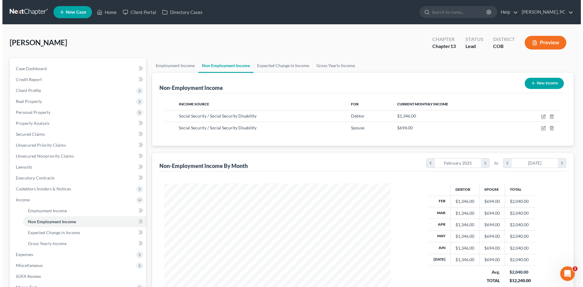
scroll to position [113, 239]
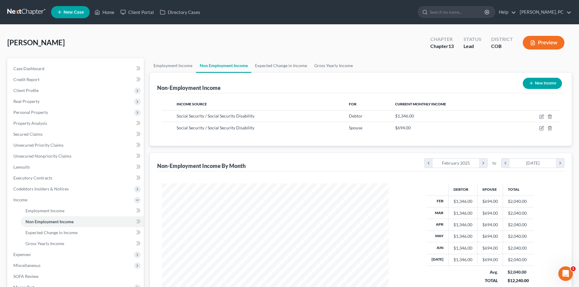
click at [537, 82] on button "New Income" at bounding box center [542, 83] width 39 height 11
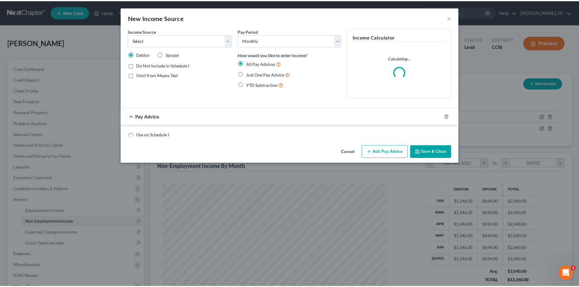
scroll to position [114, 241]
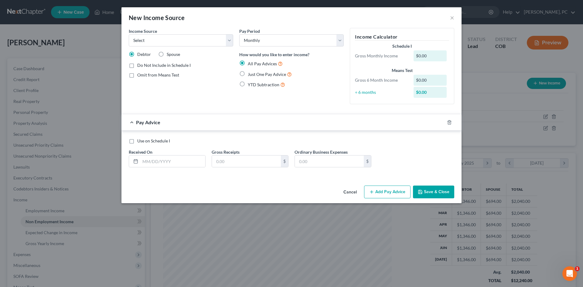
click at [137, 141] on label "Use on Schedule I" at bounding box center [153, 141] width 33 height 6
click at [140, 141] on input "Use on Schedule I" at bounding box center [142, 140] width 4 height 4
click at [167, 161] on input "text" at bounding box center [172, 162] width 65 height 12
click at [239, 162] on input "text" at bounding box center [246, 162] width 69 height 12
click at [432, 192] on button "Save & Close" at bounding box center [433, 192] width 41 height 13
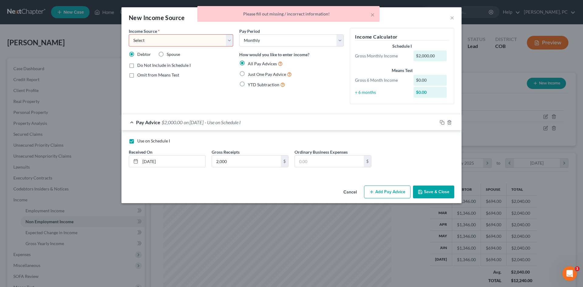
click at [193, 40] on select "Select Unemployment Disability (from employer) Pension Retirement Social Securi…" at bounding box center [181, 40] width 105 height 12
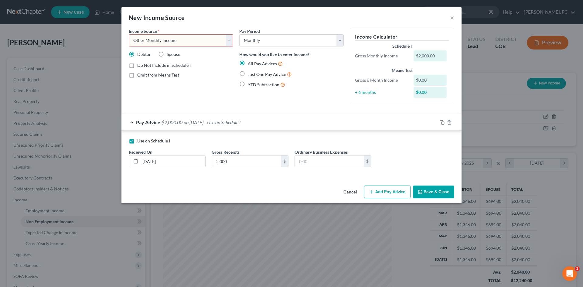
click at [129, 34] on select "Select Unemployment Disability (from employer) Pension Retirement Social Securi…" at bounding box center [181, 40] width 105 height 12
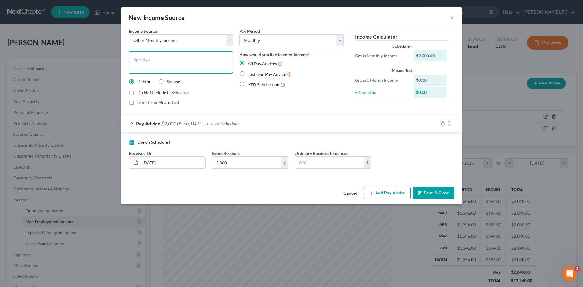
click at [151, 59] on textarea at bounding box center [181, 62] width 105 height 22
click at [428, 193] on button "Save & Close" at bounding box center [433, 193] width 41 height 13
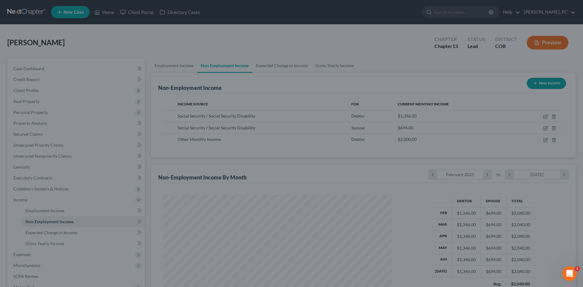
scroll to position [303720, 303594]
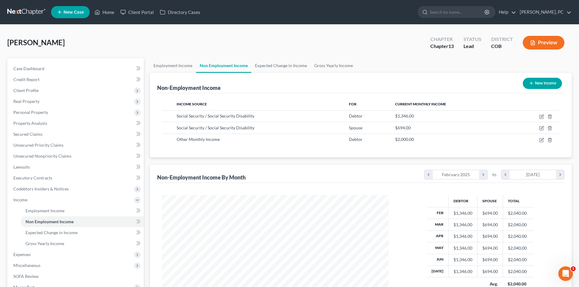
click at [534, 83] on button "New Income" at bounding box center [542, 83] width 39 height 11
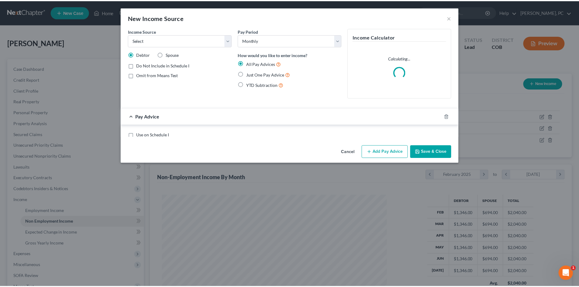
scroll to position [114, 241]
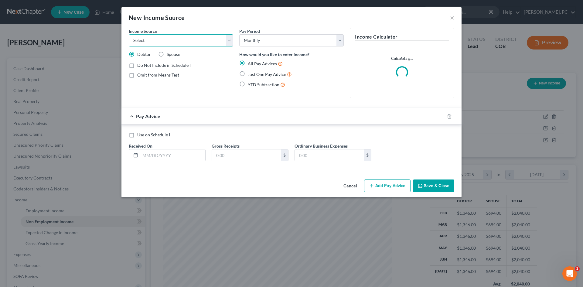
click at [163, 41] on select "Select Unemployment Disability (from employer) Pension Retirement Social Securi…" at bounding box center [181, 40] width 105 height 12
click at [129, 34] on select "Select Unemployment Disability (from employer) Pension Retirement Social Securi…" at bounding box center [181, 40] width 105 height 12
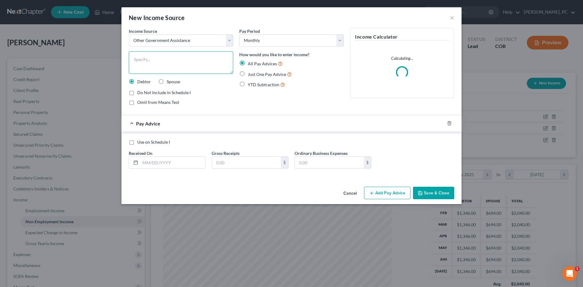
click at [146, 57] on textarea at bounding box center [181, 62] width 105 height 22
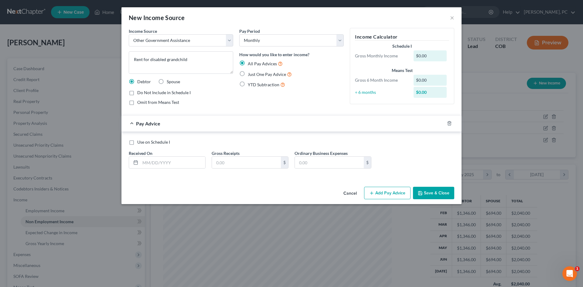
click at [137, 142] on label "Use on Schedule I" at bounding box center [153, 142] width 33 height 6
click at [140, 142] on input "Use on Schedule I" at bounding box center [142, 141] width 4 height 4
click at [157, 165] on input "text" at bounding box center [172, 163] width 65 height 12
click at [228, 163] on input "text" at bounding box center [246, 163] width 69 height 12
click at [434, 194] on button "Save & Close" at bounding box center [433, 193] width 41 height 13
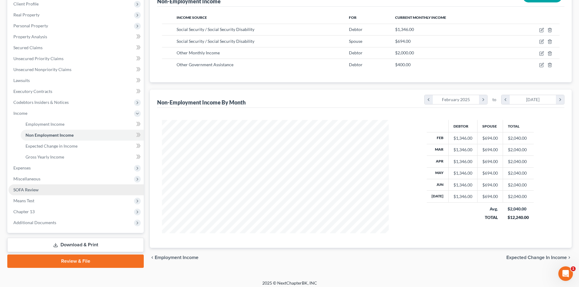
scroll to position [91, 0]
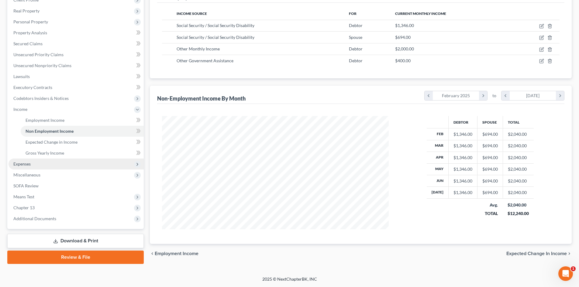
click at [22, 161] on span "Expenses" at bounding box center [21, 163] width 17 height 5
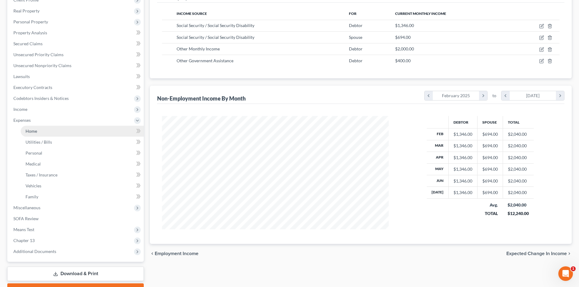
click at [30, 130] on span "Home" at bounding box center [32, 131] width 12 height 5
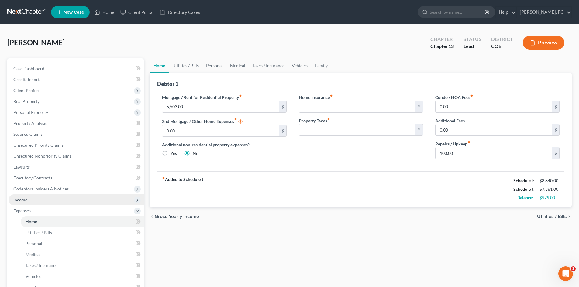
click at [22, 201] on span "Income" at bounding box center [20, 199] width 14 height 5
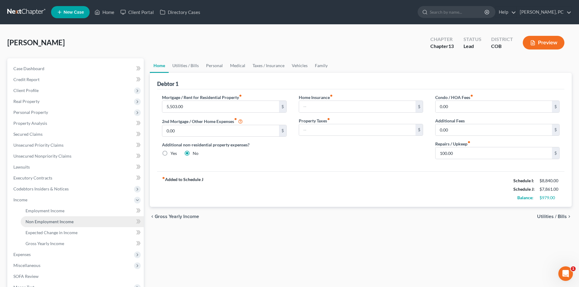
click at [47, 223] on span "Non Employment Income" at bounding box center [50, 221] width 48 height 5
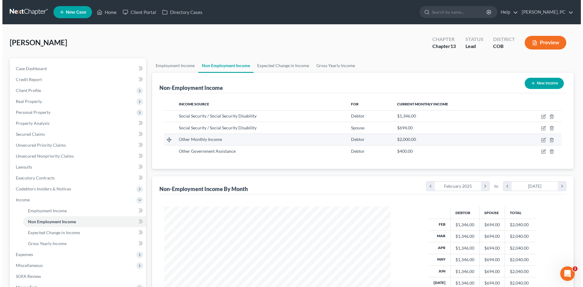
scroll to position [113, 239]
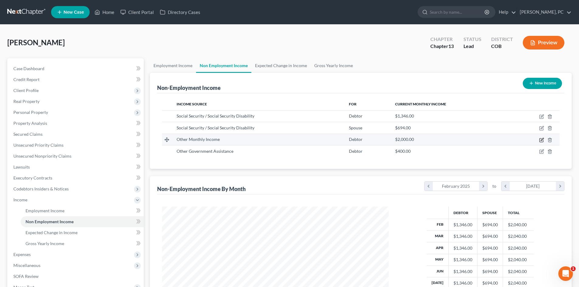
click at [541, 139] on icon "button" at bounding box center [541, 140] width 5 height 5
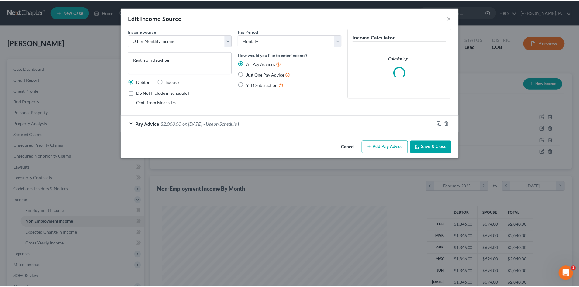
scroll to position [114, 241]
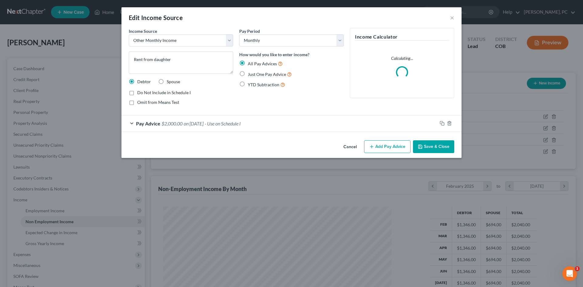
click at [176, 122] on span "$2,000.00" at bounding box center [172, 124] width 21 height 6
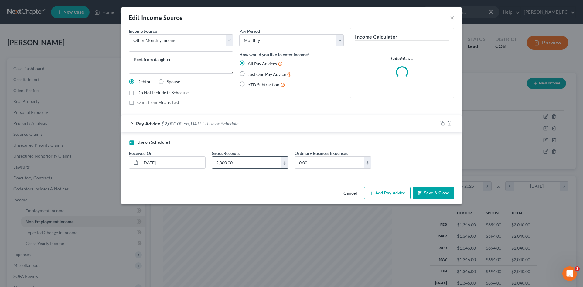
click at [218, 163] on input "2,000.00" at bounding box center [246, 163] width 69 height 12
click at [438, 191] on button "Save & Close" at bounding box center [433, 193] width 41 height 13
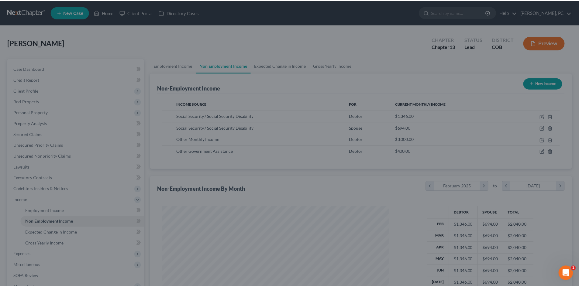
scroll to position [303720, 303594]
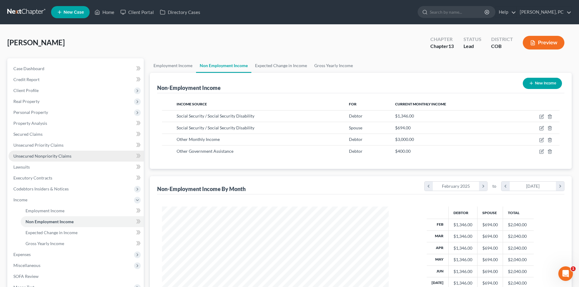
click at [66, 155] on span "Unsecured Nonpriority Claims" at bounding box center [42, 155] width 58 height 5
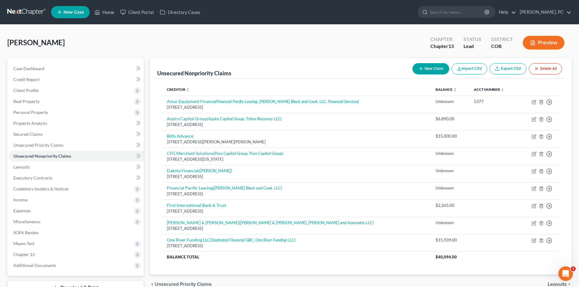
click at [426, 68] on button "New Claim" at bounding box center [430, 68] width 37 height 11
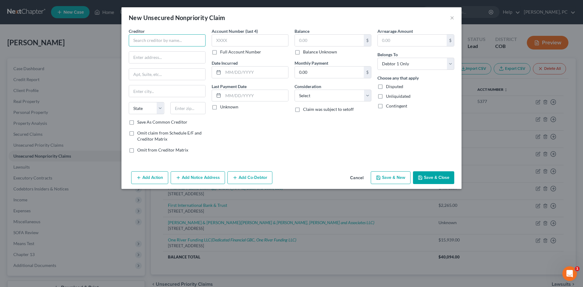
click at [136, 43] on input "text" at bounding box center [167, 40] width 77 height 12
click at [359, 177] on button "Cancel" at bounding box center [356, 178] width 23 height 12
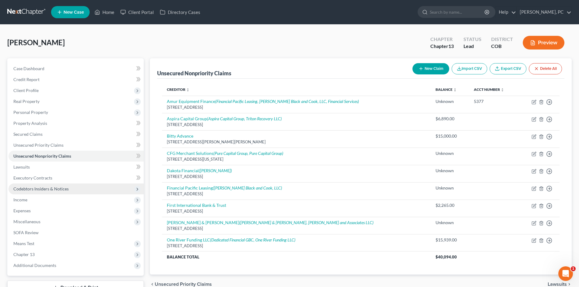
click at [34, 184] on span "Codebtors Insiders & Notices" at bounding box center [76, 189] width 135 height 11
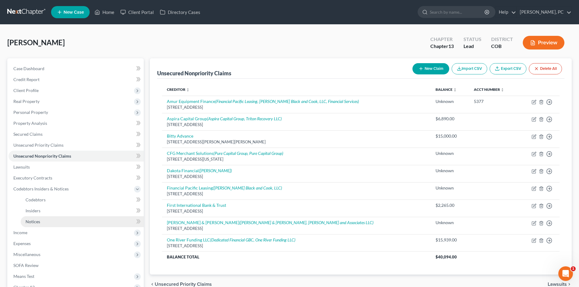
click at [32, 224] on span "Notices" at bounding box center [33, 221] width 15 height 5
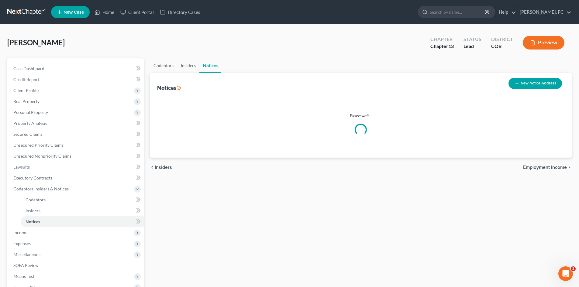
click at [522, 83] on button "New Notice Address" at bounding box center [534, 83] width 53 height 11
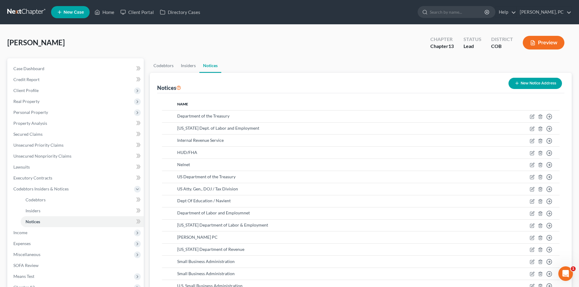
click at [531, 83] on button "New Notice Address" at bounding box center [534, 83] width 53 height 11
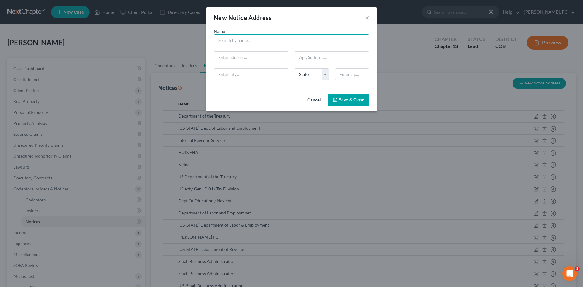
click at [237, 37] on input "text" at bounding box center [292, 40] width 156 height 12
click at [352, 99] on span "Save & Close" at bounding box center [352, 99] width 26 height 5
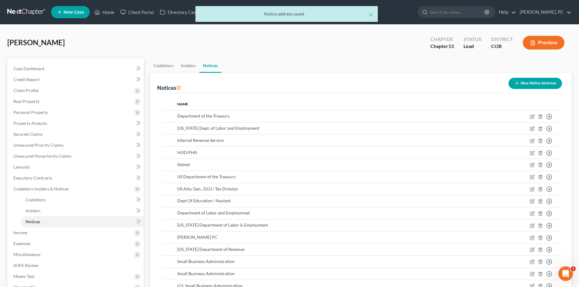
click at [520, 84] on button "New Notice Address" at bounding box center [534, 83] width 53 height 11
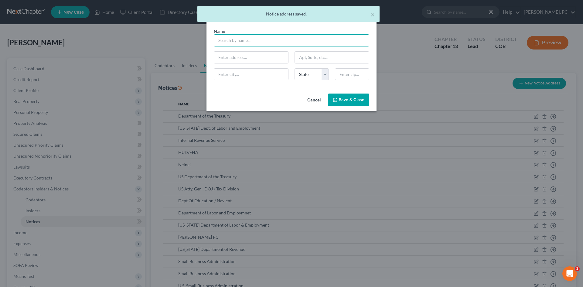
click at [224, 42] on input "text" at bounding box center [292, 40] width 156 height 12
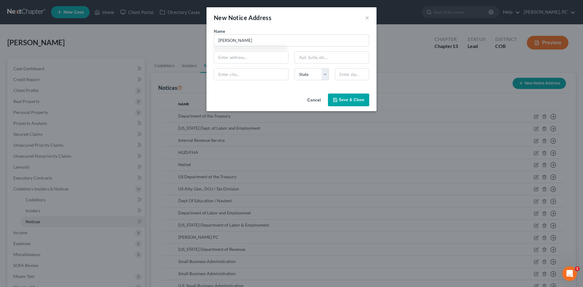
click at [345, 101] on span "Save & Close" at bounding box center [352, 99] width 26 height 5
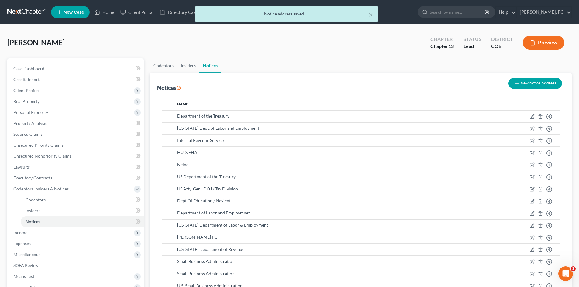
click at [537, 84] on button "New Notice Address" at bounding box center [534, 83] width 53 height 11
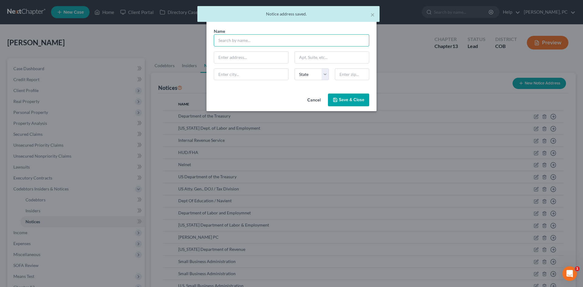
click at [242, 43] on input "text" at bounding box center [292, 40] width 156 height 12
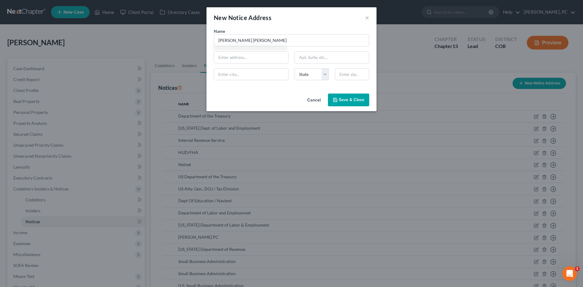
click at [346, 100] on span "Save & Close" at bounding box center [352, 99] width 26 height 5
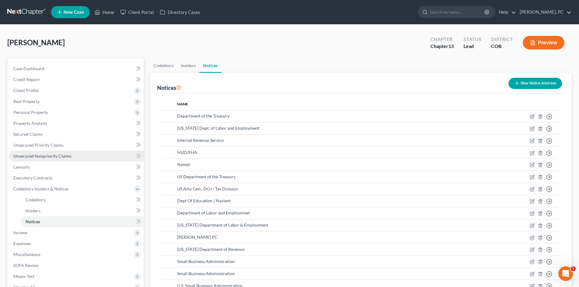
click at [46, 156] on span "Unsecured Nonpriority Claims" at bounding box center [42, 155] width 58 height 5
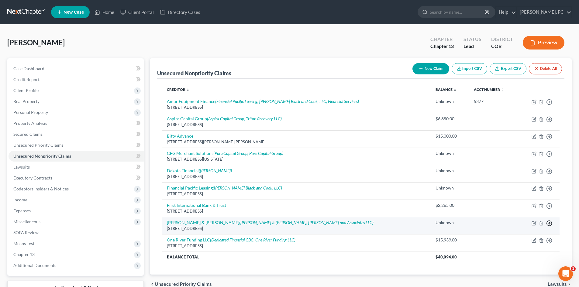
click at [548, 105] on icon "button" at bounding box center [549, 102] width 6 height 6
click at [507, 227] on link "Move to D" at bounding box center [521, 227] width 51 height 10
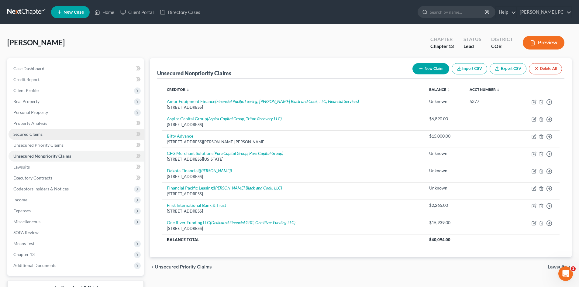
click at [31, 136] on span "Secured Claims" at bounding box center [27, 134] width 29 height 5
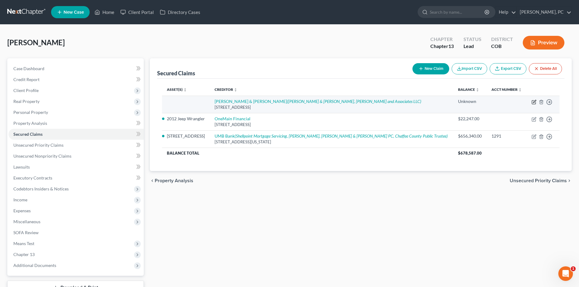
click at [535, 101] on icon "button" at bounding box center [533, 102] width 5 height 5
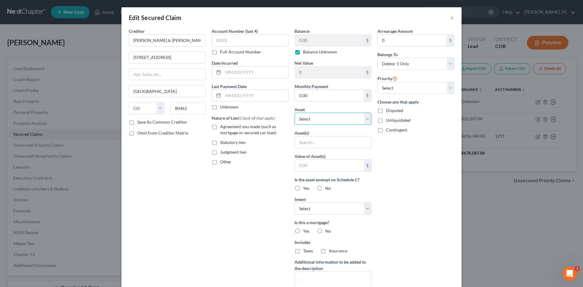
click at [304, 119] on select "Select Other Multiple Assets A Better Self Storage Leadville LLC (closed/sold) …" at bounding box center [333, 119] width 77 height 12
click at [295, 113] on select "Select Other Multiple Assets A Better Self Storage Leadville LLC (closed/sold) …" at bounding box center [333, 119] width 77 height 12
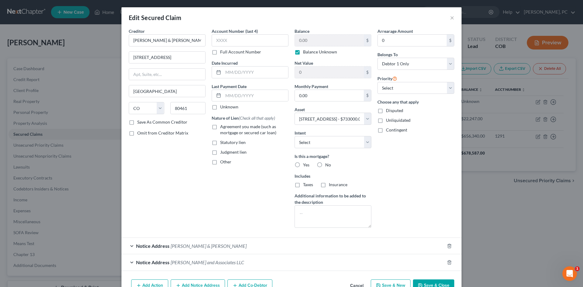
click at [220, 153] on label "Judgment lien" at bounding box center [233, 152] width 26 height 6
click at [223, 153] on input "Judgment lien" at bounding box center [225, 151] width 4 height 4
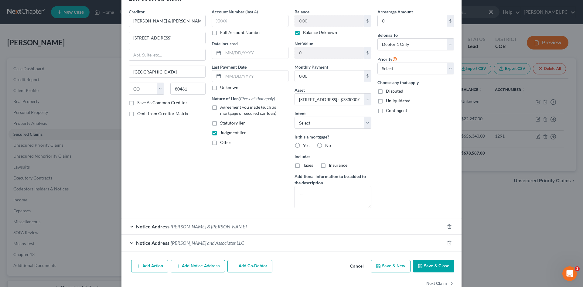
scroll to position [35, 0]
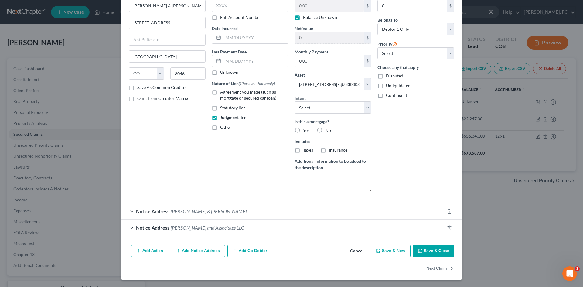
click at [325, 131] on label "No" at bounding box center [328, 130] width 6 height 6
click at [328, 131] on input "No" at bounding box center [330, 129] width 4 height 4
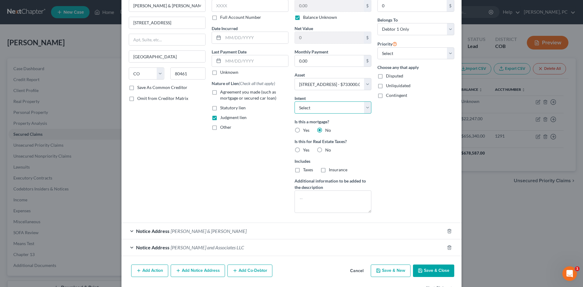
click at [347, 105] on select "Select Surrender Redeem Reaffirm Avoid Other" at bounding box center [333, 107] width 77 height 12
drag, startPoint x: 347, startPoint y: 105, endPoint x: 363, endPoint y: 131, distance: 30.3
click at [347, 105] on select "Select Surrender Redeem Reaffirm Avoid Other" at bounding box center [333, 107] width 77 height 12
click at [403, 167] on div "Arrearage Amount 0 $ Belongs To * Select Debtor 1 Only Debtor 2 Only Debtor 1 A…" at bounding box center [416, 105] width 83 height 225
click at [434, 275] on button "Save & Close" at bounding box center [433, 271] width 41 height 13
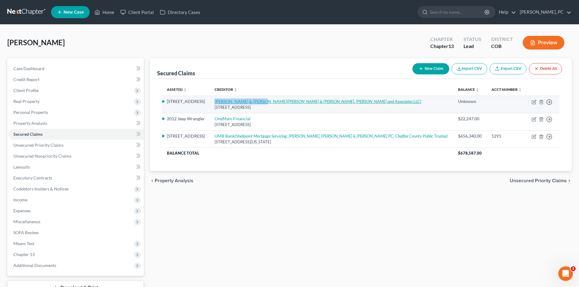
drag, startPoint x: 220, startPoint y: 101, endPoint x: 264, endPoint y: 103, distance: 44.1
click at [264, 103] on td "[PERSON_NAME] & [PERSON_NAME] ([PERSON_NAME] & [PERSON_NAME], [PERSON_NAME] and…" at bounding box center [331, 104] width 243 height 17
copy link "[PERSON_NAME] & [PERSON_NAME]"
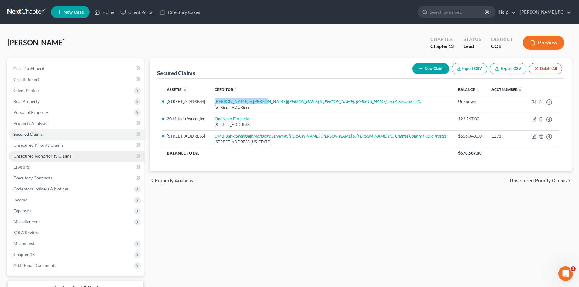
click at [56, 156] on span "Unsecured Nonpriority Claims" at bounding box center [42, 155] width 58 height 5
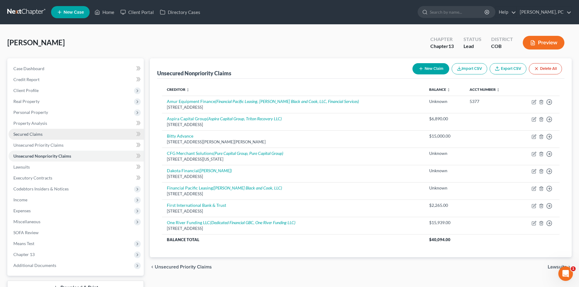
click at [33, 134] on span "Secured Claims" at bounding box center [27, 134] width 29 height 5
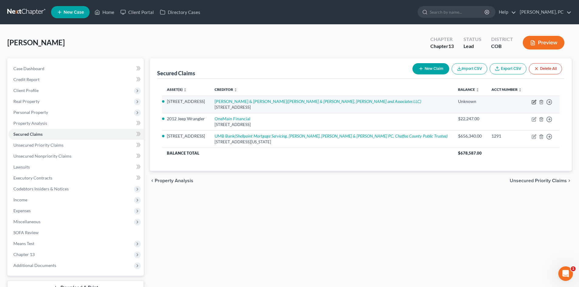
click at [535, 102] on icon "button" at bounding box center [533, 102] width 5 height 5
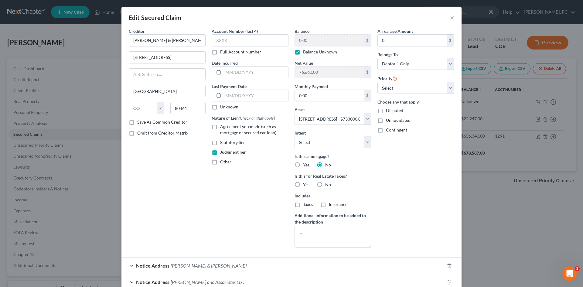
click at [303, 53] on label "Balance Unknown" at bounding box center [320, 52] width 34 height 6
click at [306, 53] on input "Balance Unknown" at bounding box center [308, 51] width 4 height 4
click at [413, 177] on div "Arrearage Amount 0 $ Belongs To * Select Debtor 1 Only Debtor 2 Only Debtor 1 A…" at bounding box center [416, 140] width 83 height 225
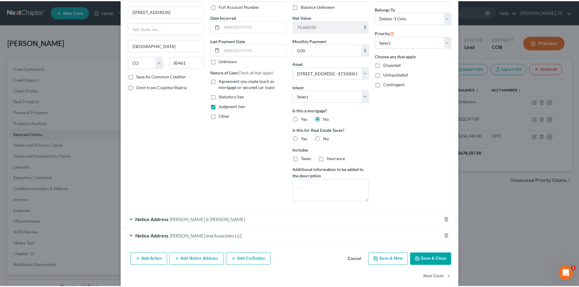
scroll to position [54, 0]
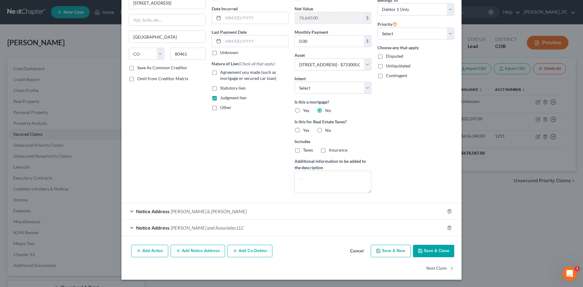
click at [433, 252] on button "Save & Close" at bounding box center [433, 251] width 41 height 13
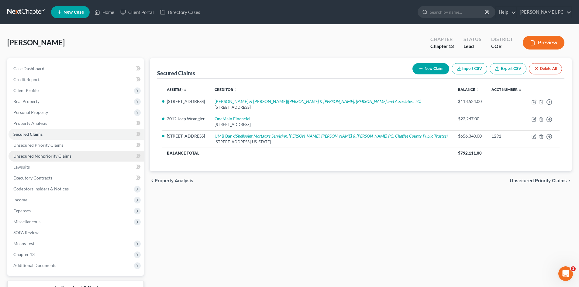
click at [58, 153] on link "Unsecured Nonpriority Claims" at bounding box center [76, 156] width 135 height 11
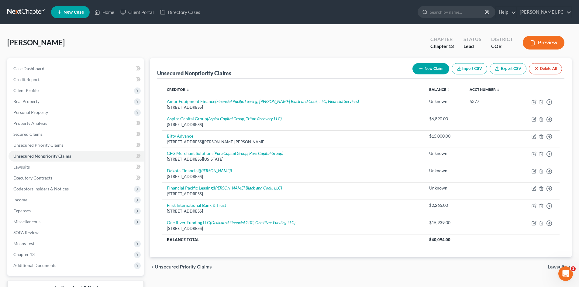
click at [546, 42] on button "Preview" at bounding box center [544, 43] width 42 height 14
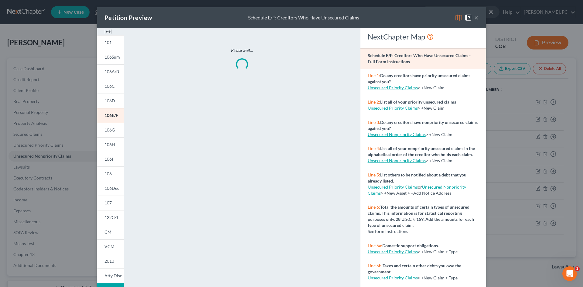
click at [105, 34] on img at bounding box center [108, 31] width 7 height 7
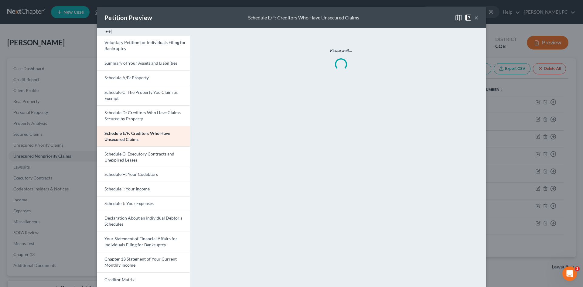
click at [105, 32] on img at bounding box center [108, 31] width 7 height 7
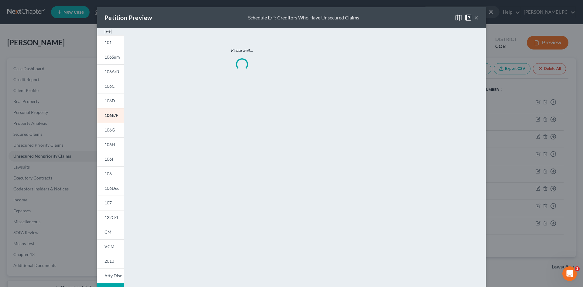
click at [107, 30] on img at bounding box center [108, 31] width 7 height 7
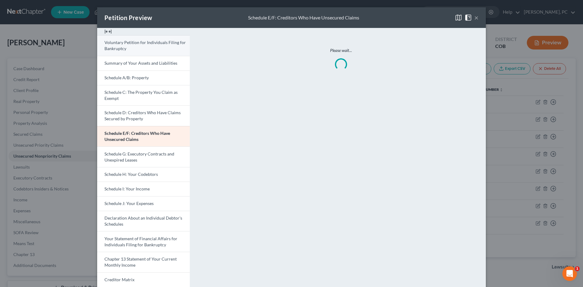
click at [121, 44] on span "Voluntary Petition for Individuals Filing for Bankruptcy" at bounding box center [145, 45] width 81 height 11
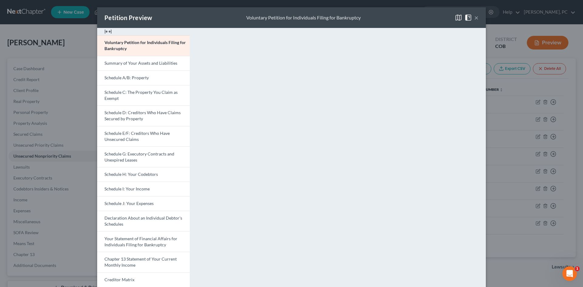
click at [475, 18] on button "×" at bounding box center [477, 17] width 4 height 7
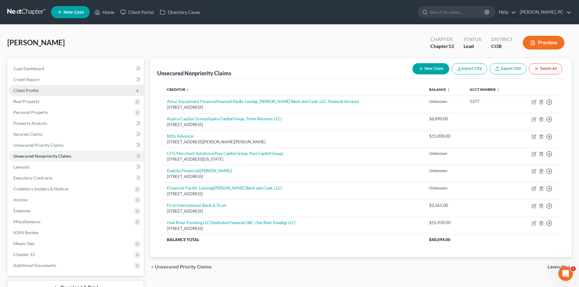
click at [38, 93] on span "Client Profile" at bounding box center [76, 90] width 135 height 11
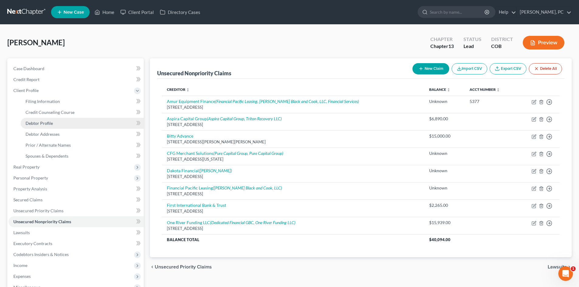
click at [42, 123] on span "Debtor Profile" at bounding box center [39, 123] width 27 height 5
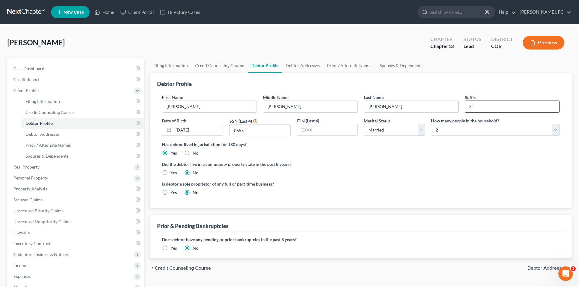
click at [477, 108] on input "Sr" at bounding box center [512, 107] width 94 height 12
drag, startPoint x: 477, startPoint y: 108, endPoint x: 468, endPoint y: 107, distance: 9.1
click at [468, 107] on input "Sr" at bounding box center [512, 107] width 94 height 12
click at [445, 152] on div "Has debtor lived in jurisdiction for 180 days? Yes No Debtor must reside in jur…" at bounding box center [360, 148] width 397 height 15
click at [32, 135] on span "Debtor Addresses" at bounding box center [43, 134] width 34 height 5
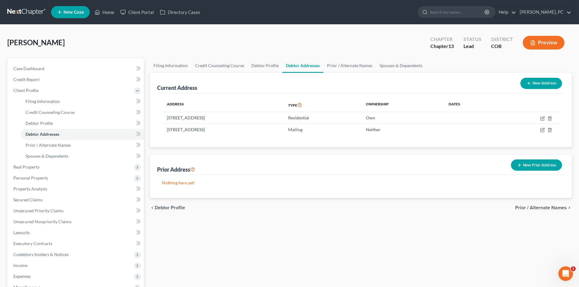
click at [550, 42] on button "Preview" at bounding box center [544, 43] width 42 height 14
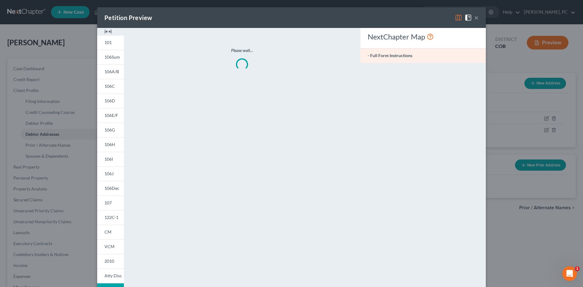
click at [105, 31] on img at bounding box center [108, 31] width 7 height 7
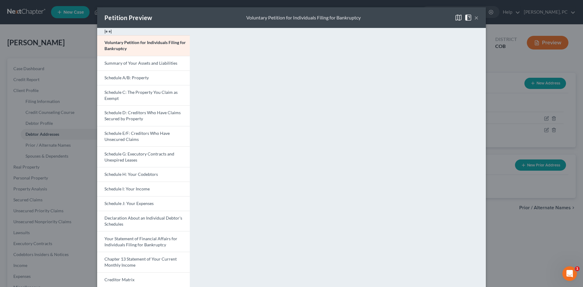
click at [475, 17] on button "×" at bounding box center [477, 17] width 4 height 7
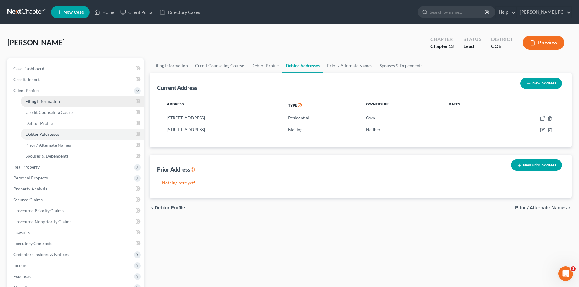
click at [35, 104] on span "Filing Information" at bounding box center [43, 101] width 34 height 5
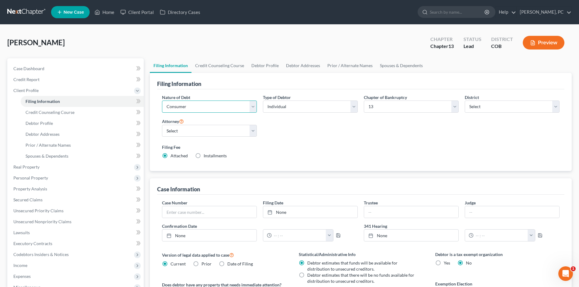
click at [216, 104] on select "Select Business Consumer Other" at bounding box center [209, 107] width 95 height 12
click at [162, 101] on select "Select Business Consumer Other" at bounding box center [209, 107] width 95 height 12
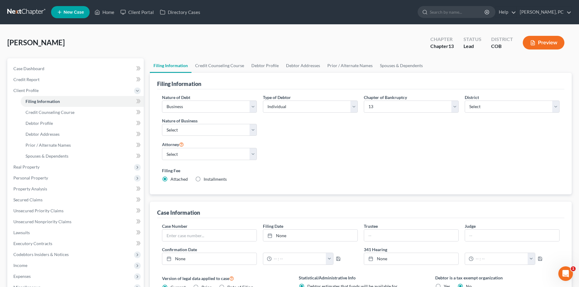
click at [280, 142] on div "Nature of Debt Select Business Consumer Other Nature of Business Select Clearin…" at bounding box center [360, 140] width 403 height 93
click at [195, 130] on select "Select Clearing Bank Commodity Broker Health Care Business Other Railroad Singl…" at bounding box center [209, 130] width 95 height 12
click at [162, 124] on select "Select Clearing Bank Commodity Broker Health Care Business Other Railroad Singl…" at bounding box center [209, 130] width 95 height 12
click at [299, 155] on div "Nature of Debt Select Business Consumer Other Nature of Business Select Clearin…" at bounding box center [360, 140] width 403 height 93
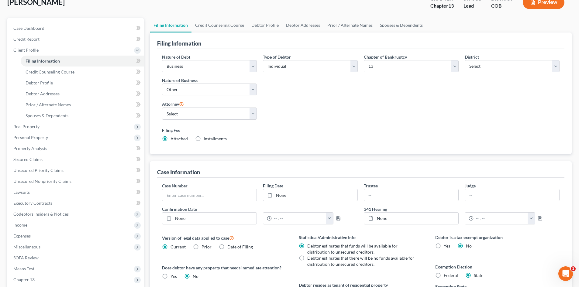
scroll to position [15, 0]
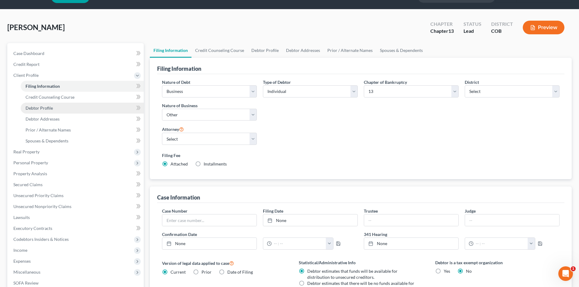
click at [47, 106] on span "Debtor Profile" at bounding box center [39, 107] width 27 height 5
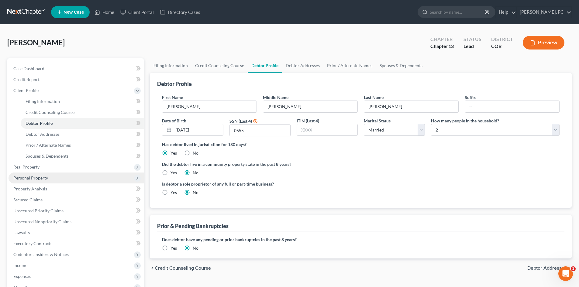
click at [37, 178] on span "Personal Property" at bounding box center [30, 177] width 35 height 5
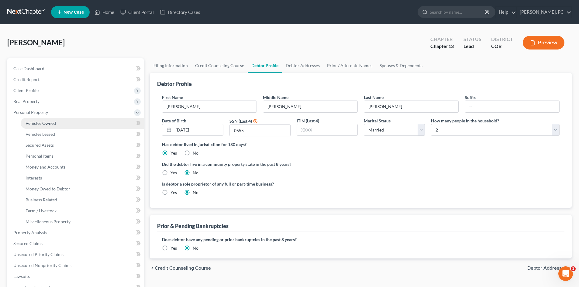
click at [48, 122] on span "Vehicles Owned" at bounding box center [41, 123] width 30 height 5
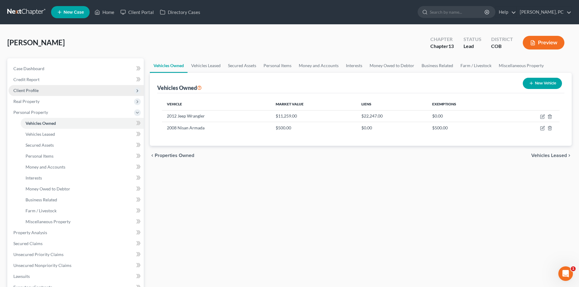
click at [24, 91] on span "Client Profile" at bounding box center [25, 90] width 25 height 5
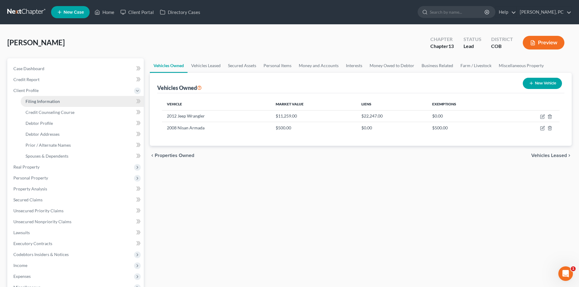
click at [46, 100] on span "Filing Information" at bounding box center [43, 101] width 34 height 5
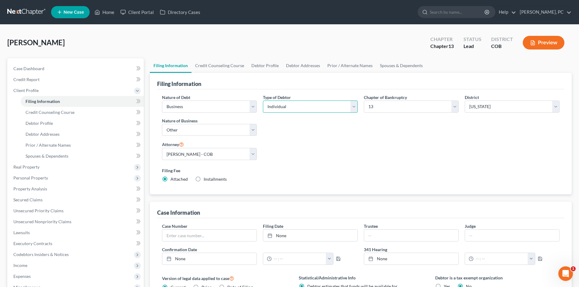
click at [273, 108] on select "Select Individual Joint" at bounding box center [310, 107] width 95 height 12
click at [263, 101] on select "Select Individual Joint" at bounding box center [310, 107] width 95 height 12
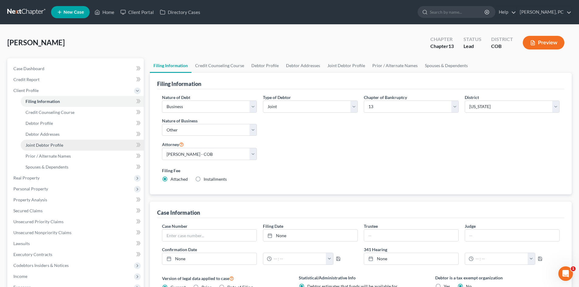
click at [53, 145] on span "Joint Debtor Profile" at bounding box center [45, 144] width 38 height 5
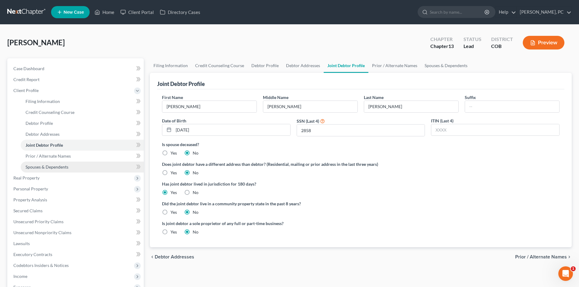
click at [45, 165] on span "Spouses & Dependents" at bounding box center [47, 166] width 43 height 5
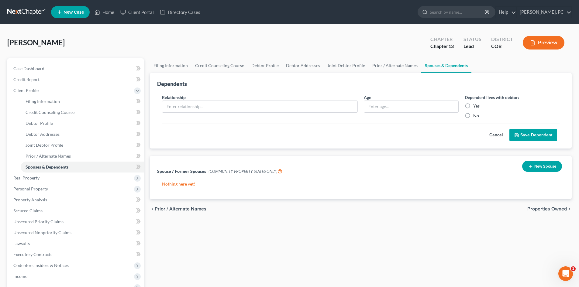
click at [544, 42] on button "Preview" at bounding box center [544, 43] width 42 height 14
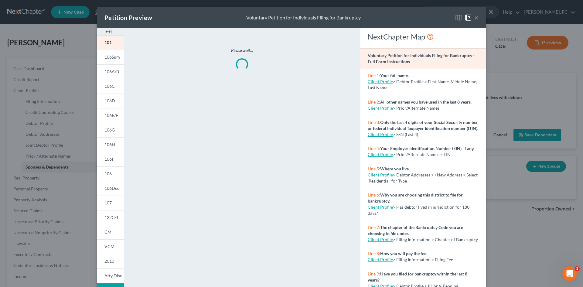
click at [106, 30] on img at bounding box center [108, 31] width 7 height 7
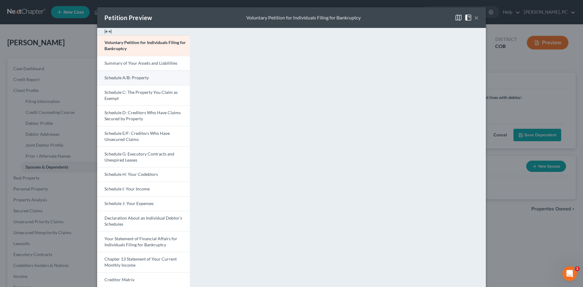
click at [139, 76] on span "Schedule A/B: Property" at bounding box center [127, 77] width 44 height 5
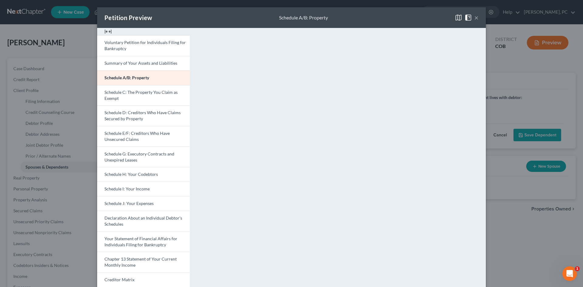
click at [475, 18] on button "×" at bounding box center [477, 17] width 4 height 7
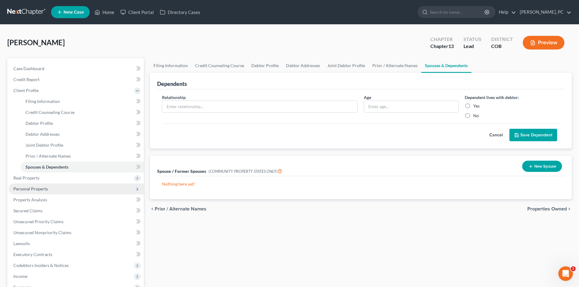
click at [30, 186] on span "Personal Property" at bounding box center [30, 188] width 35 height 5
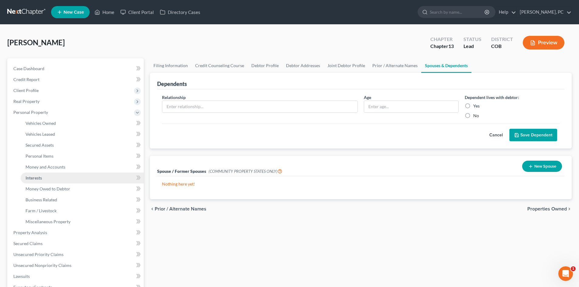
click at [37, 177] on span "Interests" at bounding box center [34, 177] width 16 height 5
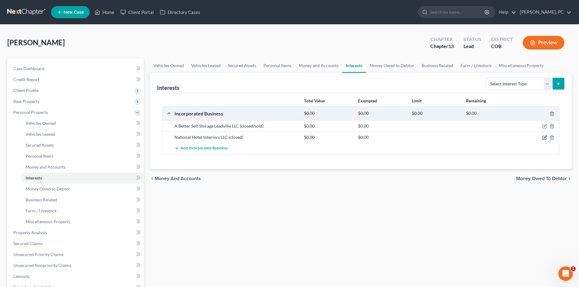
click at [543, 137] on icon "button" at bounding box center [544, 137] width 5 height 5
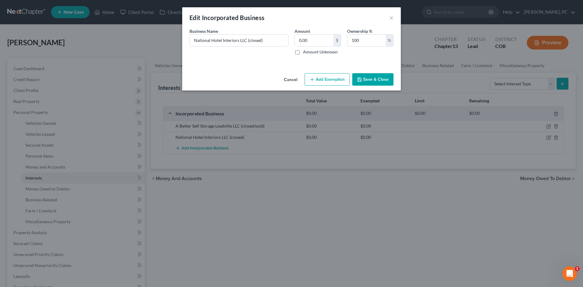
click at [287, 78] on button "Cancel" at bounding box center [290, 80] width 23 height 12
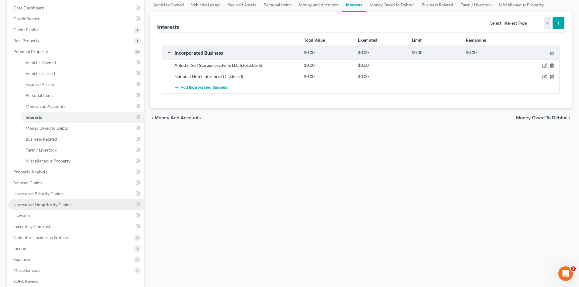
click at [56, 204] on span "Unsecured Nonpriority Claims" at bounding box center [42, 204] width 58 height 5
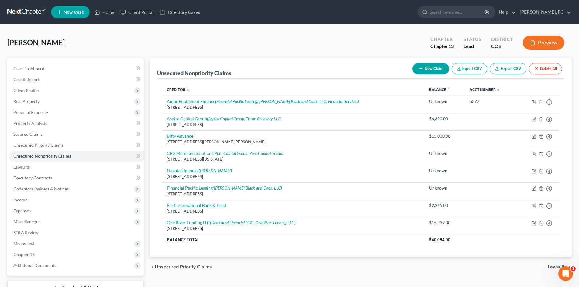
click at [423, 69] on button "New Claim" at bounding box center [430, 68] width 37 height 11
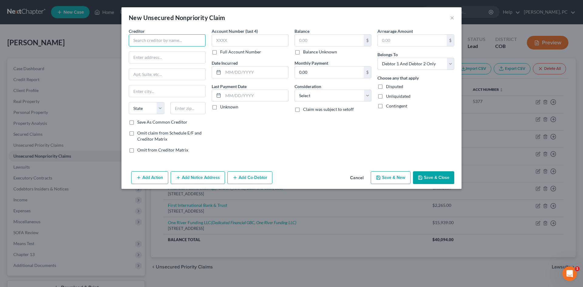
click at [164, 40] on input "text" at bounding box center [167, 40] width 77 height 12
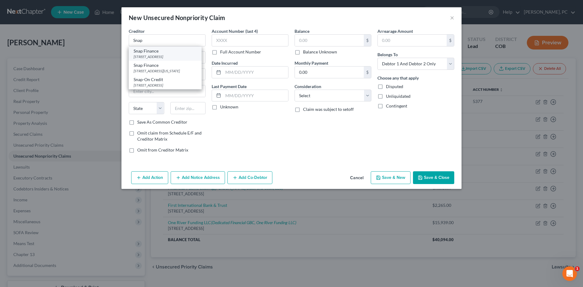
click at [158, 53] on div "Snap Finance" at bounding box center [165, 51] width 63 height 6
drag, startPoint x: 172, startPoint y: 57, endPoint x: 41, endPoint y: 57, distance: 130.6
click at [41, 57] on div "New Unsecured Nonpriority Claim × Creditor * Snap Finance PO Box 26561 [GEOGRAP…" at bounding box center [291, 143] width 583 height 287
paste input "57 W 200 S #400"
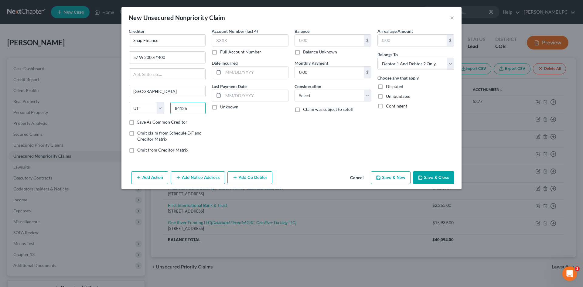
click at [188, 109] on input "84126" at bounding box center [188, 108] width 36 height 12
click at [358, 178] on button "Cancel" at bounding box center [356, 178] width 23 height 12
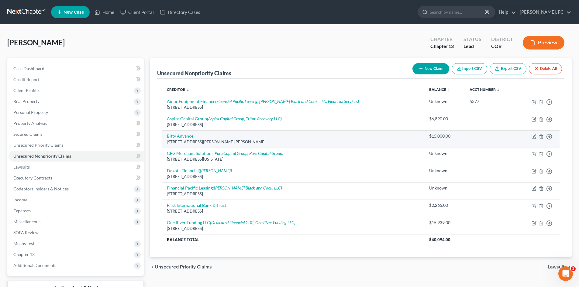
click at [183, 137] on link "Bitty Advance" at bounding box center [180, 135] width 26 height 5
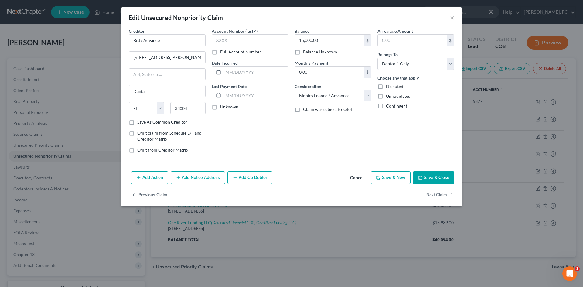
click at [197, 178] on button "Add Notice Address" at bounding box center [198, 177] width 54 height 13
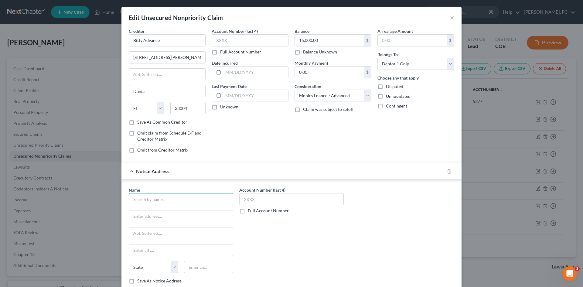
click at [145, 200] on input "text" at bounding box center [181, 199] width 105 height 12
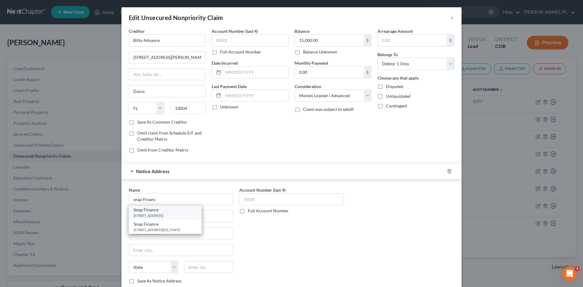
click at [161, 213] on div "[STREET_ADDRESS]" at bounding box center [165, 215] width 63 height 5
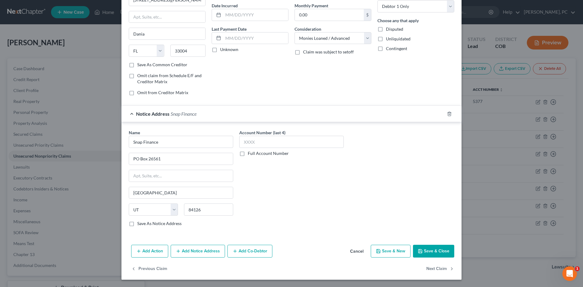
drag, startPoint x: 193, startPoint y: 252, endPoint x: 189, endPoint y: 234, distance: 18.6
click at [193, 252] on button "Add Notice Address" at bounding box center [198, 251] width 54 height 13
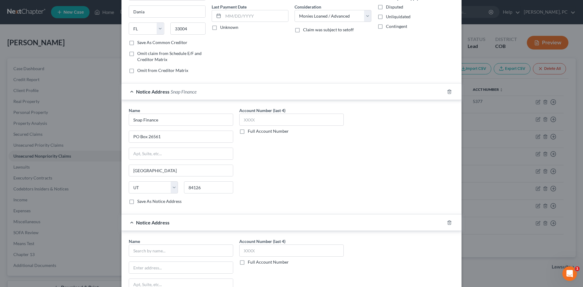
scroll to position [118, 0]
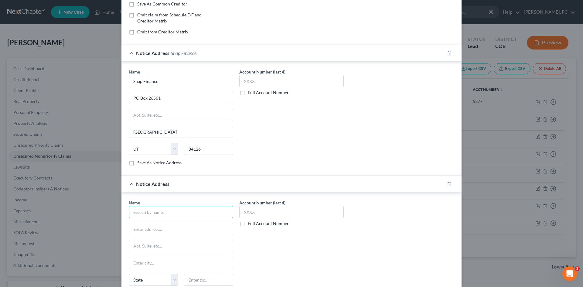
click at [165, 215] on input "text" at bounding box center [181, 212] width 105 height 12
drag, startPoint x: 162, startPoint y: 79, endPoint x: 85, endPoint y: 84, distance: 77.1
click at [85, 84] on div "Edit Unsecured Nonpriority Claim × Creditor * Bitty Advance 1855 [PERSON_NAME] …" at bounding box center [291, 143] width 583 height 287
click at [157, 215] on input "text" at bounding box center [181, 212] width 105 height 12
paste input "Snap Finance"
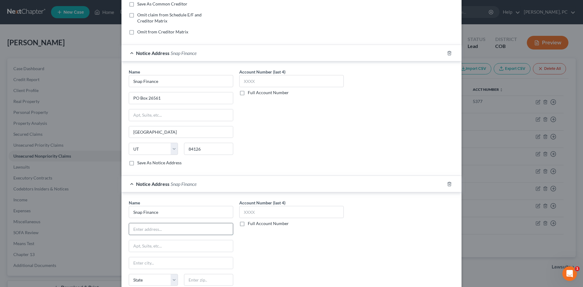
click at [141, 228] on input "text" at bounding box center [181, 229] width 104 height 12
paste input "57 W 200 S #400"
click at [199, 276] on input "text" at bounding box center [208, 280] width 49 height 12
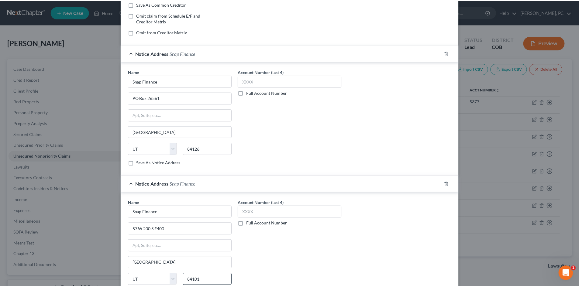
scroll to position [189, 0]
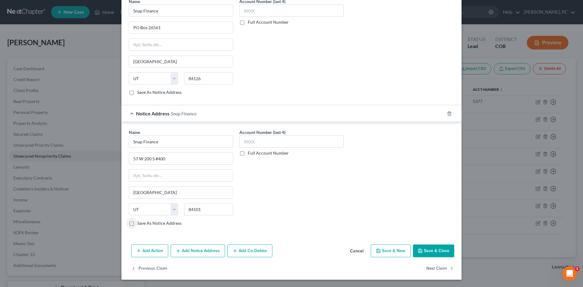
click at [421, 247] on button "Save & Close" at bounding box center [433, 251] width 41 height 13
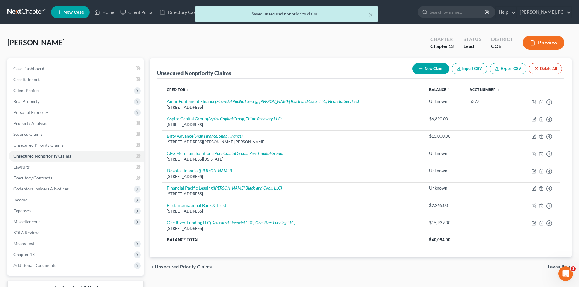
click at [536, 48] on button "Preview" at bounding box center [544, 43] width 42 height 14
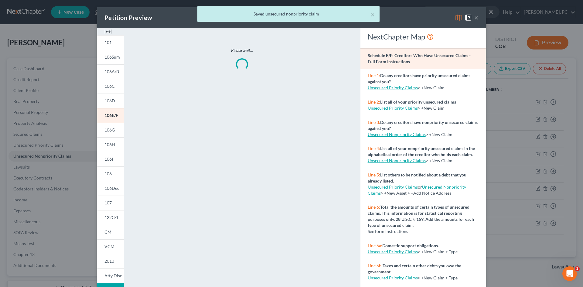
click at [105, 30] on img at bounding box center [108, 31] width 7 height 7
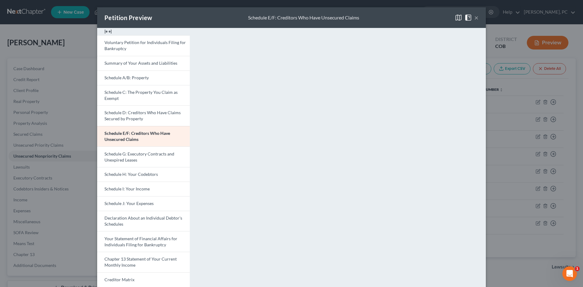
click at [137, 79] on span "Schedule A/B: Property" at bounding box center [127, 77] width 44 height 5
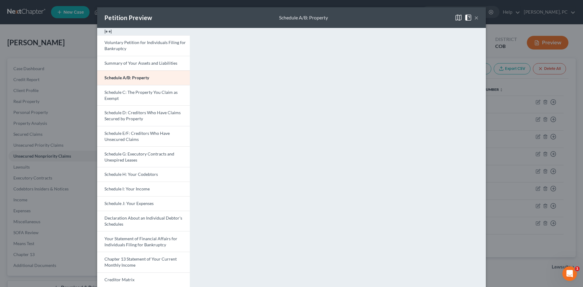
click at [475, 18] on button "×" at bounding box center [477, 17] width 4 height 7
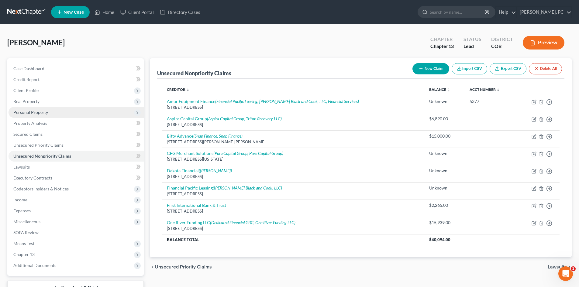
click at [35, 111] on span "Personal Property" at bounding box center [30, 112] width 35 height 5
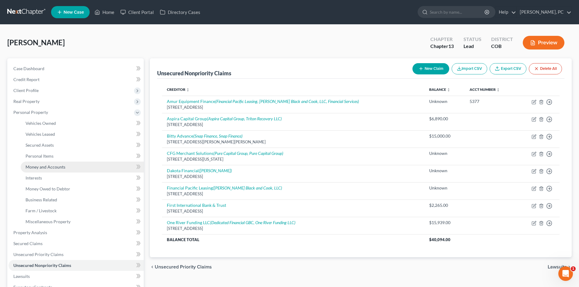
click at [29, 167] on span "Money and Accounts" at bounding box center [46, 166] width 40 height 5
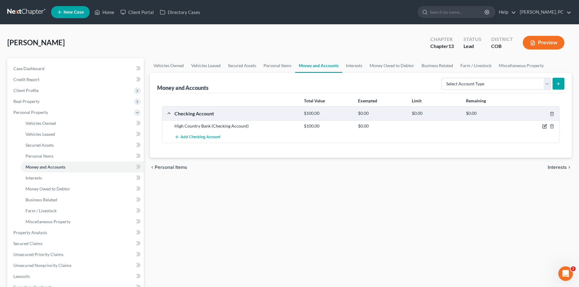
click at [545, 126] on icon "button" at bounding box center [545, 126] width 3 height 3
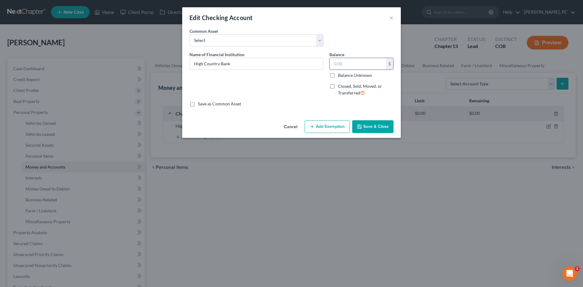
click at [341, 64] on input "text" at bounding box center [358, 64] width 56 height 12
click at [329, 128] on button "Add Exemption" at bounding box center [327, 126] width 45 height 13
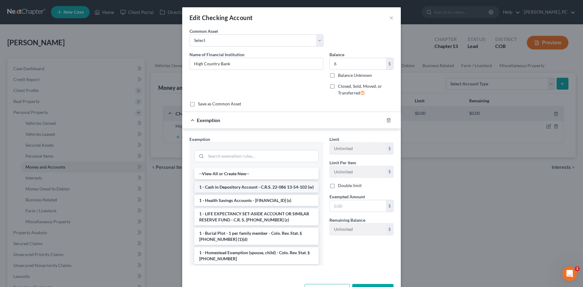
click at [240, 189] on li "1 - Cash in Depository Account - C.R.S. 22-086 13-54-102 (w)" at bounding box center [256, 187] width 124 height 11
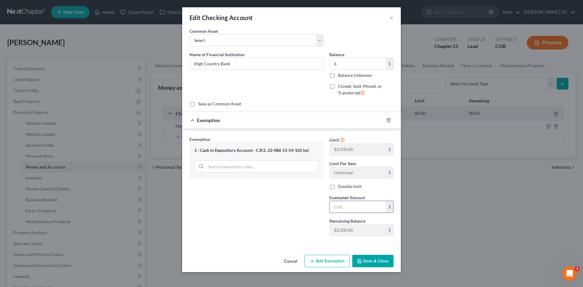
click at [354, 206] on input "text" at bounding box center [358, 207] width 56 height 12
drag, startPoint x: 331, startPoint y: 249, endPoint x: 349, endPoint y: 248, distance: 17.7
click at [331, 249] on div "An exemption set must first be selected from the Filing Information section. Co…" at bounding box center [291, 140] width 219 height 225
click at [357, 257] on button "Save & Close" at bounding box center [372, 261] width 41 height 13
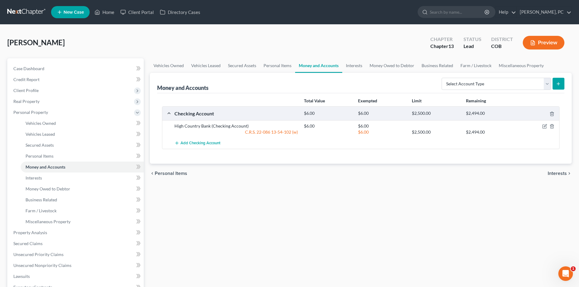
click at [549, 44] on button "Preview" at bounding box center [544, 43] width 42 height 14
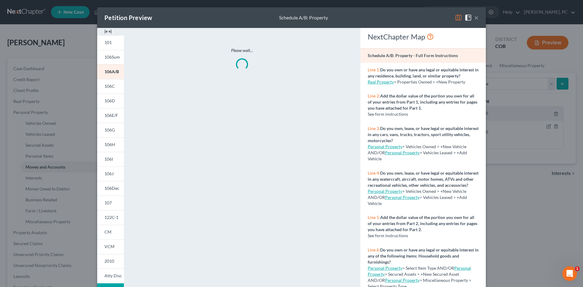
click at [105, 32] on img at bounding box center [108, 31] width 7 height 7
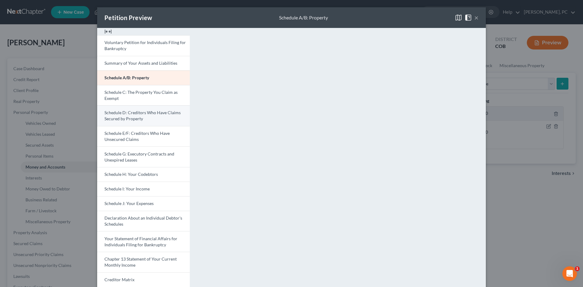
click at [133, 112] on span "Schedule D: Creditors Who Have Claims Secured by Property" at bounding box center [143, 115] width 76 height 11
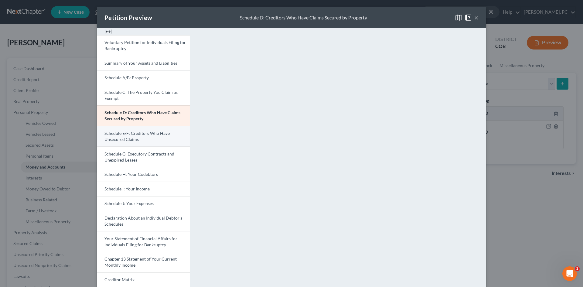
click at [136, 136] on link "Schedule E/F: Creditors Who Have Unsecured Claims" at bounding box center [143, 136] width 93 height 21
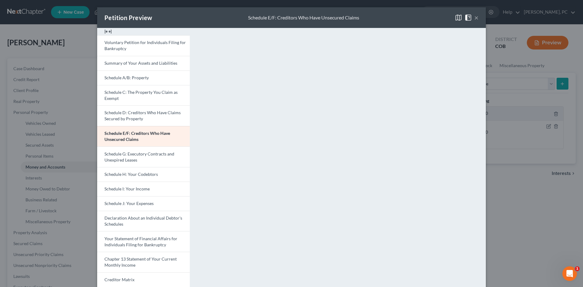
click at [475, 18] on button "×" at bounding box center [477, 17] width 4 height 7
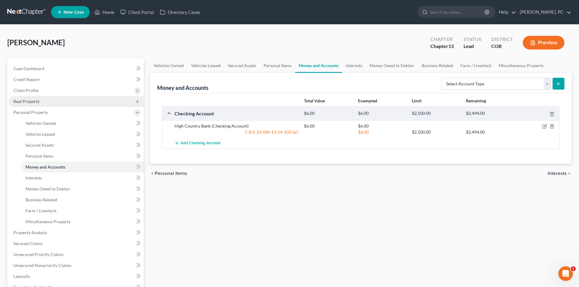
click at [31, 97] on span "Real Property" at bounding box center [76, 101] width 135 height 11
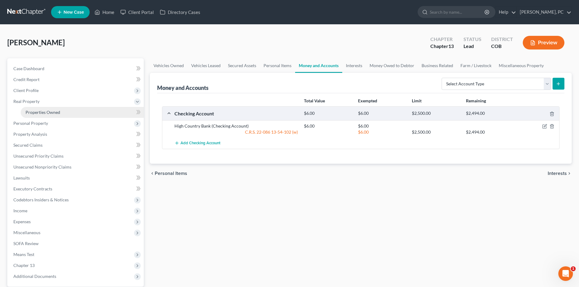
click at [47, 110] on span "Properties Owned" at bounding box center [43, 112] width 35 height 5
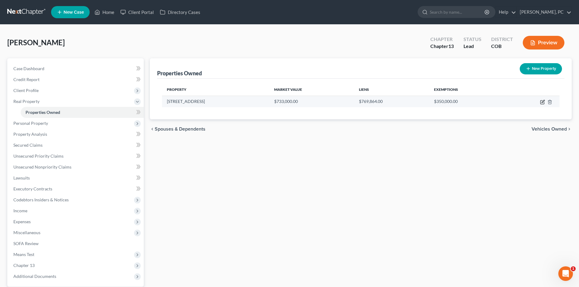
click at [541, 103] on icon "button" at bounding box center [542, 103] width 4 height 4
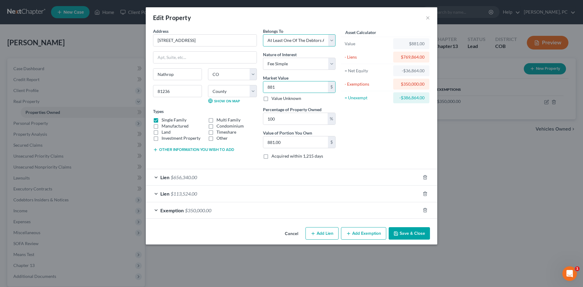
click at [292, 42] on select "Select Debtor 1 Only Debtor 2 Only Debtor 1 And Debtor 2 Only At Least One Of T…" at bounding box center [299, 40] width 73 height 12
click at [263, 34] on select "Select Debtor 1 Only Debtor 2 Only Debtor 1 And Debtor 2 Only At Least One Of T…" at bounding box center [299, 40] width 73 height 12
click at [289, 89] on input "881" at bounding box center [295, 87] width 65 height 12
click at [292, 88] on input "881" at bounding box center [295, 87] width 65 height 12
click at [423, 235] on button "Save & Close" at bounding box center [409, 233] width 41 height 13
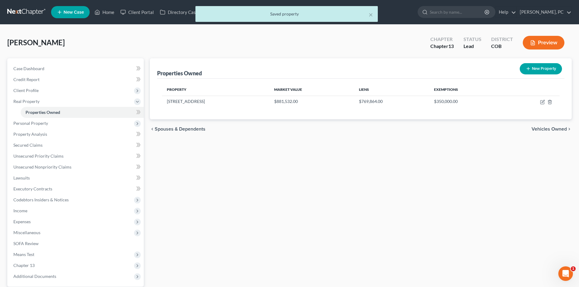
click at [545, 39] on button "Preview" at bounding box center [544, 43] width 42 height 14
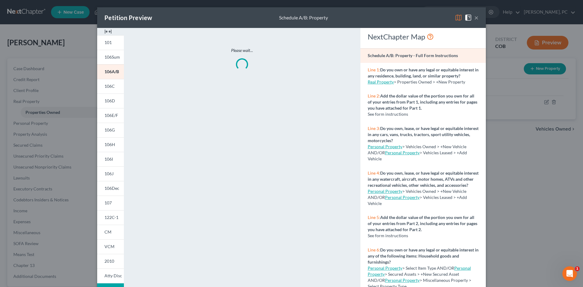
click at [105, 30] on img at bounding box center [108, 31] width 7 height 7
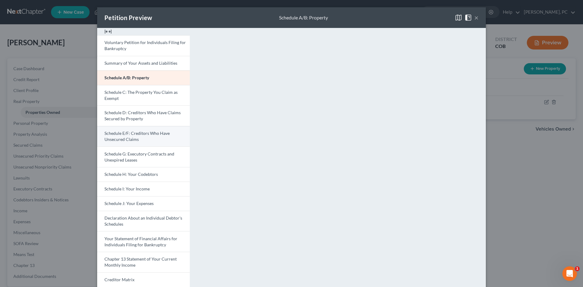
click at [136, 138] on span "Schedule E/F: Creditors Who Have Unsecured Claims" at bounding box center [137, 136] width 65 height 11
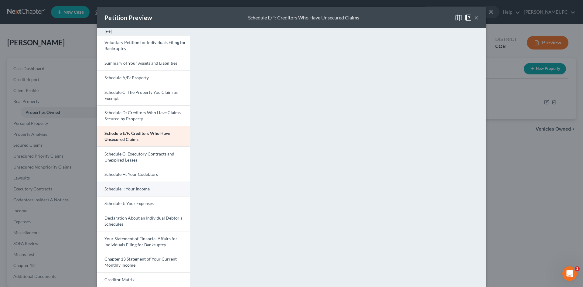
click at [128, 188] on span "Schedule I: Your Income" at bounding box center [127, 188] width 45 height 5
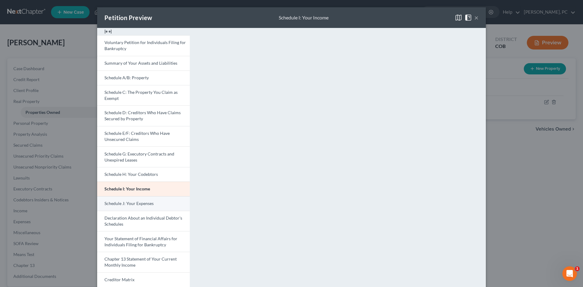
click at [139, 206] on link "Schedule J: Your Expenses" at bounding box center [143, 203] width 93 height 15
click at [475, 17] on button "×" at bounding box center [477, 17] width 4 height 7
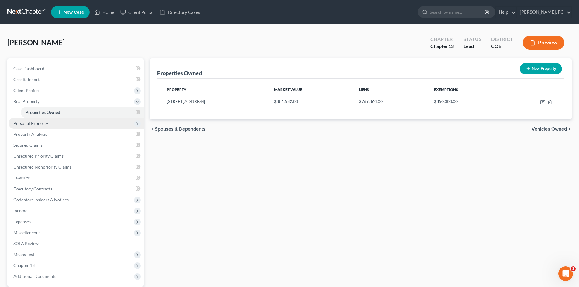
click at [34, 120] on span "Personal Property" at bounding box center [76, 123] width 135 height 11
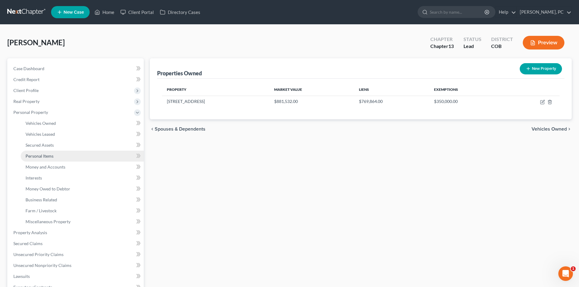
click at [43, 156] on span "Personal Items" at bounding box center [40, 155] width 28 height 5
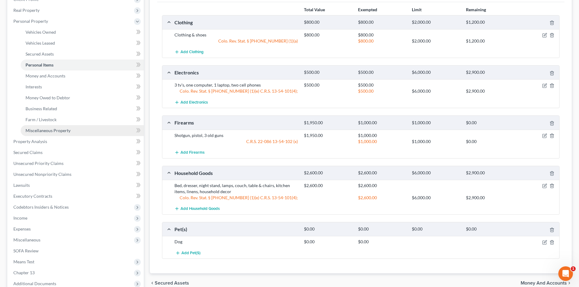
scroll to position [152, 0]
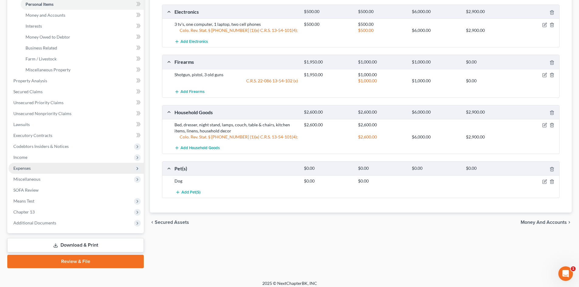
click at [24, 166] on span "Expenses" at bounding box center [21, 168] width 17 height 5
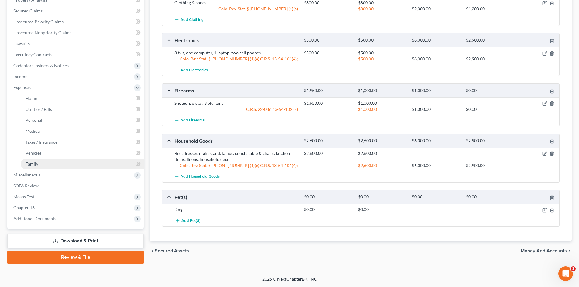
scroll to position [123, 0]
click at [33, 121] on span "Personal" at bounding box center [34, 120] width 17 height 5
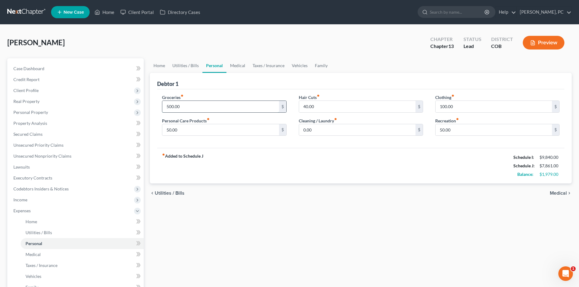
click at [182, 108] on input "500.00" at bounding box center [220, 107] width 116 height 12
click at [259, 173] on div "fiber_manual_record Added to Schedule J Schedule I: $9,840.00 Schedule J: $7,96…" at bounding box center [360, 166] width 407 height 36
click at [174, 107] on input "600" at bounding box center [220, 107] width 116 height 12
click at [474, 174] on div "fiber_manual_record Added to Schedule J Schedule I: $9,840.00 Schedule J: $8,01…" at bounding box center [360, 166] width 407 height 36
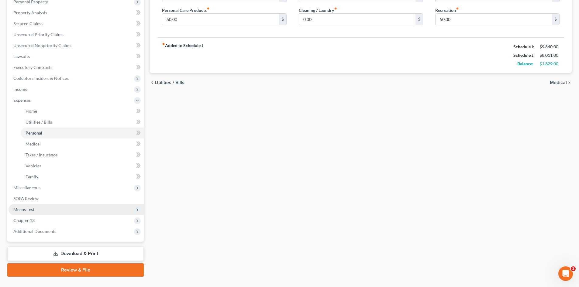
scroll to position [122, 0]
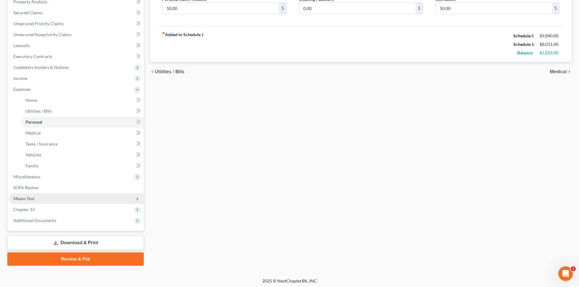
click at [24, 201] on span "Means Test" at bounding box center [76, 198] width 135 height 11
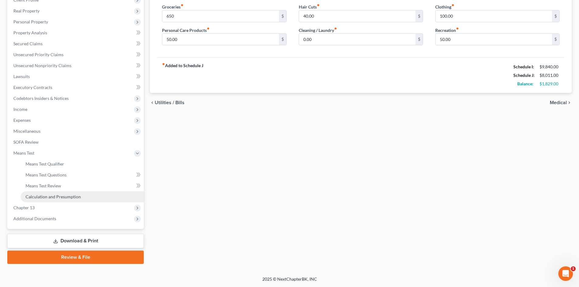
scroll to position [91, 0]
click at [47, 162] on span "Means Test Qualifier" at bounding box center [45, 163] width 39 height 5
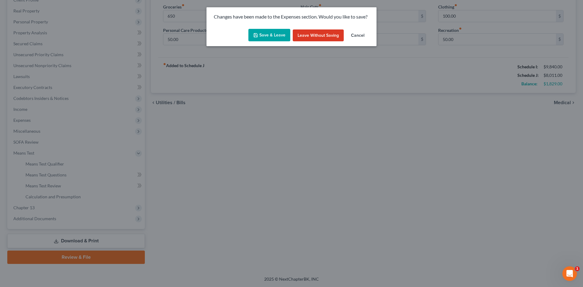
click at [270, 34] on button "Save & Leave" at bounding box center [270, 35] width 42 height 13
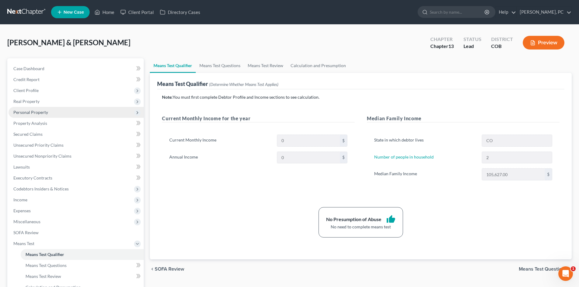
click at [36, 113] on span "Personal Property" at bounding box center [30, 112] width 35 height 5
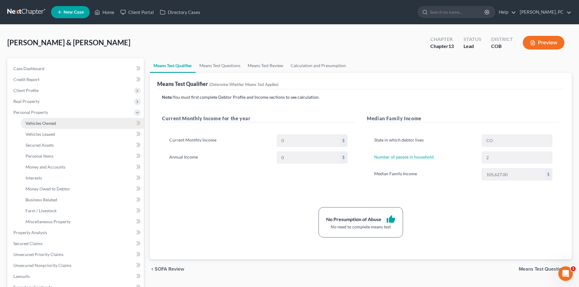
click at [45, 124] on span "Vehicles Owned" at bounding box center [41, 123] width 30 height 5
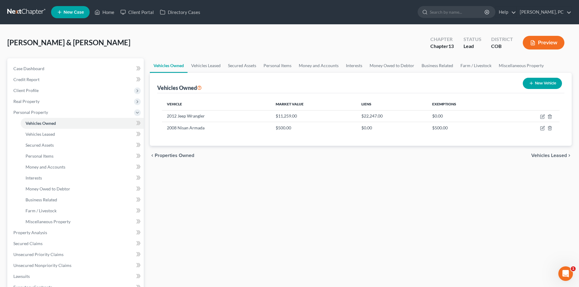
click at [538, 48] on button "Preview" at bounding box center [544, 43] width 42 height 14
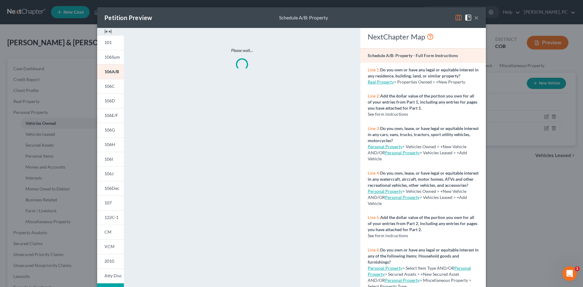
click at [107, 31] on img at bounding box center [108, 31] width 7 height 7
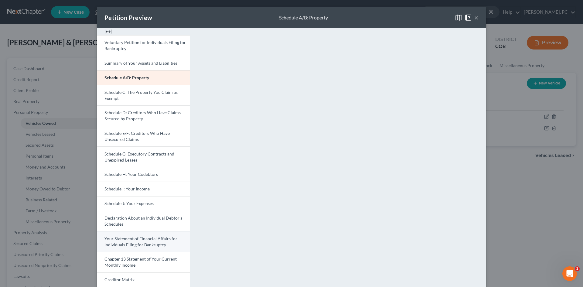
click at [146, 241] on span "Your Statement of Financial Affairs for Individuals Filing for Bankruptcy" at bounding box center [141, 241] width 73 height 11
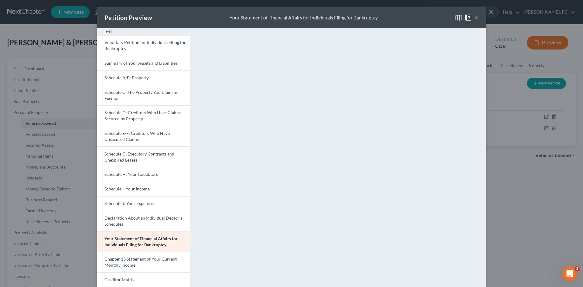
click at [475, 17] on button "×" at bounding box center [477, 17] width 4 height 7
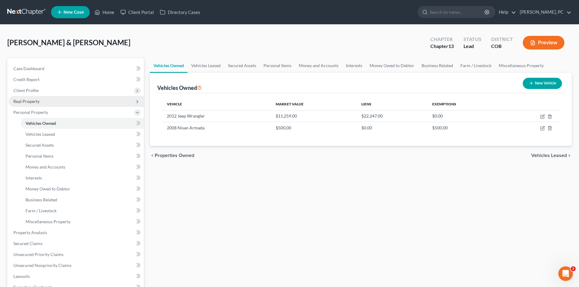
click at [33, 101] on span "Real Property" at bounding box center [26, 101] width 26 height 5
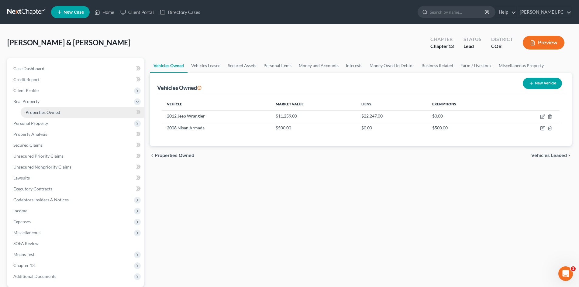
click at [41, 112] on span "Properties Owned" at bounding box center [43, 112] width 35 height 5
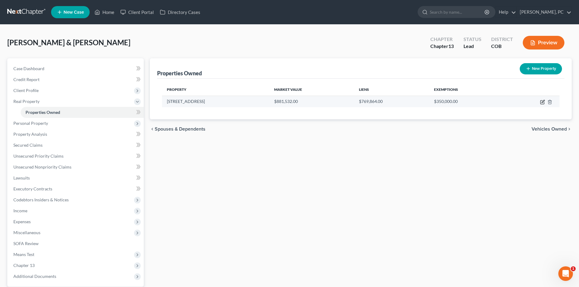
click at [542, 102] on icon "button" at bounding box center [542, 102] width 5 height 5
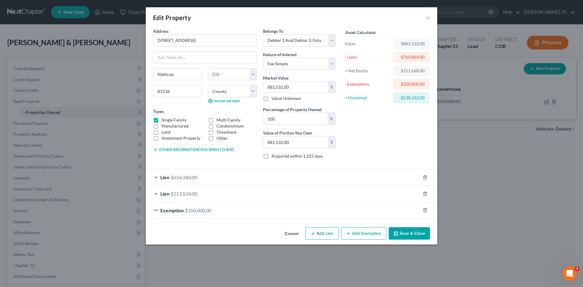
click at [194, 178] on span "$656,340.00" at bounding box center [184, 177] width 26 height 6
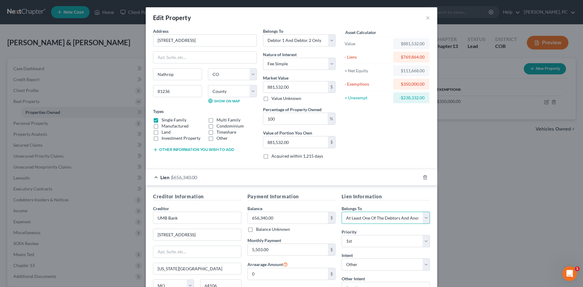
click at [350, 221] on select "Select Debtor 1 Only Debtor 2 Only Debtor 1 And Debtor 2 Only At Least One Of T…" at bounding box center [386, 218] width 88 height 12
click at [342, 212] on select "Select Debtor 1 Only Debtor 2 Only Debtor 1 And Debtor 2 Only At Least One Of T…" at bounding box center [386, 218] width 88 height 12
click at [358, 141] on div "Asset Calculator Value $881,532.00 - Liens $769,864.00 = Net Equity $111,668.00…" at bounding box center [386, 96] width 94 height 136
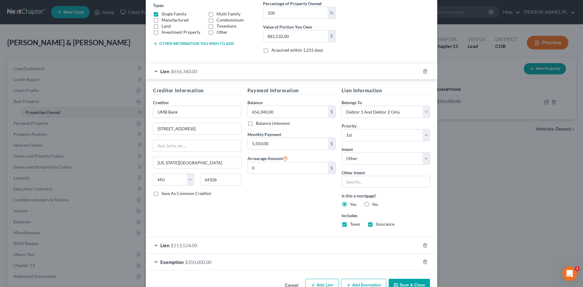
scroll to position [123, 0]
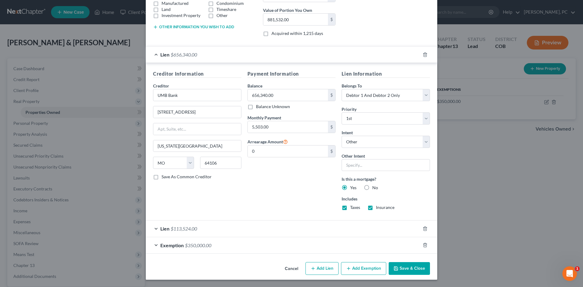
click at [196, 229] on span "$113,524.00" at bounding box center [184, 229] width 26 height 6
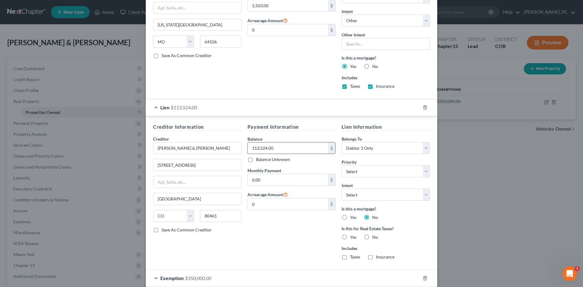
scroll to position [244, 0]
click at [372, 236] on label "No" at bounding box center [375, 237] width 6 height 6
click at [375, 236] on input "No" at bounding box center [377, 236] width 4 height 4
click at [362, 197] on select "Select Surrender Redeem Reaffirm Avoid Other" at bounding box center [386, 194] width 88 height 12
click at [342, 188] on select "Select Surrender Redeem Reaffirm Avoid Other" at bounding box center [386, 194] width 88 height 12
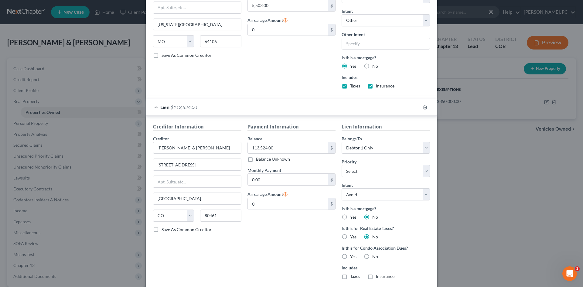
click at [316, 232] on div "Payment Information Balance 113,524.00 $ Balance Unknown Balance Undetermined 1…" at bounding box center [292, 203] width 94 height 161
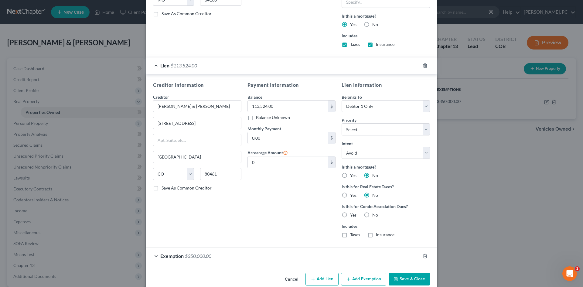
scroll to position [297, 0]
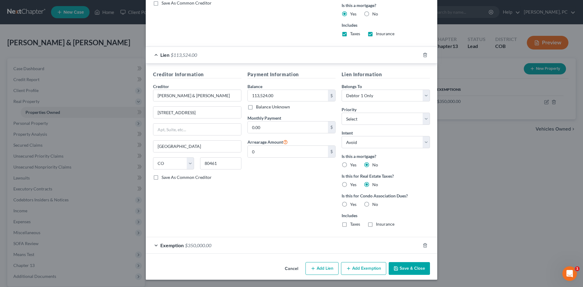
click at [409, 271] on button "Save & Close" at bounding box center [409, 268] width 41 height 13
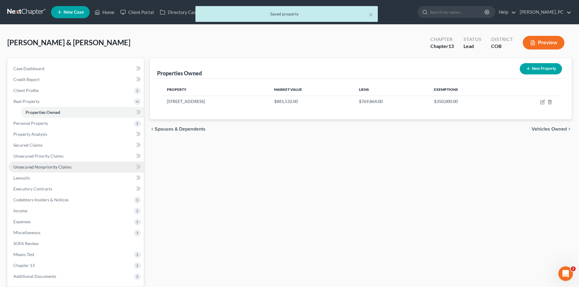
click at [59, 164] on span "Unsecured Nonpriority Claims" at bounding box center [42, 166] width 58 height 5
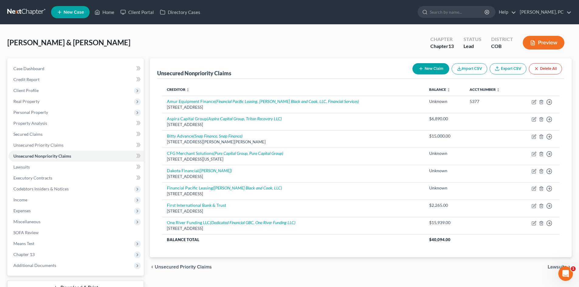
click at [147, 110] on div "Unsecured Nonpriority Claims New Claim Import CSV Export CSV Delete All Credito…" at bounding box center [361, 184] width 428 height 252
click at [543, 41] on button "Preview" at bounding box center [544, 43] width 42 height 14
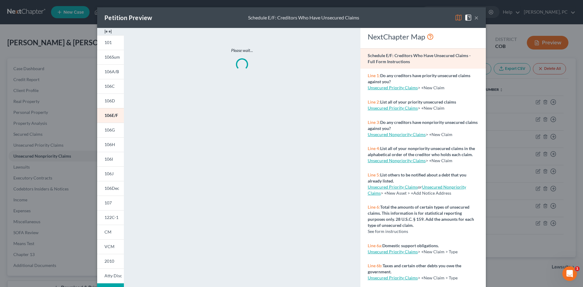
click at [105, 31] on img at bounding box center [108, 31] width 7 height 7
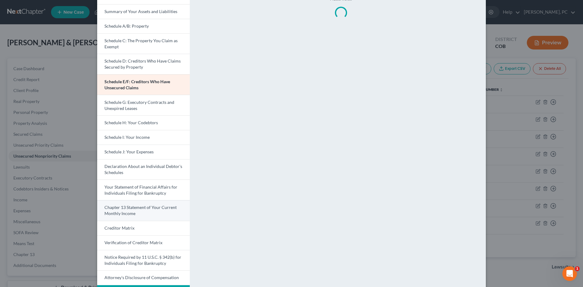
scroll to position [76, 0]
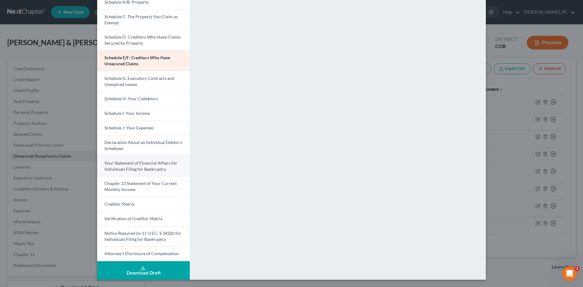
click at [132, 168] on span "Your Statement of Financial Affairs for Individuals Filing for Bankruptcy" at bounding box center [141, 165] width 73 height 11
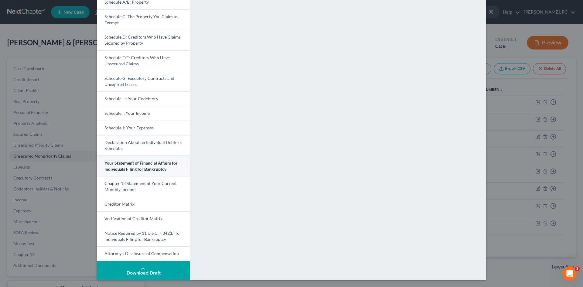
click at [132, 168] on span "Your Statement of Financial Affairs for Individuals Filing for Bankruptcy" at bounding box center [141, 165] width 73 height 11
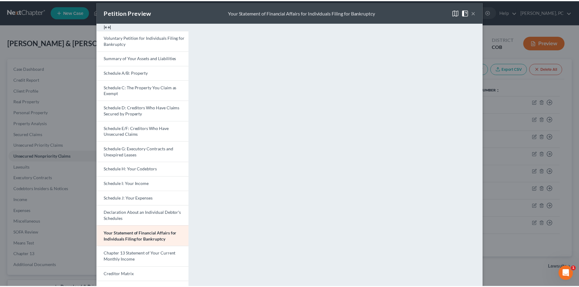
scroll to position [0, 0]
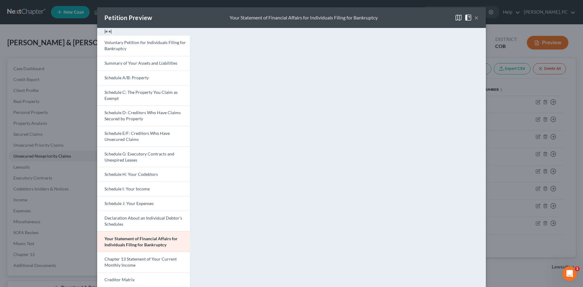
click at [475, 18] on button "×" at bounding box center [477, 17] width 4 height 7
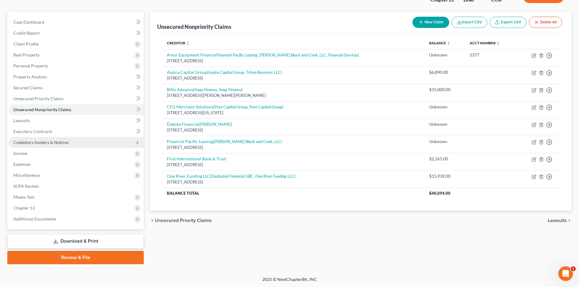
scroll to position [47, 0]
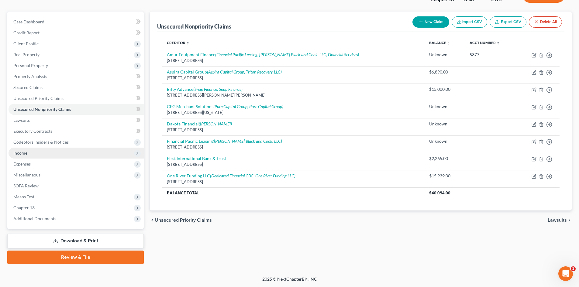
click at [24, 151] on span "Income" at bounding box center [20, 152] width 14 height 5
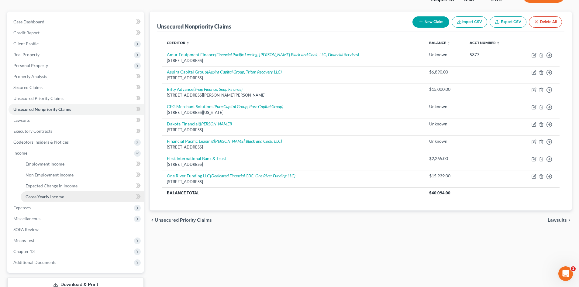
click at [48, 197] on span "Gross Yearly Income" at bounding box center [45, 196] width 39 height 5
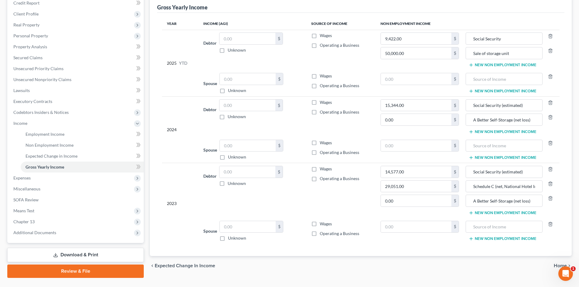
scroll to position [91, 0]
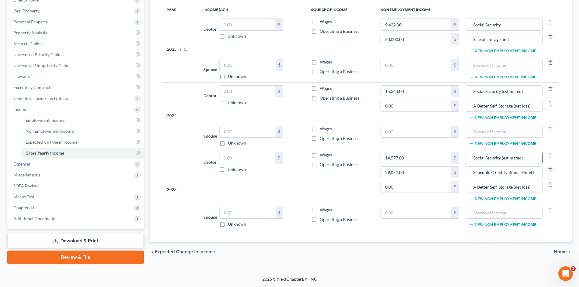
drag, startPoint x: 529, startPoint y: 160, endPoint x: 466, endPoint y: 162, distance: 62.6
click at [466, 161] on div "Social Security (estimated)" at bounding box center [503, 158] width 77 height 12
click at [497, 215] on input "text" at bounding box center [504, 213] width 70 height 12
paste input "Social Security (estimated)"
drag, startPoint x: 529, startPoint y: 89, endPoint x: 452, endPoint y: 86, distance: 77.5
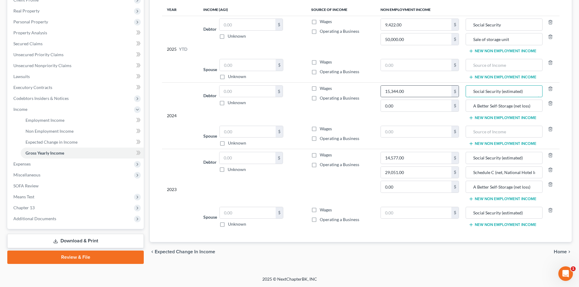
click at [452, 86] on tr "2024 Debtor $ Unknown Balance Undetermined $ Unknown Wages Operating a Business…" at bounding box center [360, 102] width 397 height 40
click at [485, 133] on input "text" at bounding box center [504, 132] width 70 height 12
paste input "Social Security (estimated)"
click at [497, 67] on input "text" at bounding box center [504, 65] width 70 height 12
paste input "Social Security (estimated)"
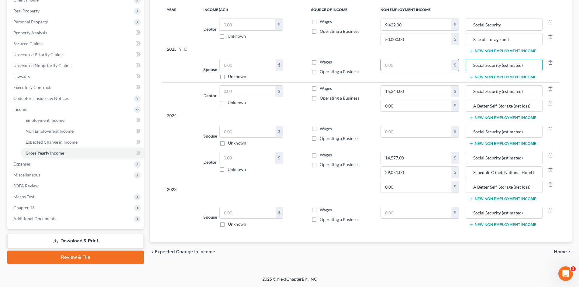
click at [423, 66] on input "text" at bounding box center [416, 65] width 71 height 12
click at [404, 131] on input "text" at bounding box center [416, 132] width 71 height 12
click at [403, 216] on input "text" at bounding box center [416, 213] width 71 height 12
click at [423, 209] on input "text" at bounding box center [416, 213] width 71 height 12
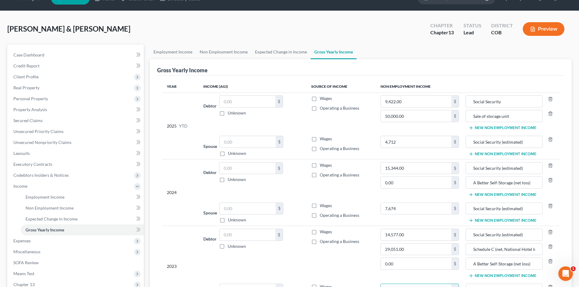
scroll to position [0, 0]
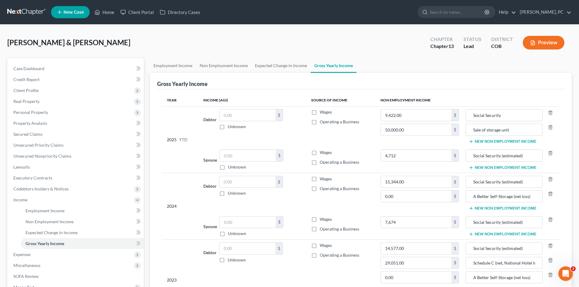
click at [535, 39] on button "Preview" at bounding box center [544, 43] width 42 height 14
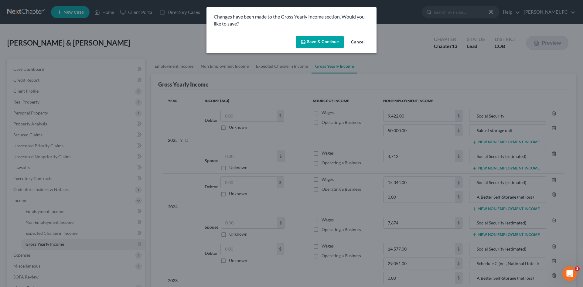
click at [313, 44] on button "Save & Continue" at bounding box center [320, 42] width 48 height 13
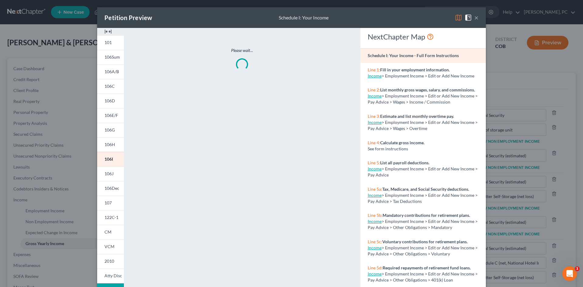
click at [105, 29] on img at bounding box center [108, 31] width 7 height 7
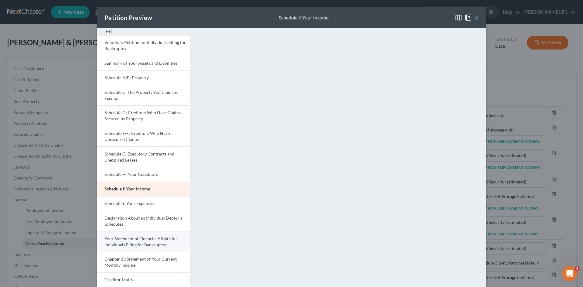
click at [141, 242] on span "Your Statement of Financial Affairs for Individuals Filing for Bankruptcy" at bounding box center [141, 241] width 73 height 11
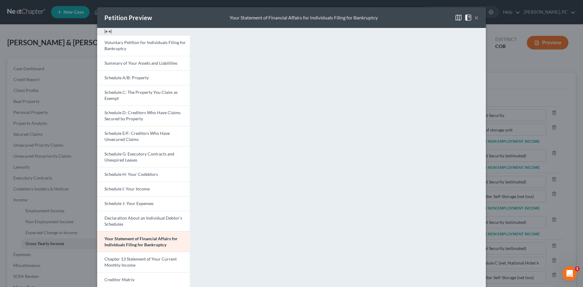
click at [475, 17] on button "×" at bounding box center [477, 17] width 4 height 7
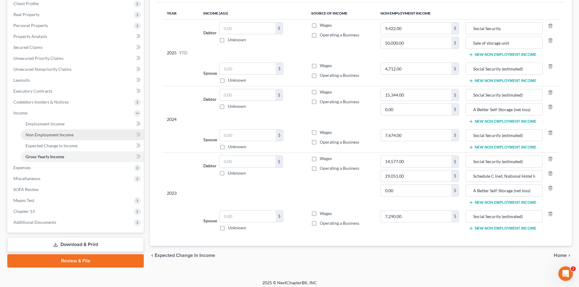
scroll to position [91, 0]
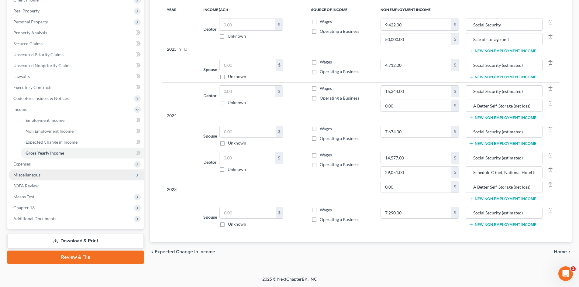
click at [35, 174] on span "Miscellaneous" at bounding box center [26, 174] width 27 height 5
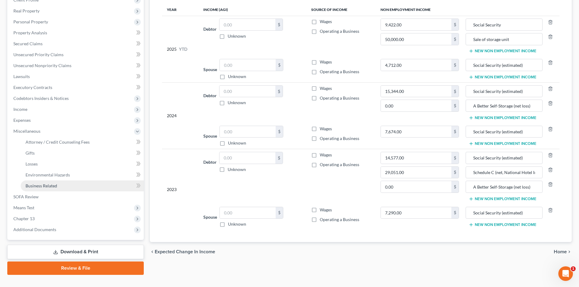
click at [35, 183] on span "Business Related" at bounding box center [42, 185] width 32 height 5
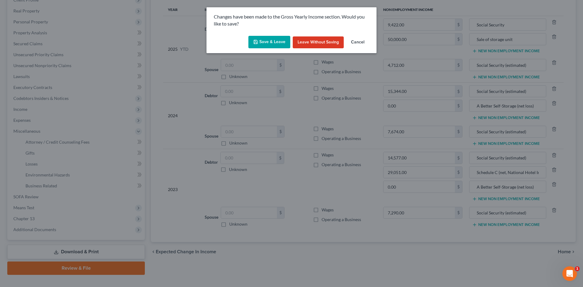
click at [270, 42] on button "Save & Leave" at bounding box center [270, 42] width 42 height 13
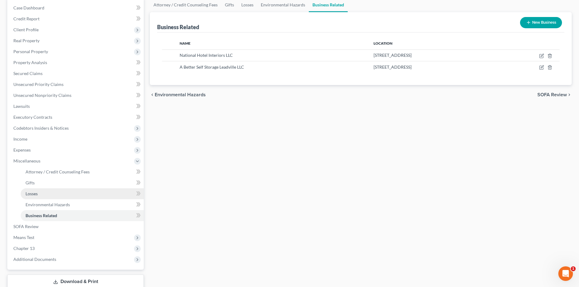
click at [33, 192] on span "Losses" at bounding box center [32, 193] width 12 height 5
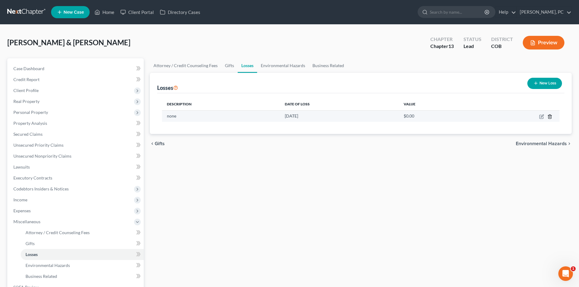
click at [549, 116] on line "button" at bounding box center [549, 116] width 0 height 1
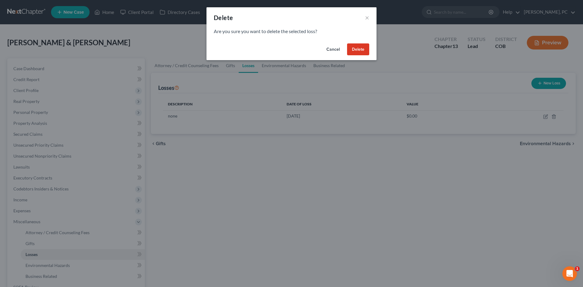
click at [362, 50] on button "Delete" at bounding box center [358, 49] width 22 height 12
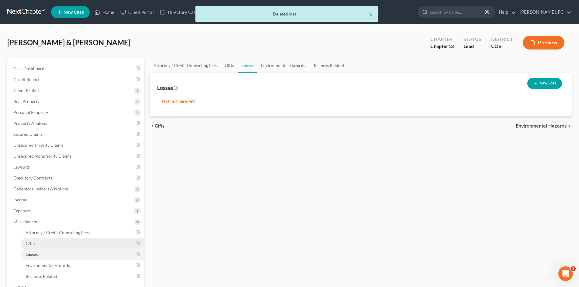
click at [30, 243] on span "Gifts" at bounding box center [30, 243] width 9 height 5
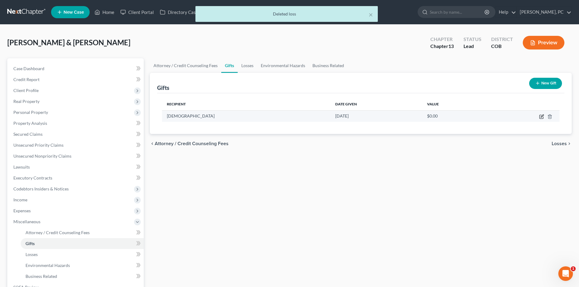
click at [540, 117] on icon "button" at bounding box center [541, 116] width 5 height 5
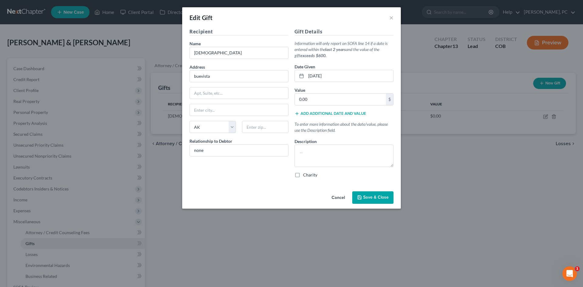
click at [303, 175] on label "Charity" at bounding box center [310, 175] width 14 height 6
click at [306, 175] on input "Charity" at bounding box center [308, 174] width 4 height 4
click at [329, 77] on input "[DATE]" at bounding box center [349, 76] width 87 height 12
drag, startPoint x: 329, startPoint y: 77, endPoint x: 307, endPoint y: 77, distance: 22.5
click at [307, 77] on input "[DATE]" at bounding box center [349, 76] width 87 height 12
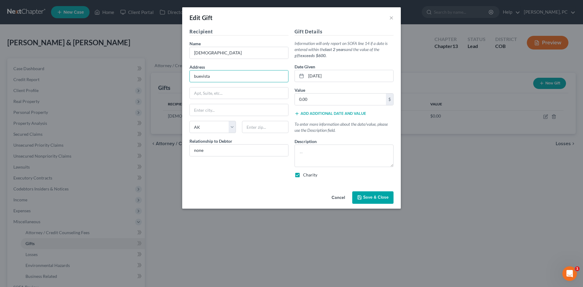
drag, startPoint x: 216, startPoint y: 75, endPoint x: 188, endPoint y: 75, distance: 28.3
click at [189, 75] on div "Recipient Name * [DEMOGRAPHIC_DATA] Address buevista Apt, Suite, etc State Stat…" at bounding box center [239, 105] width 105 height 155
click at [230, 129] on select "State [US_STATE] AK AR AZ CA CO CT DE DC [GEOGRAPHIC_DATA] [GEOGRAPHIC_DATA] GU…" at bounding box center [213, 127] width 46 height 12
click at [190, 121] on select "State [US_STATE] AK AR AZ CA CO CT DE DC [GEOGRAPHIC_DATA] [GEOGRAPHIC_DATA] GU…" at bounding box center [213, 127] width 46 height 12
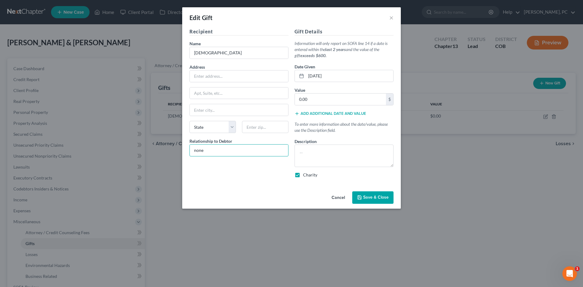
drag, startPoint x: 215, startPoint y: 149, endPoint x: 152, endPoint y: 158, distance: 64.1
click at [152, 158] on div "Edit Gift × Recipient Name * [DEMOGRAPHIC_DATA] Address Apt, Suite, etc State S…" at bounding box center [291, 143] width 583 height 287
click at [313, 101] on input "0.00" at bounding box center [340, 100] width 91 height 12
click at [303, 151] on textarea at bounding box center [344, 156] width 99 height 22
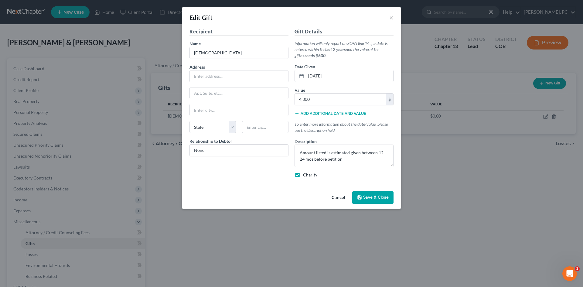
click at [377, 196] on span "Save & Close" at bounding box center [376, 197] width 26 height 5
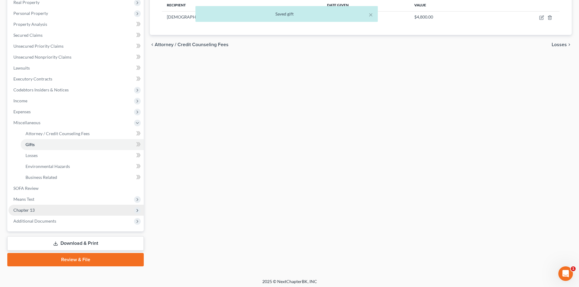
scroll to position [101, 0]
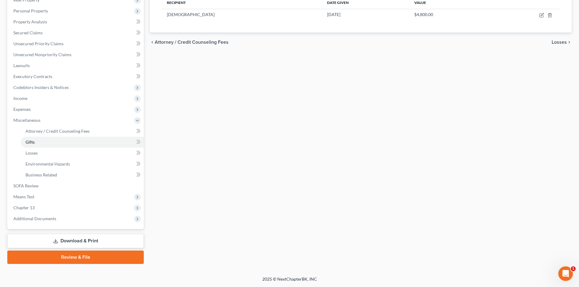
click at [91, 239] on link "Download & Print" at bounding box center [75, 241] width 136 height 14
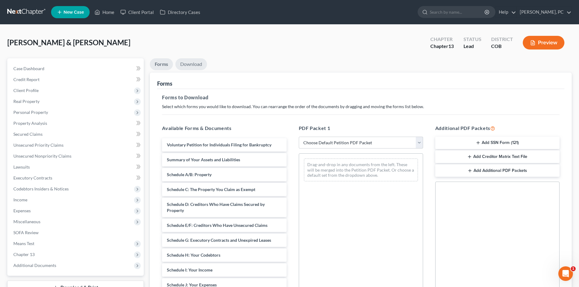
click at [197, 67] on link "Download" at bounding box center [191, 64] width 32 height 12
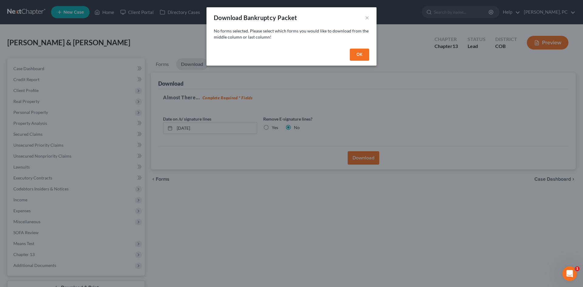
click at [359, 53] on button "OK" at bounding box center [359, 55] width 19 height 12
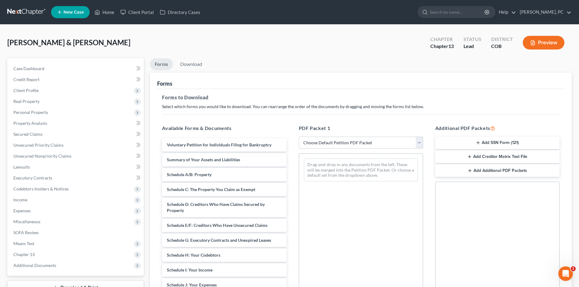
click at [162, 64] on link "Forms" at bounding box center [161, 64] width 23 height 12
click at [325, 140] on select "Choose Default Petition PDF Packet Complete Bankruptcy Petition (all forms and …" at bounding box center [361, 143] width 124 height 12
click at [299, 137] on select "Choose Default Petition PDF Packet Complete Bankruptcy Petition (all forms and …" at bounding box center [361, 143] width 124 height 12
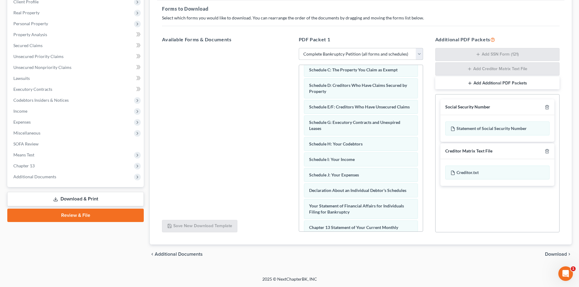
scroll to position [59, 0]
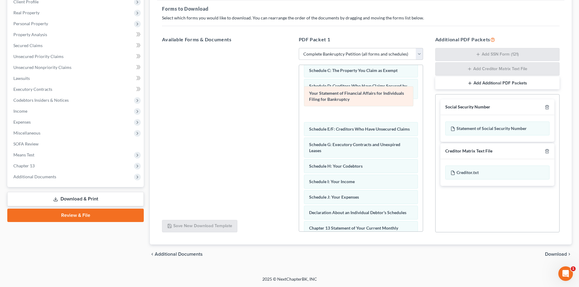
drag, startPoint x: 354, startPoint y: 216, endPoint x: 354, endPoint y: 97, distance: 119.4
click at [354, 97] on div "Your Statement of Financial Affairs for Individuals Filing for Bankruptcy Volun…" at bounding box center [361, 172] width 124 height 332
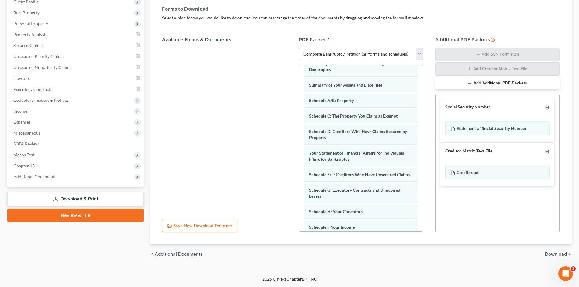
scroll to position [0, 0]
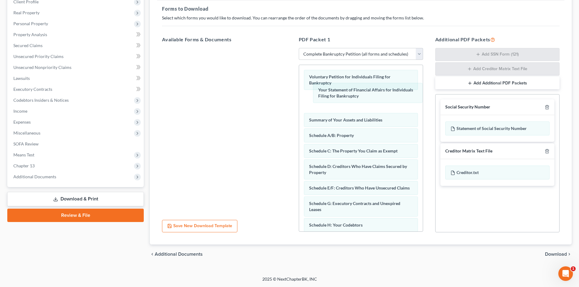
drag, startPoint x: 337, startPoint y: 170, endPoint x: 387, endPoint y: 103, distance: 83.7
click at [343, 92] on div "Your Statement of Financial Affairs for Individuals Filing for Bankruptcy Volun…" at bounding box center [361, 231] width 124 height 332
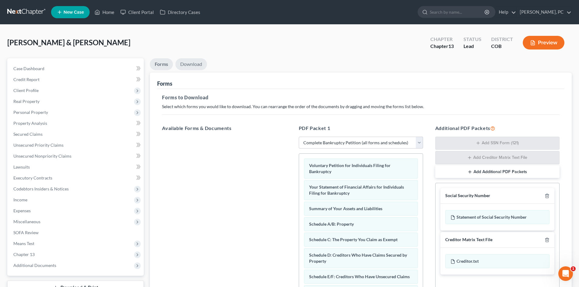
click at [199, 65] on link "Download" at bounding box center [191, 64] width 32 height 12
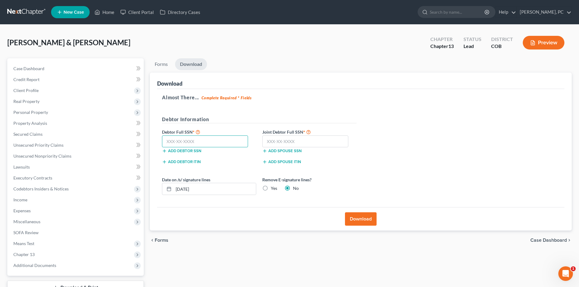
click at [229, 141] on input "text" at bounding box center [205, 142] width 86 height 12
click at [305, 142] on input "text" at bounding box center [305, 142] width 86 height 12
click at [357, 218] on button "Download" at bounding box center [361, 218] width 32 height 13
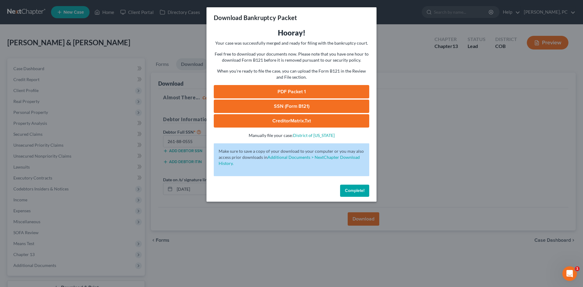
click at [293, 90] on link "PDF Packet 1" at bounding box center [292, 91] width 156 height 13
click at [278, 104] on link "SSN (Form B121)" at bounding box center [292, 106] width 156 height 13
click at [354, 189] on span "Complete!" at bounding box center [354, 190] width 19 height 5
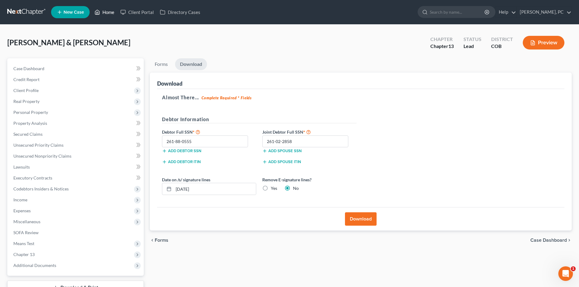
click at [103, 12] on link "Home" at bounding box center [104, 12] width 26 height 11
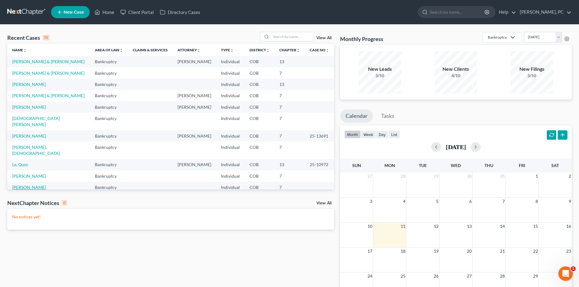
click at [42, 185] on link "[PERSON_NAME]" at bounding box center [29, 187] width 34 height 5
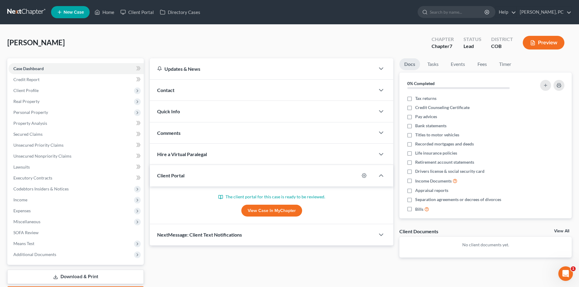
click at [267, 211] on link "View Case in MyChapter" at bounding box center [271, 211] width 61 height 12
